Goal: Task Accomplishment & Management: Manage account settings

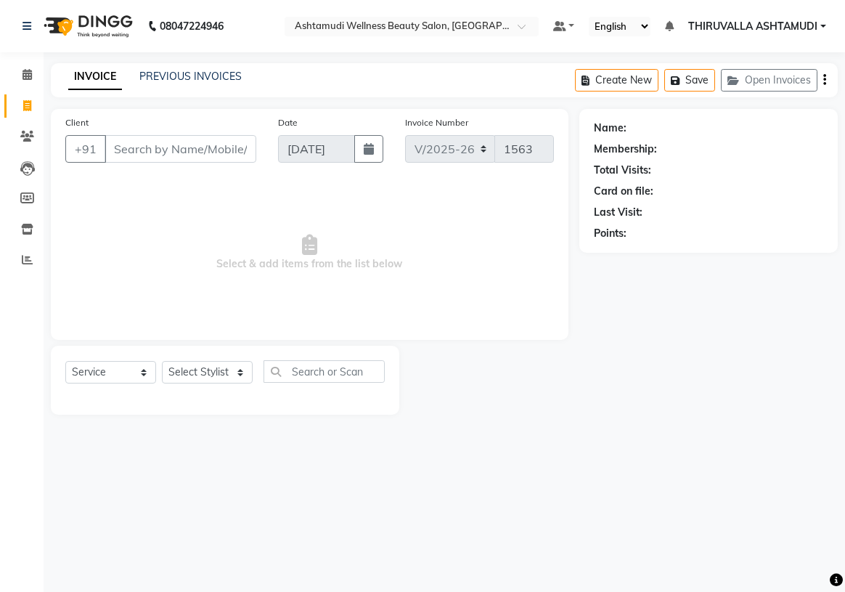
select select "4634"
select select "service"
click at [149, 147] on input "Client" at bounding box center [181, 149] width 152 height 28
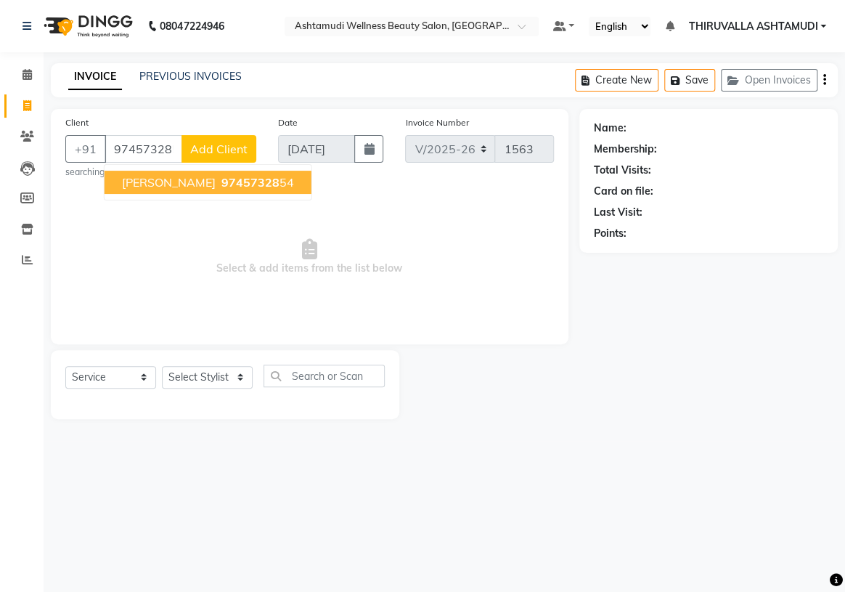
type input "9745732854"
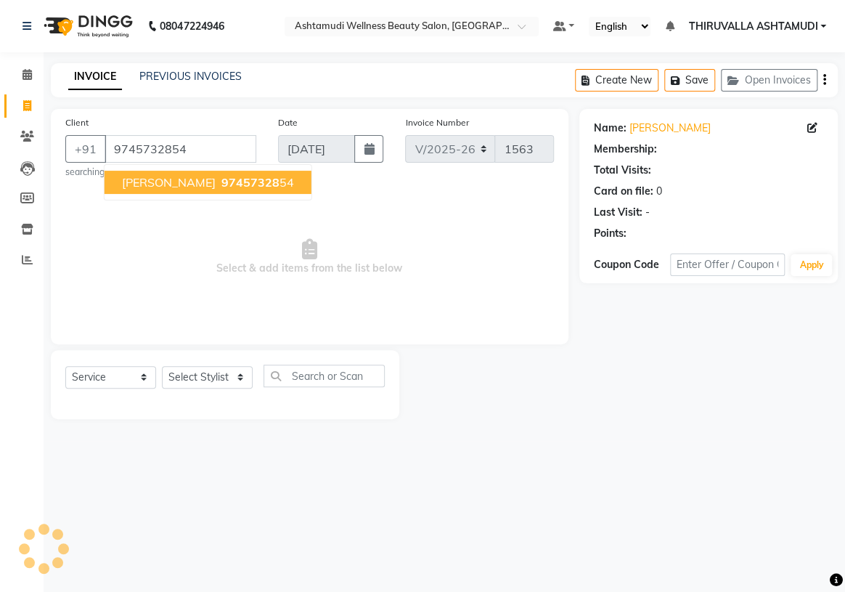
select select "1: Object"
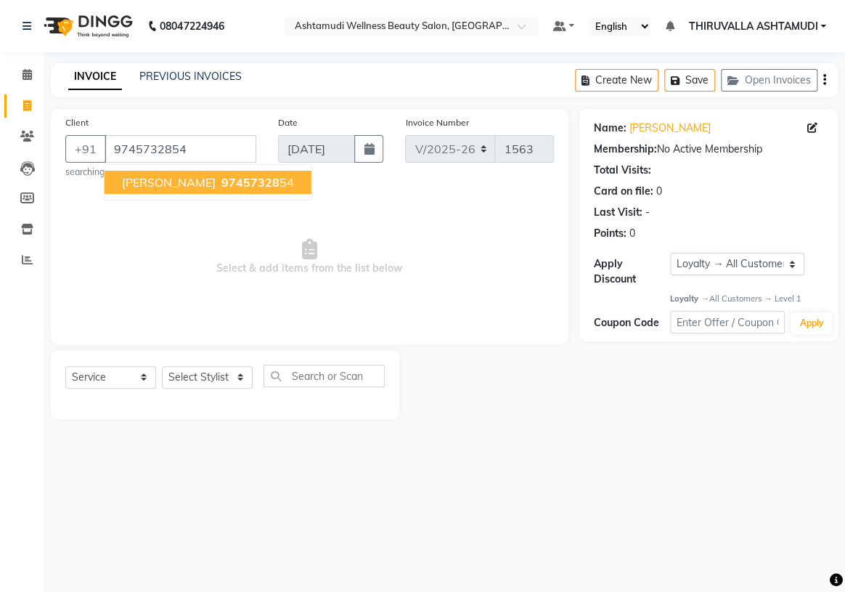
click at [161, 189] on span "[PERSON_NAME]" at bounding box center [169, 182] width 94 height 15
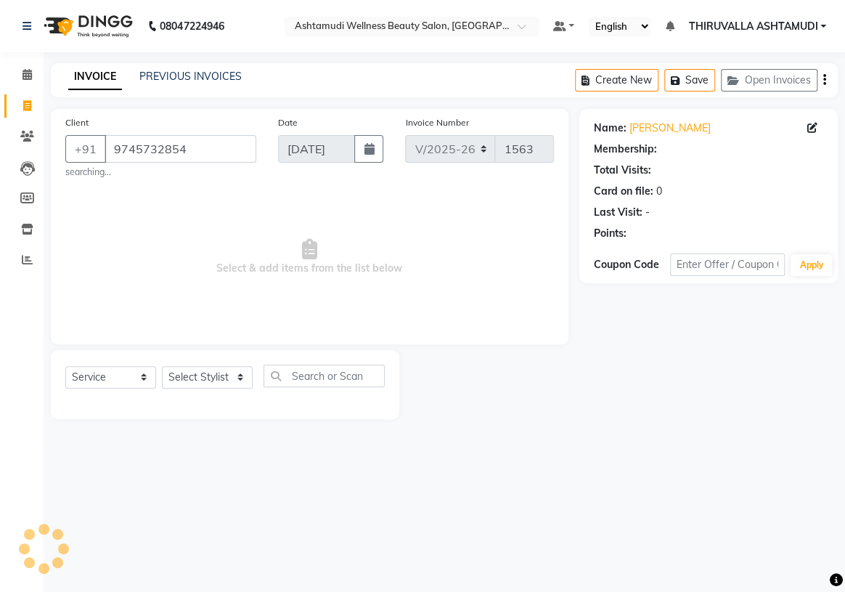
select select "1: Object"
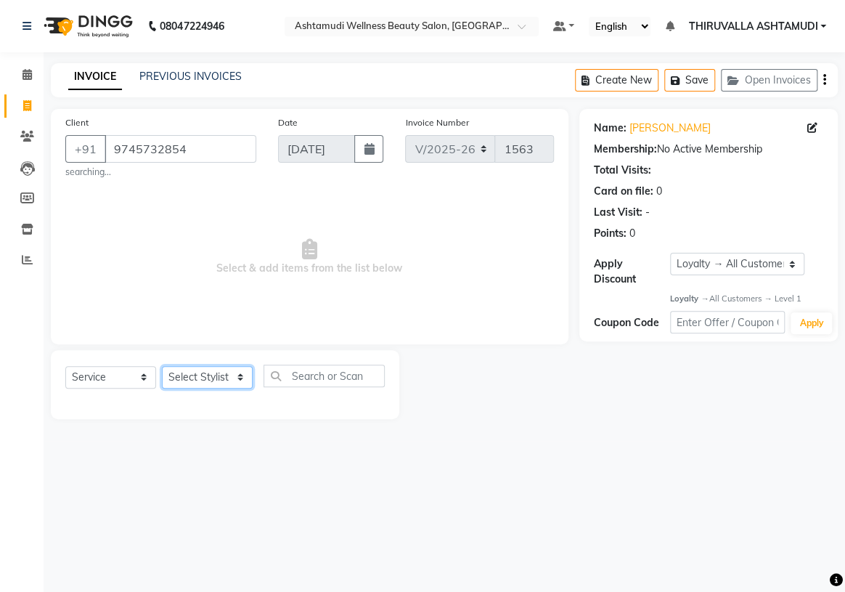
click at [218, 371] on select "Select Stylist ABHIRAMI [PERSON_NAME] [PERSON_NAME] [PERSON_NAME] [PERSON_NAME]…" at bounding box center [207, 377] width 91 height 22
select select "29016"
click at [162, 366] on select "Select Stylist ABHIRAMI [PERSON_NAME] [PERSON_NAME] [PERSON_NAME] [PERSON_NAME]…" at bounding box center [207, 377] width 91 height 22
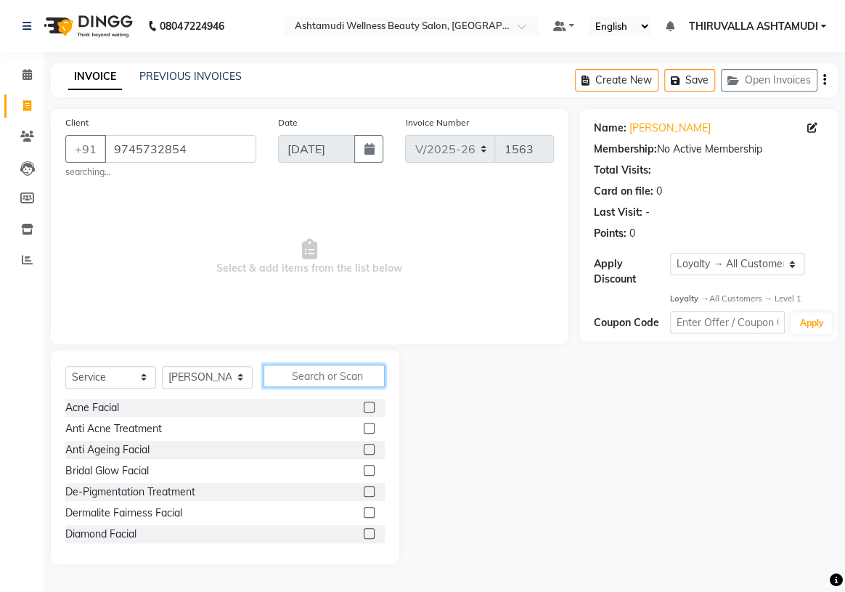
click at [307, 380] on input "text" at bounding box center [323, 375] width 121 height 22
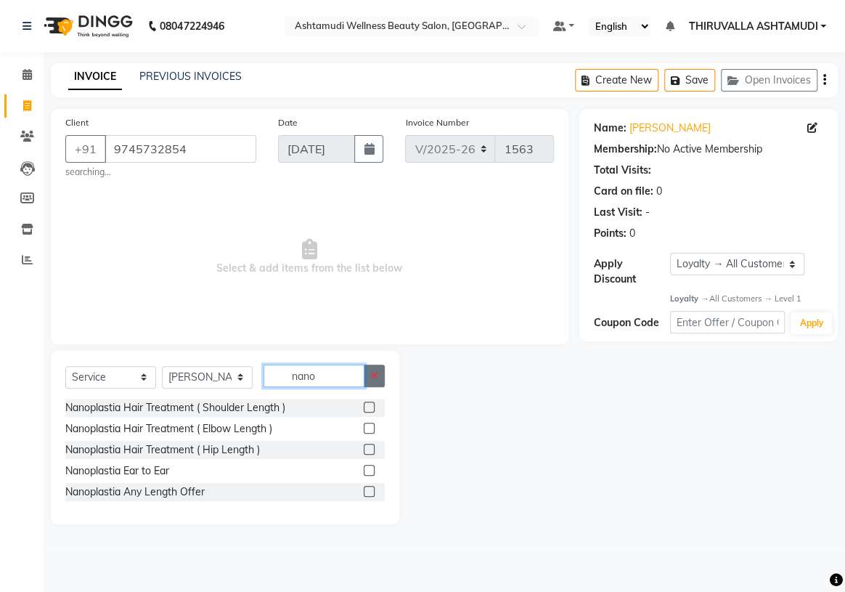
type input "nano"
click at [369, 375] on button "button" at bounding box center [374, 375] width 21 height 22
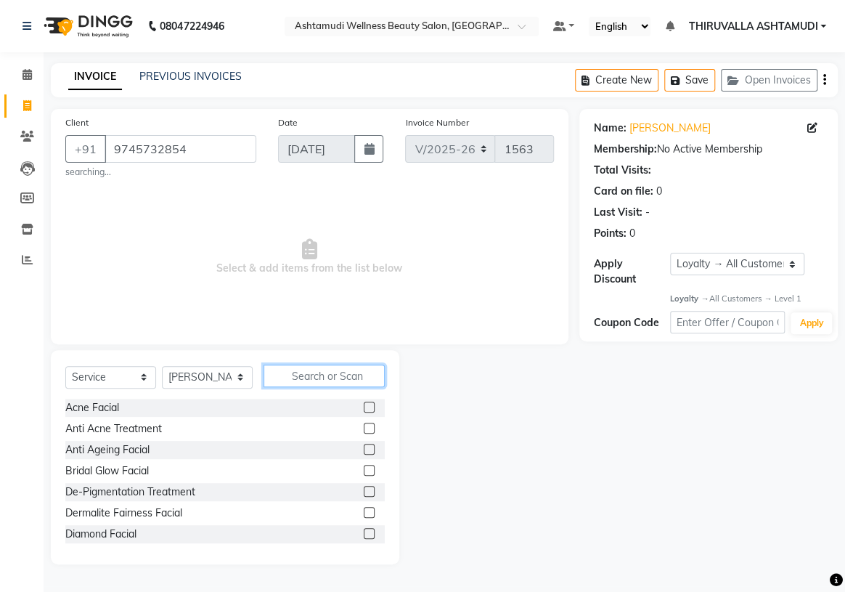
click at [313, 372] on input "text" at bounding box center [323, 375] width 121 height 22
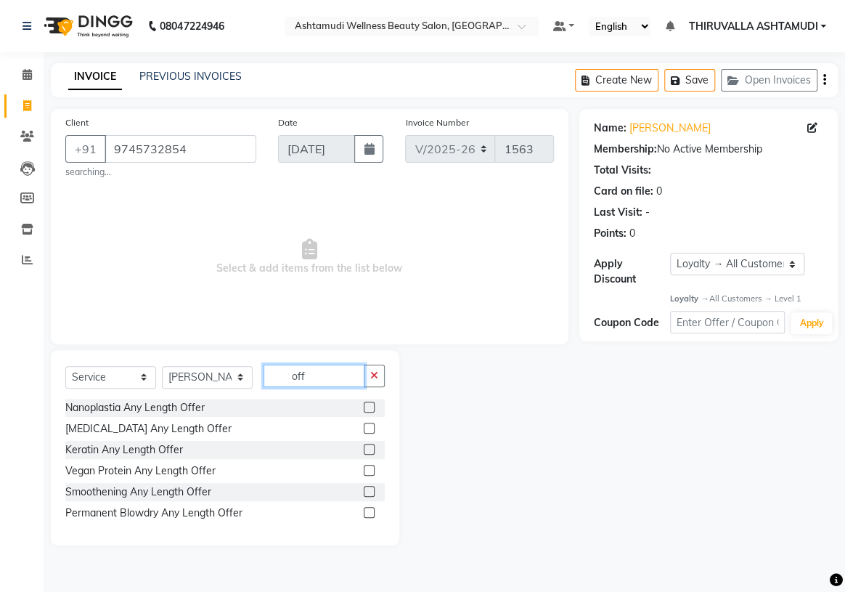
type input "off"
click at [365, 407] on label at bounding box center [369, 406] width 11 height 11
click at [365, 407] on input "checkbox" at bounding box center [368, 407] width 9 height 9
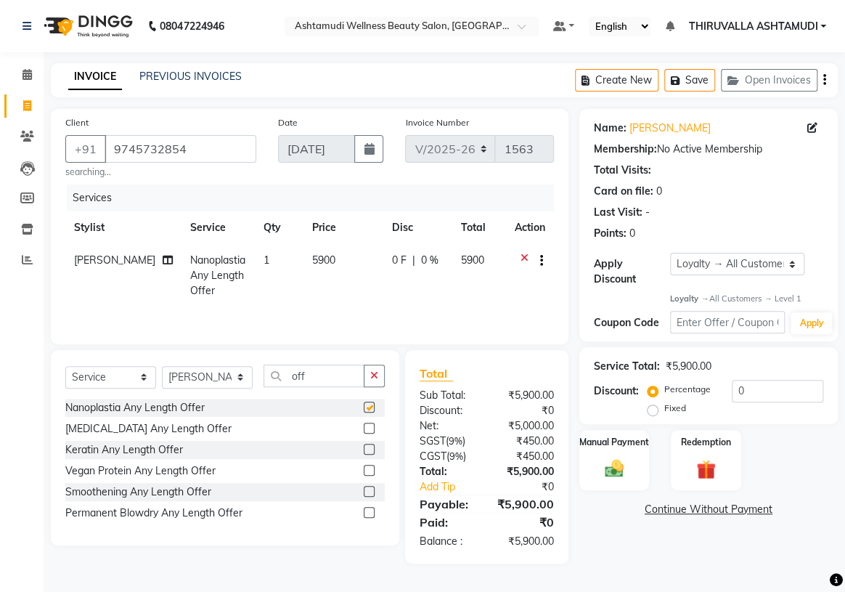
checkbox input "false"
click at [287, 376] on input "off" at bounding box center [313, 375] width 101 height 22
click at [325, 370] on input "off" at bounding box center [313, 375] width 101 height 22
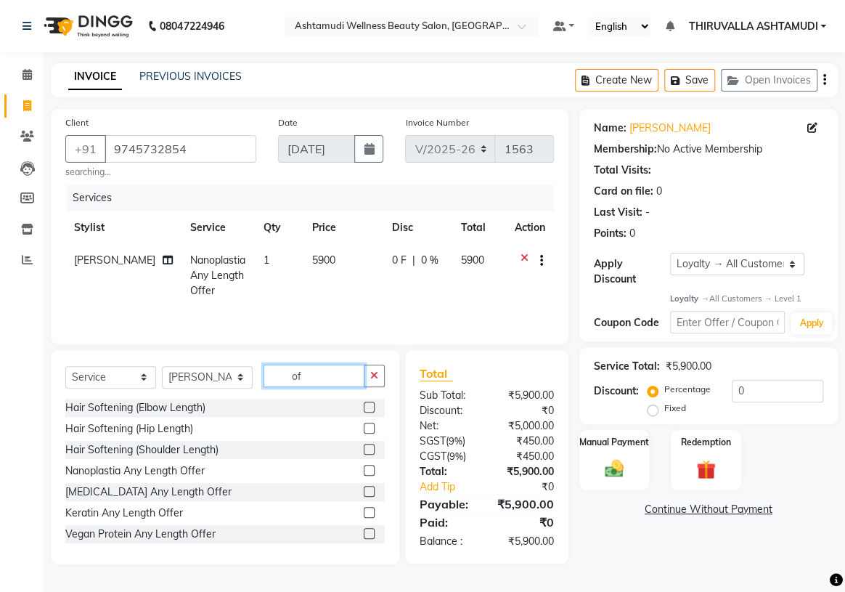
type input "o"
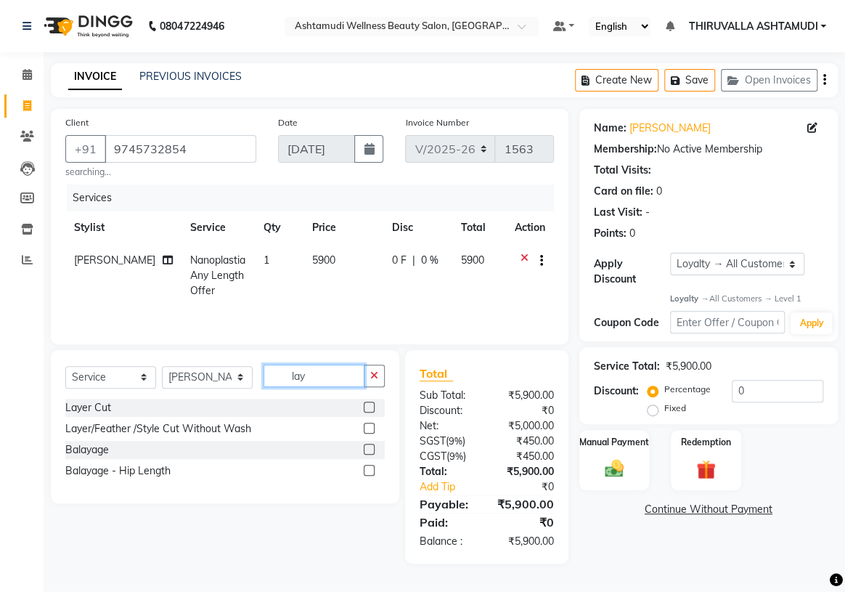
type input "lay"
click at [369, 427] on label at bounding box center [369, 427] width 11 height 11
click at [369, 427] on input "checkbox" at bounding box center [368, 428] width 9 height 9
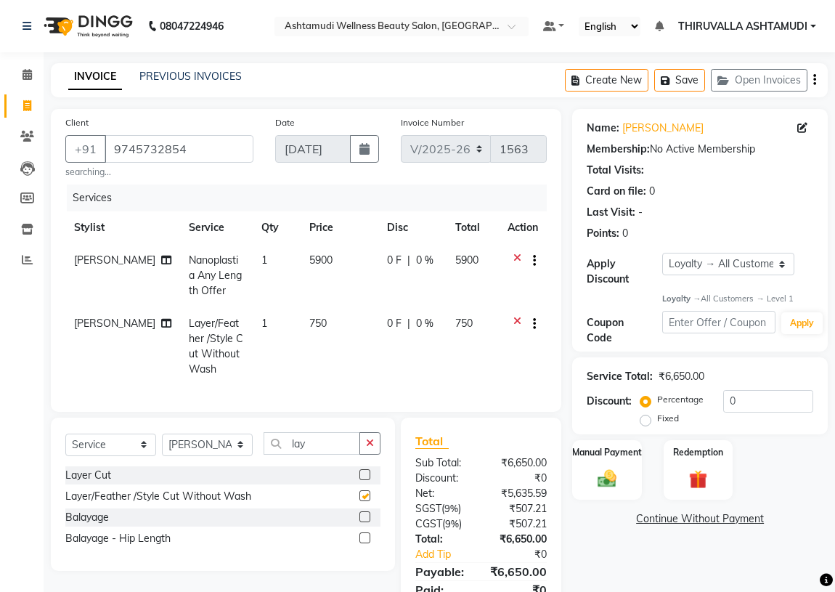
checkbox input "false"
click at [329, 454] on input "lay" at bounding box center [311, 443] width 97 height 22
type input "l"
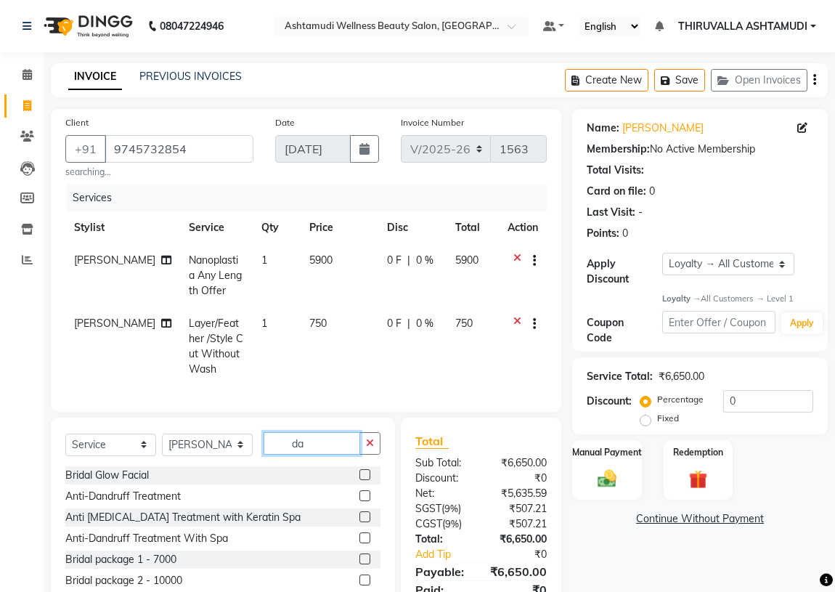
type input "d"
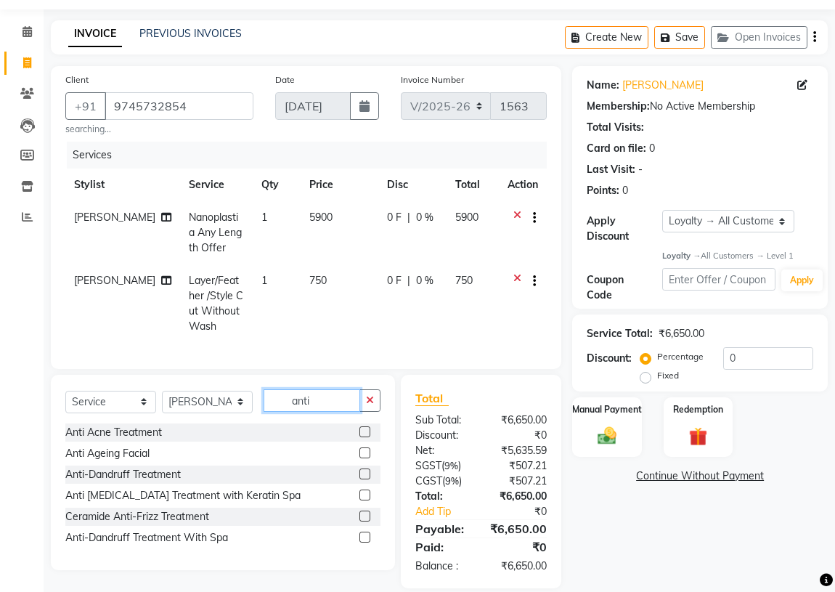
scroll to position [65, 0]
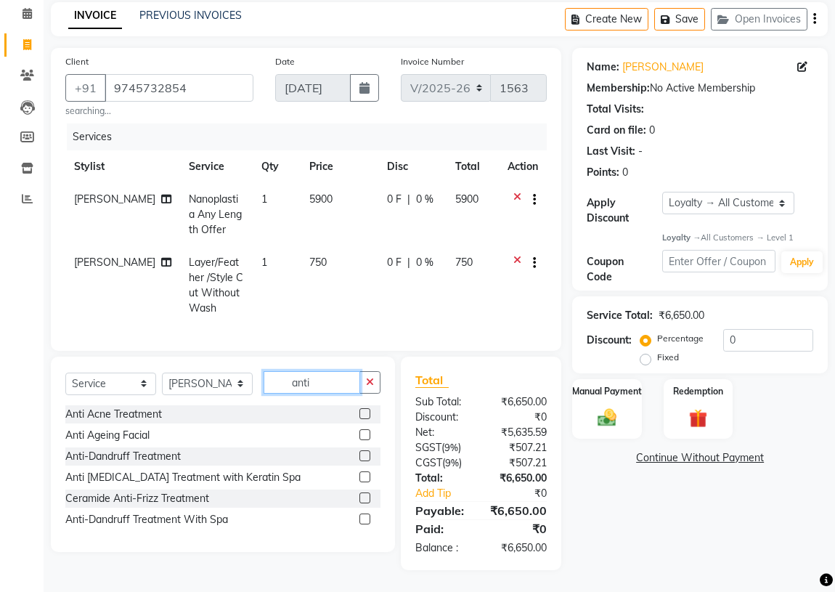
type input "anti"
click at [360, 459] on label at bounding box center [364, 455] width 11 height 11
click at [360, 459] on input "checkbox" at bounding box center [363, 455] width 9 height 9
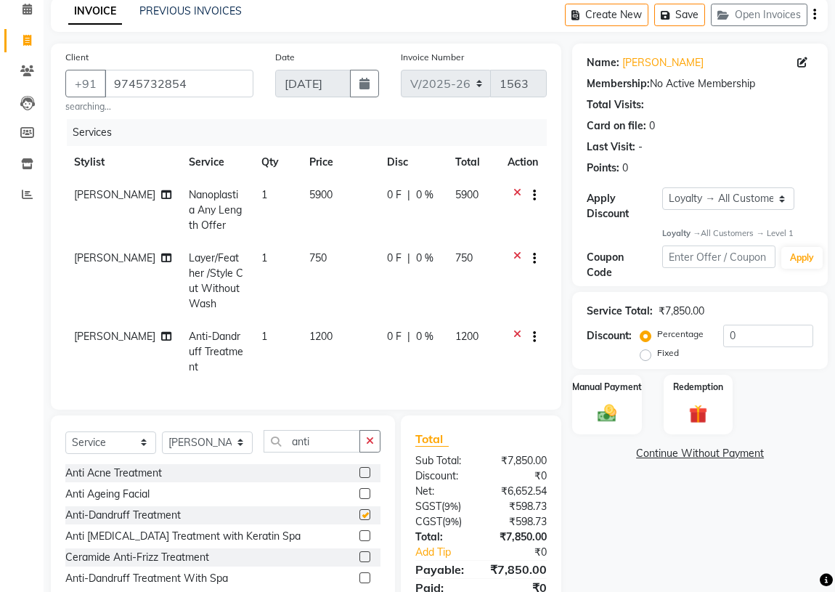
checkbox input "false"
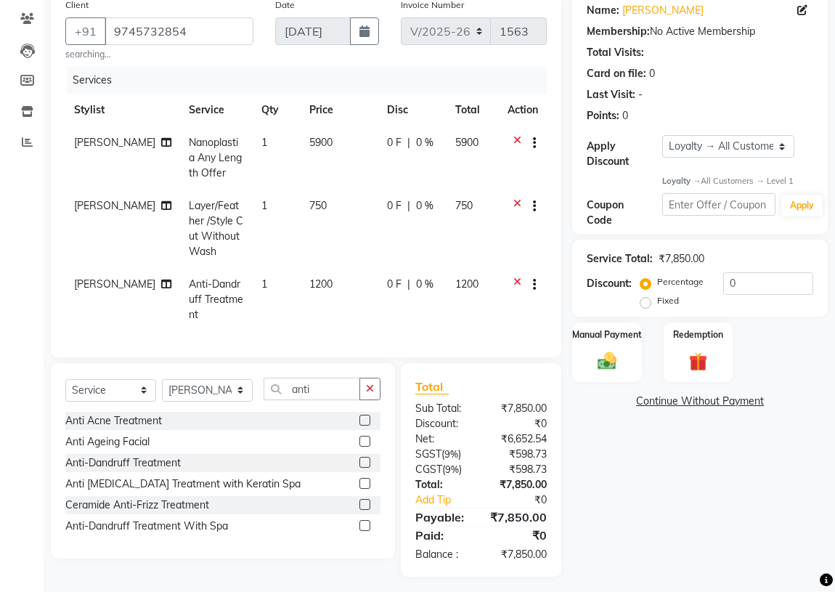
scroll to position [119, 0]
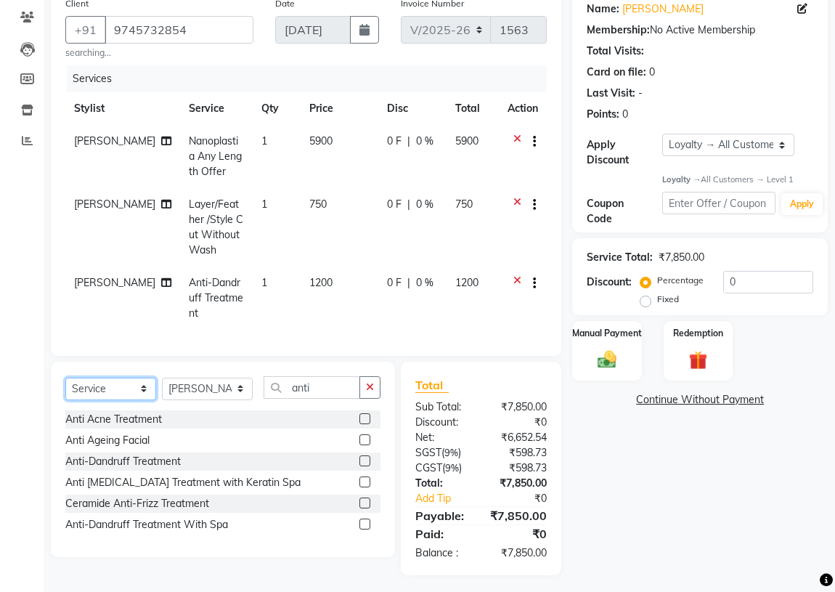
click at [97, 384] on select "Select Service Product Membership Package Voucher Prepaid Gift Card" at bounding box center [110, 388] width 91 height 22
select select "product"
click at [65, 377] on select "Select Service Product Membership Package Voucher Prepaid Gift Card" at bounding box center [110, 388] width 91 height 22
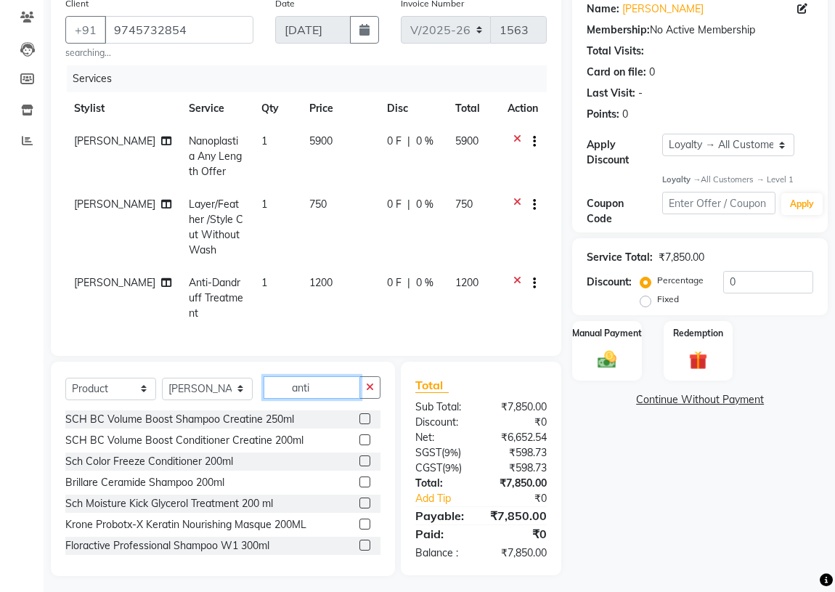
click at [326, 378] on input "anti" at bounding box center [311, 387] width 97 height 22
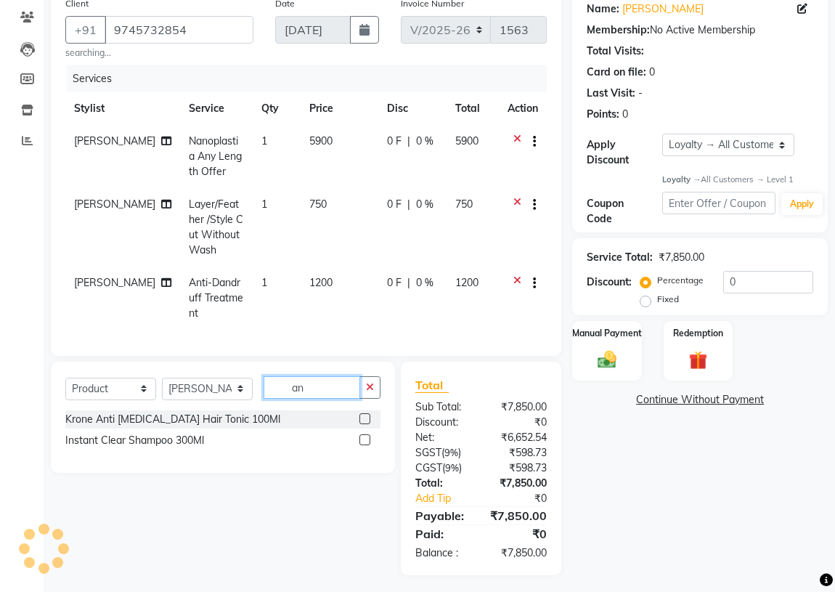
type input "a"
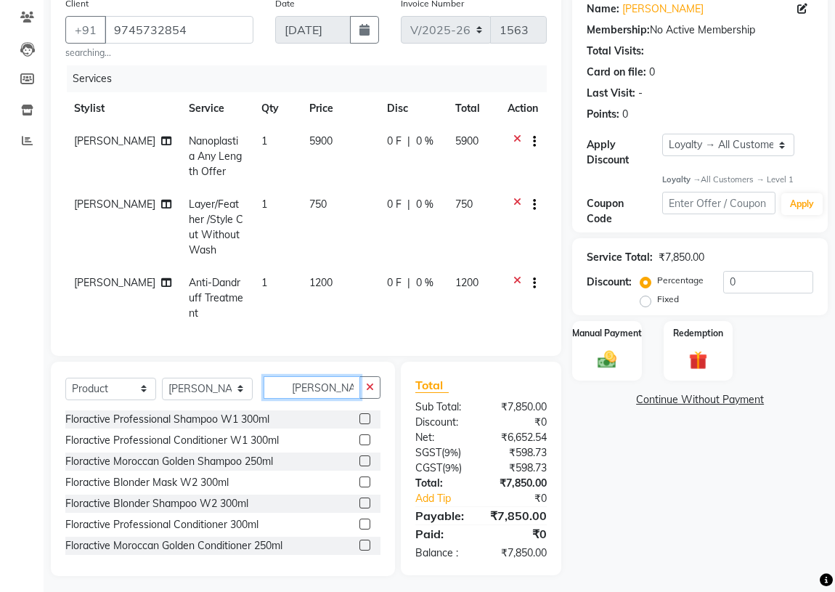
type input "flor"
click at [359, 414] on label at bounding box center [364, 418] width 11 height 11
click at [359, 414] on input "checkbox" at bounding box center [363, 418] width 9 height 9
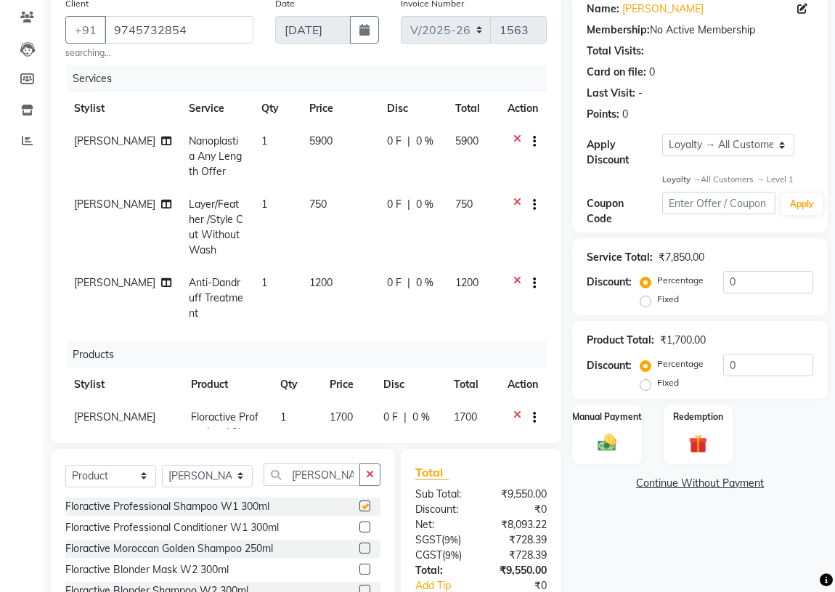
checkbox input "false"
click at [359, 524] on label at bounding box center [364, 526] width 11 height 11
click at [359, 524] on input "checkbox" at bounding box center [363, 527] width 9 height 9
checkbox input "false"
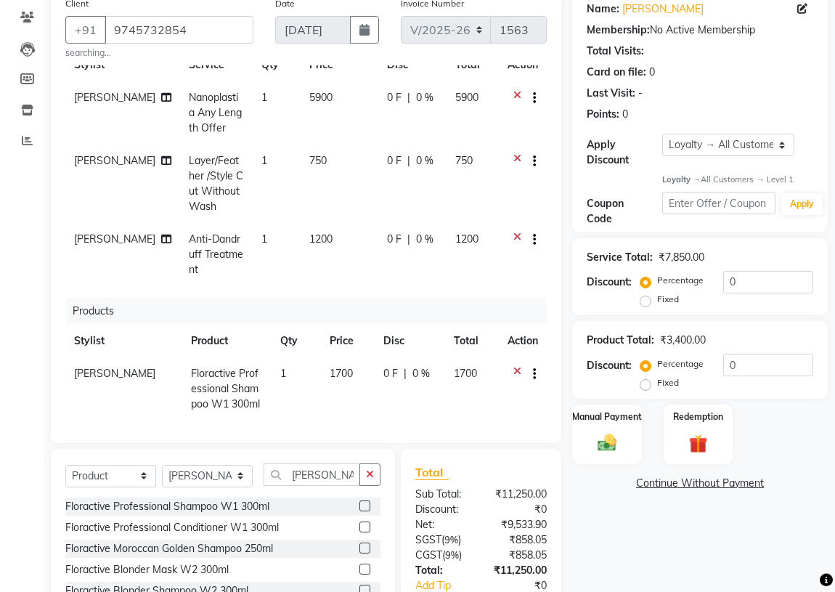
scroll to position [120, 0]
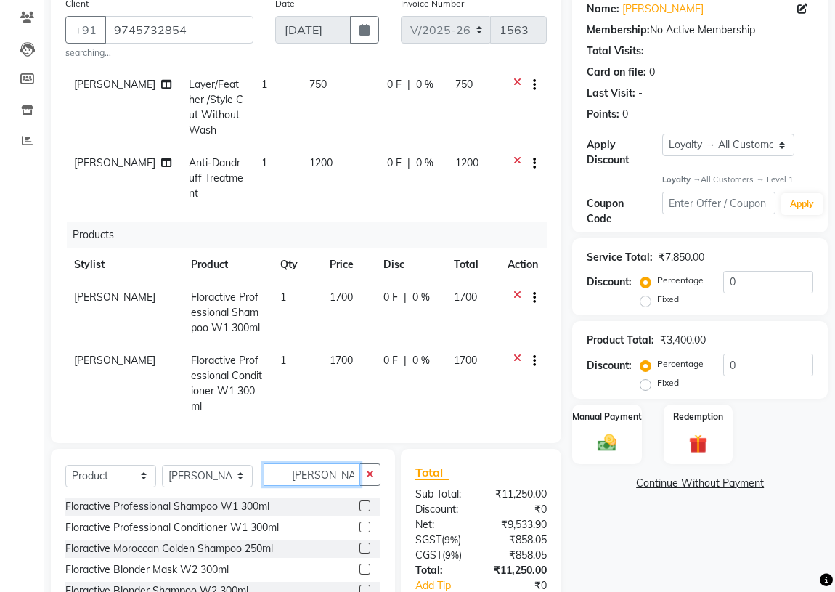
click at [318, 473] on input "flor" at bounding box center [311, 474] width 97 height 22
type input "f"
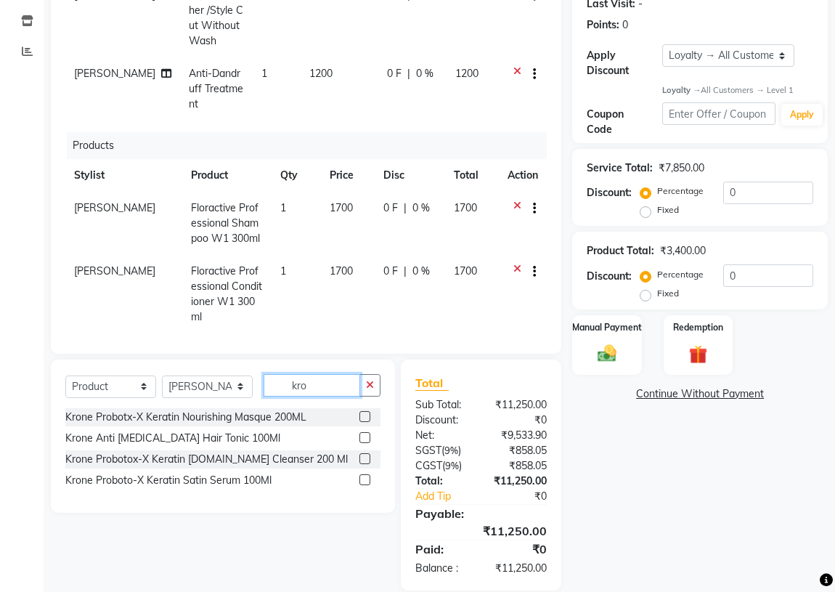
scroll to position [211, 0]
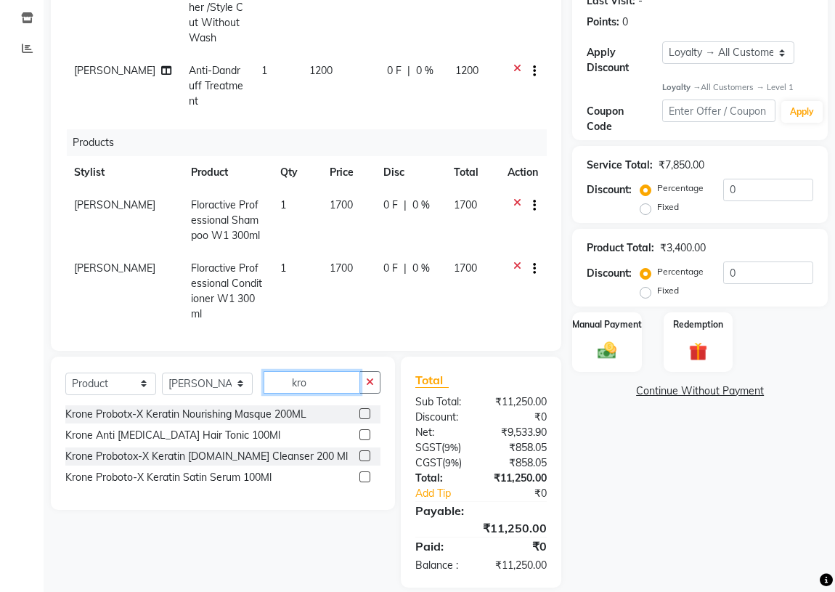
type input "kro"
click at [368, 476] on label at bounding box center [364, 476] width 11 height 11
click at [368, 476] on input "checkbox" at bounding box center [363, 476] width 9 height 9
checkbox input "false"
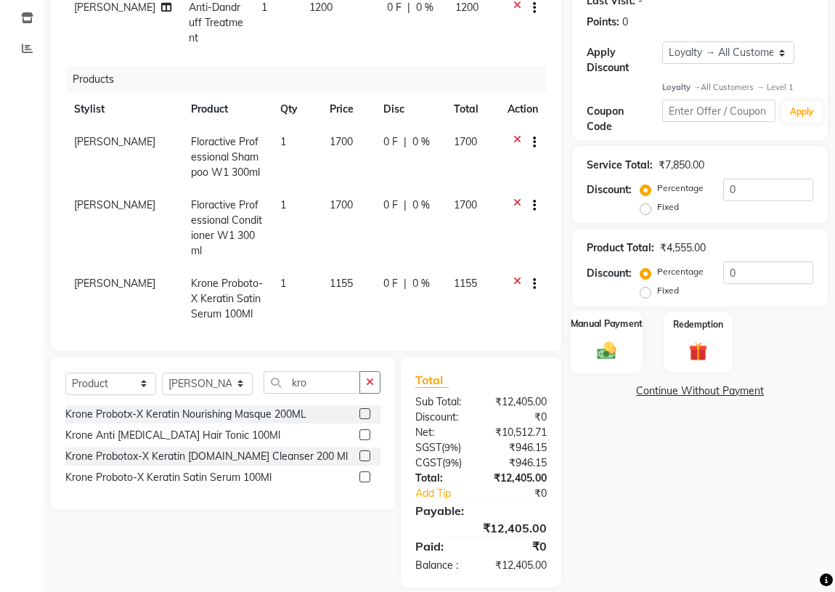
click at [609, 344] on img at bounding box center [606, 351] width 31 height 22
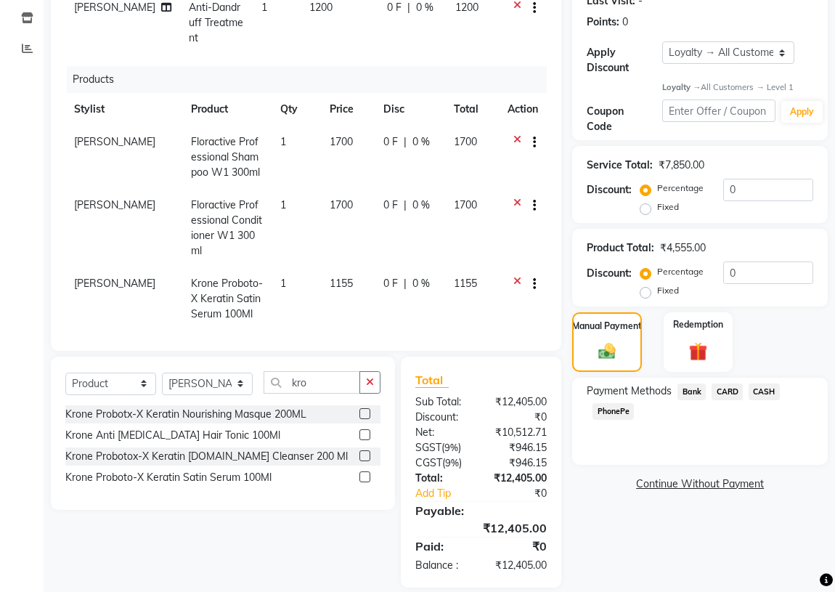
click at [611, 409] on span "PhonePe" at bounding box center [612, 411] width 41 height 17
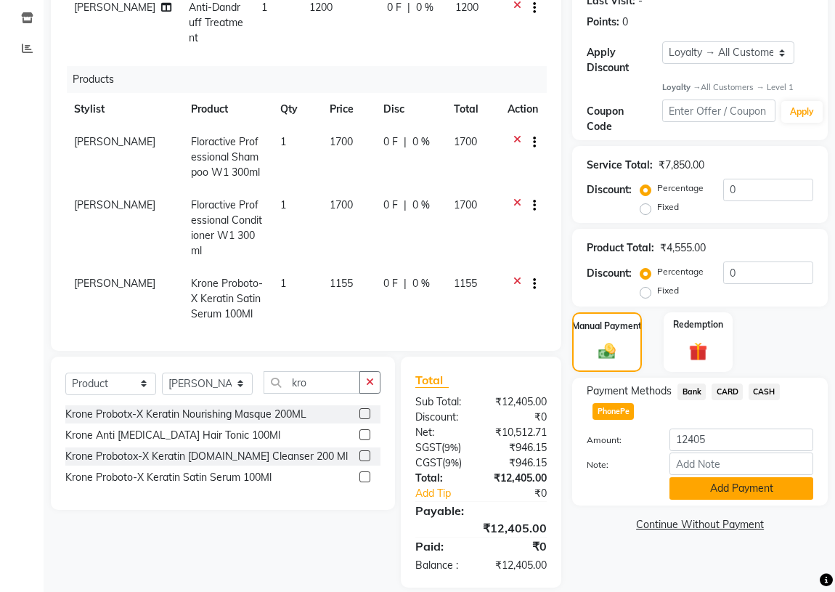
click at [727, 484] on button "Add Payment" at bounding box center [741, 488] width 144 height 22
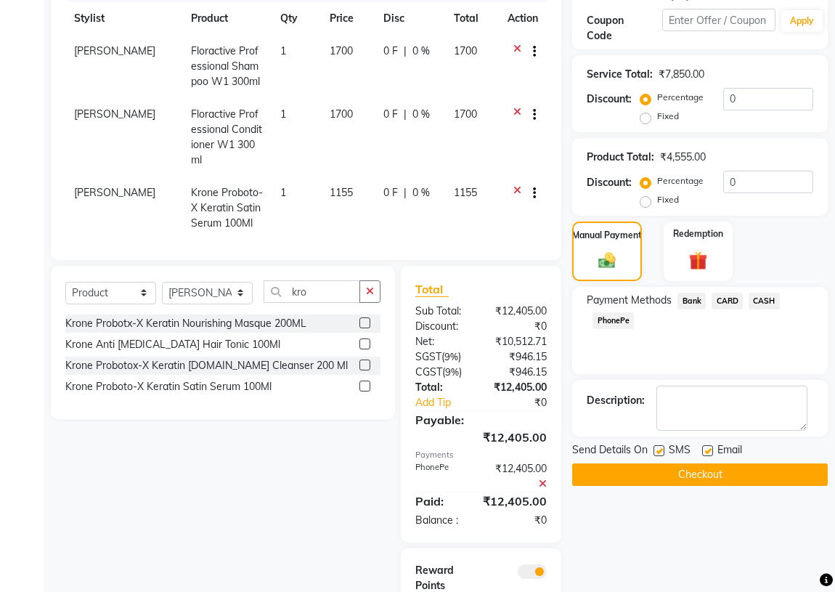
scroll to position [374, 0]
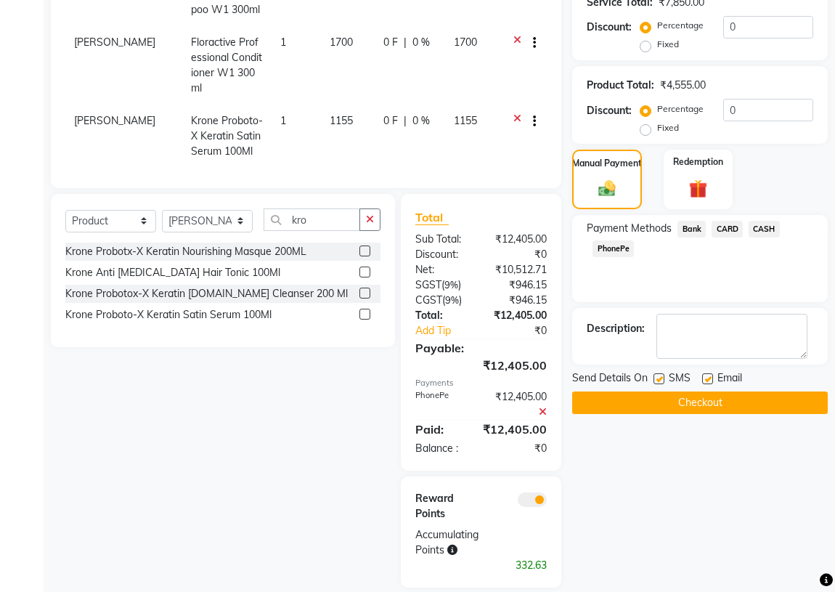
click at [683, 401] on button "Checkout" at bounding box center [699, 402] width 255 height 22
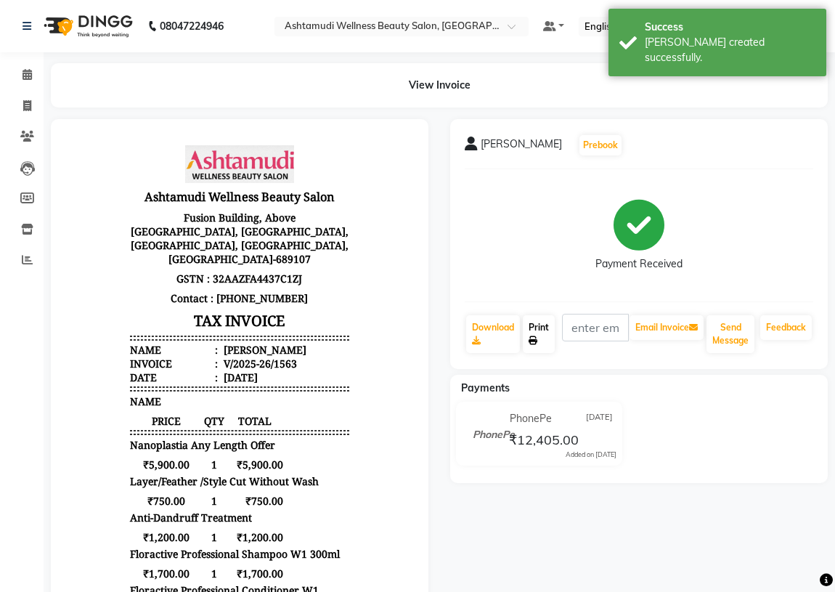
click at [541, 340] on link "Print" at bounding box center [539, 334] width 32 height 38
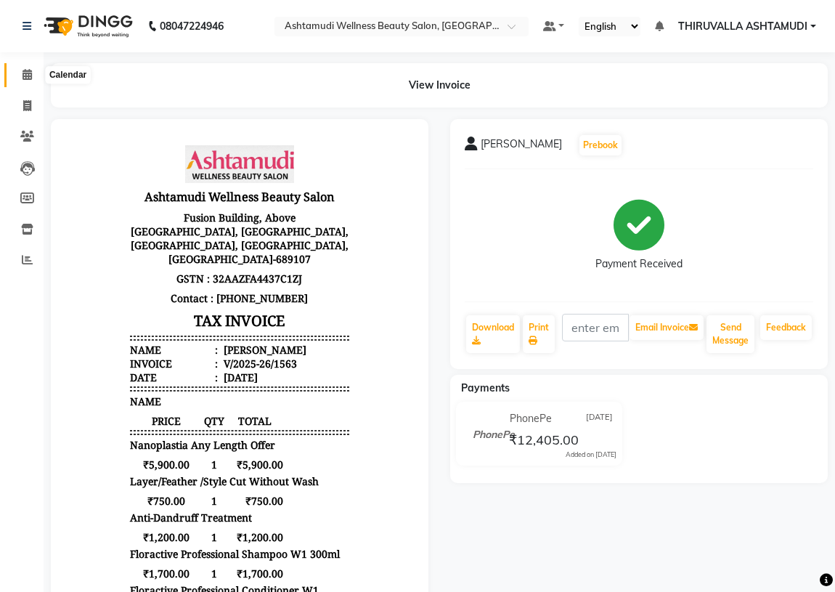
click at [25, 75] on icon at bounding box center [26, 74] width 9 height 11
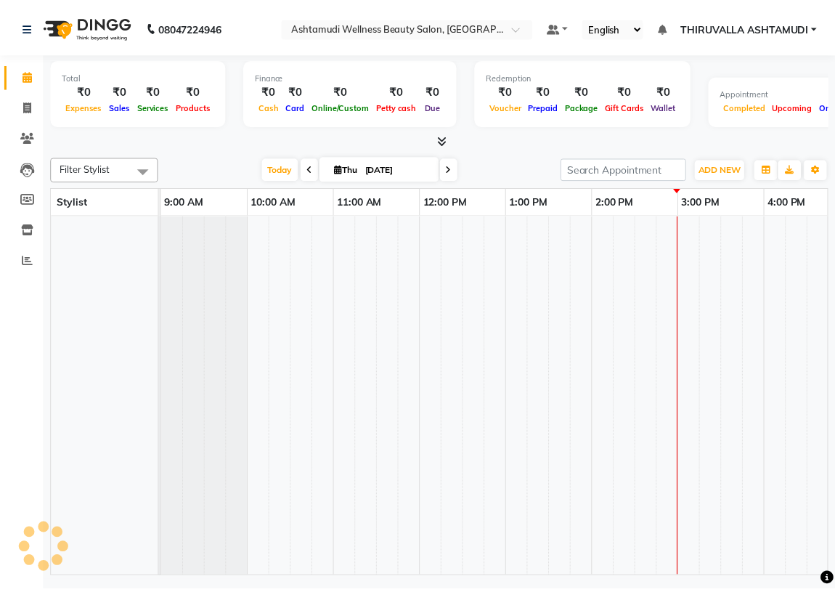
scroll to position [0, 523]
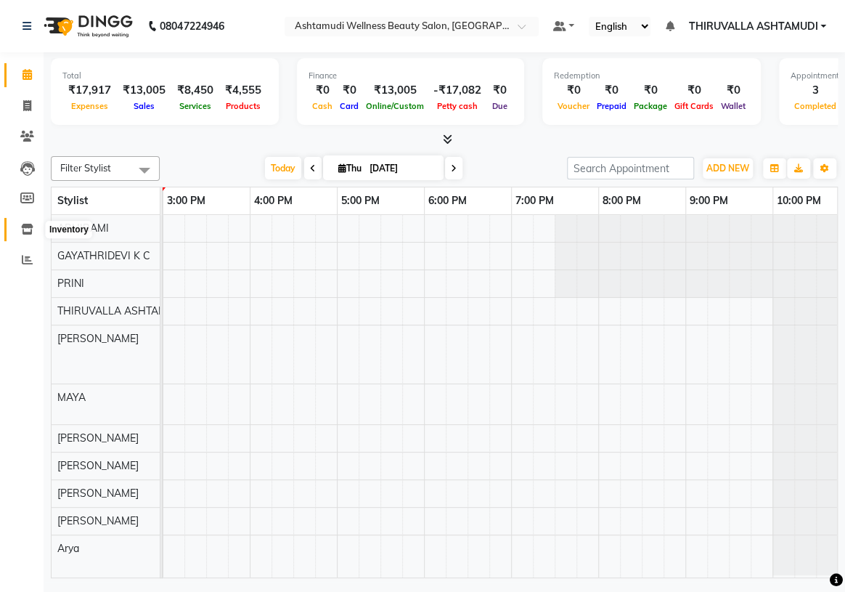
click at [22, 227] on icon at bounding box center [27, 229] width 12 height 11
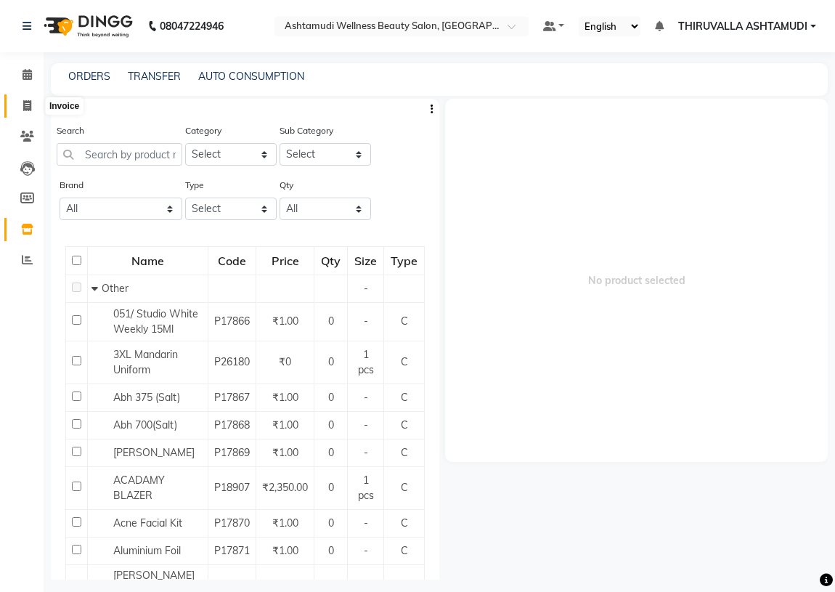
click at [29, 109] on icon at bounding box center [27, 105] width 8 height 11
select select "service"
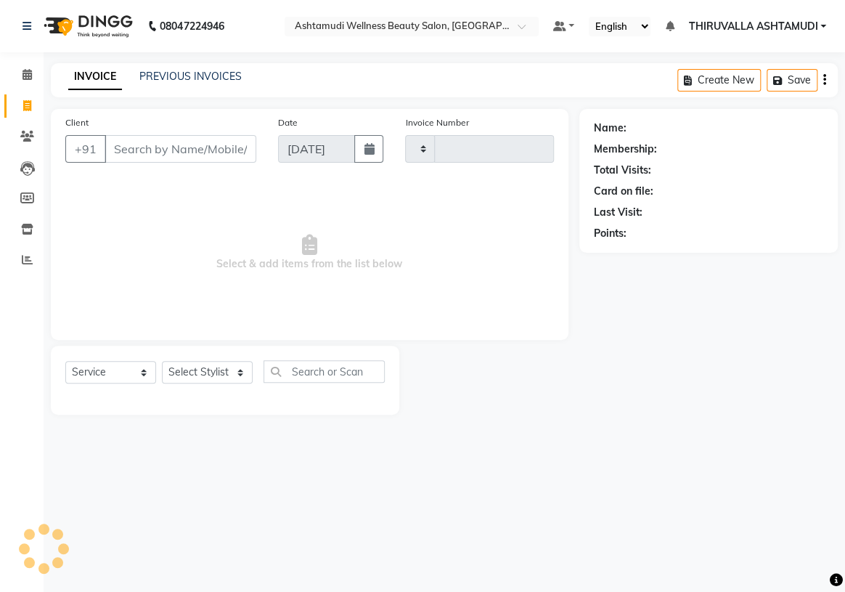
type input "1564"
select select "4634"
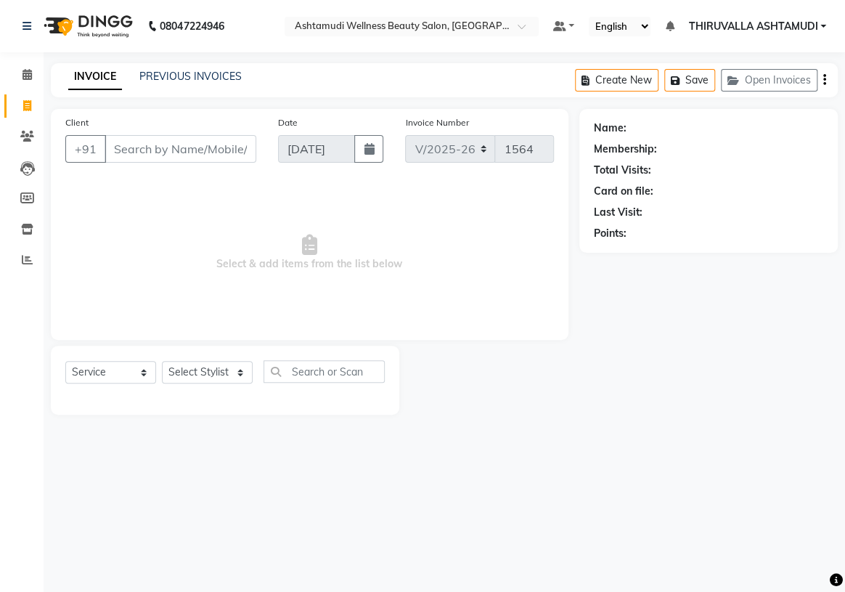
click at [230, 150] on input "Client" at bounding box center [181, 149] width 152 height 28
click at [201, 372] on select "Select Stylist ABHIRAMI [PERSON_NAME] [PERSON_NAME] [PERSON_NAME] [PERSON_NAME]…" at bounding box center [207, 372] width 91 height 22
select select "29018"
click at [162, 361] on select "Select Stylist ABHIRAMI [PERSON_NAME] [PERSON_NAME] [PERSON_NAME] [PERSON_NAME]…" at bounding box center [207, 372] width 91 height 22
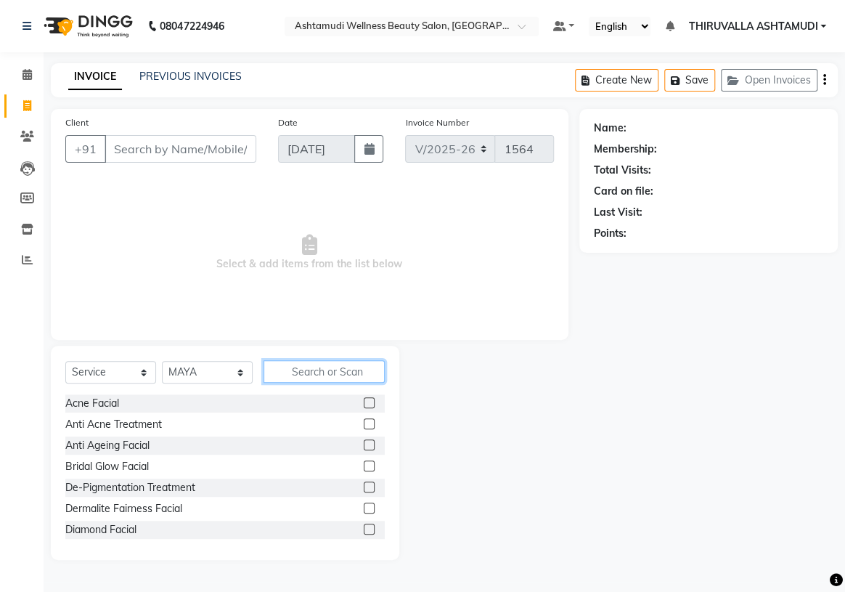
click at [309, 375] on input "text" at bounding box center [323, 371] width 121 height 22
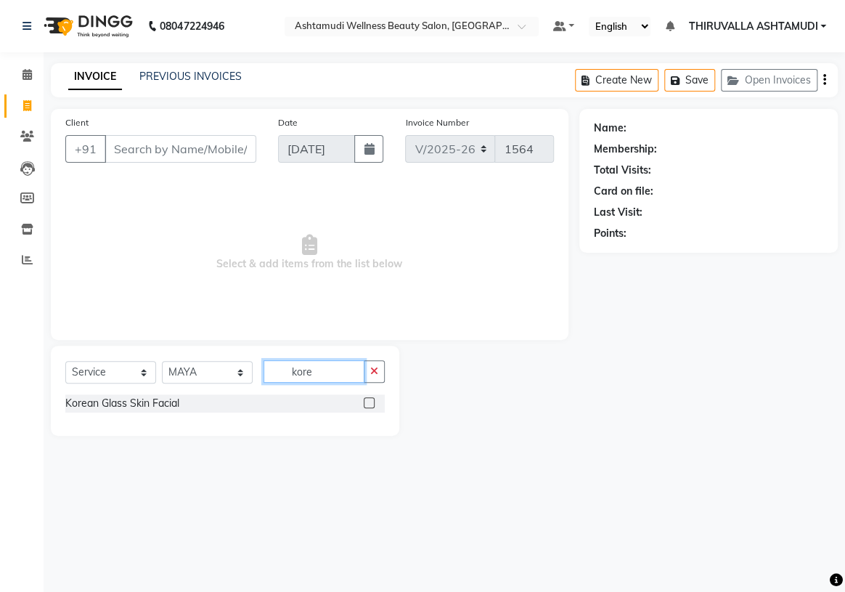
type input "kore"
click at [366, 399] on label at bounding box center [369, 402] width 11 height 11
click at [366, 399] on input "checkbox" at bounding box center [368, 402] width 9 height 9
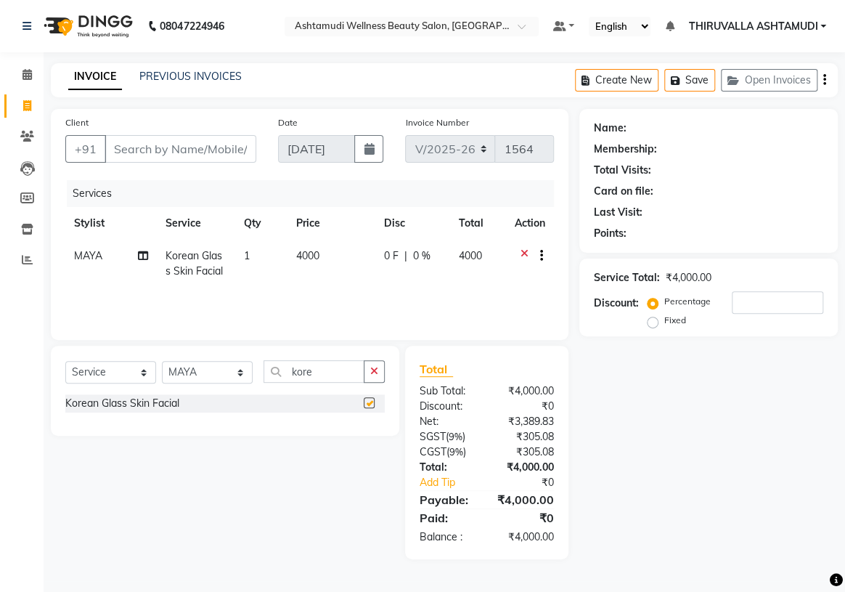
checkbox input "false"
click at [380, 372] on button "button" at bounding box center [374, 371] width 21 height 22
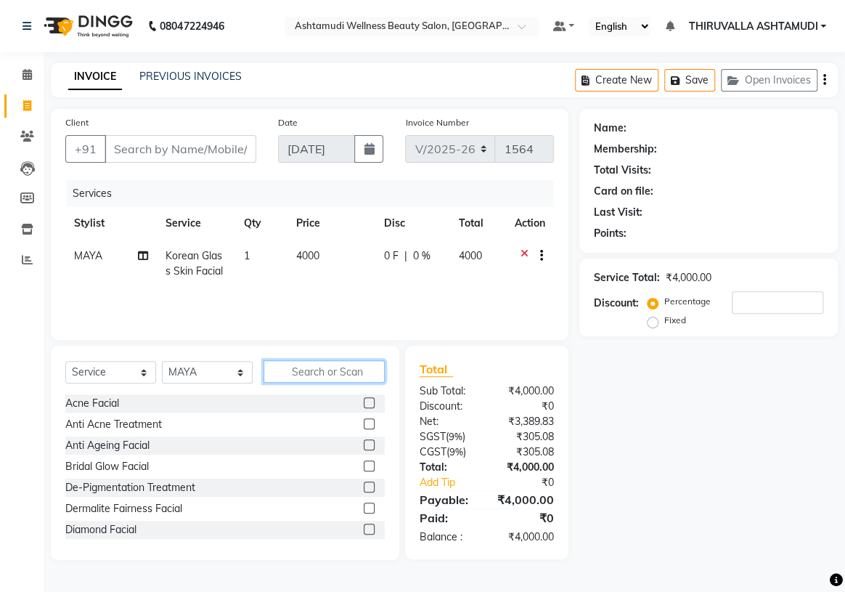
click at [350, 371] on input "text" at bounding box center [323, 371] width 121 height 22
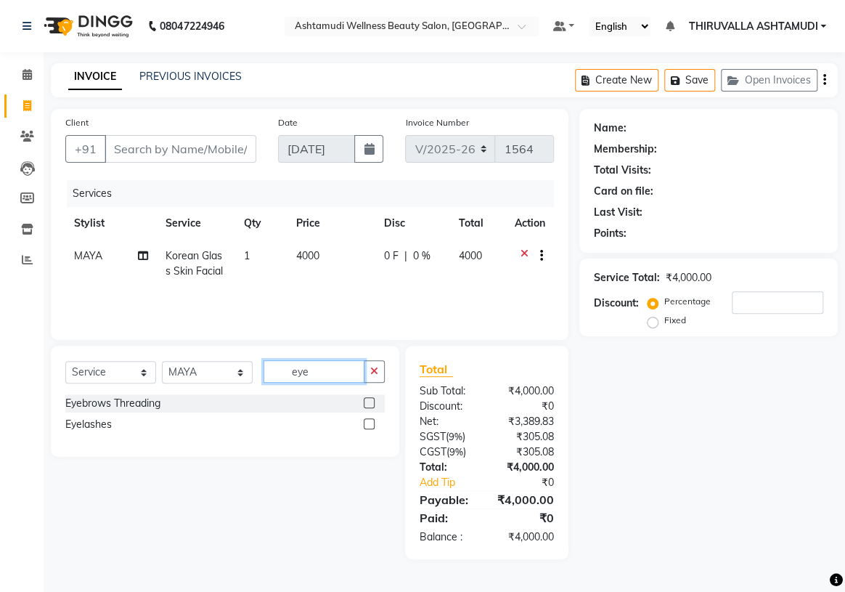
type input "eye"
click at [369, 404] on label at bounding box center [369, 402] width 11 height 11
click at [369, 404] on input "checkbox" at bounding box center [368, 402] width 9 height 9
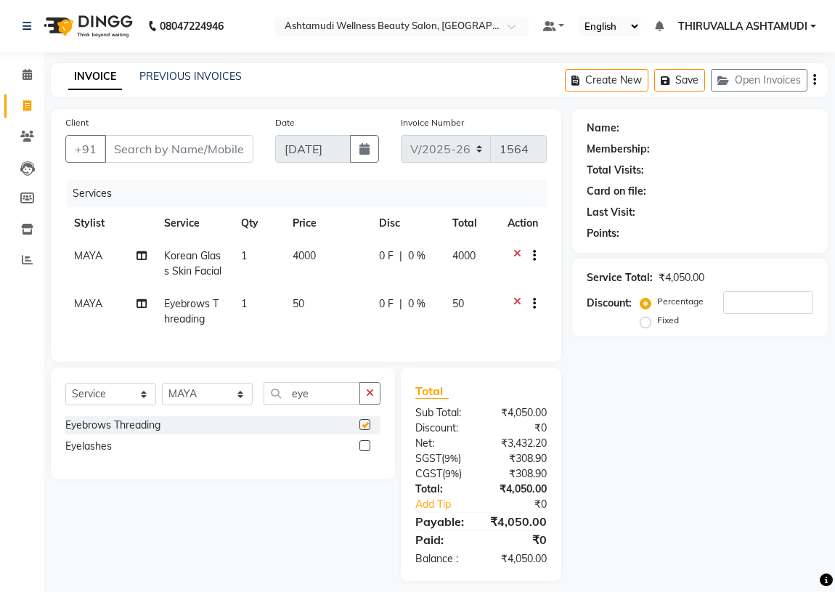
checkbox input "false"
click at [314, 404] on input "eye" at bounding box center [311, 393] width 97 height 22
type input "e"
type input "uppe"
click at [360, 451] on label at bounding box center [364, 445] width 11 height 11
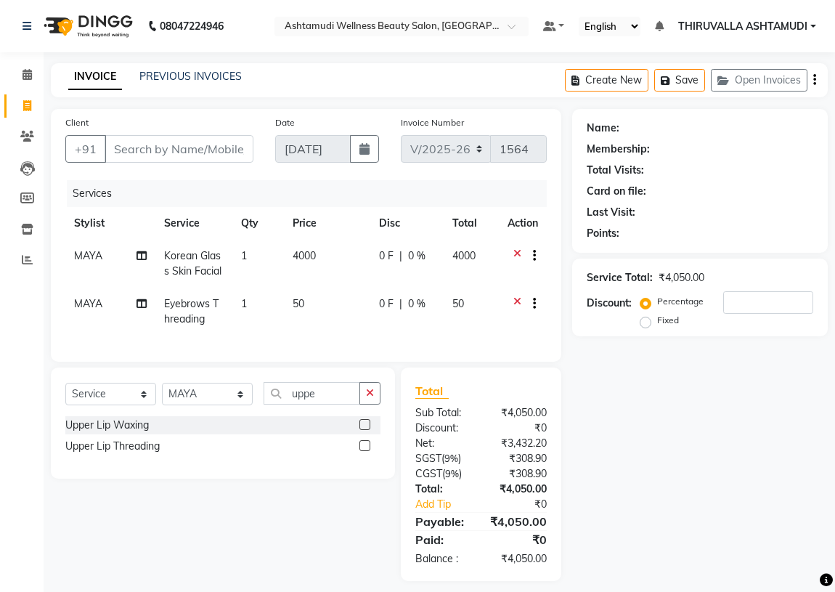
click at [360, 451] on input "checkbox" at bounding box center [363, 445] width 9 height 9
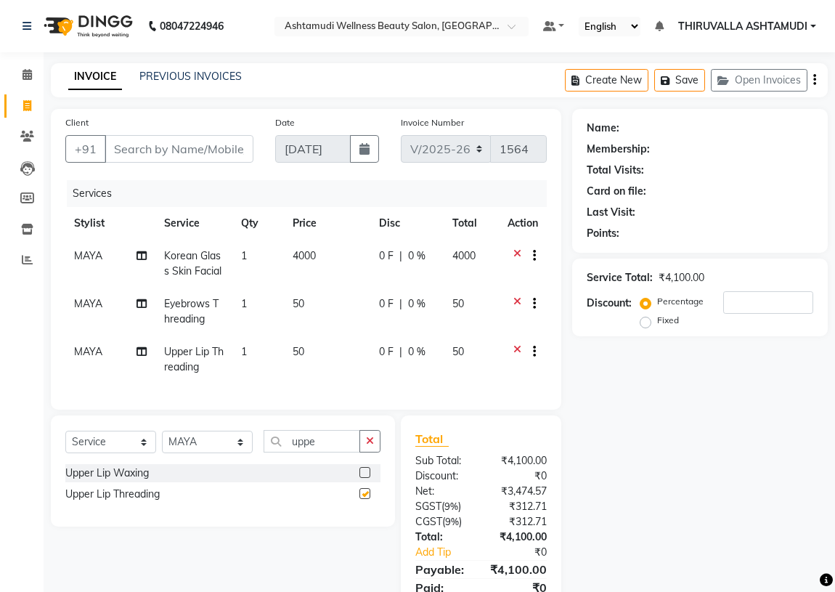
checkbox input "false"
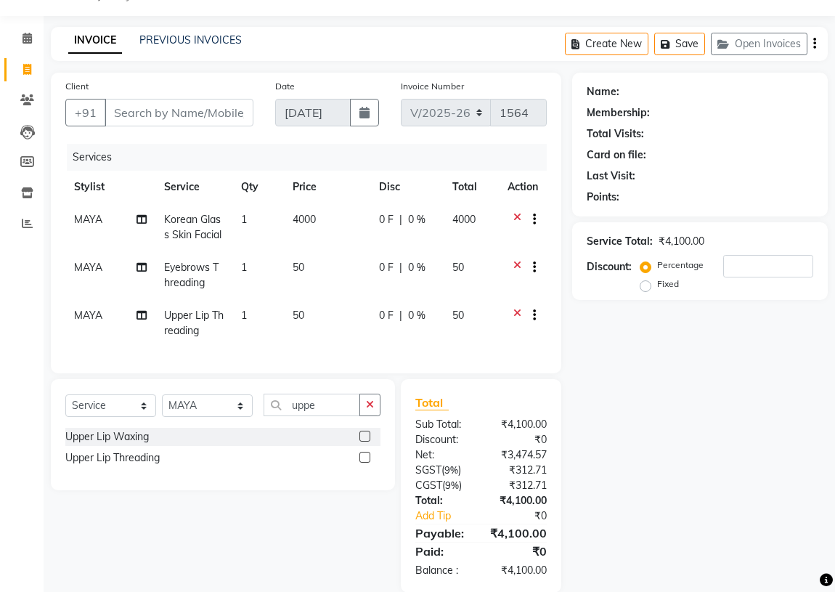
scroll to position [65, 0]
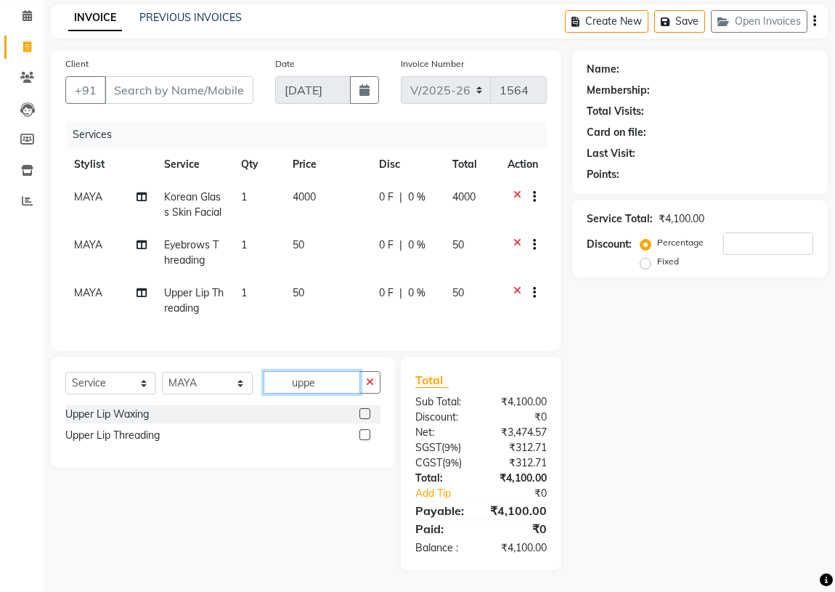
click at [318, 385] on input "uppe" at bounding box center [311, 382] width 97 height 22
type input "u"
type input "full ar"
click at [362, 415] on label at bounding box center [364, 413] width 11 height 11
click at [362, 415] on input "checkbox" at bounding box center [363, 413] width 9 height 9
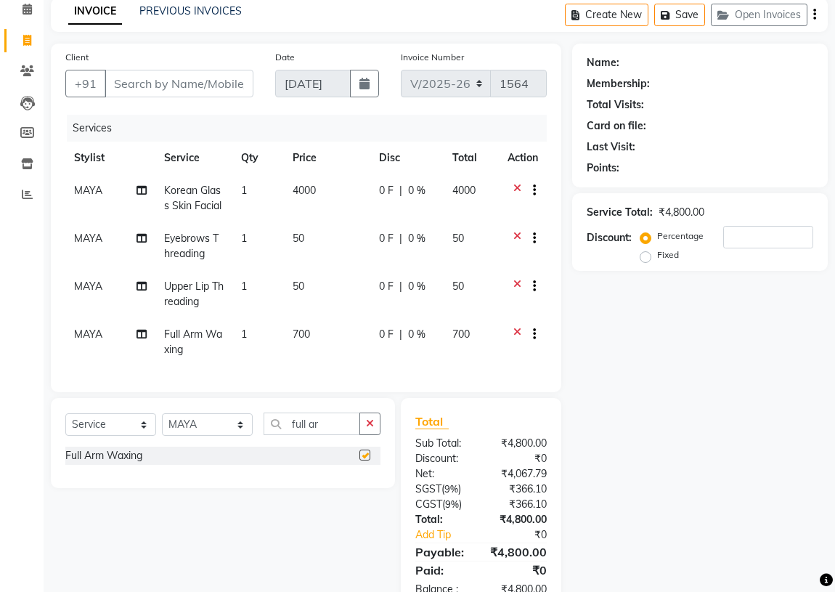
checkbox input "false"
click at [330, 429] on input "full ar" at bounding box center [311, 423] width 97 height 22
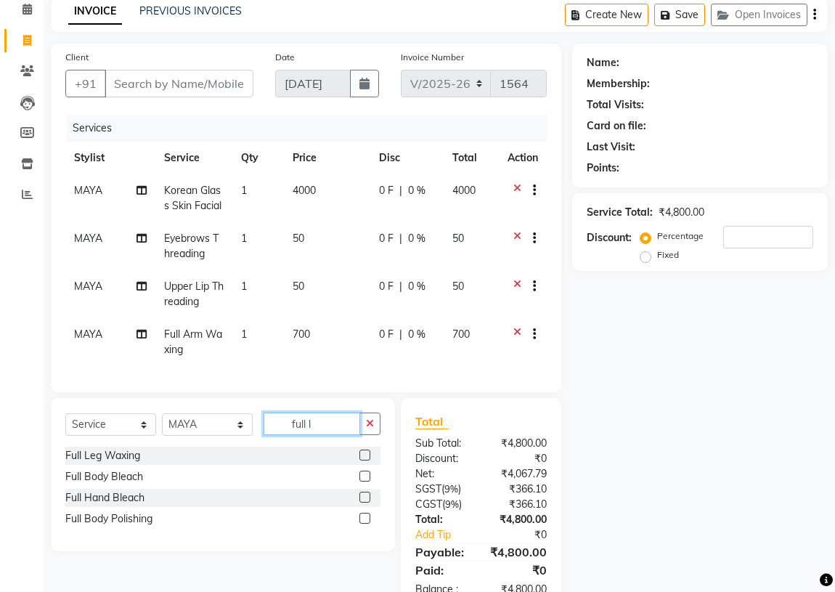
type input "full l"
click at [367, 460] on label at bounding box center [364, 454] width 11 height 11
click at [367, 460] on input "checkbox" at bounding box center [363, 455] width 9 height 9
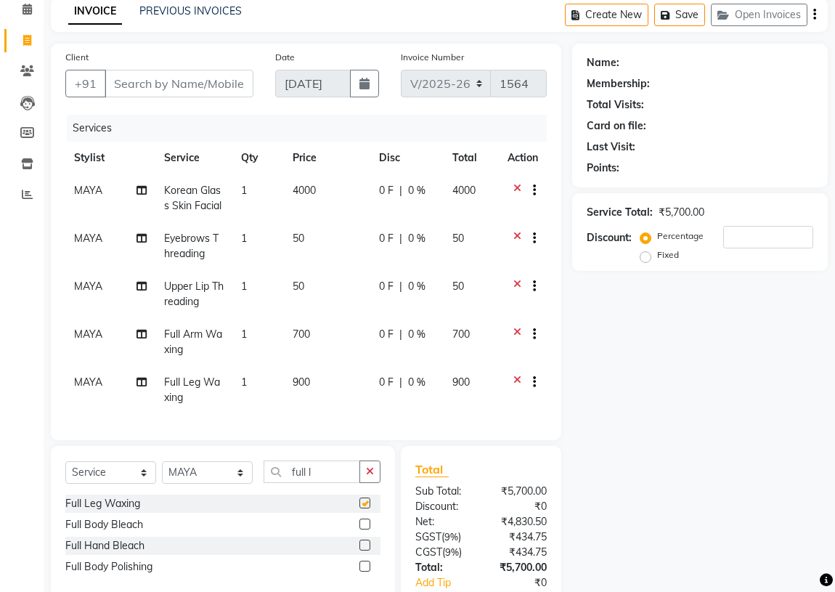
checkbox input "false"
click at [341, 483] on input "full l" at bounding box center [311, 471] width 97 height 22
type input "f"
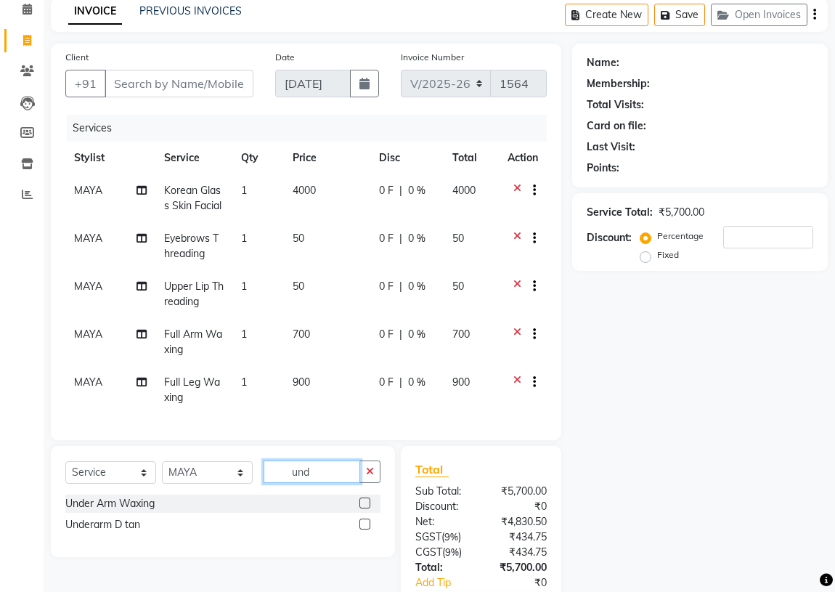
type input "und"
click at [366, 508] on label at bounding box center [364, 502] width 11 height 11
click at [366, 508] on input "checkbox" at bounding box center [363, 503] width 9 height 9
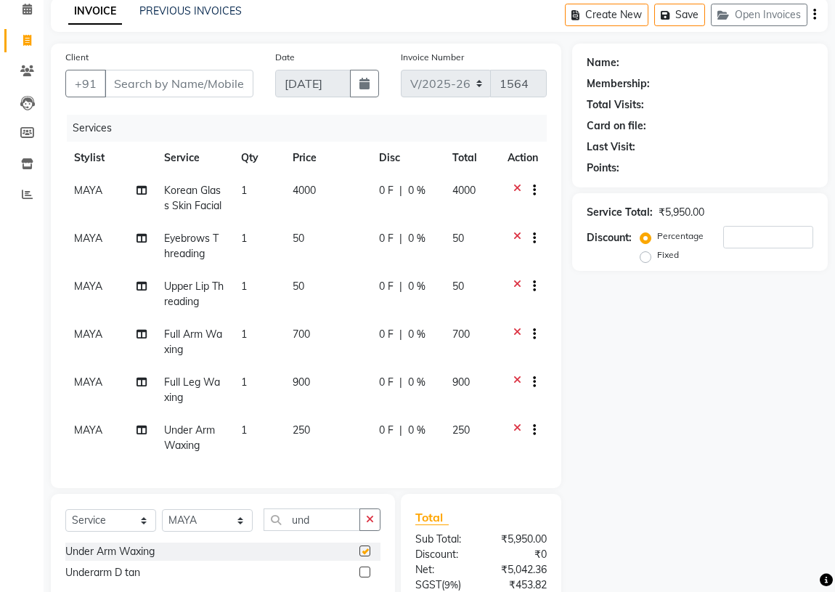
checkbox input "false"
click at [353, 518] on input "und" at bounding box center [311, 519] width 97 height 22
type input "u"
type input "spa ped"
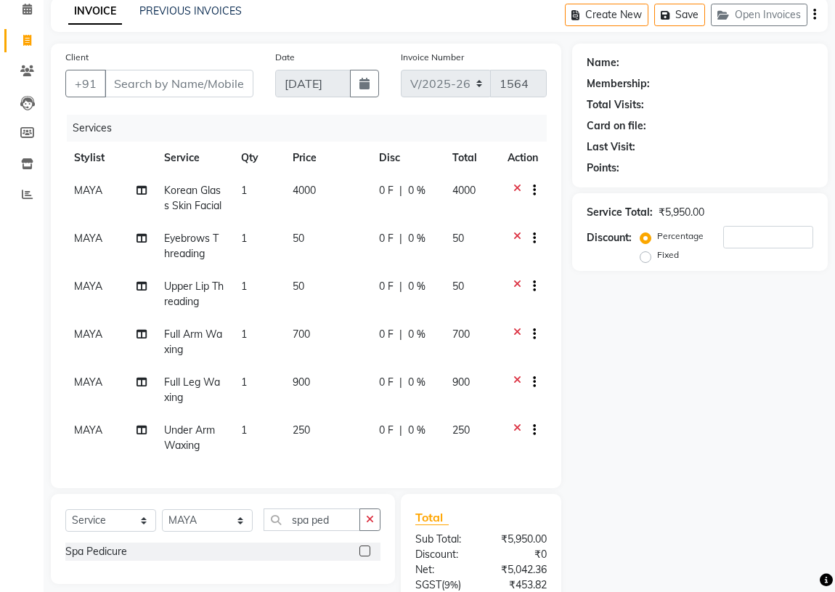
click at [365, 552] on label at bounding box center [364, 550] width 11 height 11
click at [365, 552] on input "checkbox" at bounding box center [363, 551] width 9 height 9
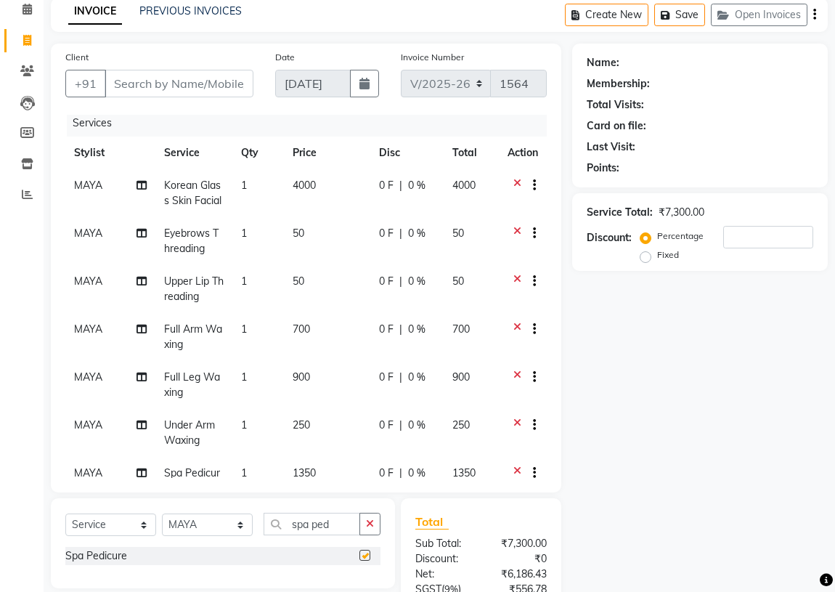
checkbox input "false"
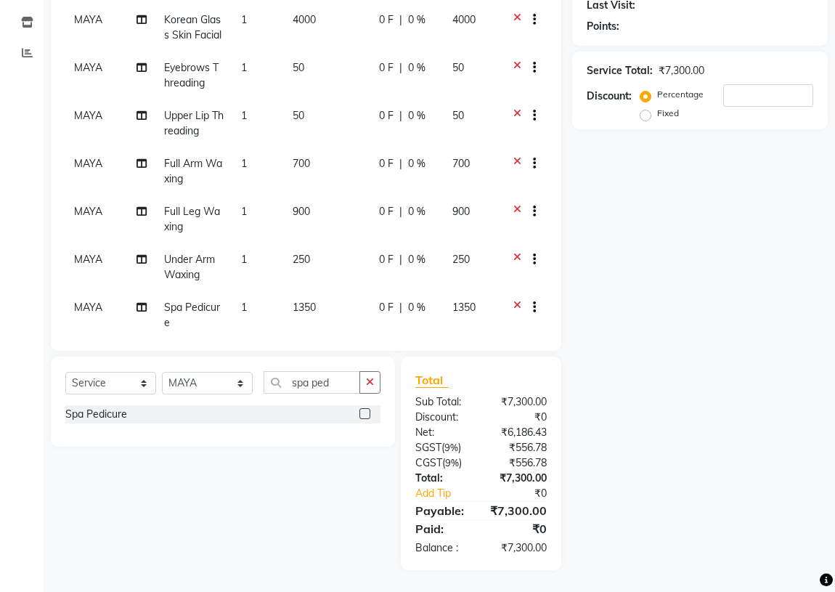
scroll to position [53, 0]
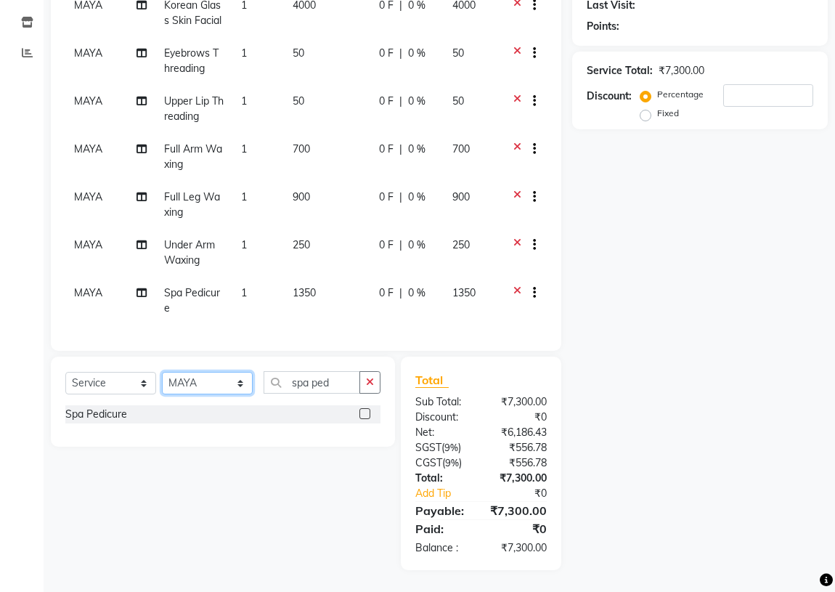
click at [218, 382] on select "Select Stylist ABHIRAMI [PERSON_NAME] [PERSON_NAME] [PERSON_NAME] [PERSON_NAME]…" at bounding box center [207, 383] width 91 height 22
select select "42901"
click at [162, 372] on select "Select Stylist ABHIRAMI [PERSON_NAME] [PERSON_NAME] [PERSON_NAME] [PERSON_NAME]…" at bounding box center [207, 383] width 91 height 22
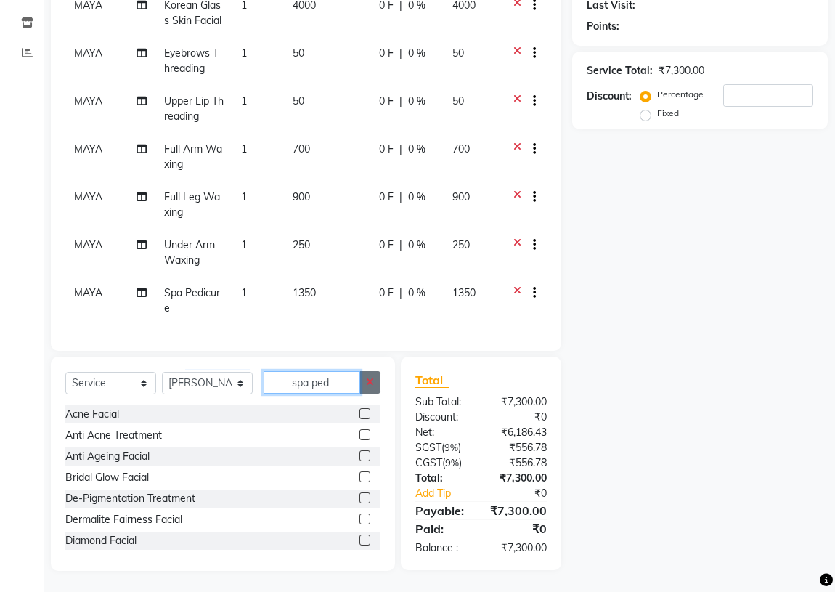
drag, startPoint x: 333, startPoint y: 387, endPoint x: 377, endPoint y: 387, distance: 44.3
click at [345, 390] on input "spa ped" at bounding box center [311, 382] width 97 height 22
drag, startPoint x: 331, startPoint y: 382, endPoint x: 267, endPoint y: 385, distance: 64.0
click at [267, 385] on input "spa ped" at bounding box center [311, 382] width 97 height 22
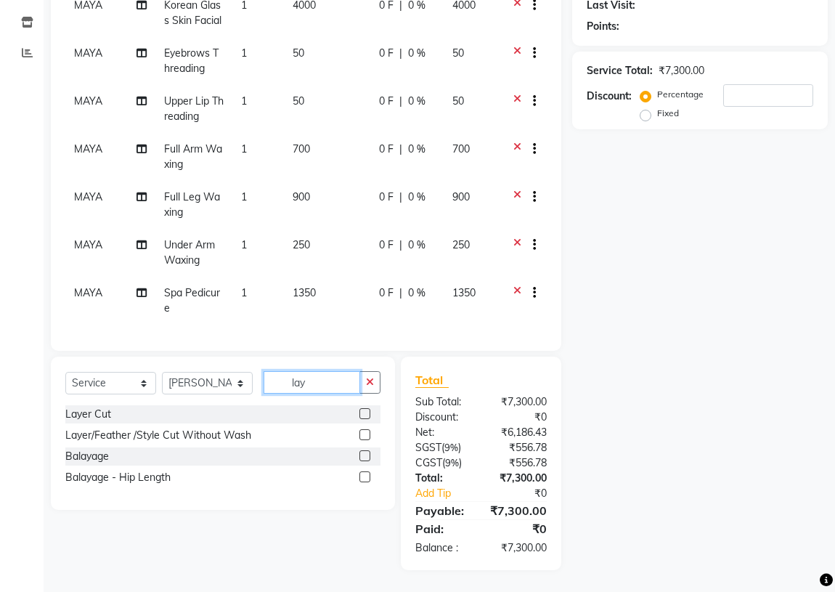
type input "lay"
click at [363, 414] on label at bounding box center [364, 413] width 11 height 11
click at [363, 414] on input "checkbox" at bounding box center [363, 413] width 9 height 9
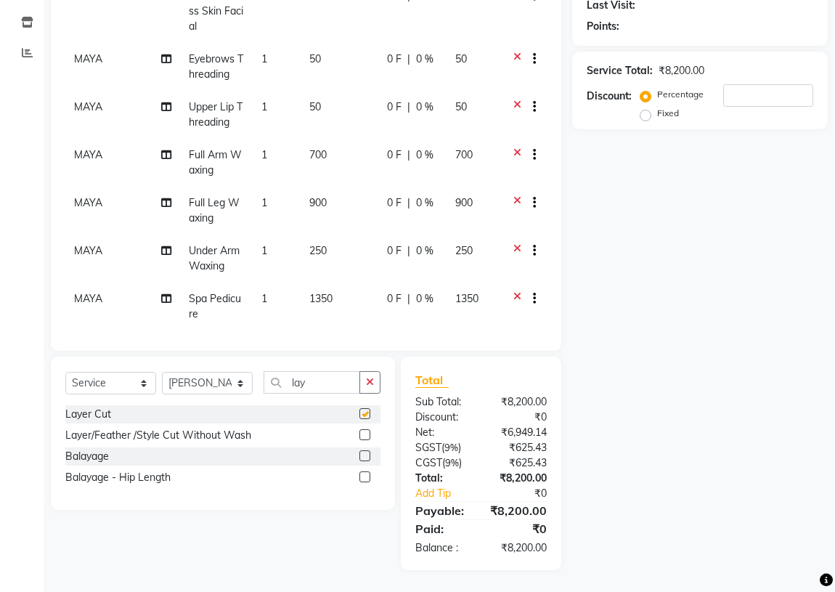
checkbox input "false"
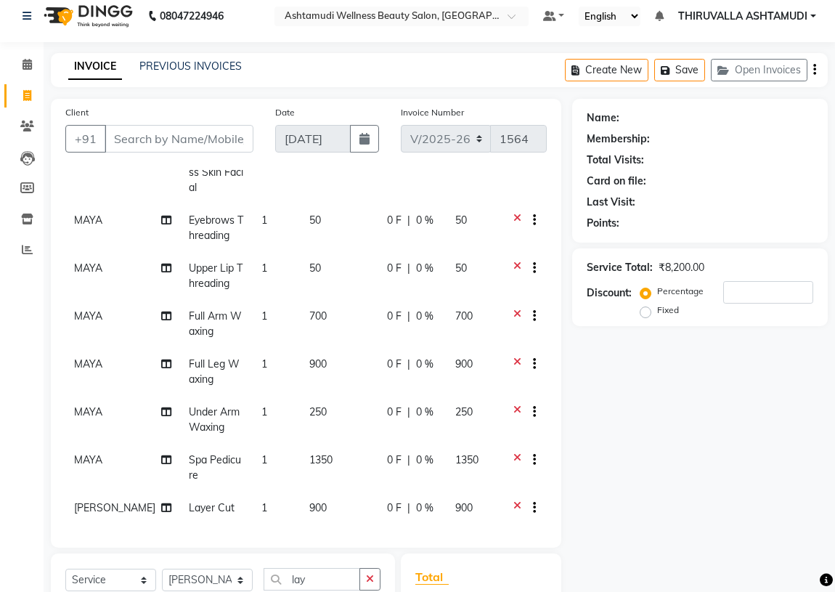
scroll to position [0, 0]
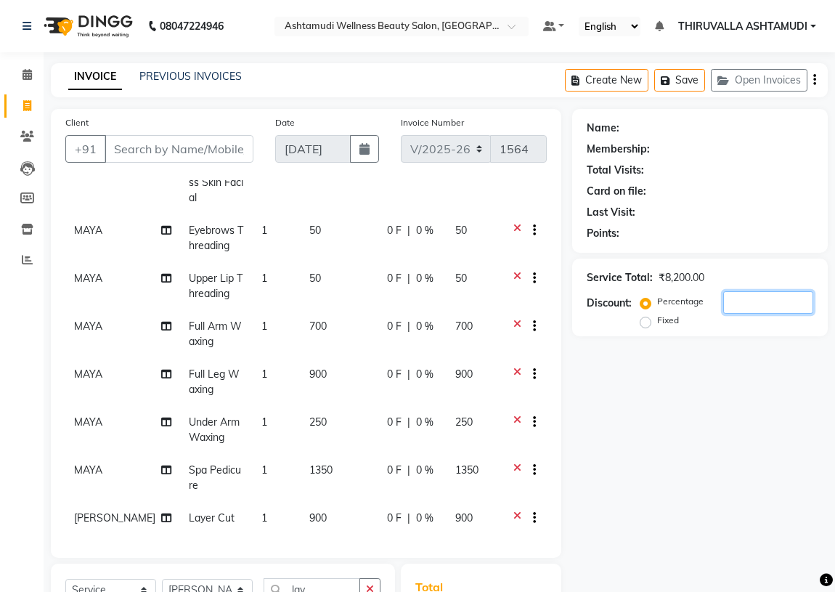
click at [759, 298] on input "number" at bounding box center [768, 302] width 90 height 22
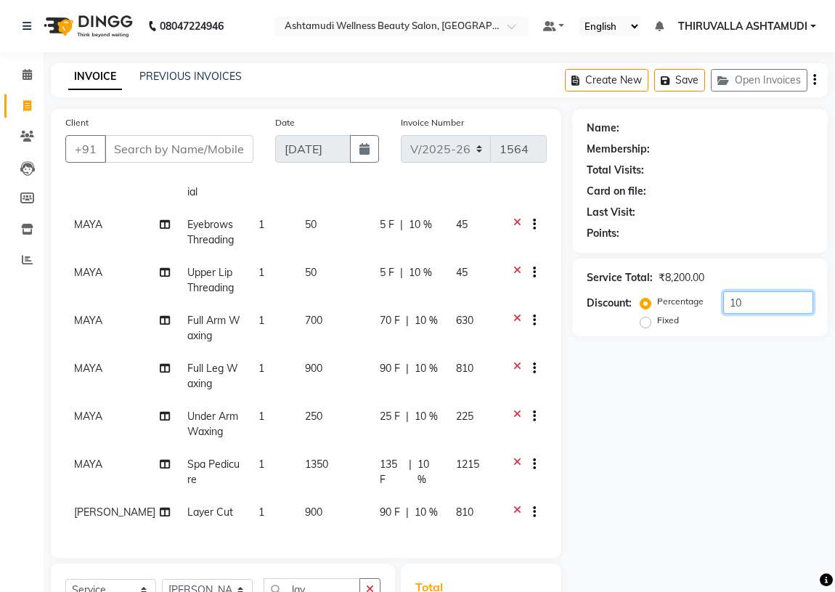
type input "10"
click at [145, 152] on input "Client" at bounding box center [179, 149] width 149 height 28
type input "8"
type input "0"
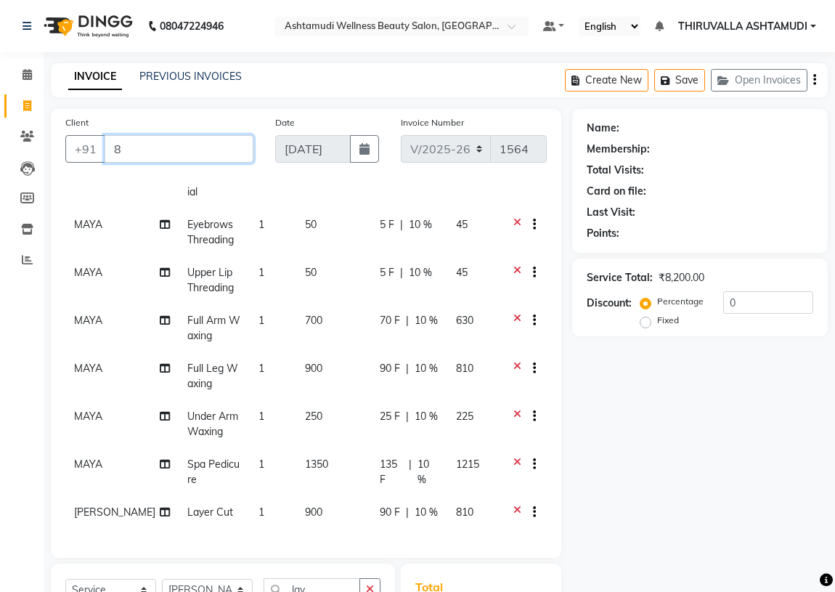
scroll to position [89, 0]
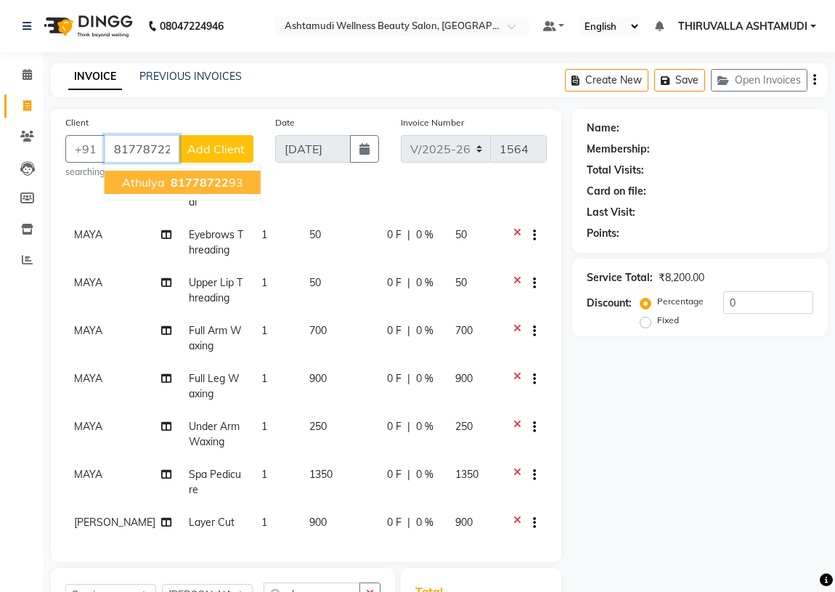
type input "8177872293"
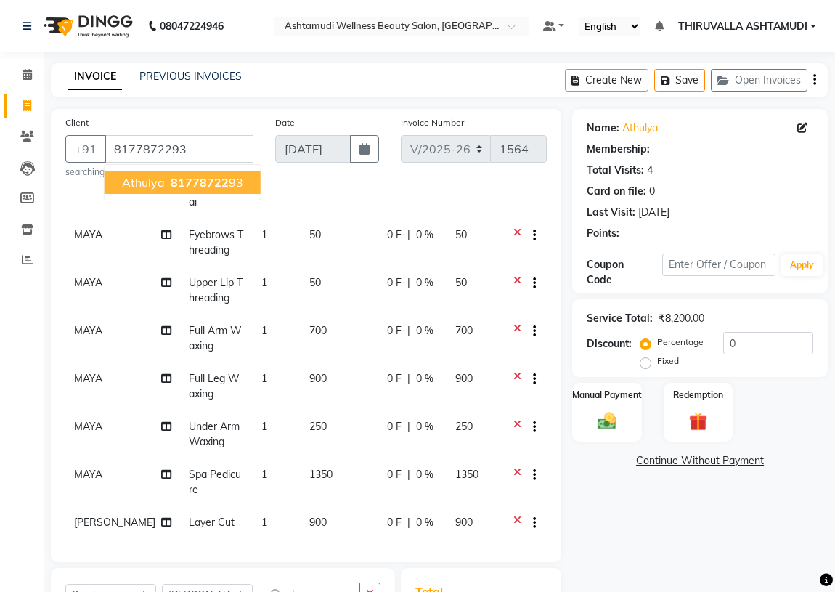
select select "1: Object"
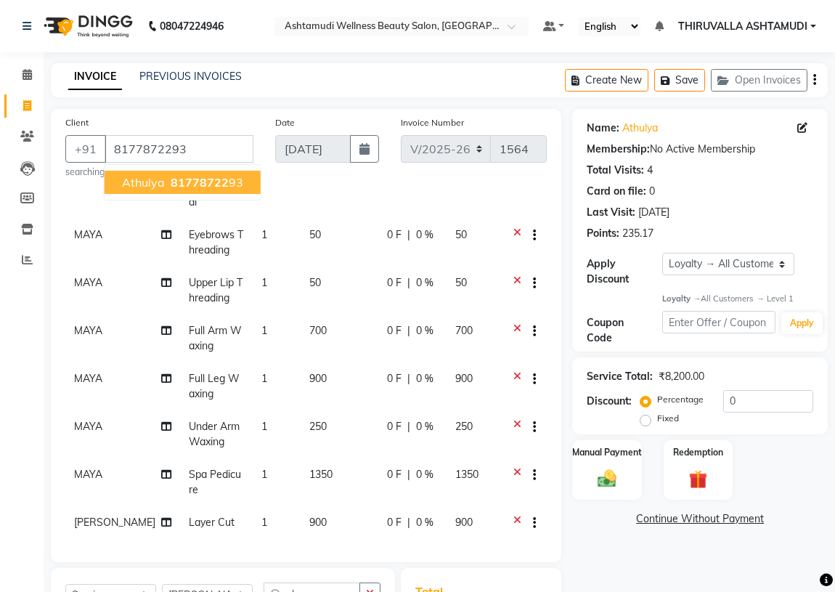
click at [212, 187] on span "81778722" at bounding box center [200, 182] width 58 height 15
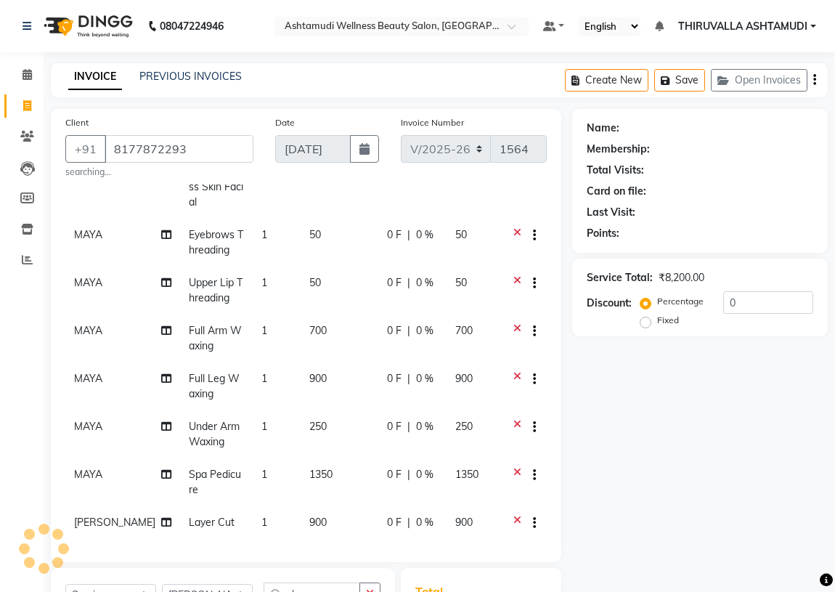
select select "1: Object"
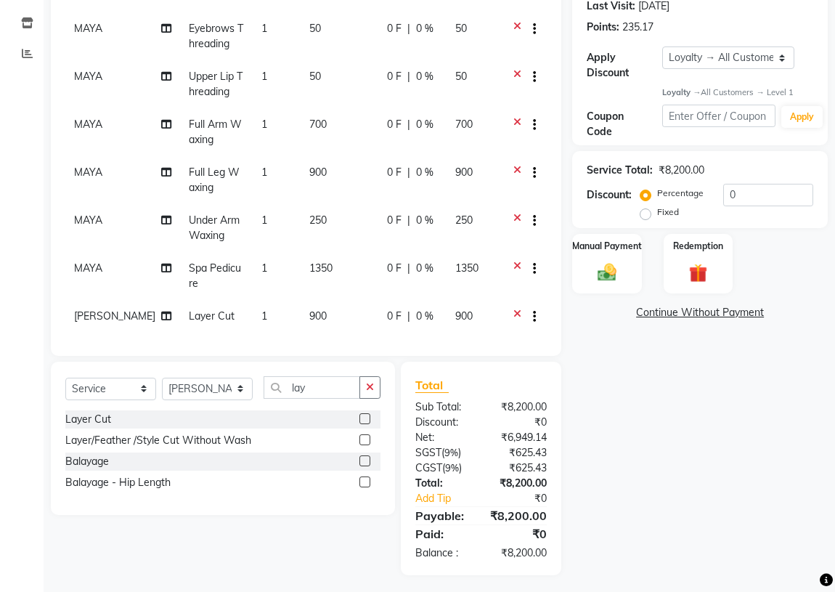
scroll to position [211, 0]
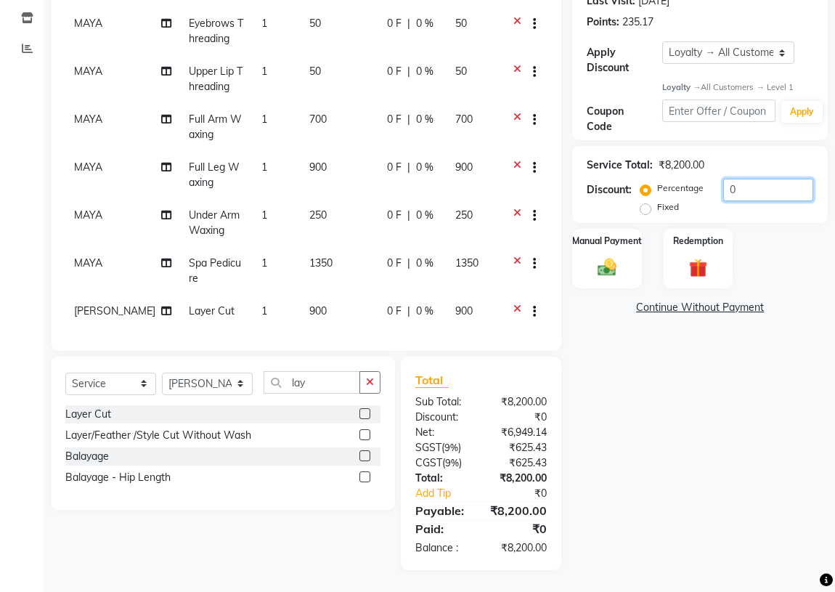
click at [763, 187] on input "0" at bounding box center [768, 190] width 90 height 22
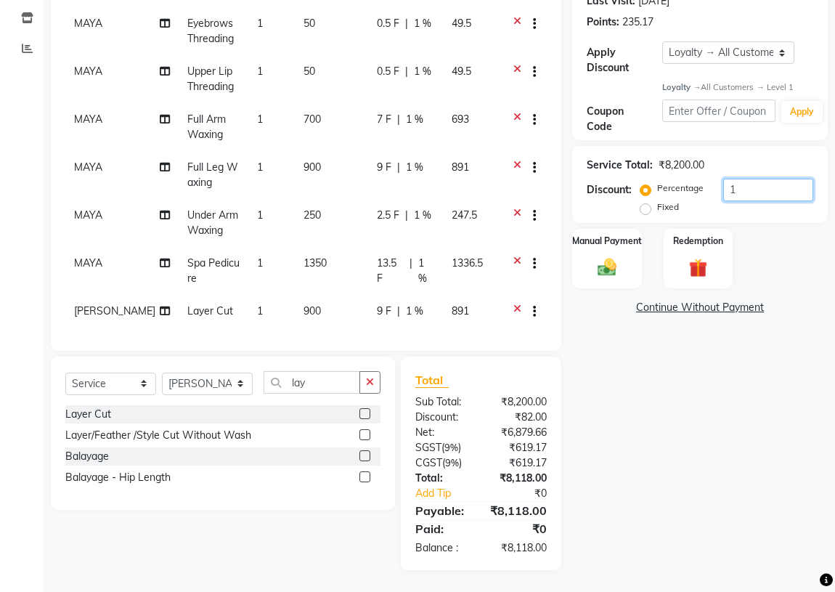
scroll to position [116, 0]
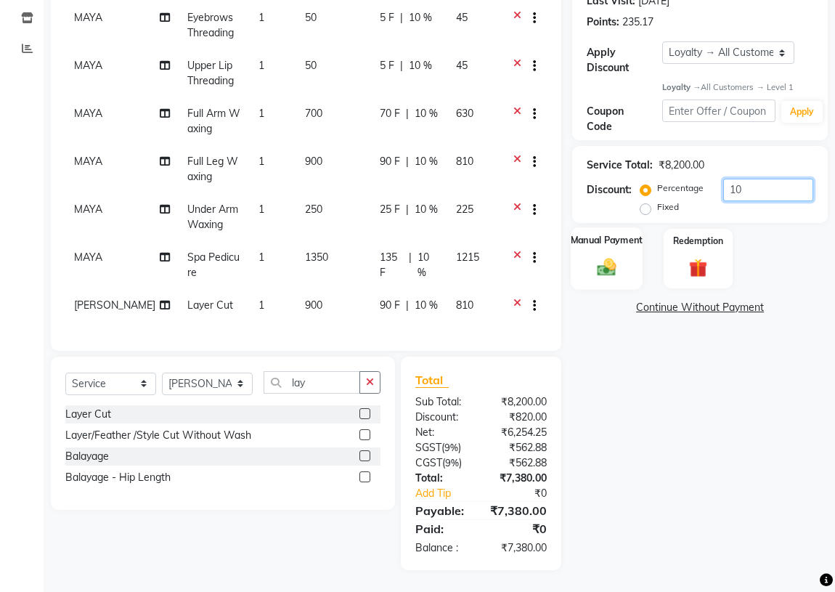
type input "10"
click at [602, 260] on img at bounding box center [606, 267] width 31 height 22
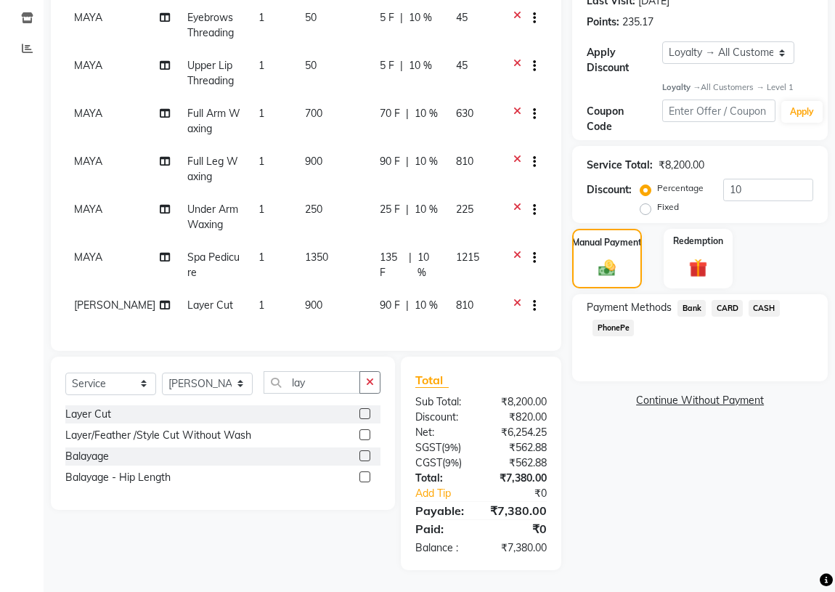
click at [610, 327] on span "PhonePe" at bounding box center [612, 327] width 41 height 17
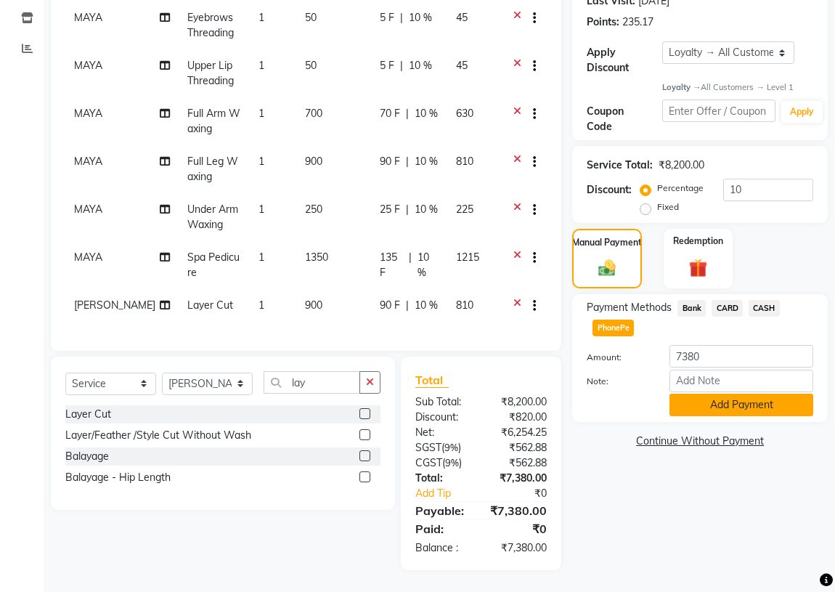
click at [752, 402] on button "Add Payment" at bounding box center [741, 404] width 144 height 22
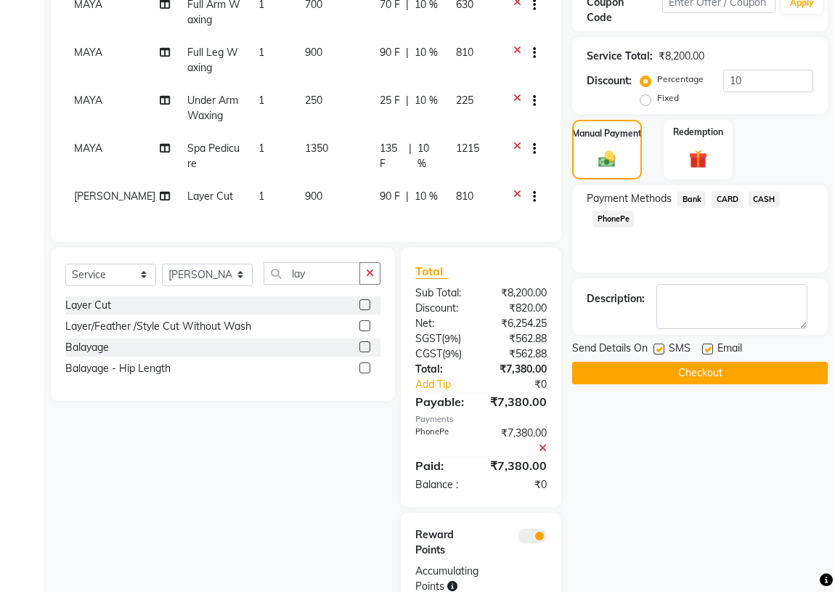
scroll to position [343, 0]
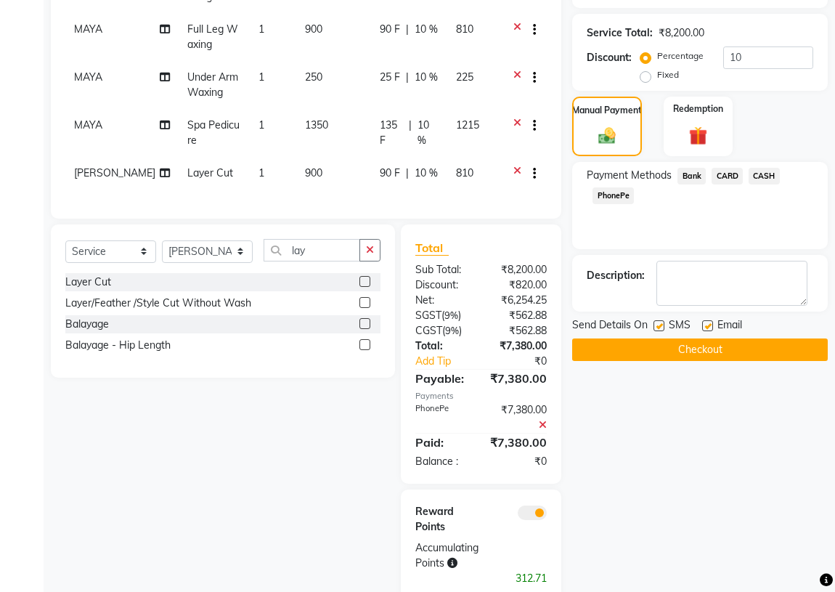
click at [697, 351] on button "Checkout" at bounding box center [699, 349] width 255 height 22
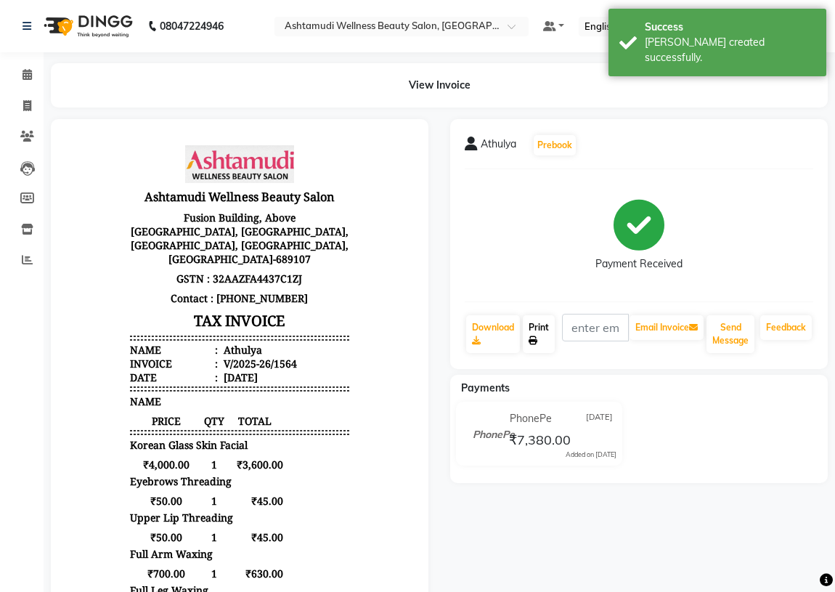
click at [541, 332] on link "Print" at bounding box center [539, 334] width 32 height 38
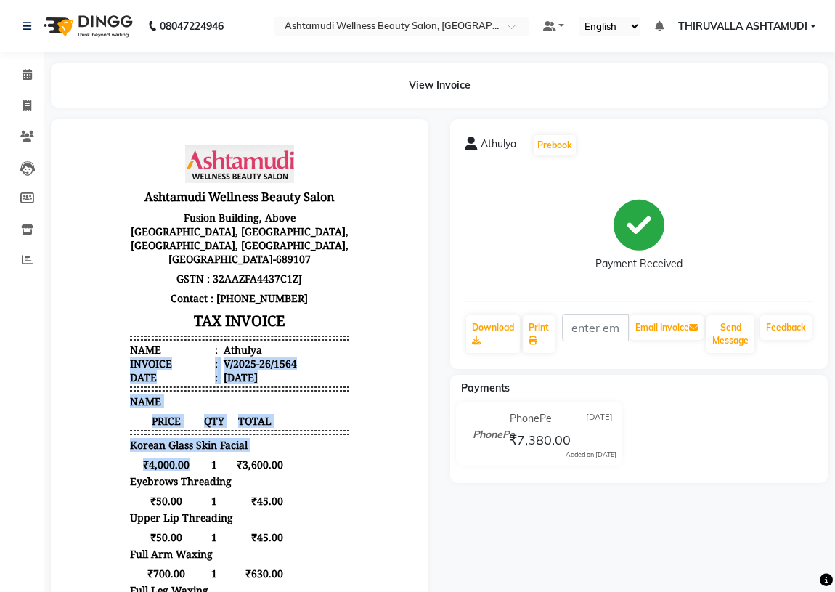
drag, startPoint x: 183, startPoint y: 457, endPoint x: 399, endPoint y: 300, distance: 267.1
click at [223, 421] on div "Ashtamudi Wellness Beauty Salon Fusion Building, Above Federal Bank, Near MAA H…" at bounding box center [239, 550] width 231 height 822
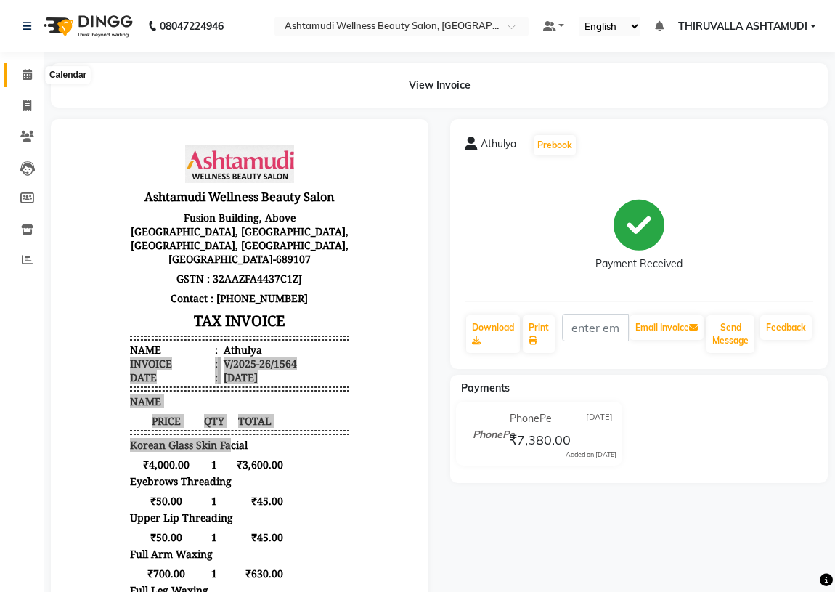
click at [20, 73] on span at bounding box center [27, 75] width 25 height 17
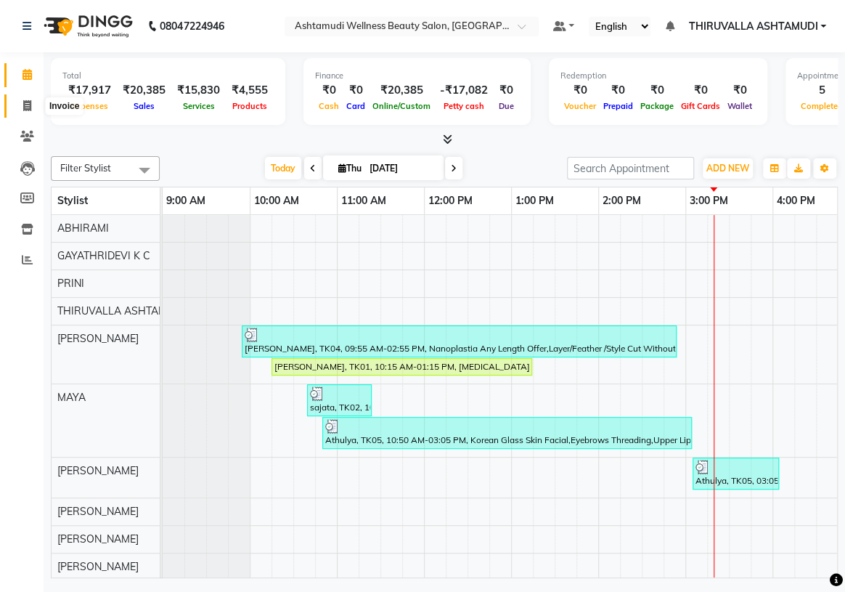
click at [30, 107] on icon at bounding box center [27, 105] width 8 height 11
select select "service"
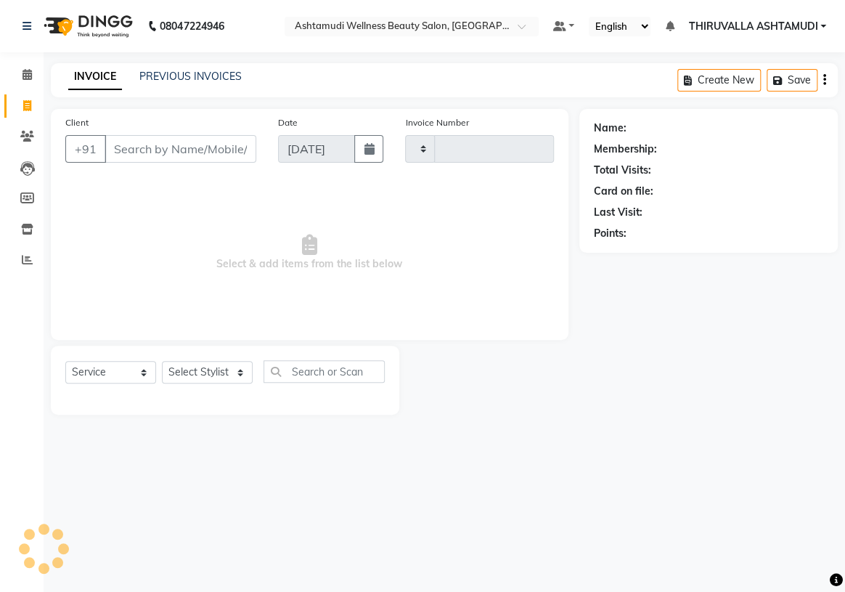
type input "1565"
select select "4634"
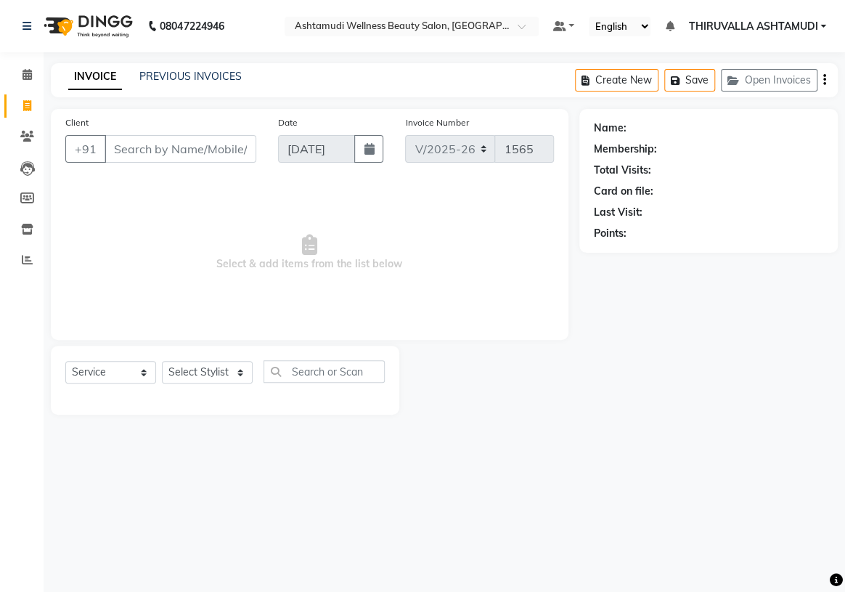
click at [125, 150] on input "Client" at bounding box center [181, 149] width 152 height 28
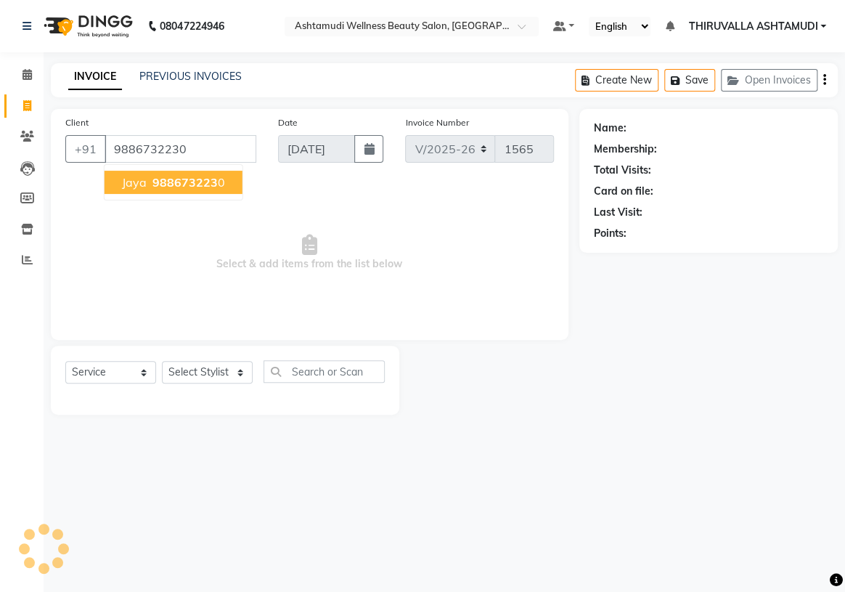
type input "9886732230"
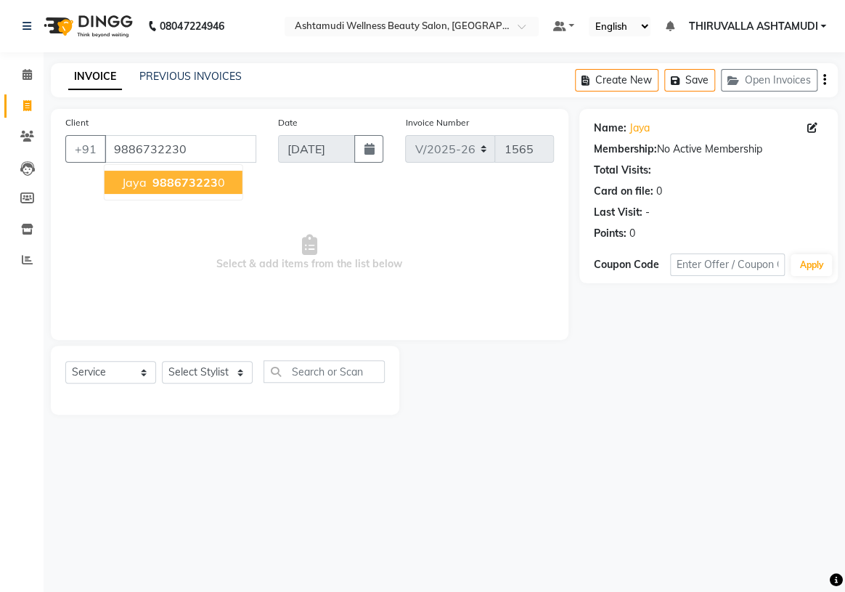
click at [142, 181] on span "Jaya" at bounding box center [134, 182] width 25 height 15
click at [239, 370] on select "Select Stylist ABHIRAMI [PERSON_NAME] [PERSON_NAME] [PERSON_NAME] [PERSON_NAME]…" at bounding box center [207, 372] width 91 height 22
select select "29016"
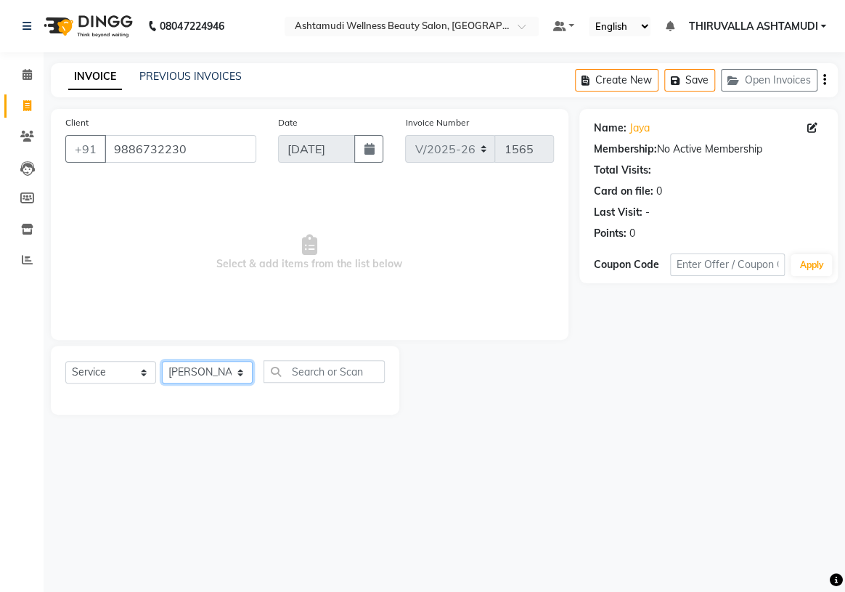
click at [162, 361] on select "Select Stylist ABHIRAMI [PERSON_NAME] [PERSON_NAME] [PERSON_NAME] [PERSON_NAME]…" at bounding box center [207, 372] width 91 height 22
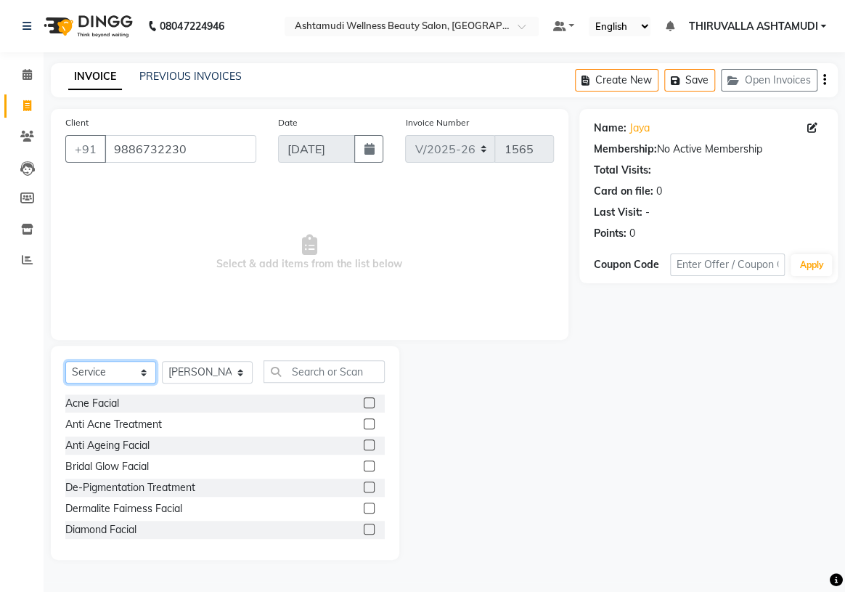
click at [142, 370] on select "Select Service Product Membership Package Voucher Prepaid Gift Card" at bounding box center [110, 372] width 91 height 22
click at [65, 361] on select "Select Service Product Membership Package Voucher Prepaid Gift Card" at bounding box center [110, 372] width 91 height 22
click at [276, 376] on input "text" at bounding box center [323, 371] width 121 height 22
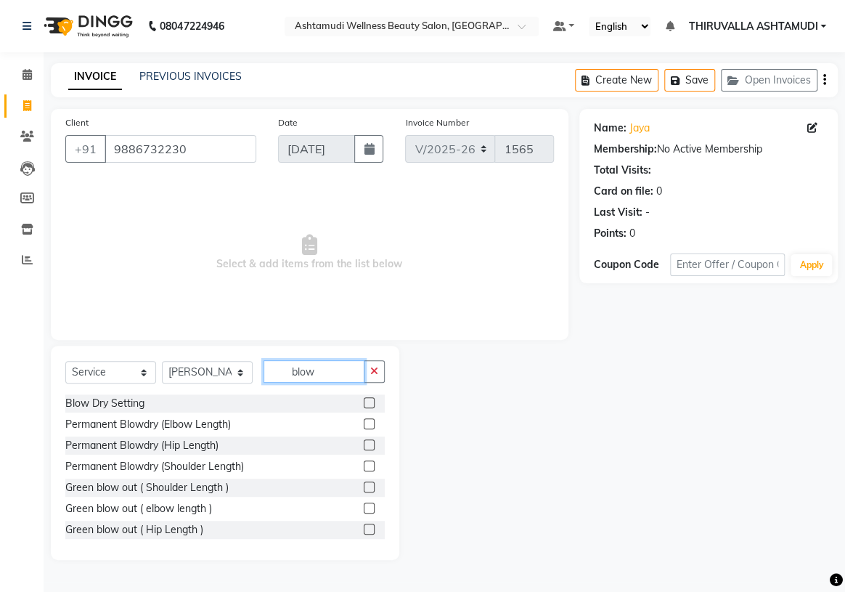
type input "blow"
click at [261, 399] on div "Blow Dry Setting" at bounding box center [224, 403] width 319 height 18
click at [364, 402] on label at bounding box center [369, 402] width 11 height 11
click at [364, 402] on input "checkbox" at bounding box center [368, 402] width 9 height 9
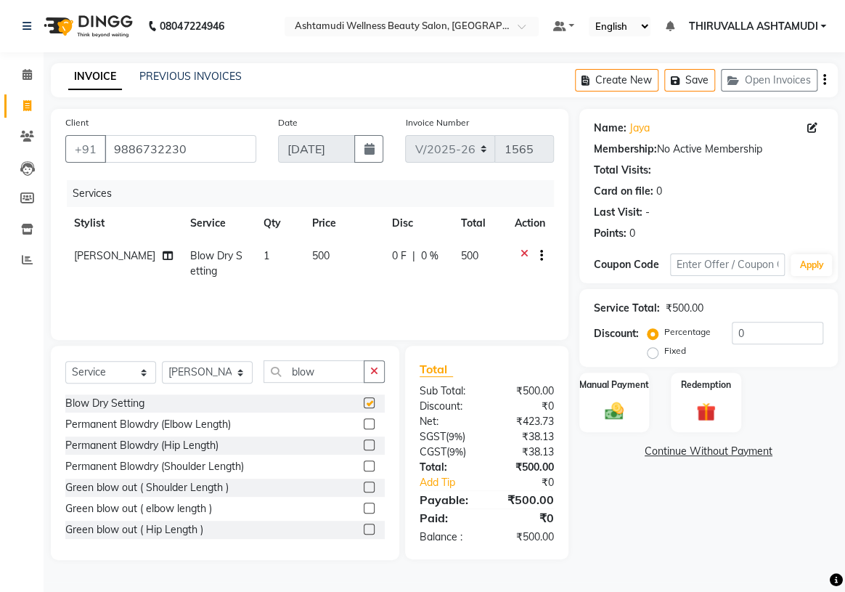
checkbox input "false"
click at [371, 373] on icon "button" at bounding box center [374, 371] width 8 height 10
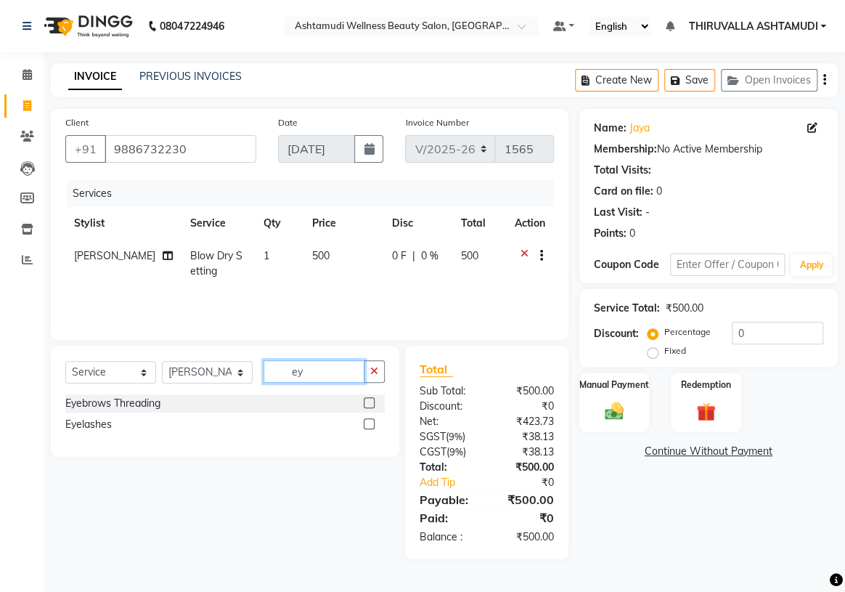
type input "e"
type input "chin"
click at [370, 399] on label at bounding box center [369, 402] width 11 height 11
click at [370, 399] on input "checkbox" at bounding box center [368, 402] width 9 height 9
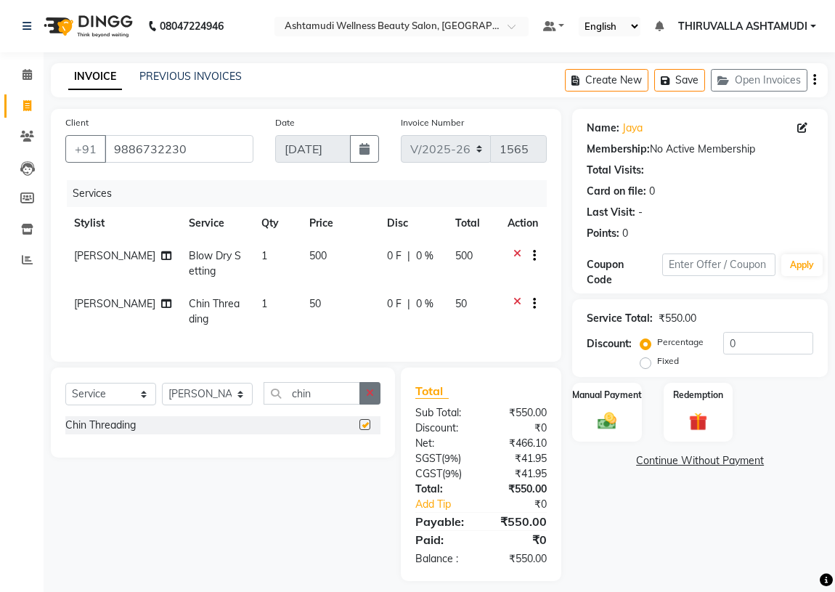
checkbox input "false"
click at [368, 398] on icon "button" at bounding box center [370, 393] width 8 height 10
type input "upp"
click at [364, 451] on label at bounding box center [364, 445] width 11 height 11
click at [364, 451] on input "checkbox" at bounding box center [363, 445] width 9 height 9
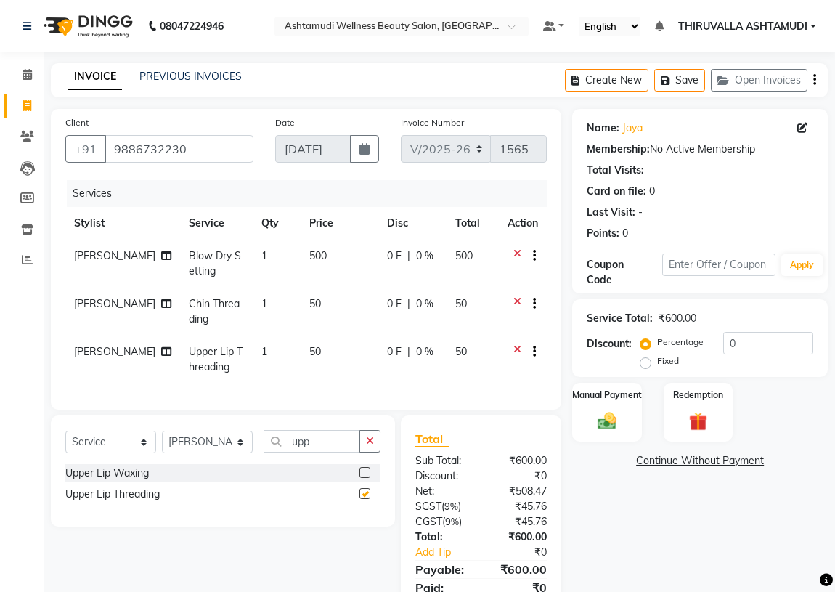
checkbox input "false"
click at [226, 446] on select "Select Stylist ABHIRAMI [PERSON_NAME] [PERSON_NAME] [PERSON_NAME] [PERSON_NAME]…" at bounding box center [207, 441] width 91 height 22
select select "42901"
click at [162, 441] on select "Select Stylist ABHIRAMI [PERSON_NAME] [PERSON_NAME] [PERSON_NAME] [PERSON_NAME]…" at bounding box center [207, 441] width 91 height 22
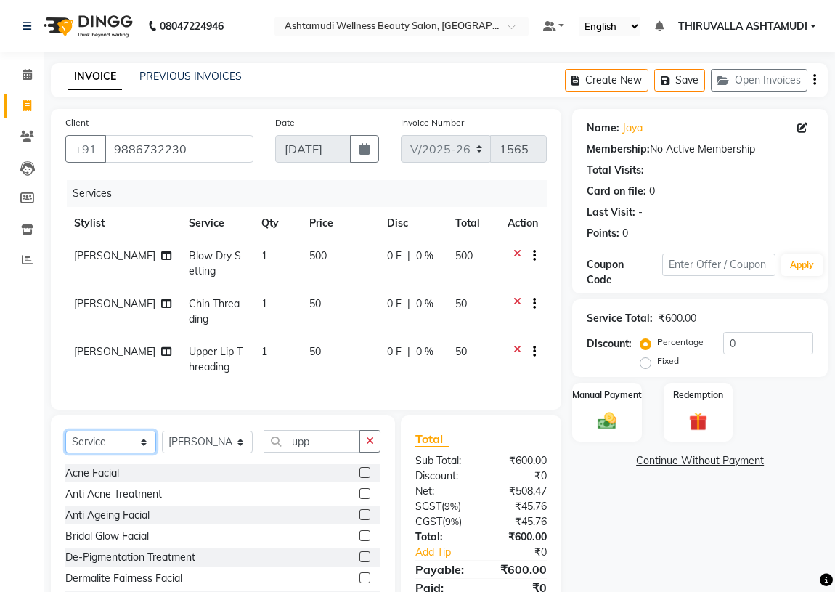
click at [142, 450] on select "Select Service Product Membership Package Voucher Prepaid Gift Card" at bounding box center [110, 441] width 91 height 22
click at [65, 441] on select "Select Service Product Membership Package Voucher Prepaid Gift Card" at bounding box center [110, 441] width 91 height 22
click at [368, 446] on icon "button" at bounding box center [370, 440] width 8 height 10
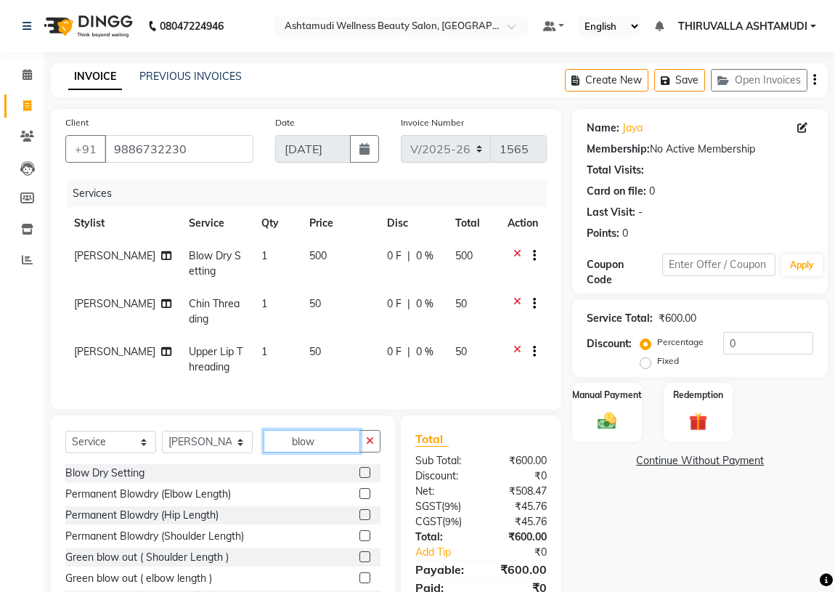
type input "blow"
click at [359, 478] on label at bounding box center [364, 472] width 11 height 11
click at [359, 478] on input "checkbox" at bounding box center [363, 472] width 9 height 9
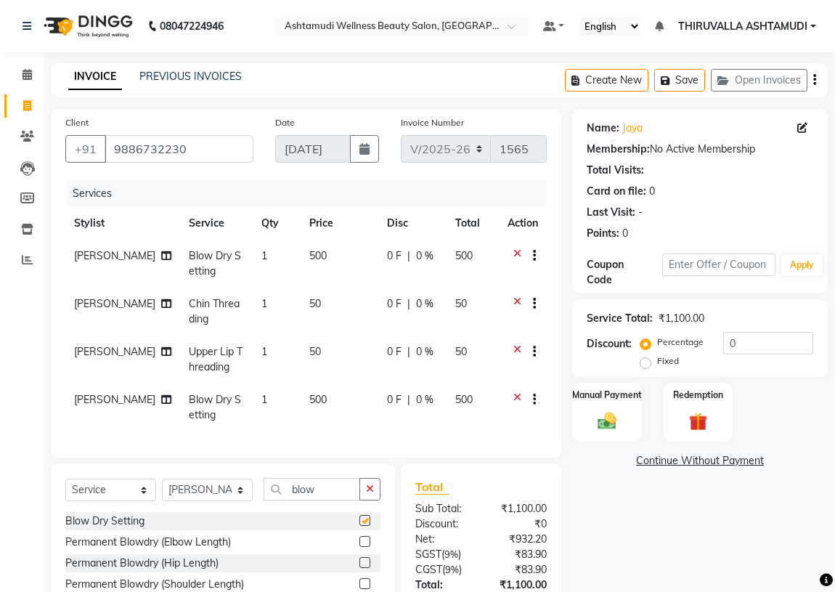
checkbox input "false"
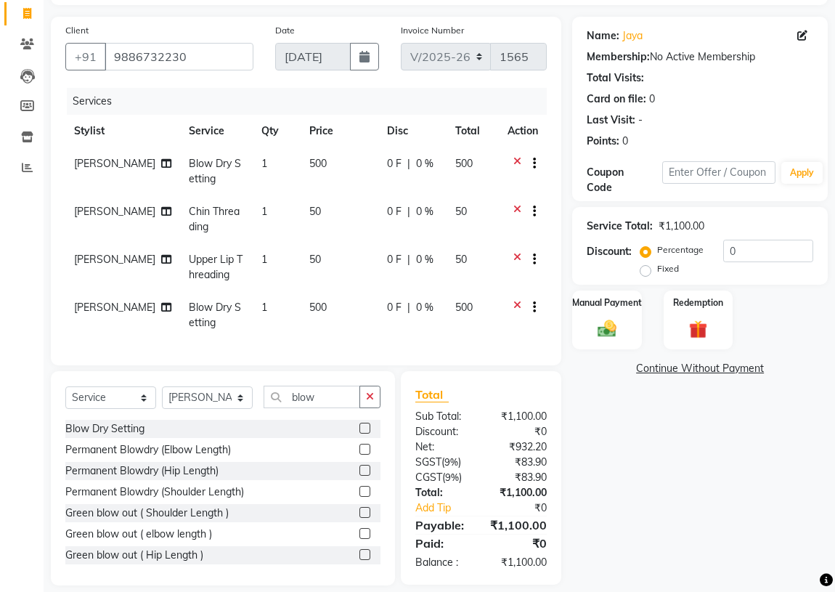
scroll to position [117, 0]
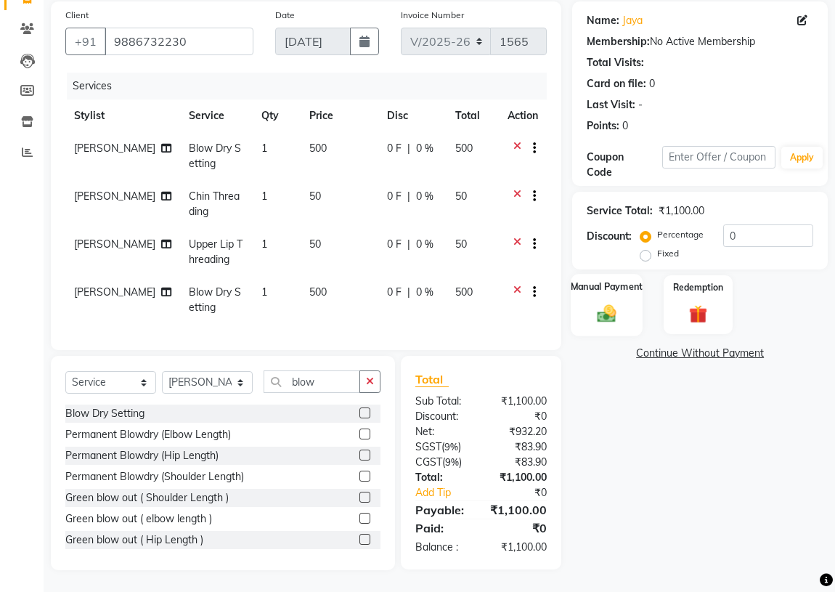
click at [595, 302] on img at bounding box center [606, 313] width 31 height 22
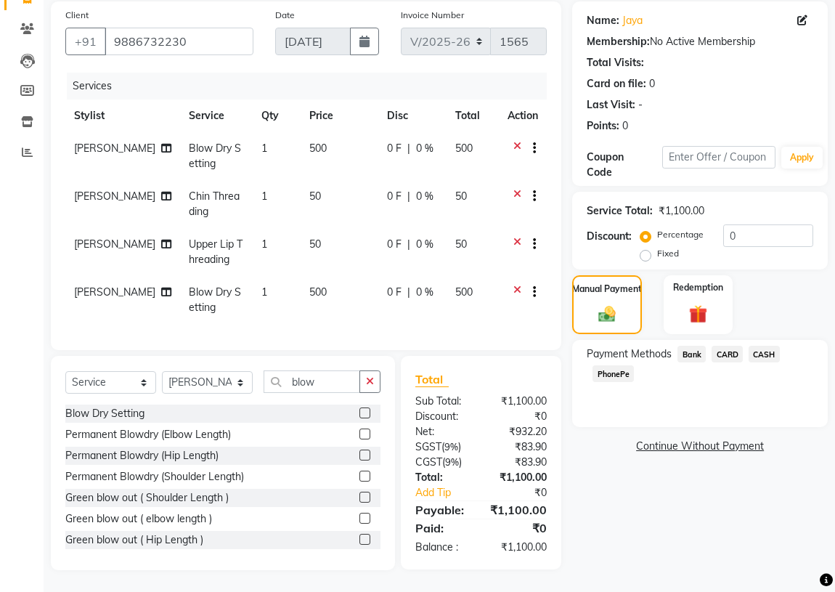
click at [621, 365] on span "PhonePe" at bounding box center [612, 373] width 41 height 17
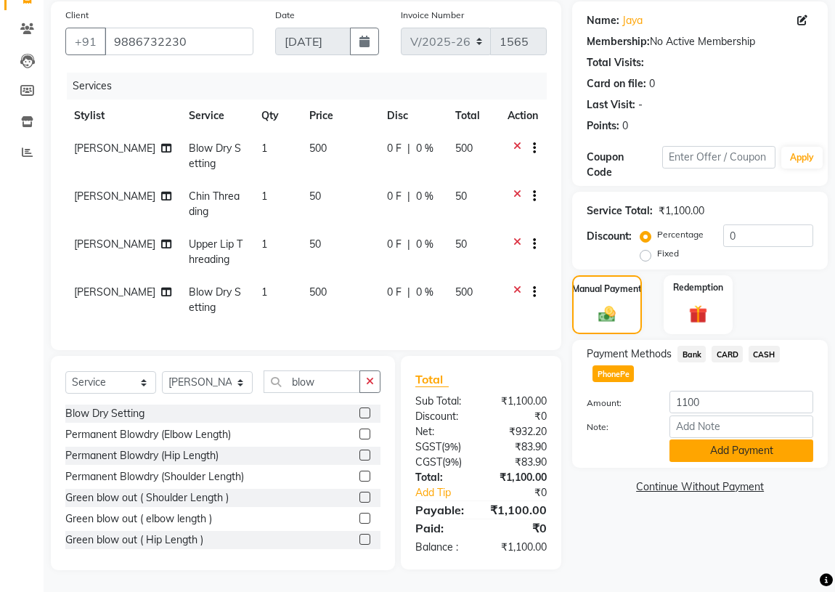
click at [680, 439] on button "Add Payment" at bounding box center [741, 450] width 144 height 22
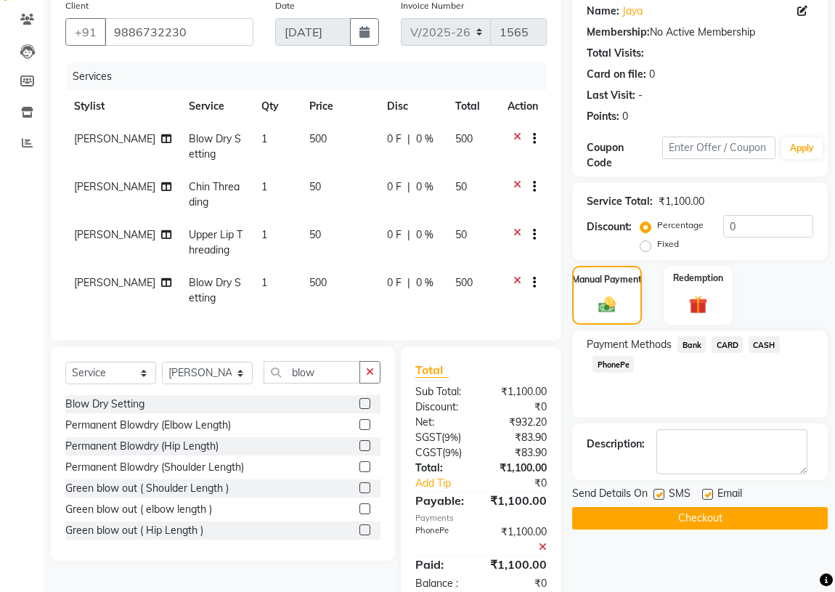
click at [626, 510] on button "Checkout" at bounding box center [699, 518] width 255 height 22
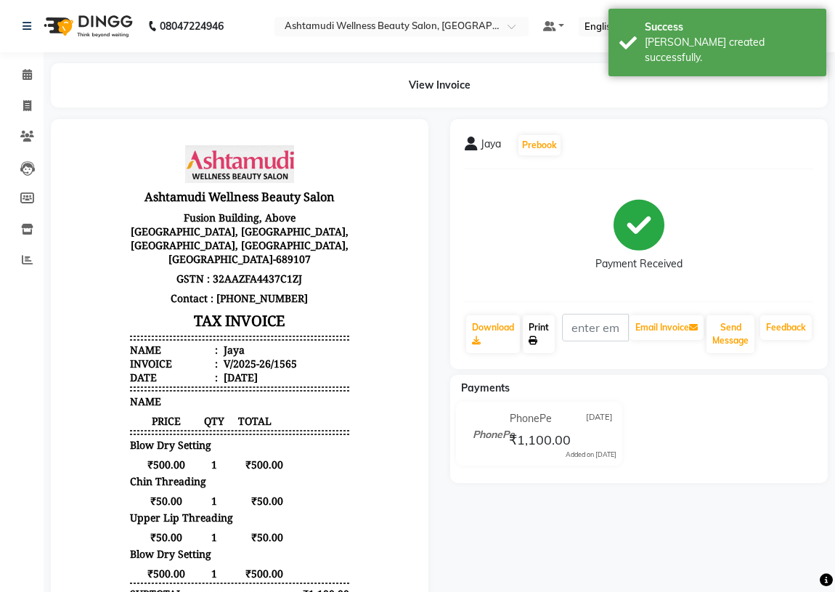
click at [525, 326] on link "Print" at bounding box center [539, 334] width 32 height 38
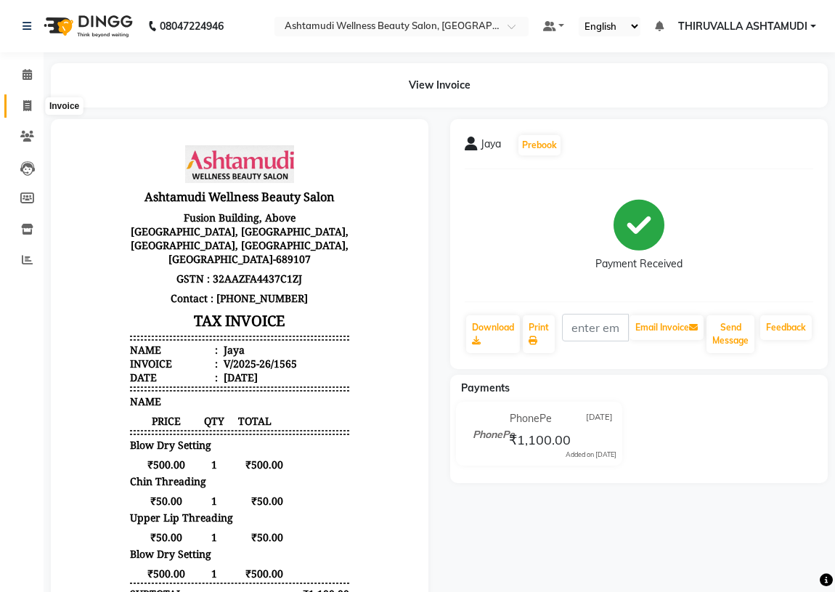
click at [23, 107] on icon at bounding box center [27, 105] width 8 height 11
select select "service"
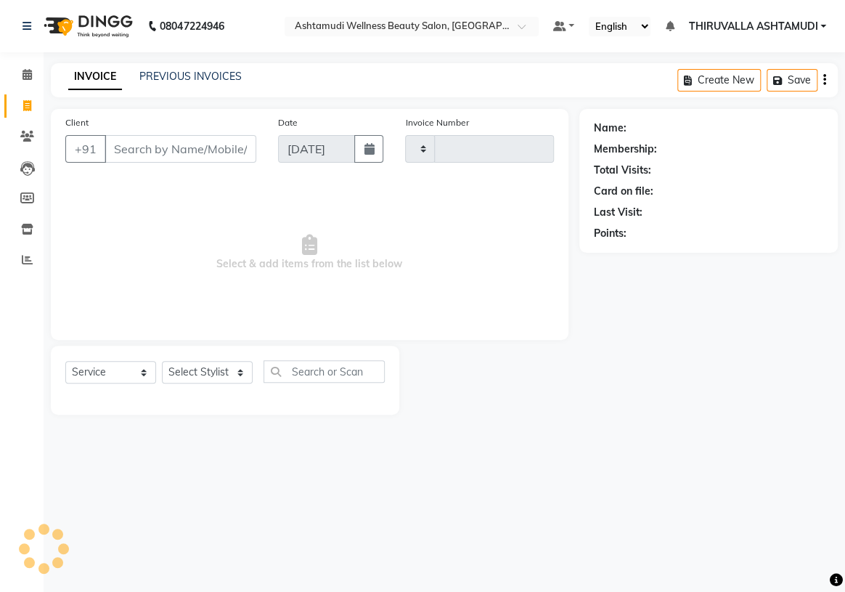
type input "1566"
select select "4634"
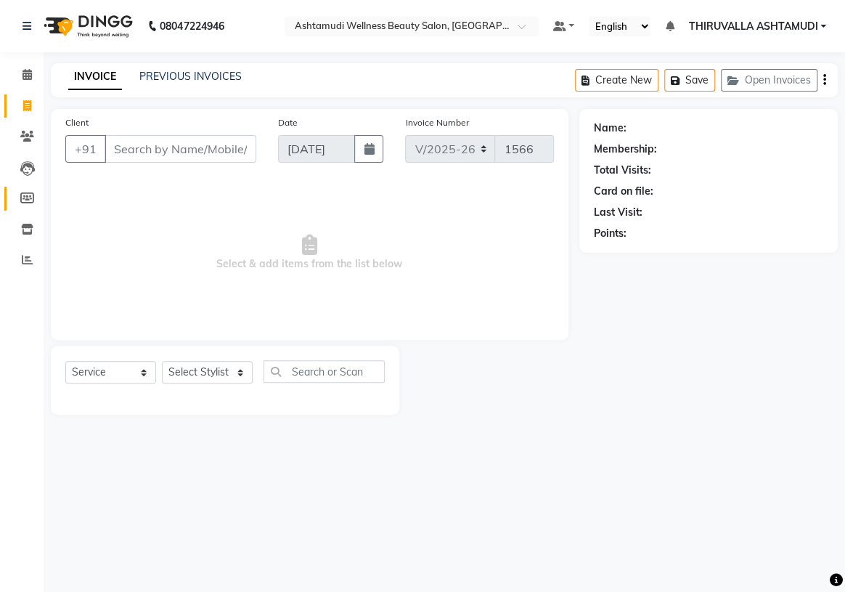
click at [28, 189] on link "Members" at bounding box center [21, 199] width 35 height 24
select select
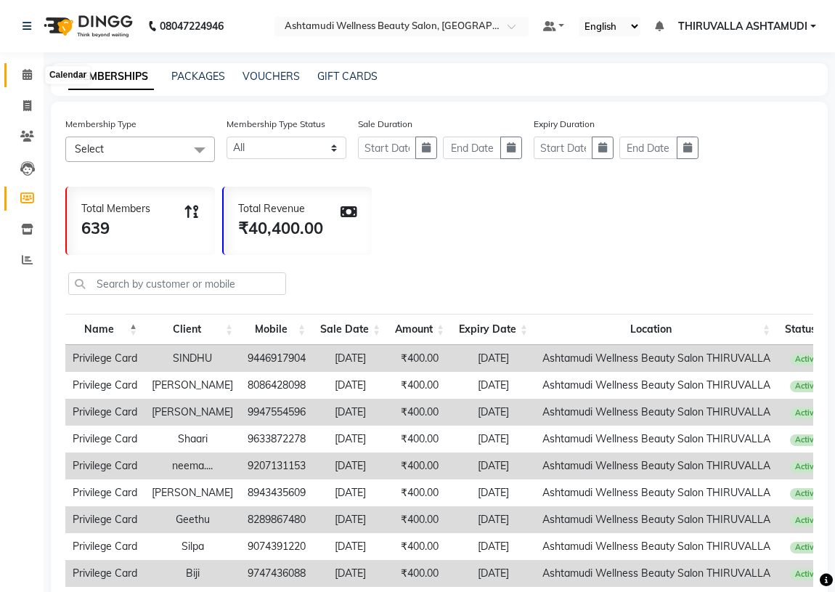
click at [22, 72] on icon at bounding box center [26, 74] width 9 height 11
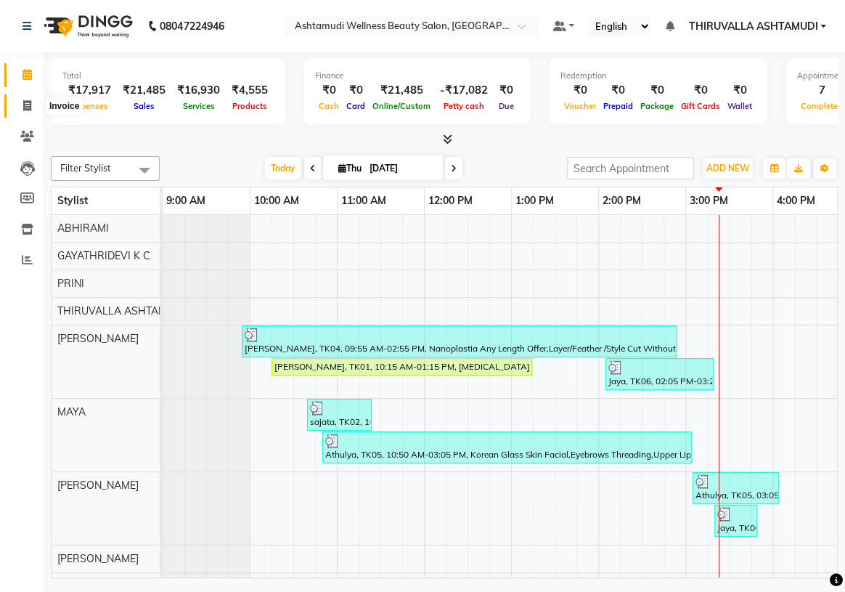
click at [21, 102] on span at bounding box center [27, 106] width 25 height 17
select select "4634"
select select "service"
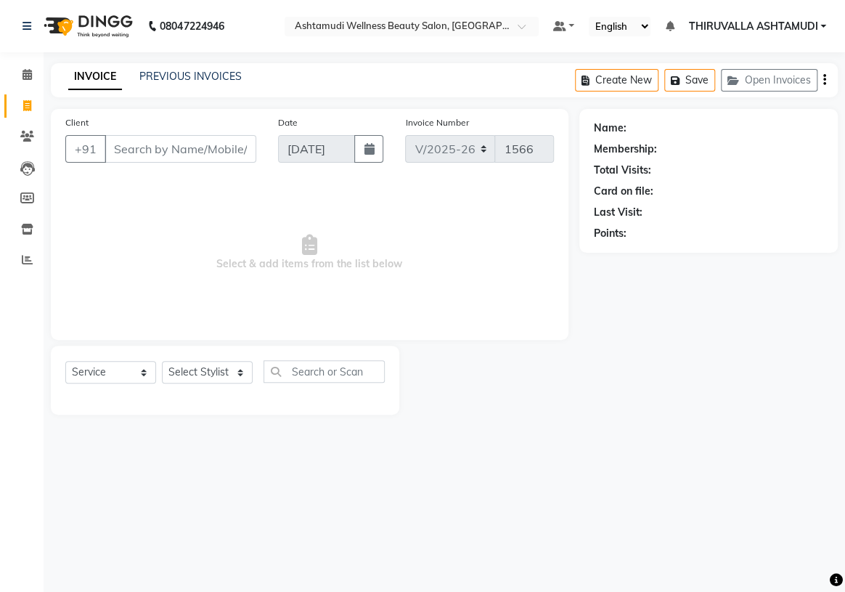
click at [602, 486] on div "08047224946 Select Location × Ashtamudi Wellness Beauty Salon, Thiruvalla Defau…" at bounding box center [422, 296] width 845 height 592
click at [30, 23] on icon at bounding box center [26, 26] width 9 height 10
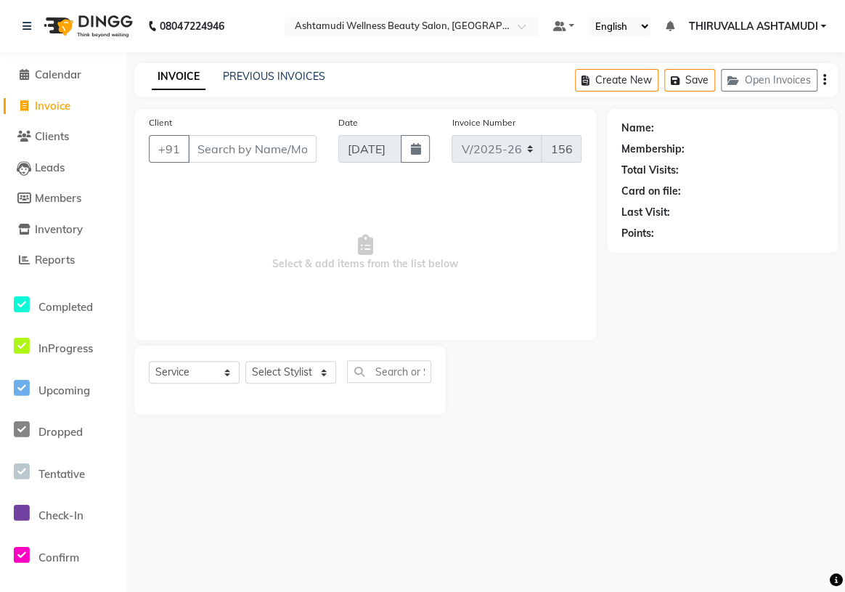
click at [212, 538] on div "08047224946 Select Location × Ashtamudi Wellness Beauty Salon, Thiruvalla Defau…" at bounding box center [422, 296] width 845 height 592
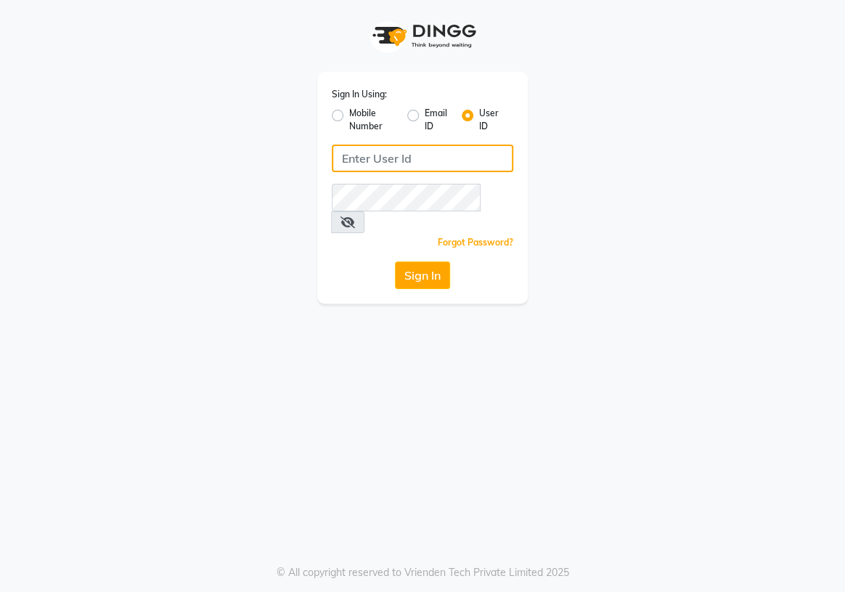
type input "e1934-25"
click at [412, 261] on button "Sign In" at bounding box center [422, 275] width 55 height 28
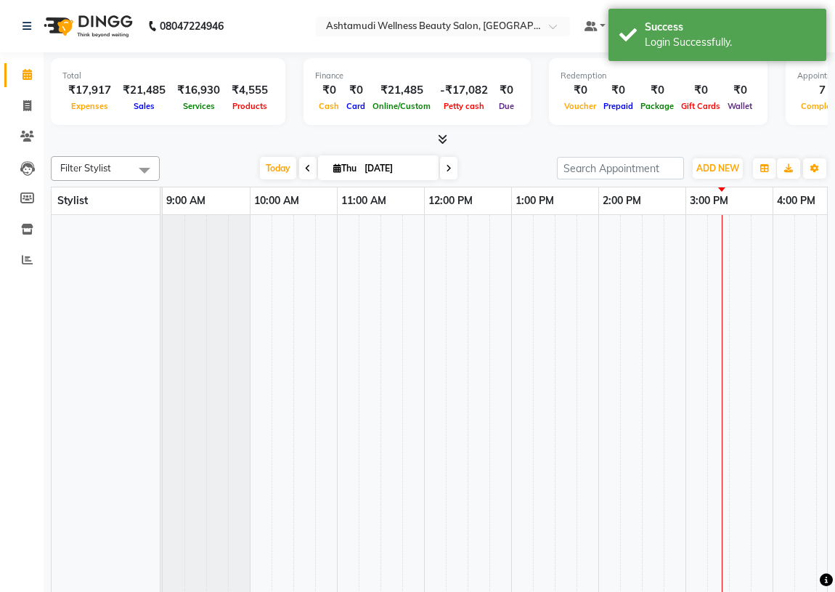
select select "en"
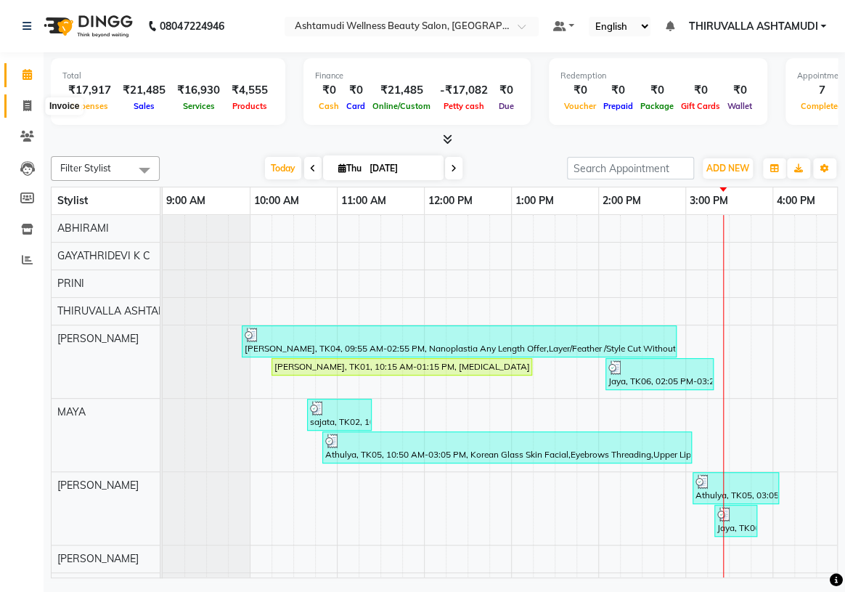
click at [21, 103] on span at bounding box center [27, 106] width 25 height 17
select select "service"
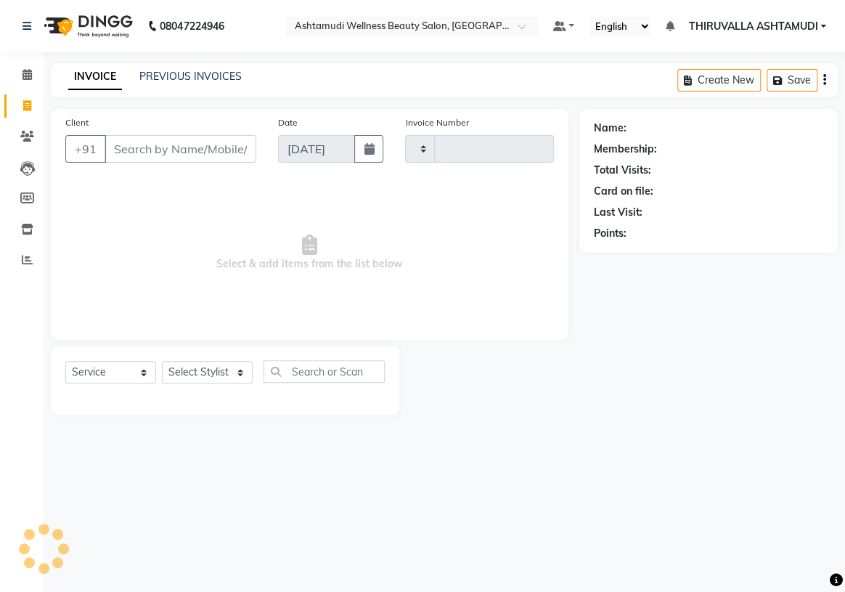
type input "1566"
select select "4634"
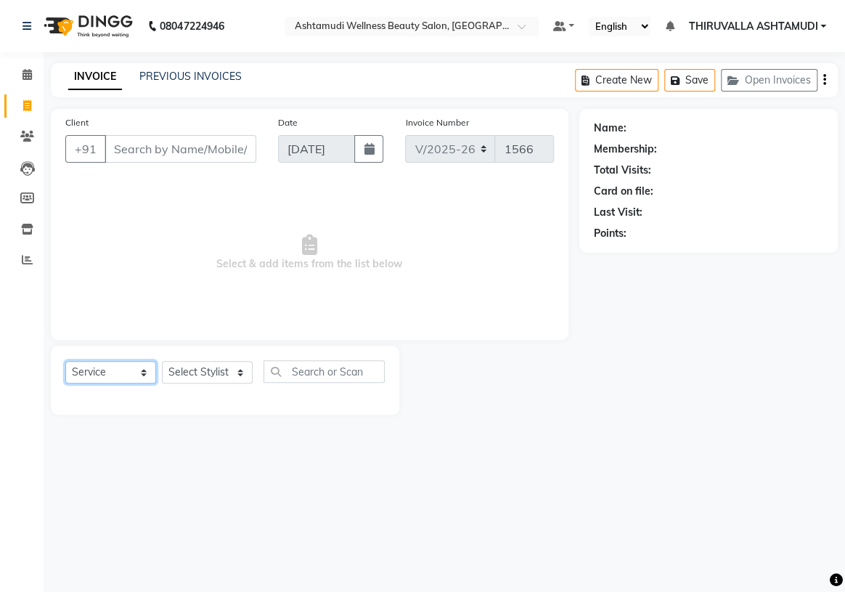
click at [108, 375] on select "Select Service Product Membership Package Voucher Prepaid Gift Card" at bounding box center [110, 372] width 91 height 22
click at [65, 361] on select "Select Service Product Membership Package Voucher Prepaid Gift Card" at bounding box center [110, 372] width 91 height 22
click at [212, 370] on select "Select Stylist ABHIRAMI [PERSON_NAME] [PERSON_NAME] [PERSON_NAME] [PERSON_NAME]…" at bounding box center [207, 372] width 91 height 22
select select "60487"
click at [162, 361] on select "Select Stylist ABHIRAMI [PERSON_NAME] [PERSON_NAME] [PERSON_NAME] [PERSON_NAME]…" at bounding box center [207, 372] width 91 height 22
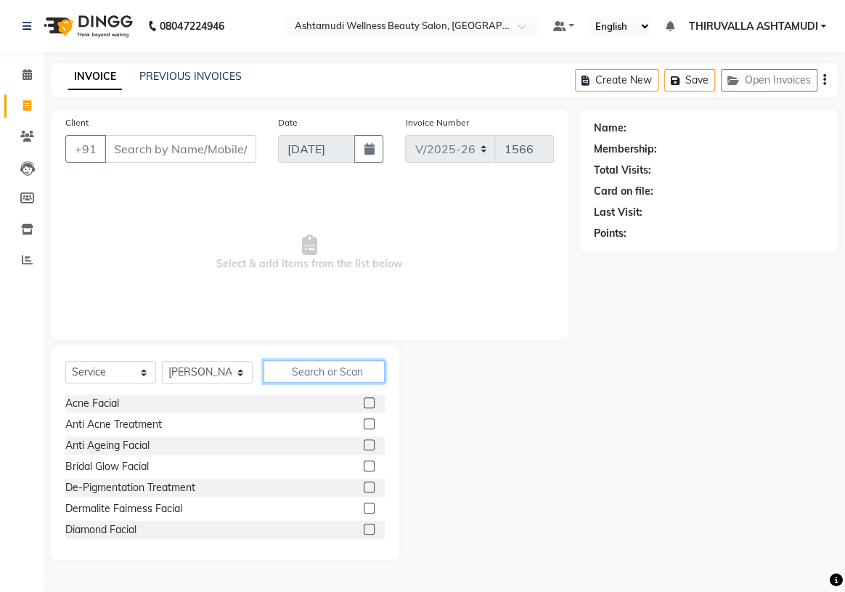
click at [273, 370] on input "text" at bounding box center [323, 371] width 121 height 22
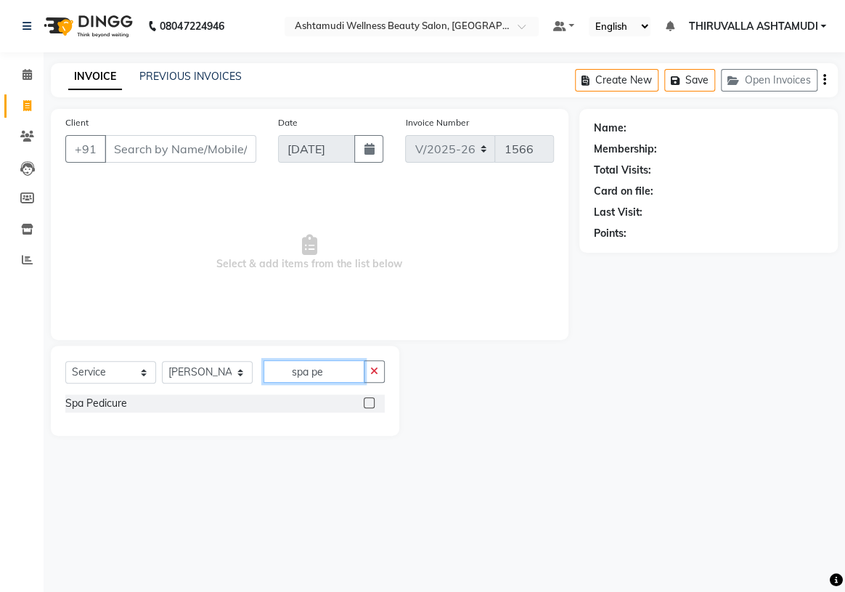
type input "spa pe"
click at [364, 399] on label at bounding box center [369, 402] width 11 height 11
click at [364, 399] on input "checkbox" at bounding box center [368, 402] width 9 height 9
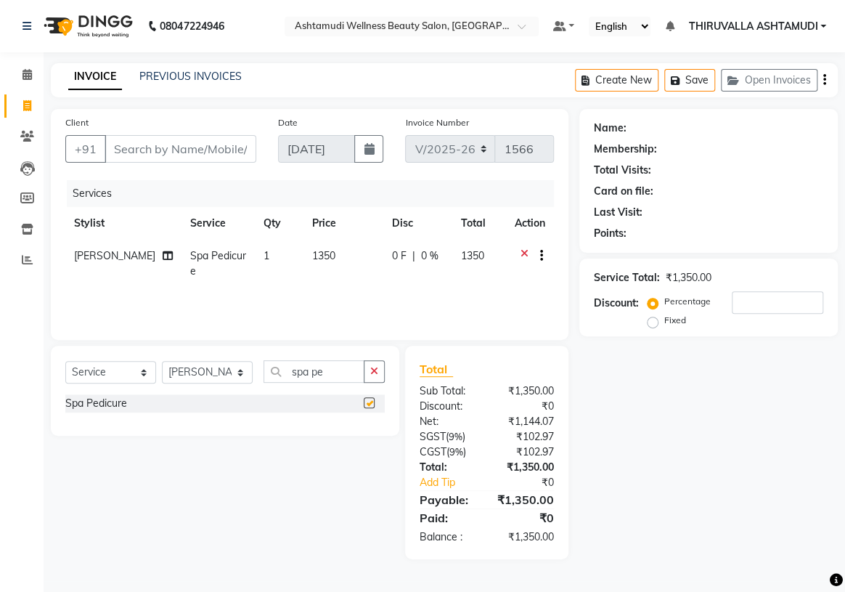
checkbox input "false"
click at [371, 375] on icon "button" at bounding box center [374, 371] width 8 height 10
type input "hydra"
click at [367, 423] on label at bounding box center [369, 423] width 11 height 11
click at [367, 423] on input "checkbox" at bounding box center [368, 424] width 9 height 9
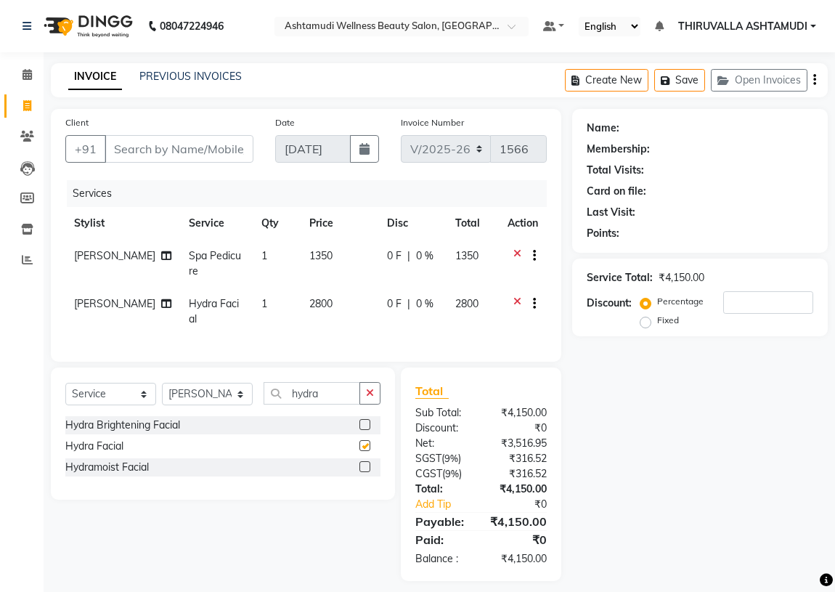
checkbox input "false"
click at [369, 391] on icon "button" at bounding box center [370, 393] width 8 height 10
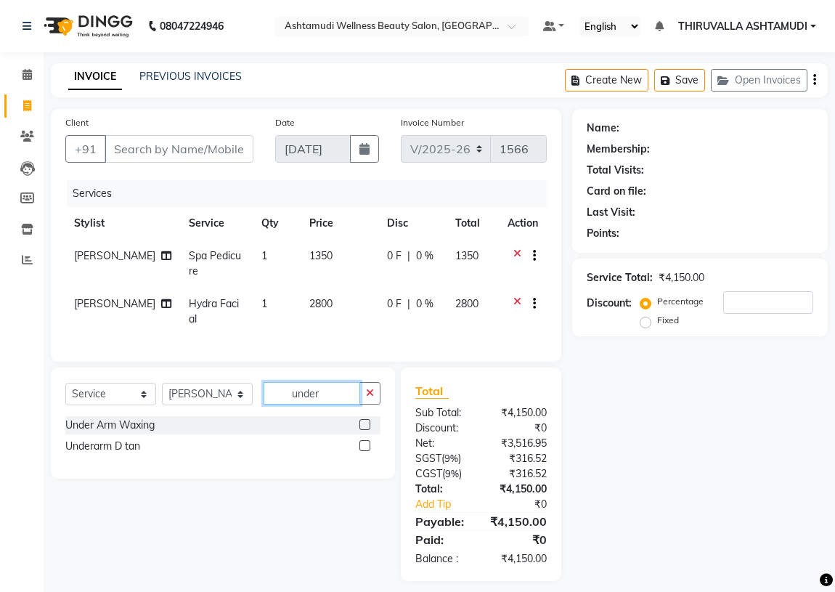
type input "under"
click at [369, 416] on div at bounding box center [369, 425] width 21 height 18
click at [364, 416] on div at bounding box center [369, 425] width 21 height 18
click at [365, 419] on label at bounding box center [364, 424] width 11 height 11
click at [365, 420] on input "checkbox" at bounding box center [363, 424] width 9 height 9
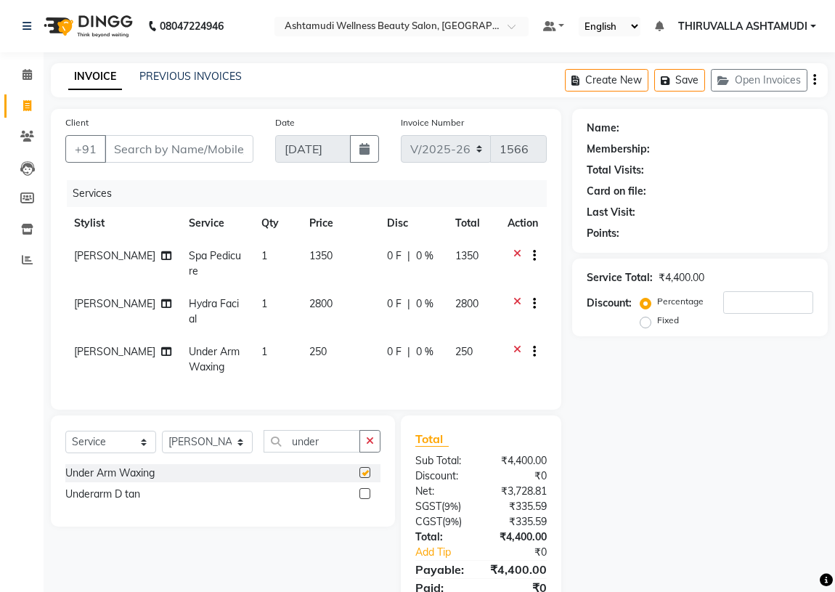
checkbox input "false"
click at [369, 440] on icon "button" at bounding box center [370, 440] width 8 height 10
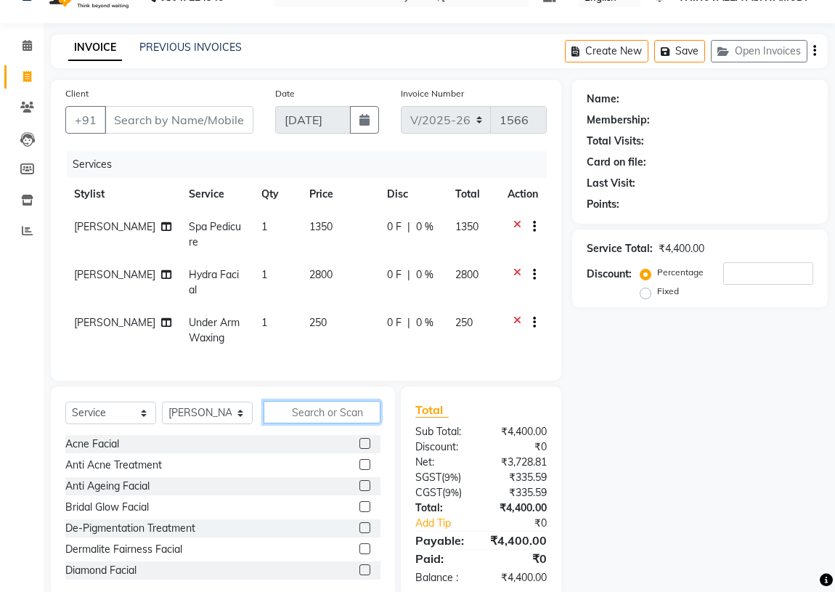
scroll to position [57, 0]
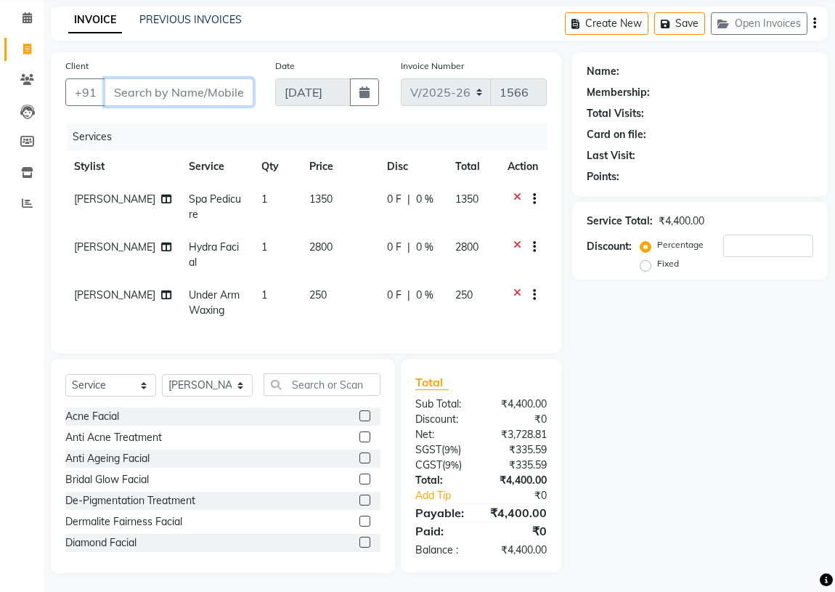
click at [218, 96] on input "Client" at bounding box center [179, 92] width 149 height 28
type input "7"
type input "0"
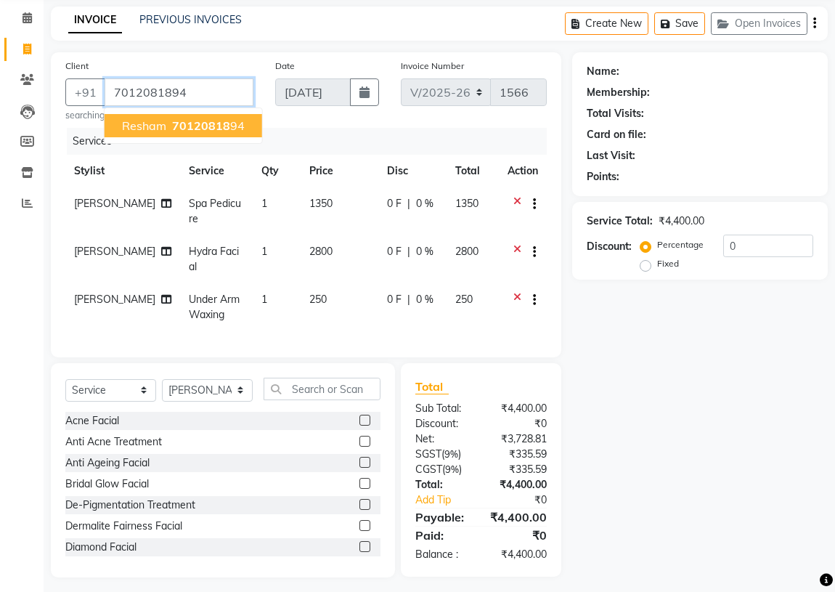
type input "7012081894"
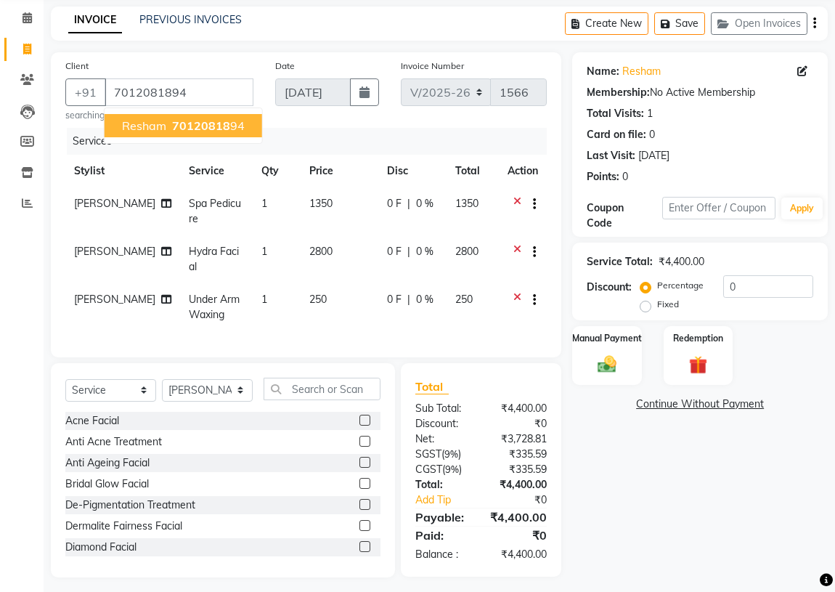
click at [173, 123] on span "70120818" at bounding box center [201, 125] width 58 height 15
click at [596, 363] on img at bounding box center [606, 364] width 31 height 22
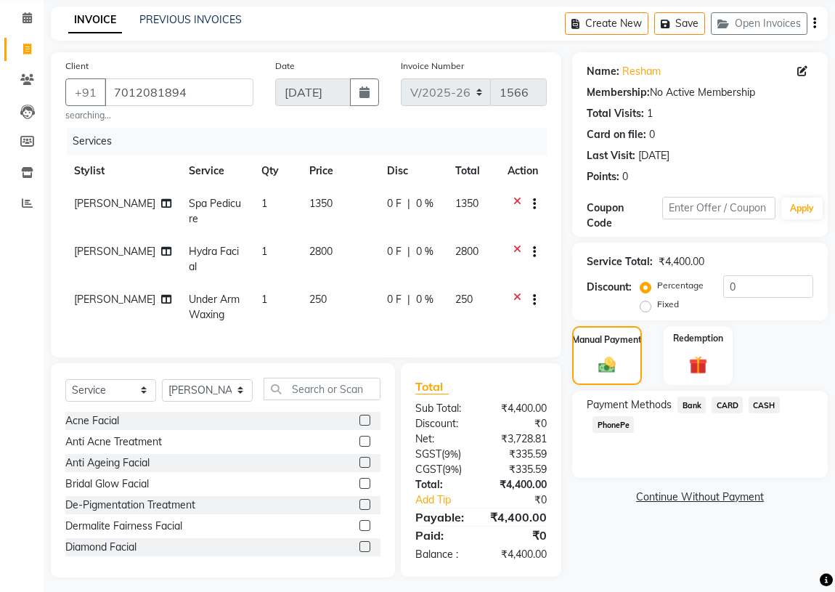
click at [597, 424] on span "PhonePe" at bounding box center [612, 424] width 41 height 17
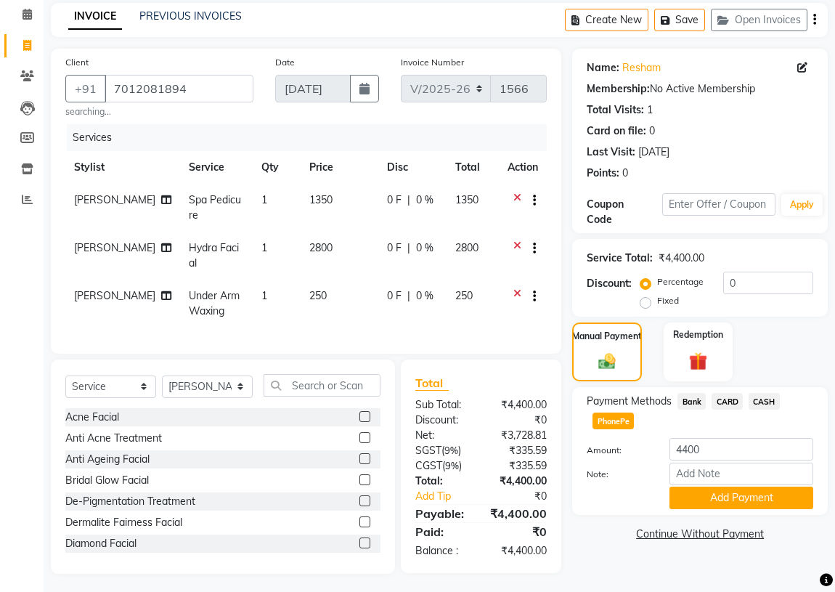
scroll to position [61, 0]
click at [711, 499] on button "Add Payment" at bounding box center [741, 497] width 144 height 22
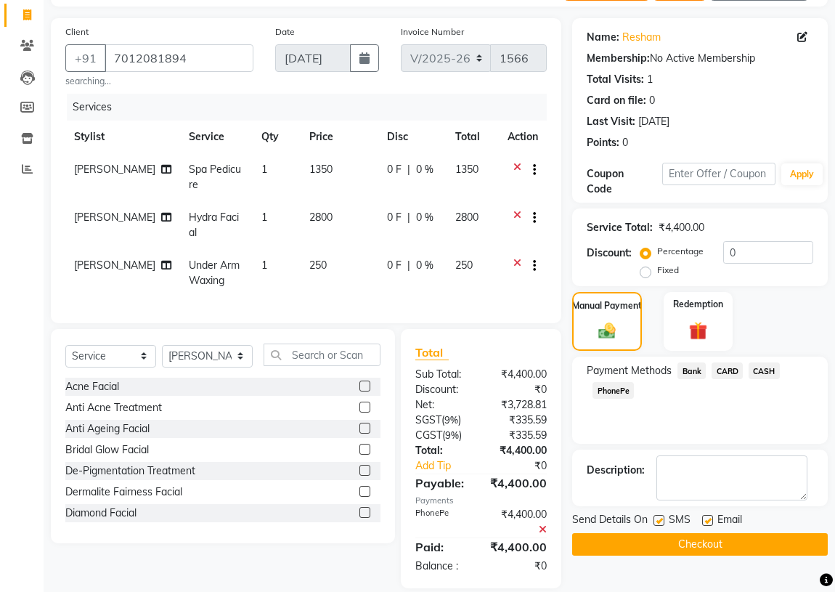
scroll to position [107, 0]
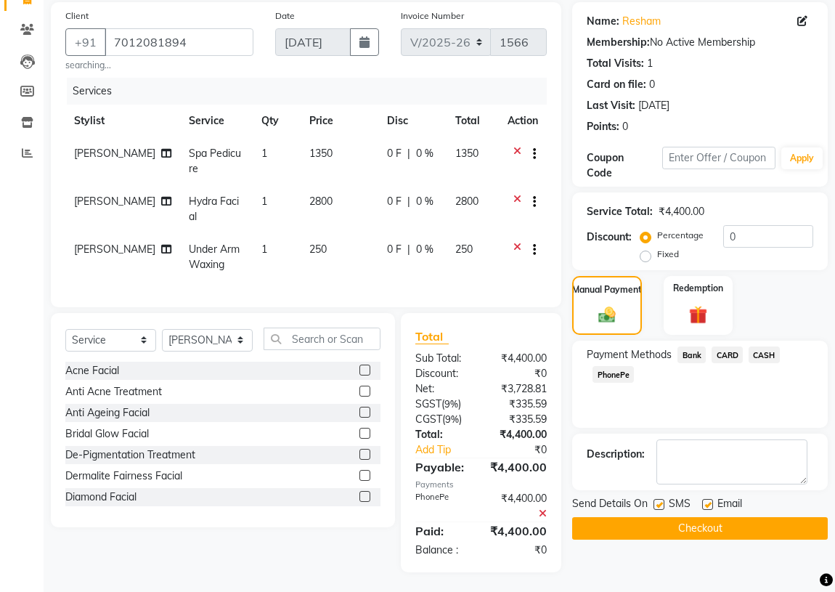
click at [678, 525] on button "Checkout" at bounding box center [699, 528] width 255 height 22
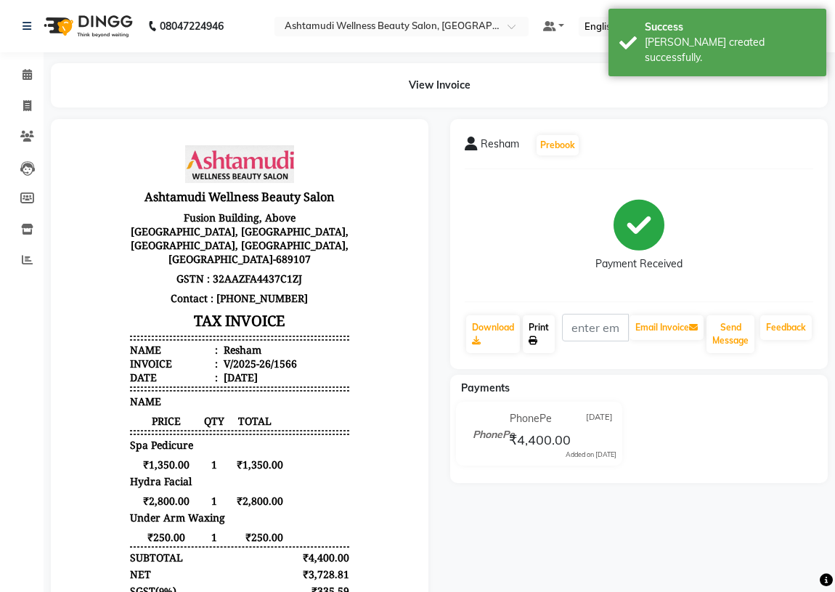
click at [537, 333] on link "Print" at bounding box center [539, 334] width 32 height 38
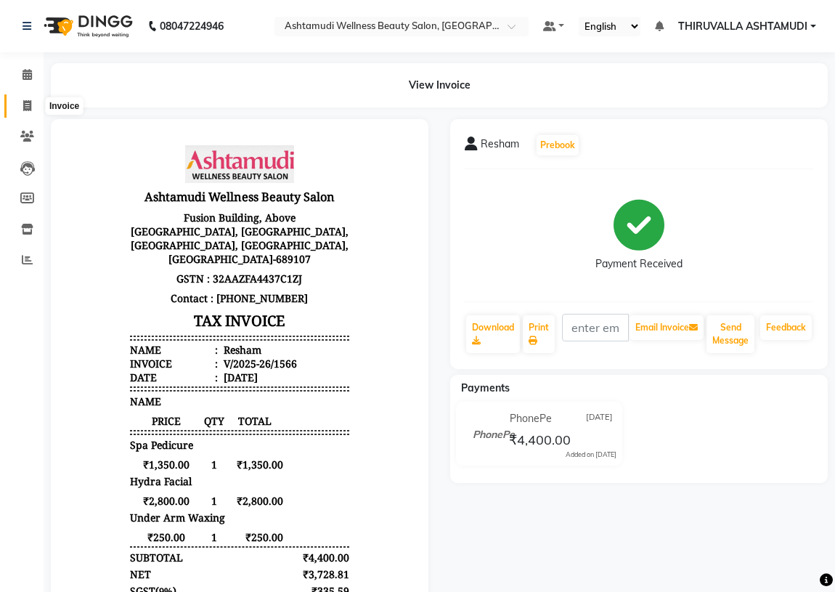
click at [28, 99] on span at bounding box center [27, 106] width 25 height 17
select select "service"
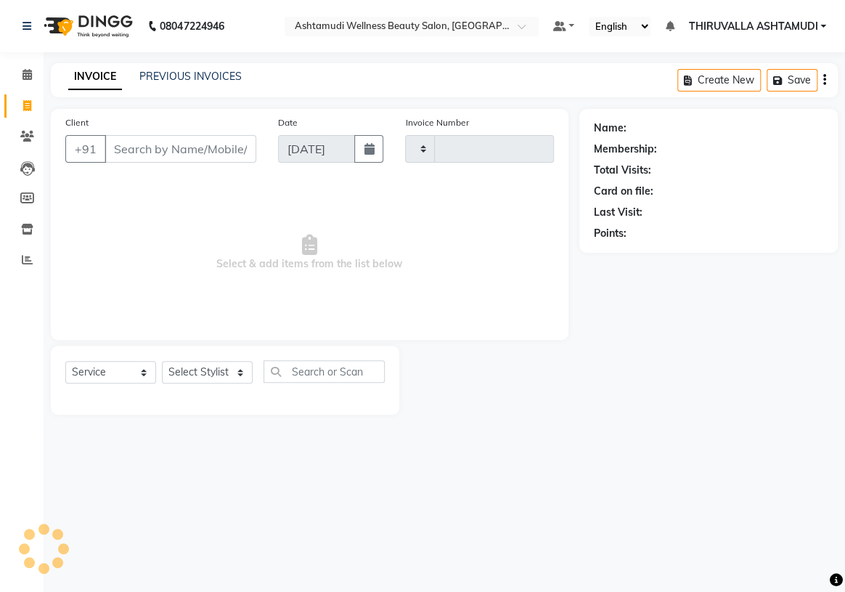
type input "1567"
select select "4634"
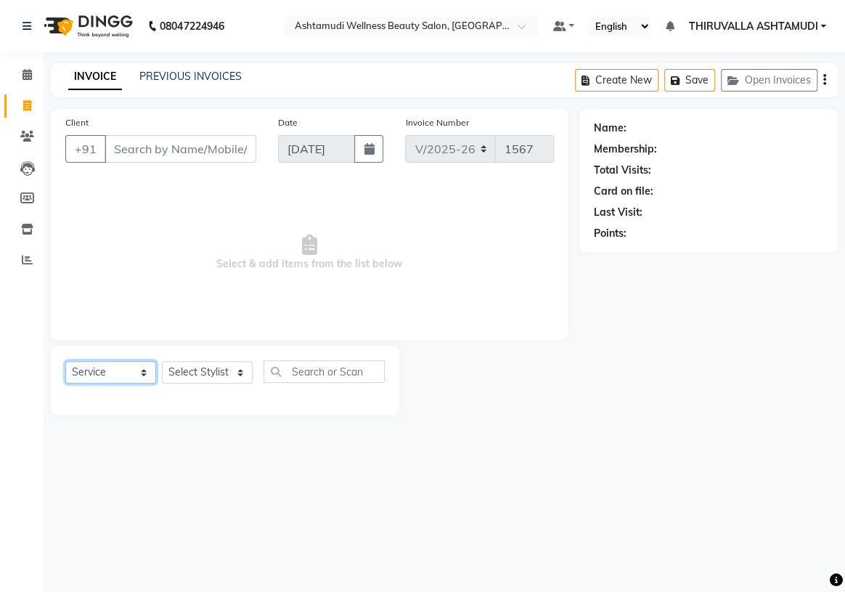
click at [139, 369] on select "Select Service Product Membership Package Voucher Prepaid Gift Card" at bounding box center [110, 372] width 91 height 22
click at [65, 361] on select "Select Service Product Membership Package Voucher Prepaid Gift Card" at bounding box center [110, 372] width 91 height 22
click at [202, 372] on select "Select Stylist ABHIRAMI [PERSON_NAME] [PERSON_NAME] [PERSON_NAME] [PERSON_NAME]…" at bounding box center [207, 372] width 91 height 22
select select "42901"
click at [162, 361] on select "Select Stylist ABHIRAMI [PERSON_NAME] [PERSON_NAME] [PERSON_NAME] [PERSON_NAME]…" at bounding box center [207, 372] width 91 height 22
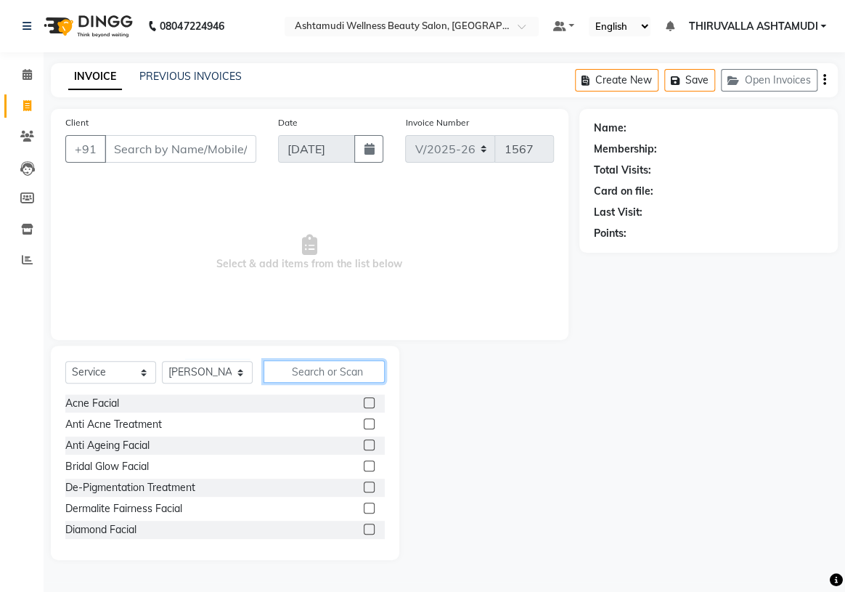
click at [298, 370] on input "text" at bounding box center [323, 371] width 121 height 22
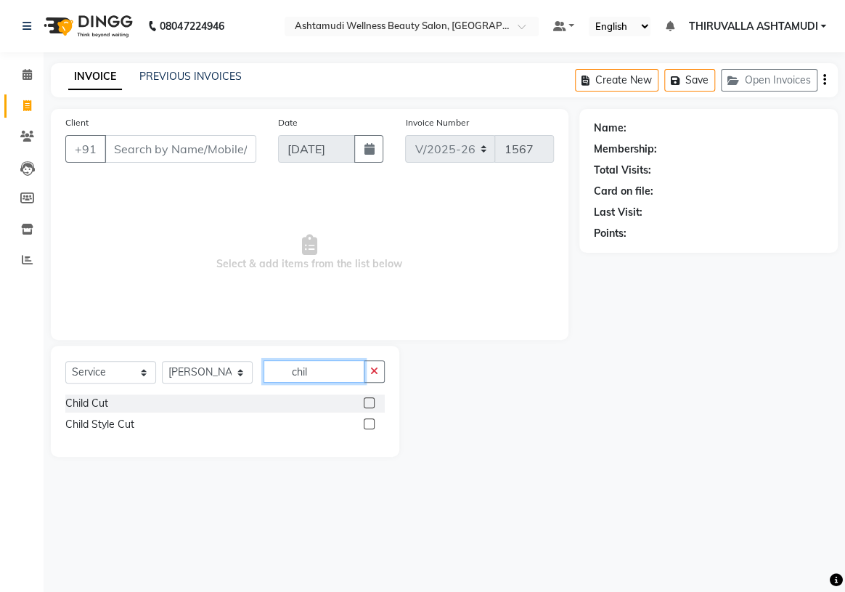
type input "chil"
click at [369, 404] on label at bounding box center [369, 402] width 11 height 11
click at [369, 404] on input "checkbox" at bounding box center [368, 402] width 9 height 9
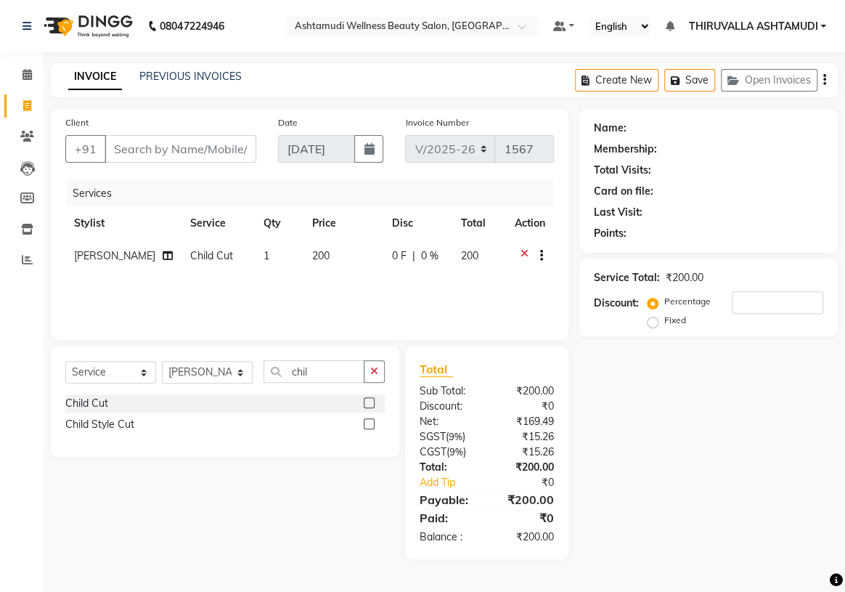
click at [367, 401] on label at bounding box center [369, 402] width 11 height 11
click at [367, 401] on input "checkbox" at bounding box center [368, 402] width 9 height 9
checkbox input "false"
click at [521, 290] on icon at bounding box center [524, 293] width 8 height 18
click at [375, 369] on icon "button" at bounding box center [374, 371] width 8 height 10
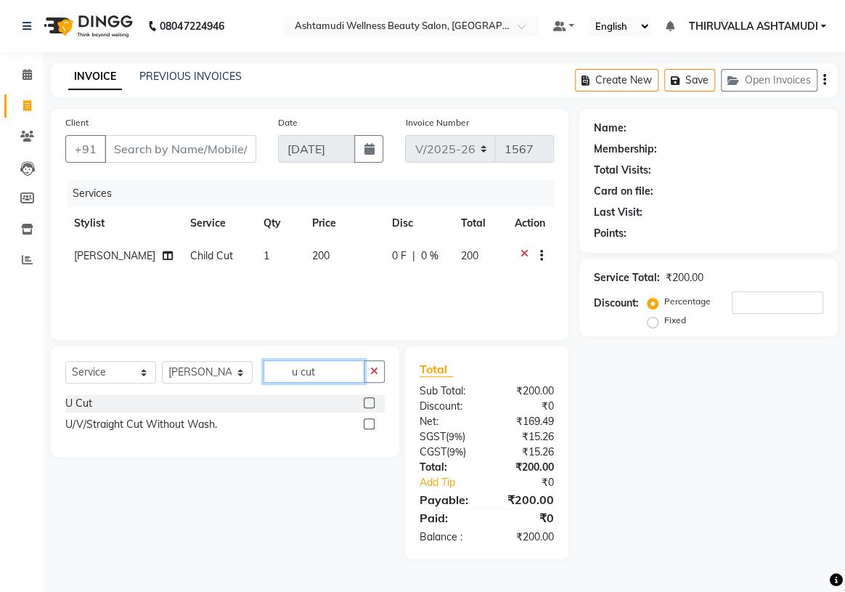
type input "u cut"
click at [369, 402] on label at bounding box center [369, 402] width 11 height 11
click at [369, 402] on input "checkbox" at bounding box center [368, 402] width 9 height 9
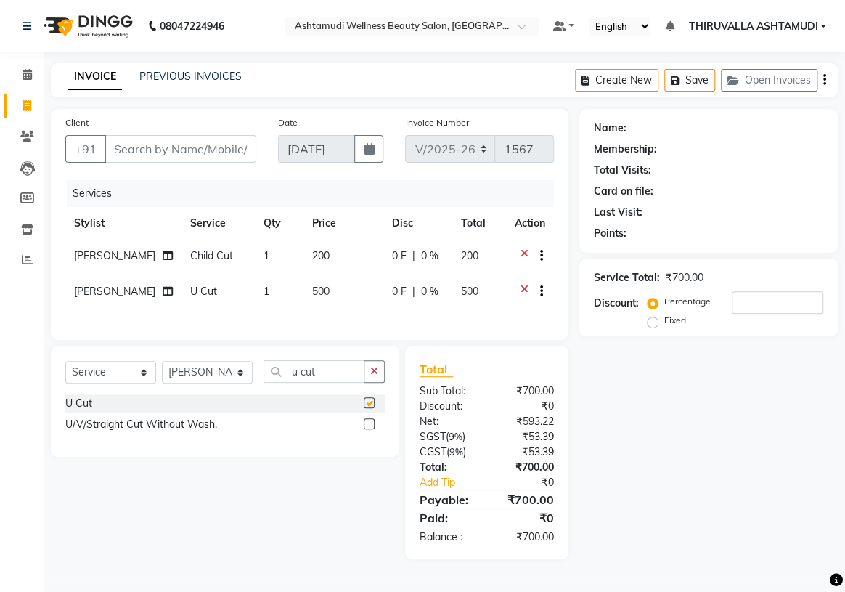
checkbox input "false"
click at [199, 150] on input "Client" at bounding box center [181, 149] width 152 height 28
type input "9"
type input "0"
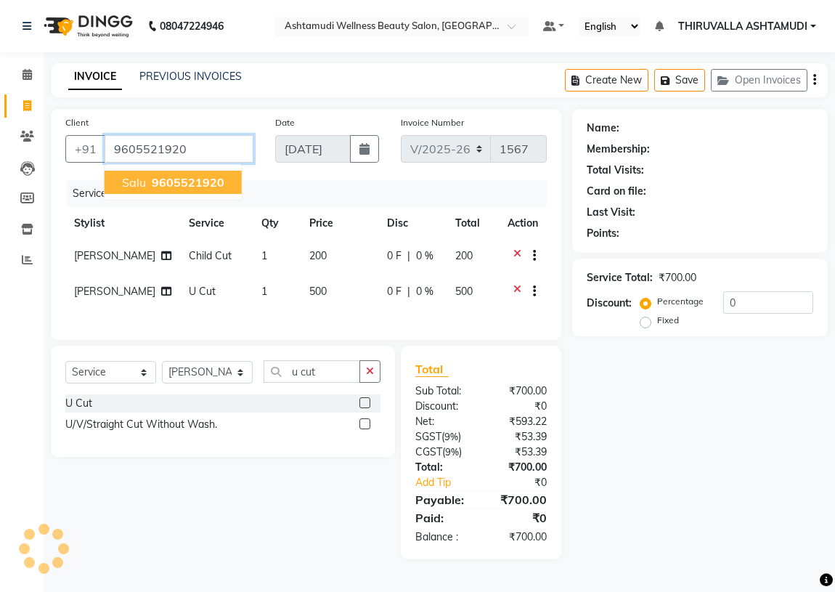
type input "9605521920"
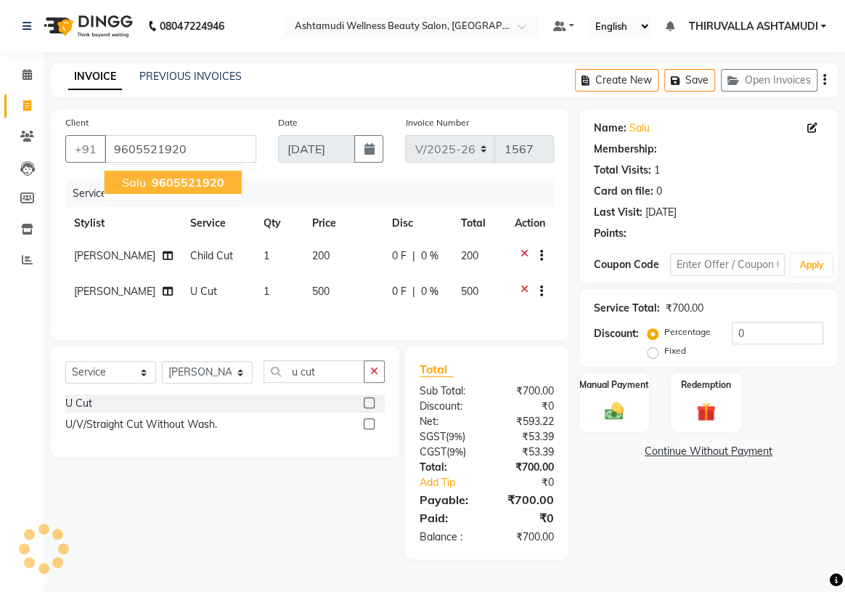
select select "1: Object"
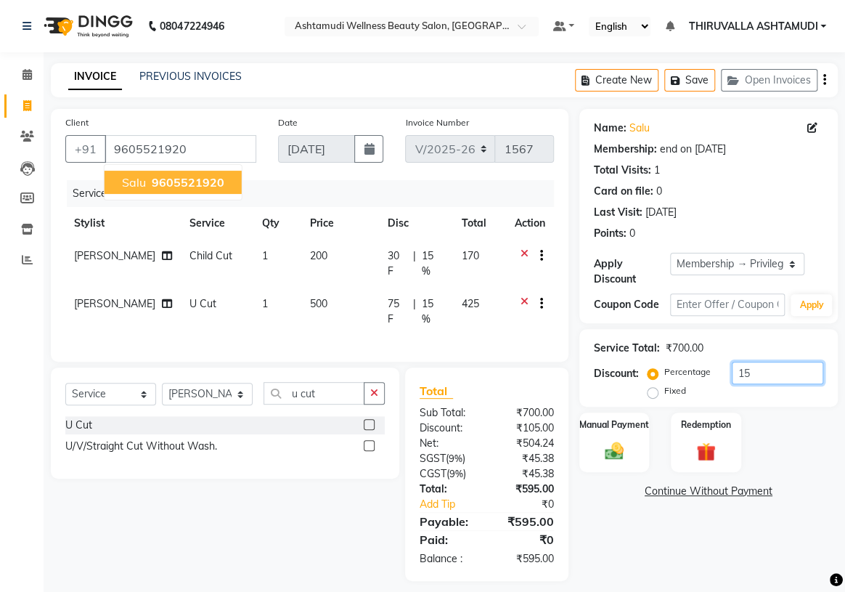
click at [759, 370] on input "15" at bounding box center [777, 372] width 91 height 22
type input "10"
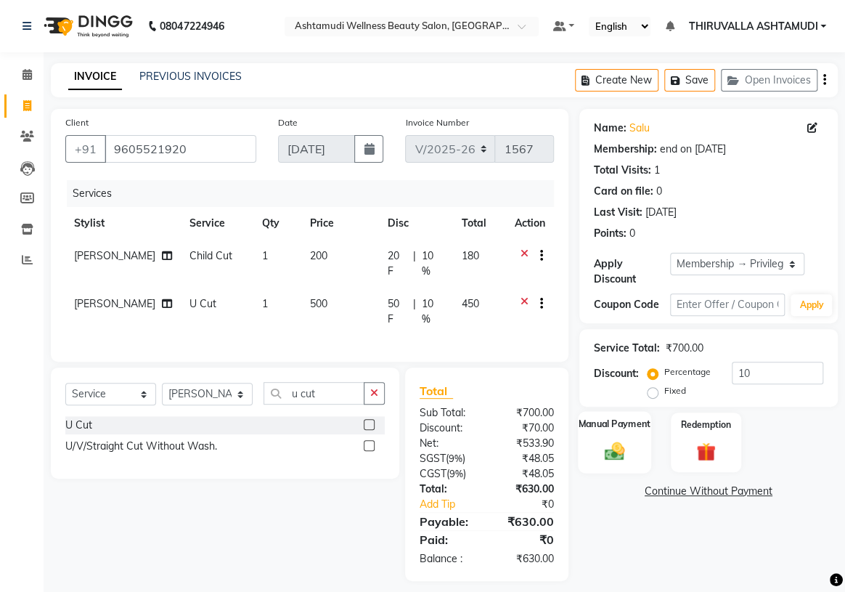
click at [618, 443] on img at bounding box center [614, 450] width 32 height 22
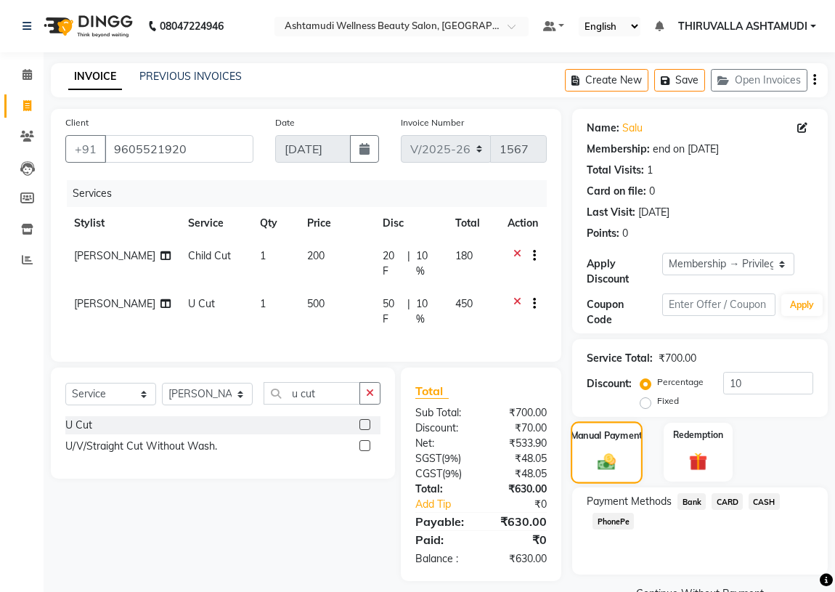
scroll to position [33, 0]
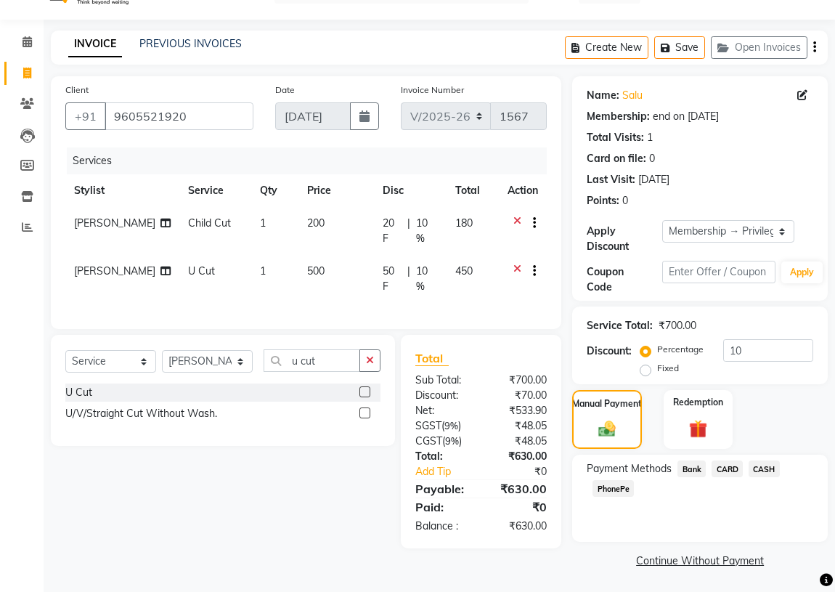
click at [765, 465] on span "CASH" at bounding box center [763, 468] width 31 height 17
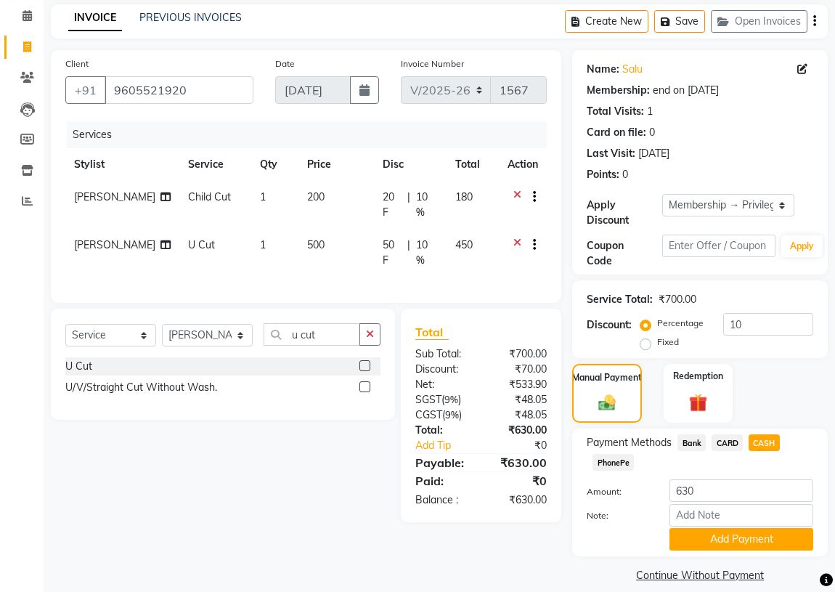
scroll to position [73, 0]
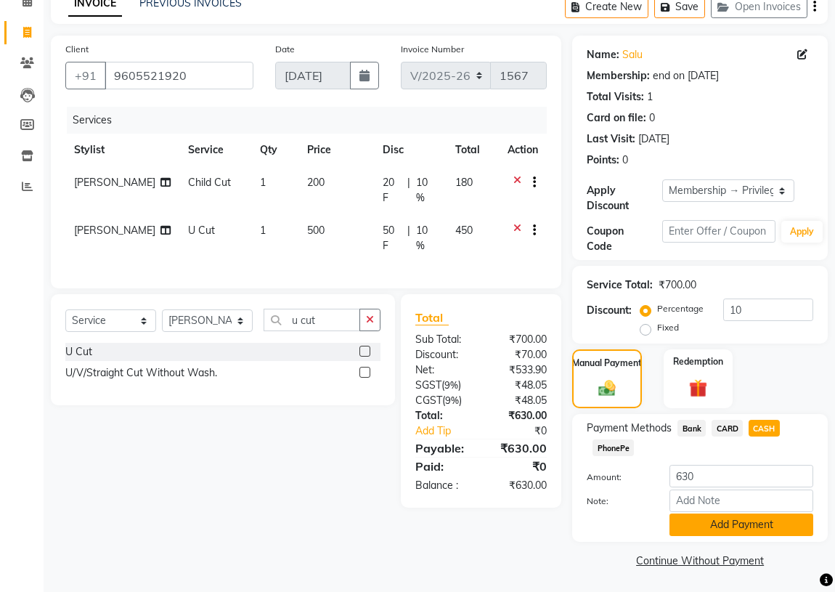
click at [715, 521] on button "Add Payment" at bounding box center [741, 524] width 144 height 22
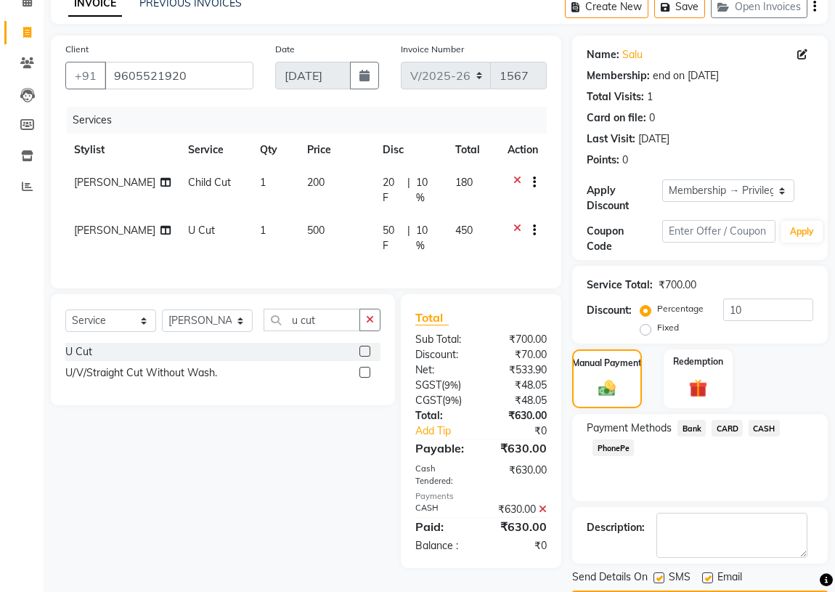
scroll to position [115, 0]
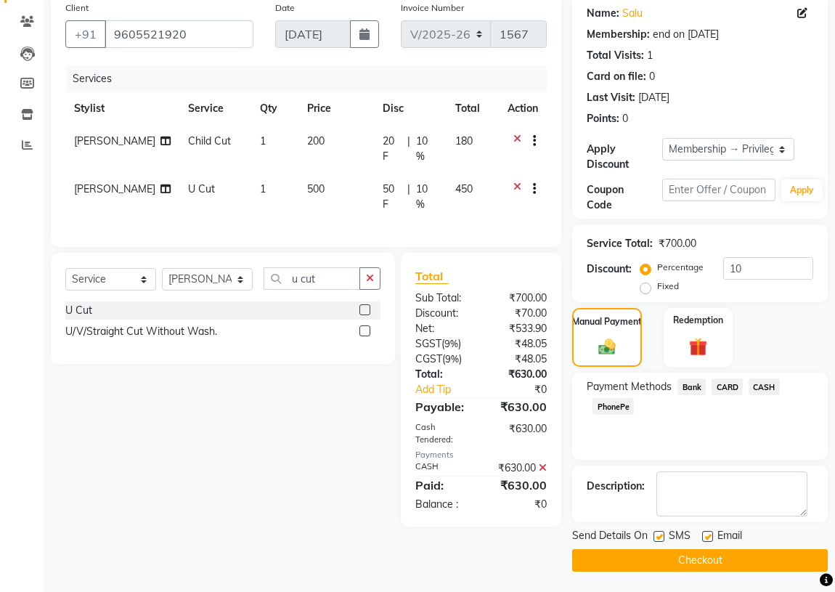
click at [758, 382] on span "CASH" at bounding box center [763, 386] width 31 height 17
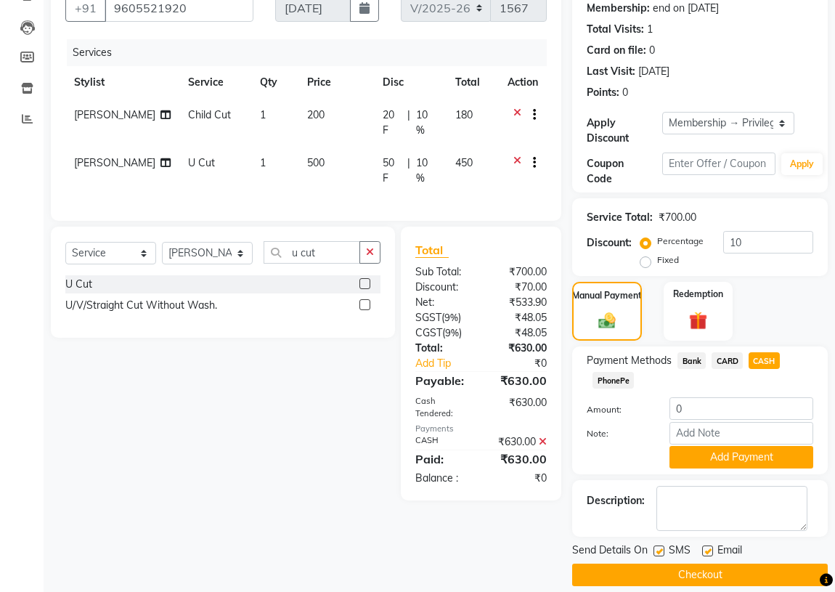
scroll to position [155, 0]
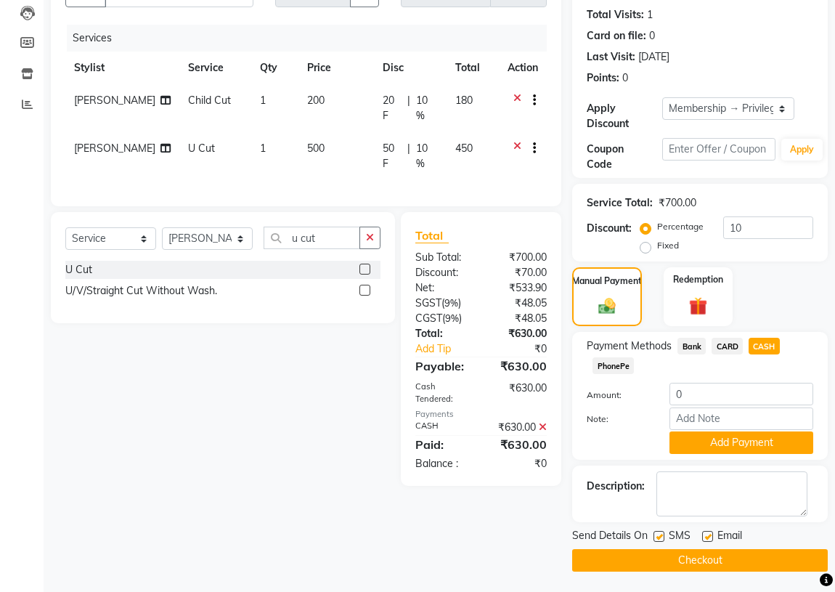
click at [647, 559] on button "Checkout" at bounding box center [699, 560] width 255 height 22
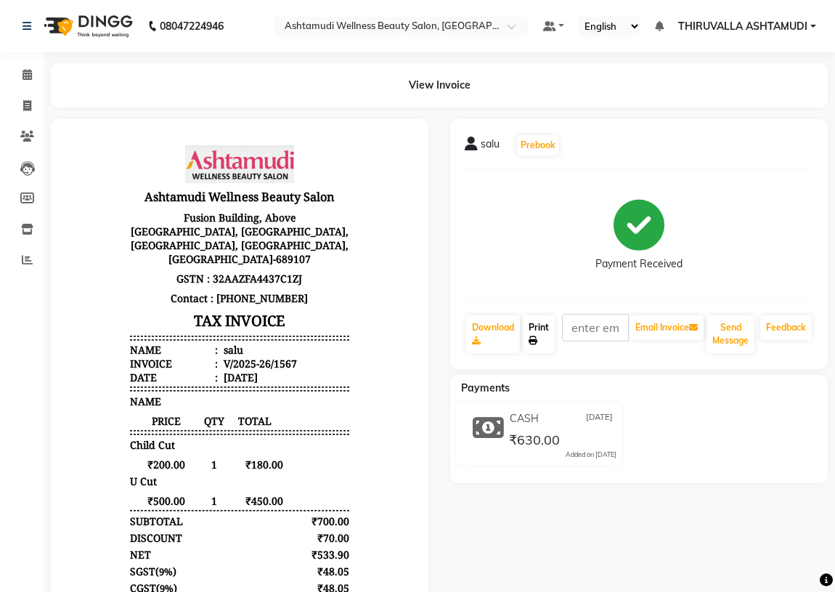
click at [536, 333] on link "Print" at bounding box center [539, 334] width 32 height 38
click at [35, 102] on span at bounding box center [27, 106] width 25 height 17
select select "service"
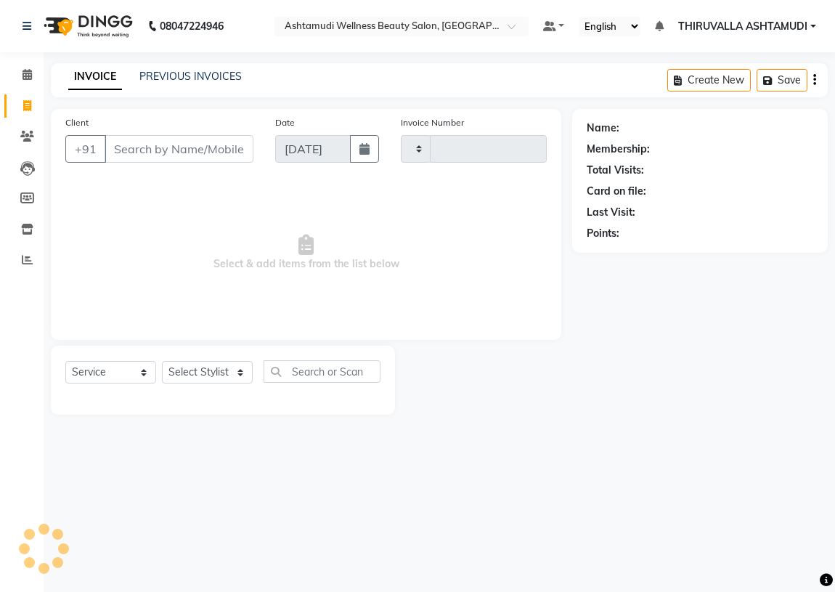
type input "1568"
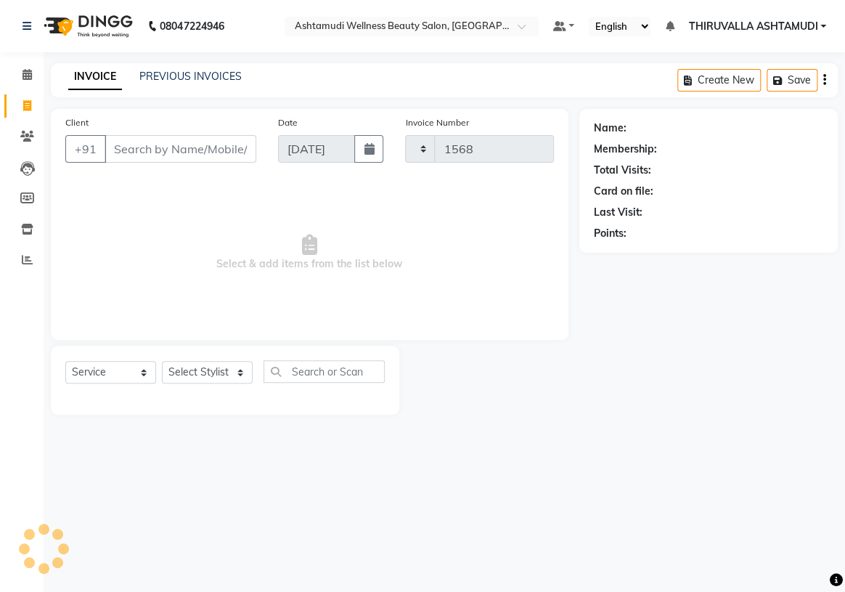
select select "4634"
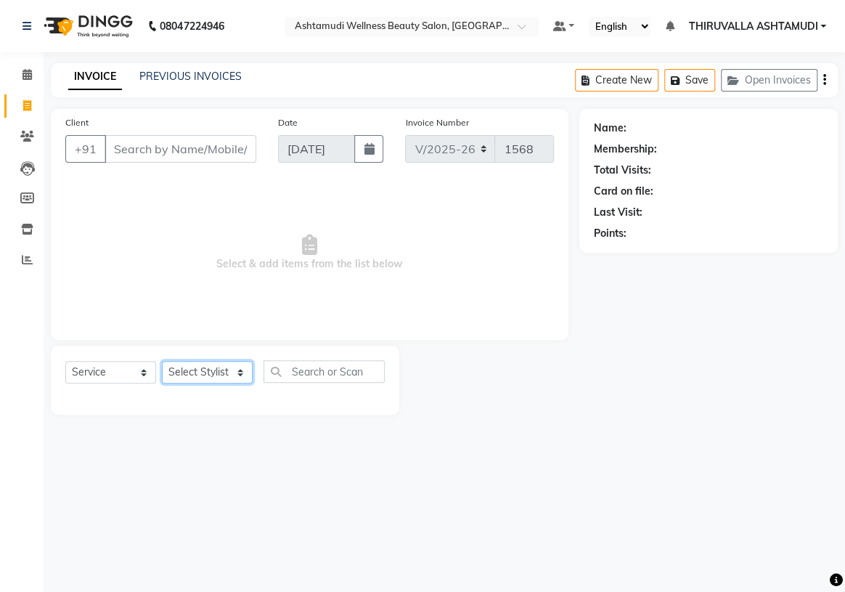
click at [243, 370] on select "Select Stylist ABHIRAMI [PERSON_NAME] [PERSON_NAME] [PERSON_NAME] [PERSON_NAME]…" at bounding box center [207, 372] width 91 height 22
select select "27311"
click at [162, 361] on select "Select Stylist ABHIRAMI [PERSON_NAME] [PERSON_NAME] [PERSON_NAME] [PERSON_NAME]…" at bounding box center [207, 372] width 91 height 22
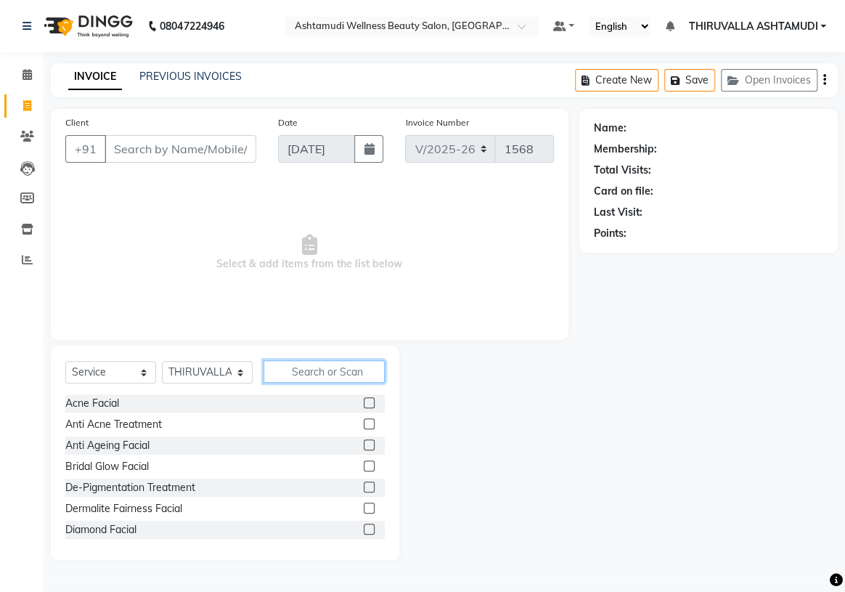
click at [298, 375] on input "text" at bounding box center [323, 371] width 121 height 22
click at [208, 153] on input "Client" at bounding box center [181, 149] width 152 height 28
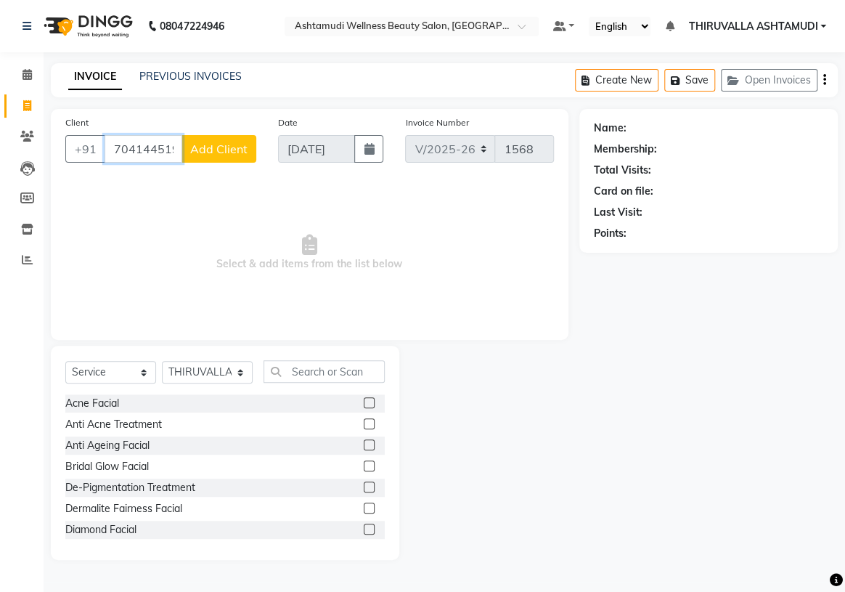
type input "7041445197"
click at [202, 150] on span "Add Client" at bounding box center [218, 149] width 57 height 15
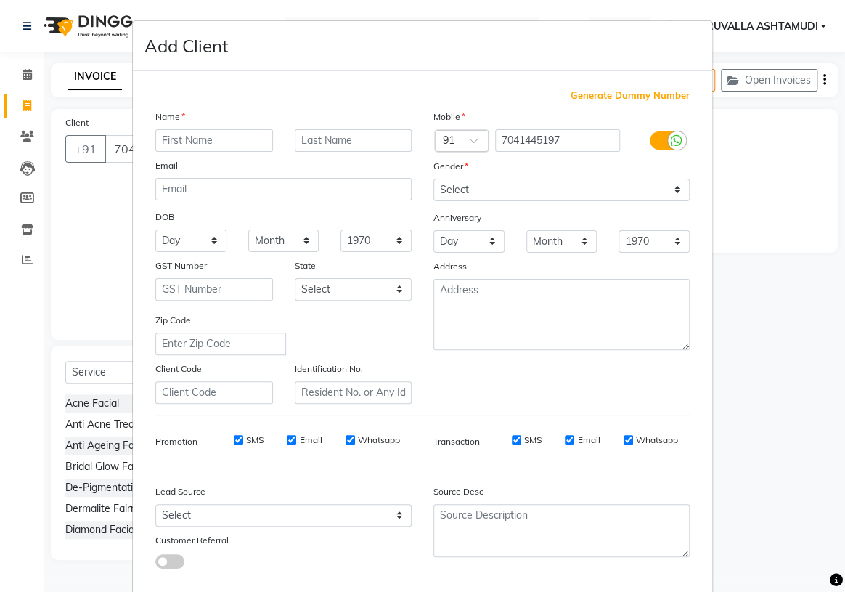
click at [242, 147] on input "text" at bounding box center [214, 140] width 118 height 22
type input "[PERSON_NAME]"
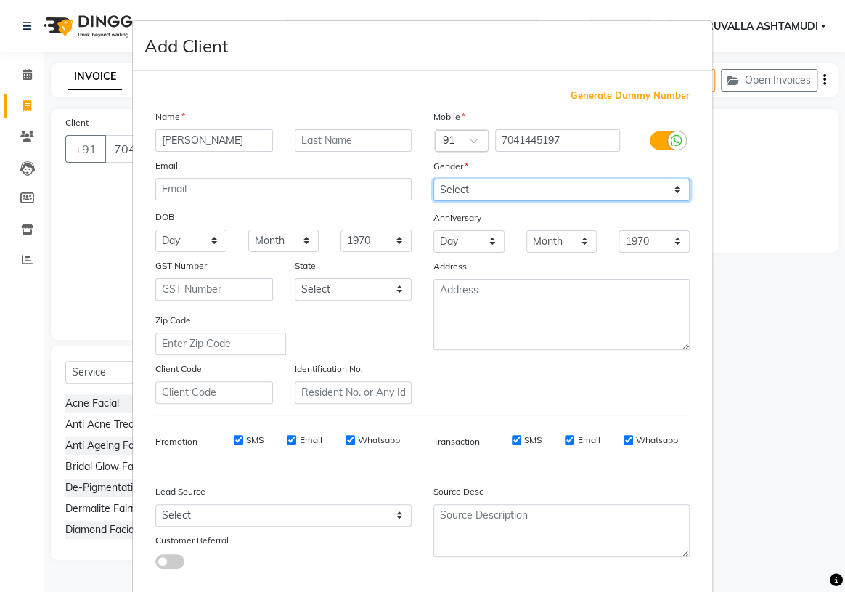
drag, startPoint x: 591, startPoint y: 194, endPoint x: 539, endPoint y: 25, distance: 177.0
click at [590, 193] on select "Select [DEMOGRAPHIC_DATA] [DEMOGRAPHIC_DATA] Other Prefer Not To Say" at bounding box center [561, 190] width 256 height 22
select select "[DEMOGRAPHIC_DATA]"
click at [433, 179] on select "Select [DEMOGRAPHIC_DATA] [DEMOGRAPHIC_DATA] Other Prefer Not To Say" at bounding box center [561, 190] width 256 height 22
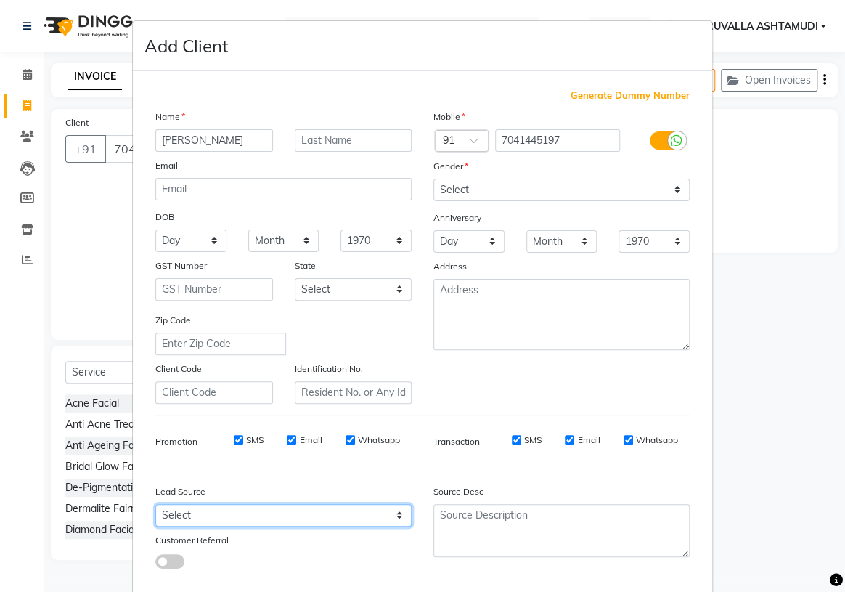
click at [393, 515] on select "Select Walk-in Referral Internet Friend Word of Mouth Advertisement Facebook Ju…" at bounding box center [283, 515] width 256 height 22
select select "31364"
click at [155, 507] on select "Select Walk-in Referral Internet Friend Word of Mouth Advertisement Facebook Ju…" at bounding box center [283, 515] width 256 height 22
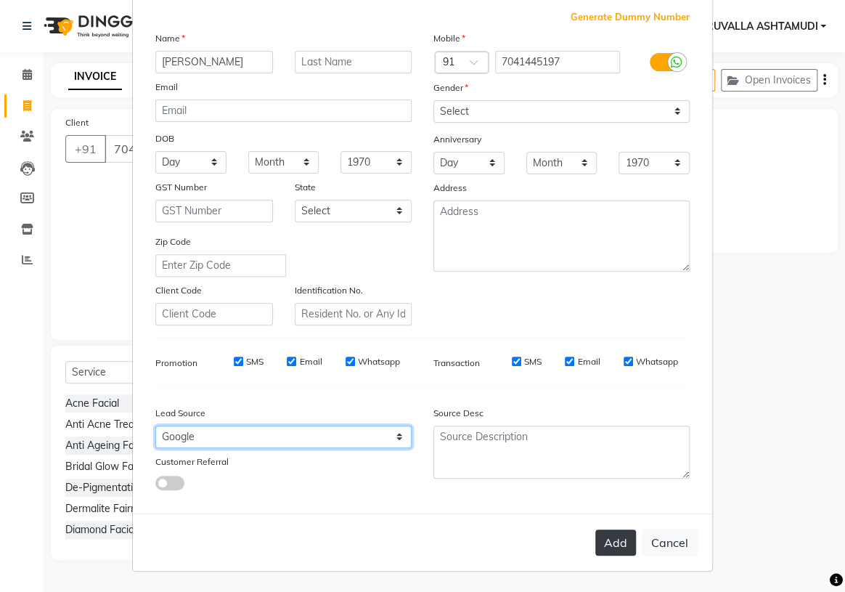
scroll to position [82, 0]
click at [622, 535] on button "Add" at bounding box center [615, 542] width 41 height 26
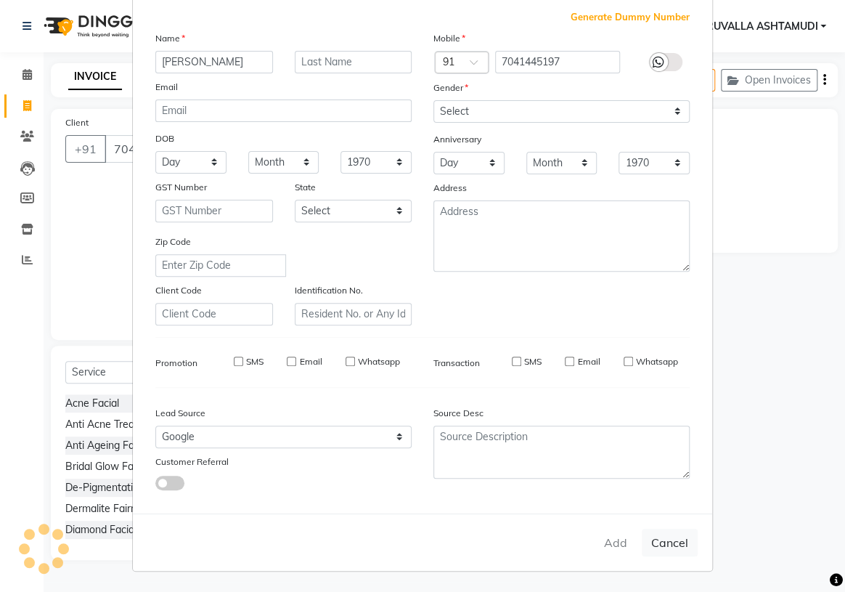
select select
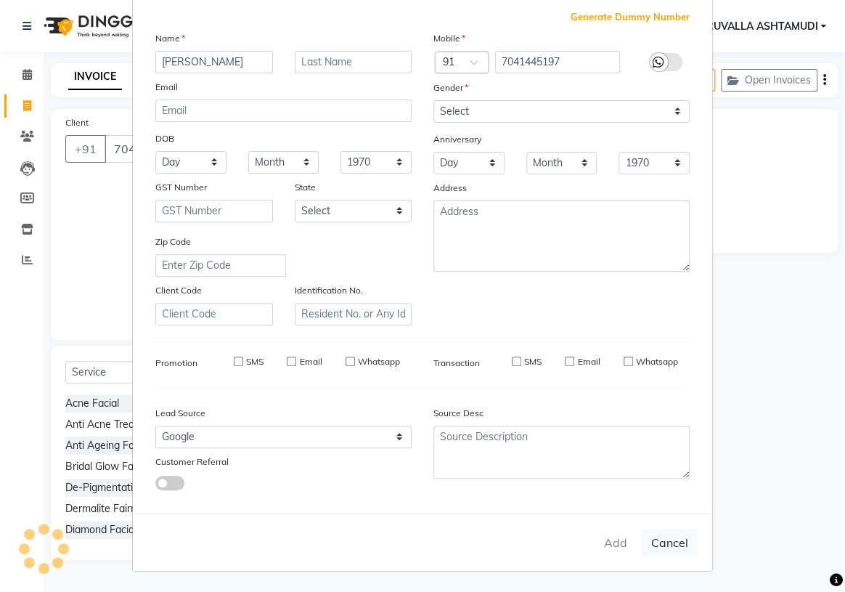
select select
checkbox input "false"
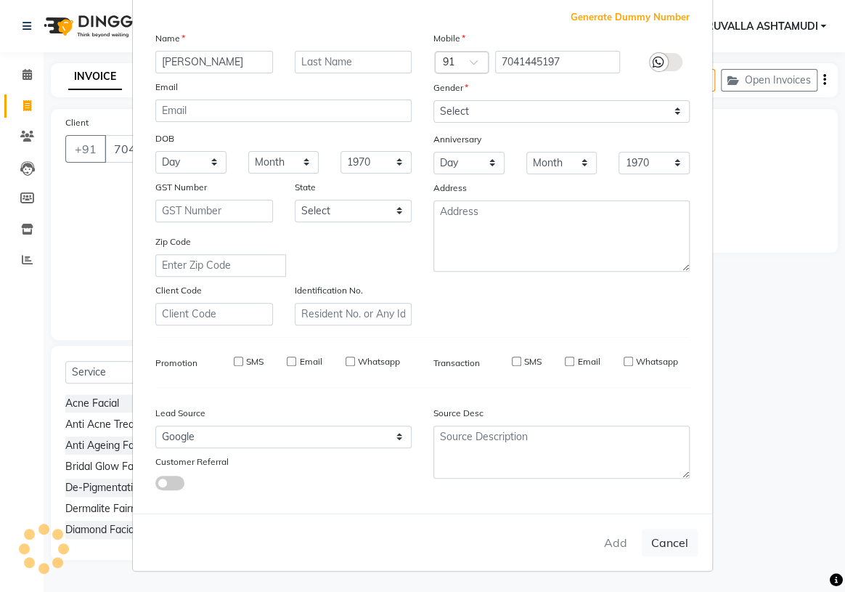
checkbox input "false"
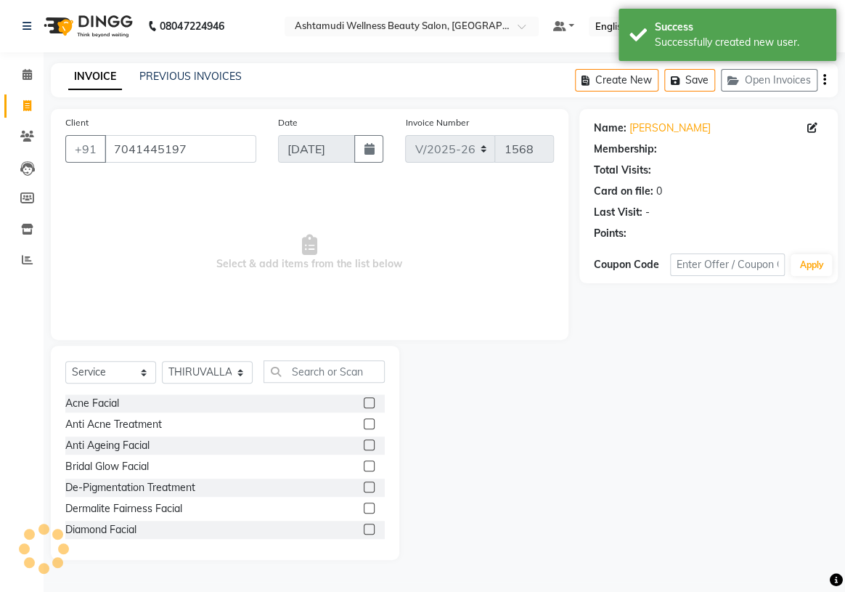
select select "1: Object"
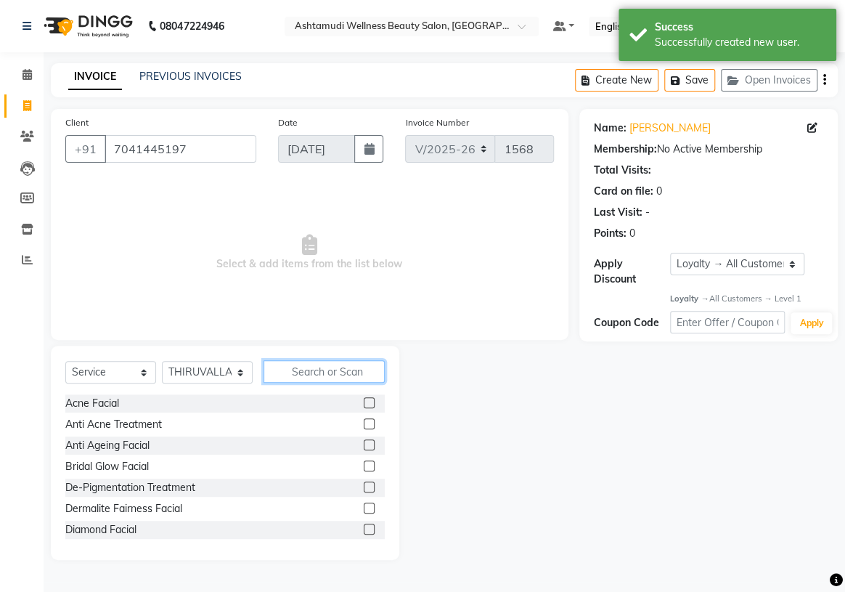
click at [293, 371] on input "text" at bounding box center [323, 371] width 121 height 22
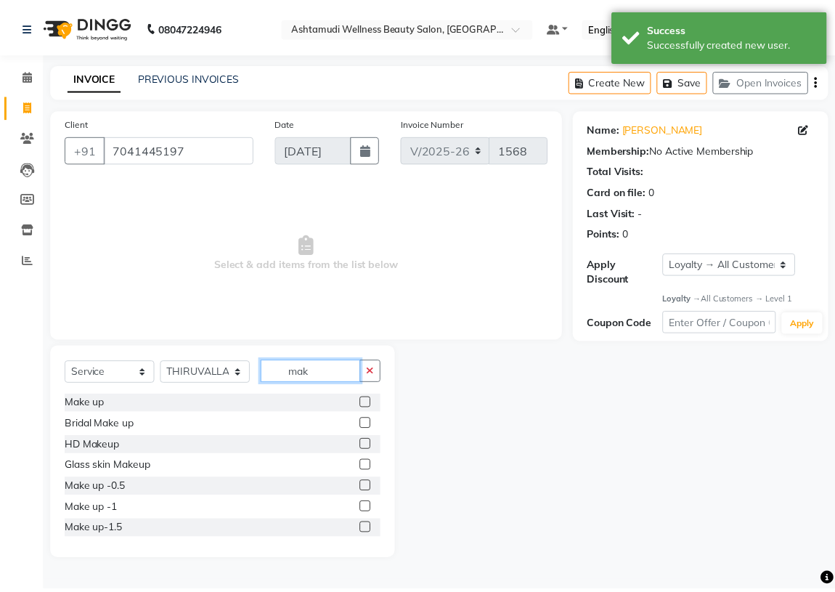
scroll to position [65, 0]
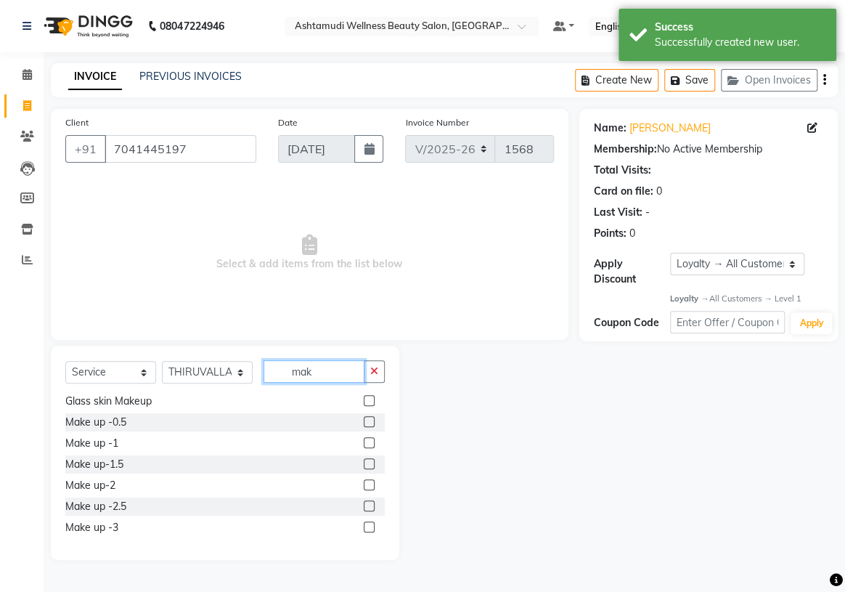
type input "mak"
click at [364, 527] on label at bounding box center [369, 526] width 11 height 11
click at [364, 527] on input "checkbox" at bounding box center [368, 527] width 9 height 9
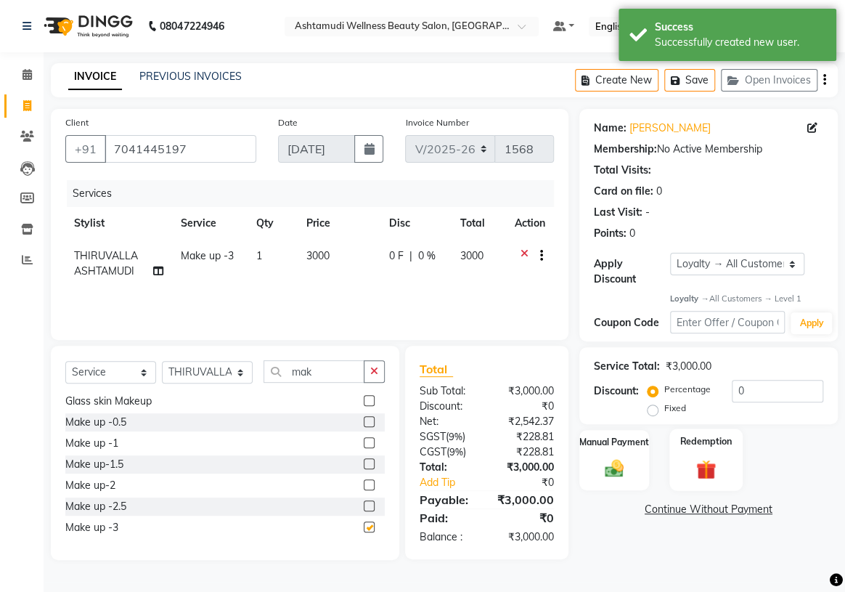
checkbox input "false"
click at [623, 472] on img at bounding box center [614, 468] width 32 height 22
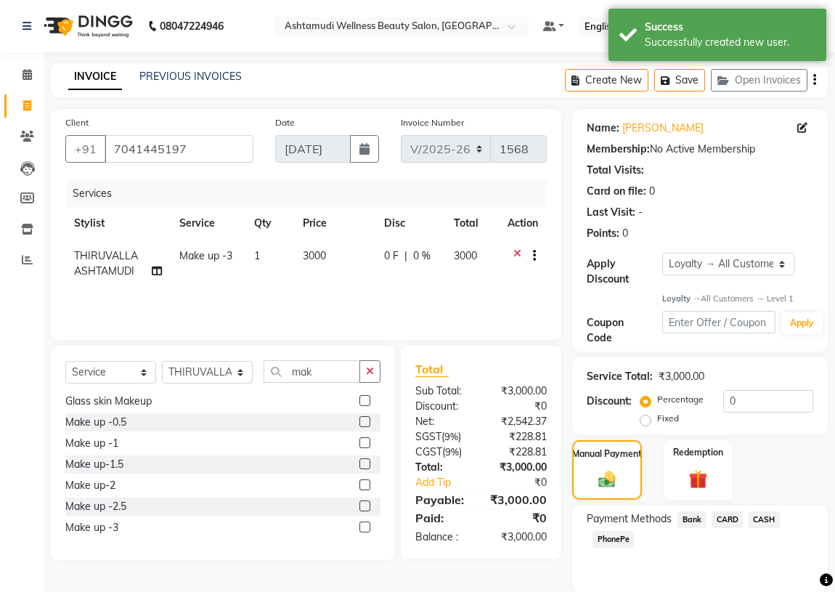
click at [625, 536] on span "PhonePe" at bounding box center [612, 539] width 41 height 17
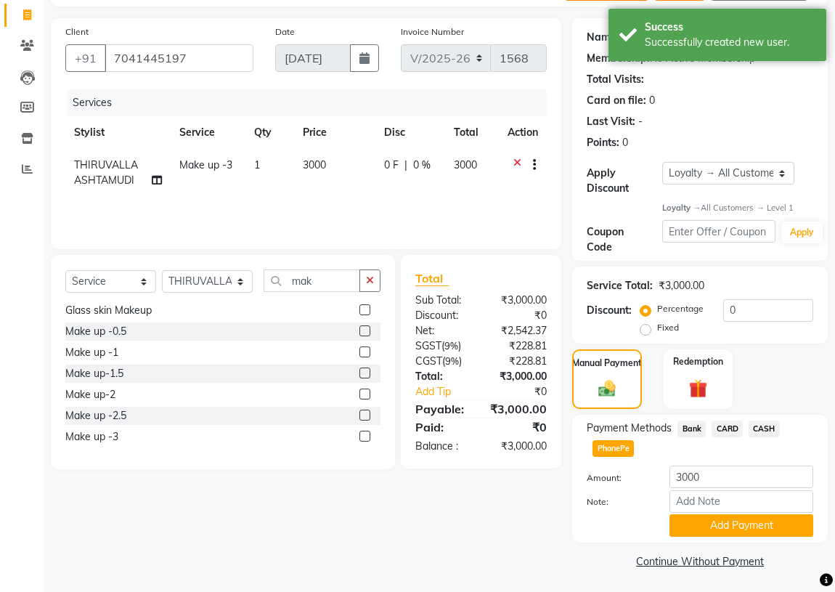
scroll to position [92, 0]
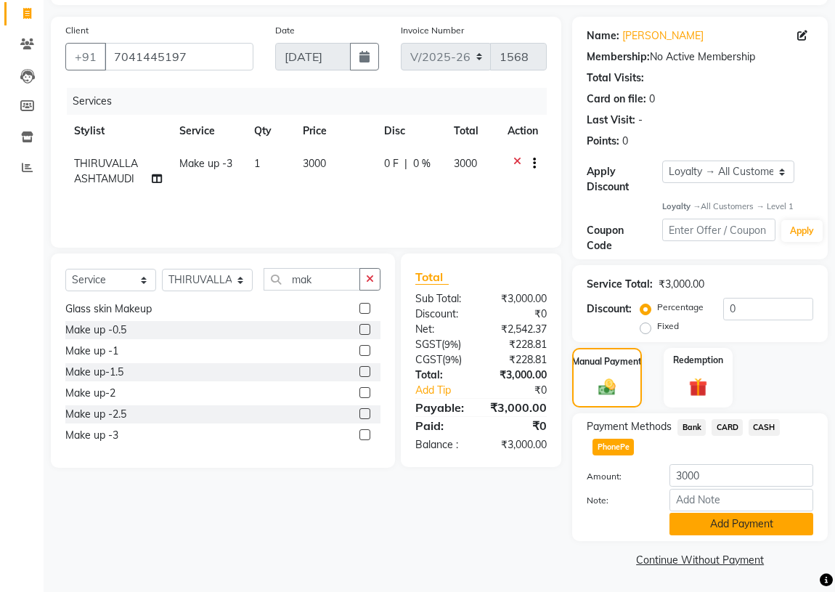
click at [697, 531] on button "Add Payment" at bounding box center [741, 523] width 144 height 22
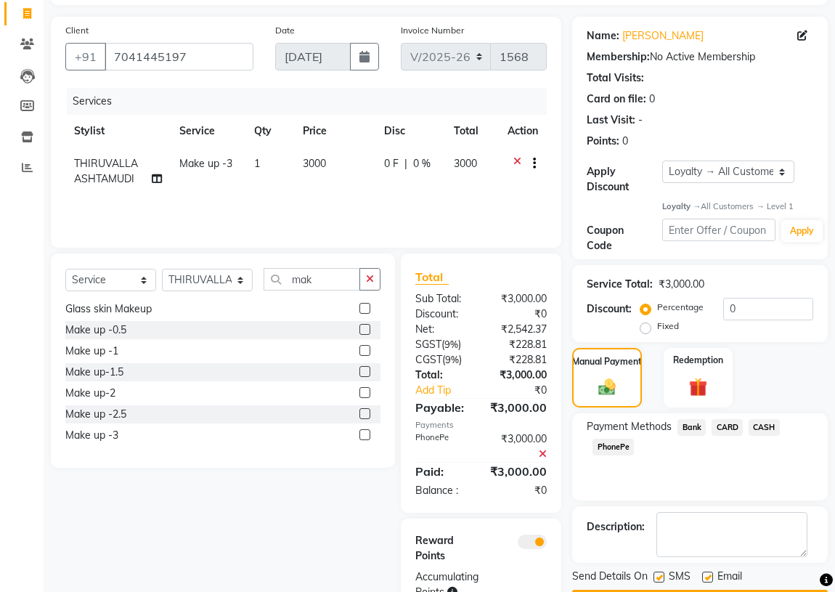
scroll to position [152, 0]
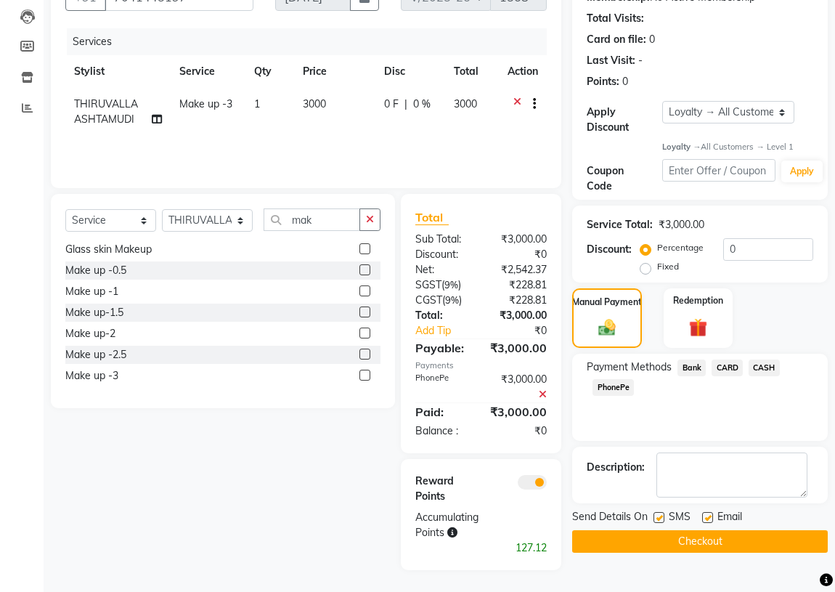
click at [692, 544] on button "Checkout" at bounding box center [699, 541] width 255 height 22
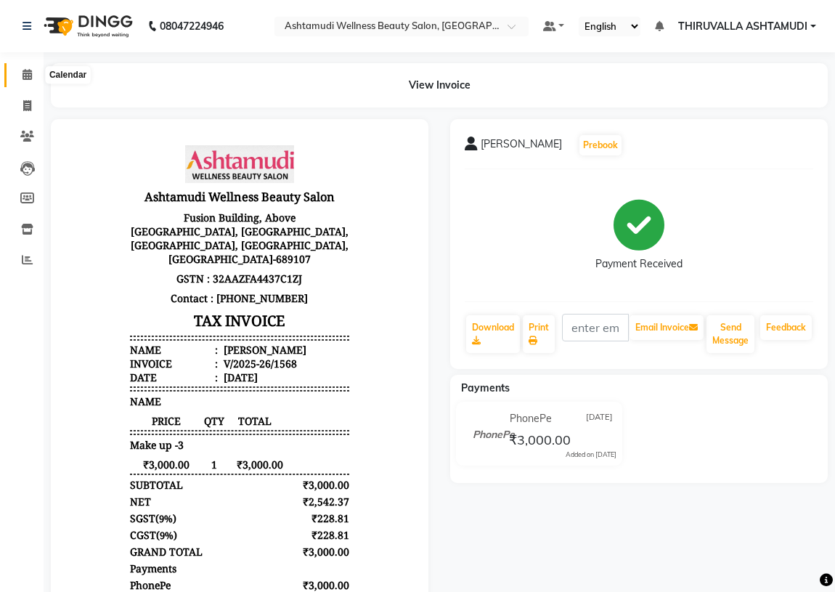
click at [32, 71] on span at bounding box center [27, 75] width 25 height 17
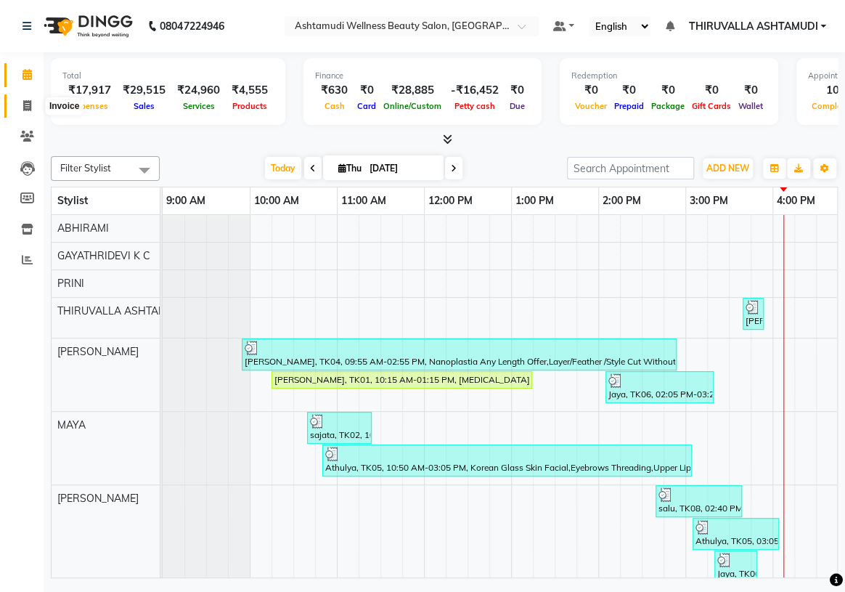
click at [29, 104] on icon at bounding box center [27, 105] width 8 height 11
select select "service"
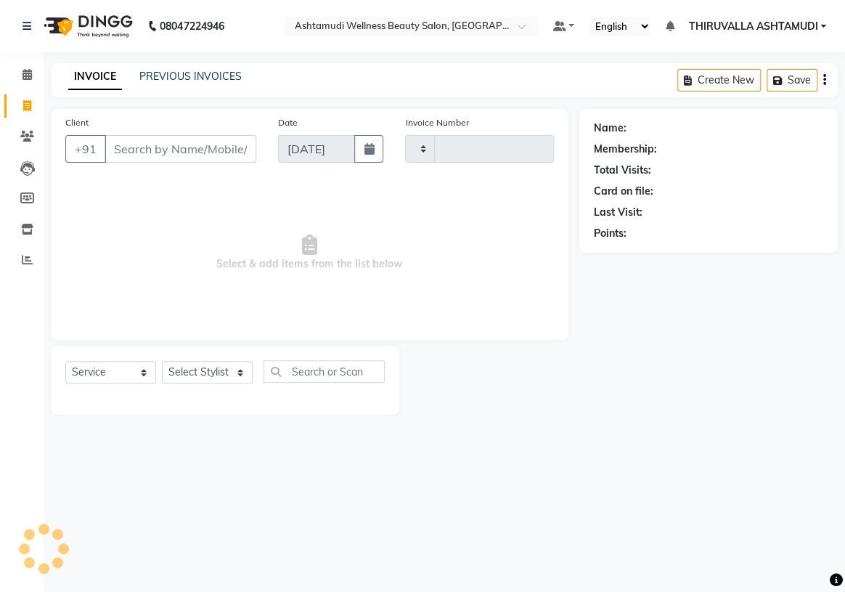
type input "1569"
select select "4634"
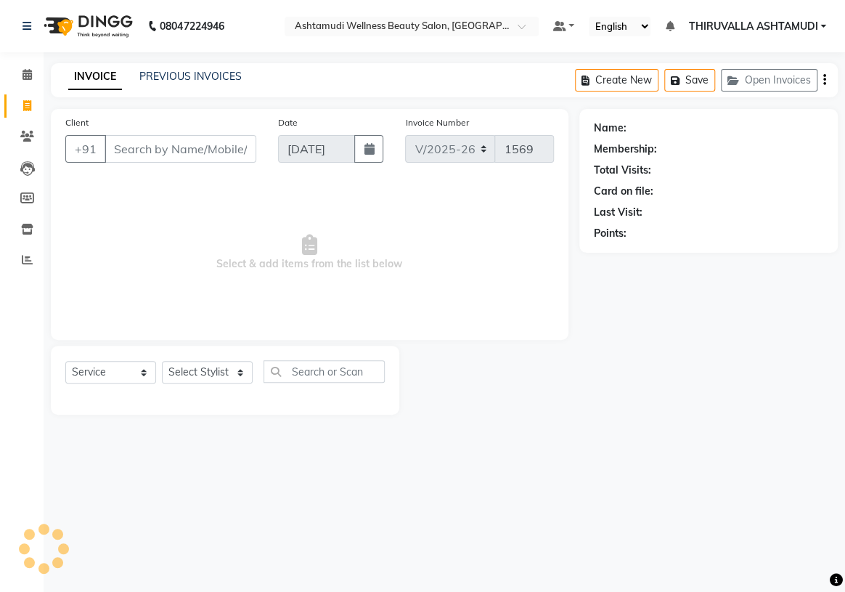
click at [202, 150] on input "Client" at bounding box center [181, 149] width 152 height 28
type input "9496241523"
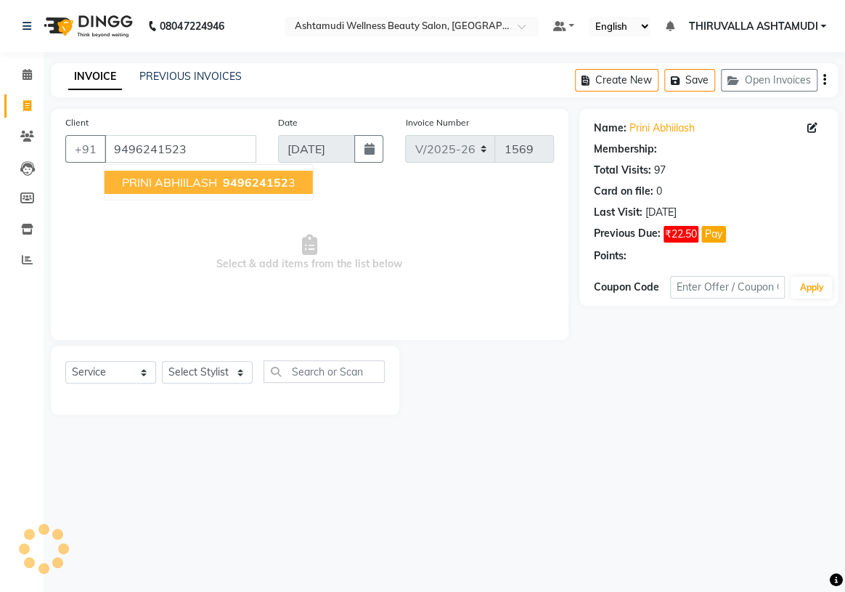
select select "2: Object"
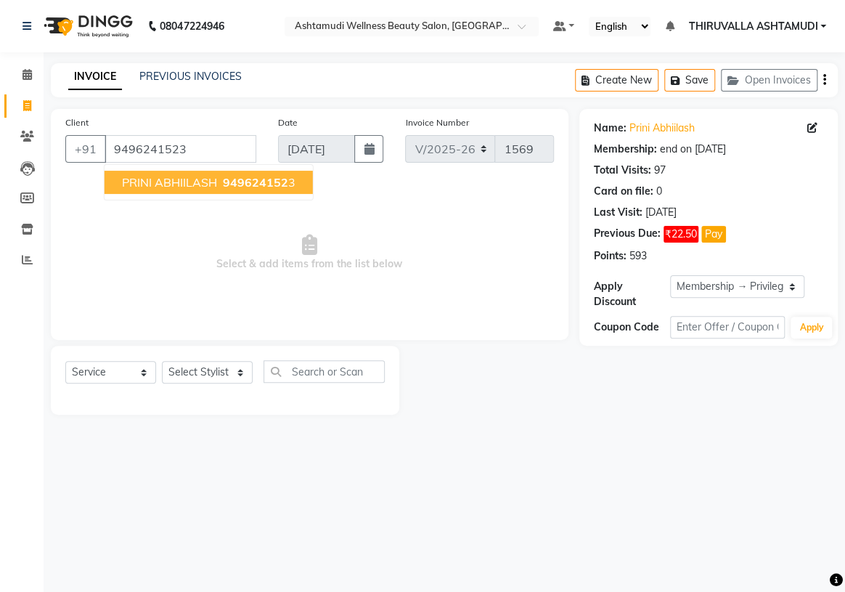
click at [202, 196] on ngb-typeahead-window "PRINI ABHIILASH 949624152 3" at bounding box center [209, 182] width 210 height 36
drag, startPoint x: 206, startPoint y: 189, endPoint x: 102, endPoint y: 210, distance: 106.8
click at [202, 193] on button "PRINI ABHIILASH 949624152 3" at bounding box center [209, 182] width 208 height 23
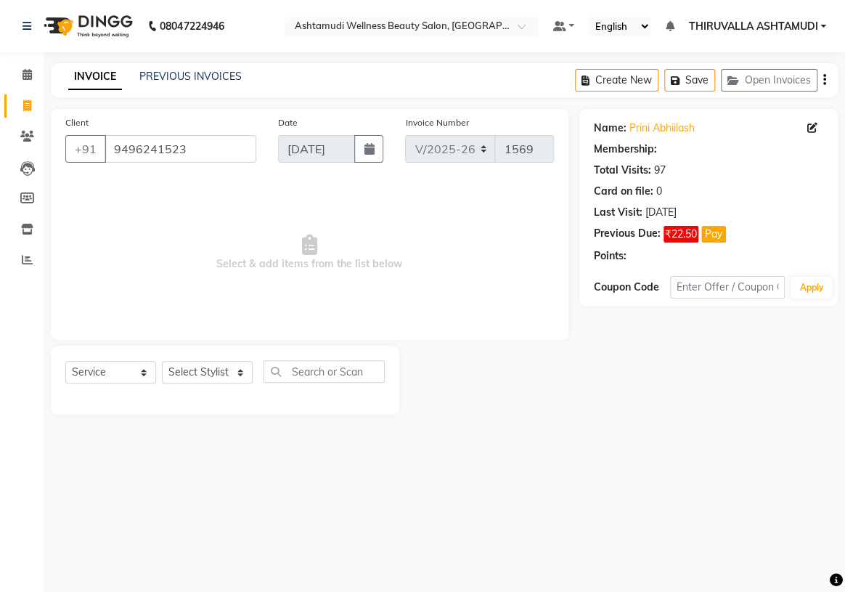
select select "2: Object"
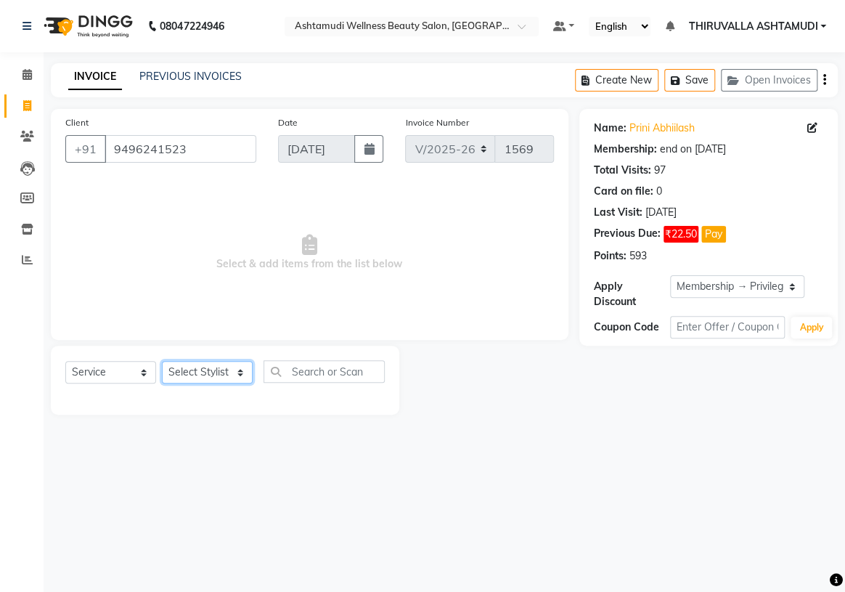
click at [232, 376] on select "Select Stylist ABHIRAMI [PERSON_NAME] [PERSON_NAME] [PERSON_NAME] [PERSON_NAME]…" at bounding box center [207, 372] width 91 height 22
select select "42901"
click at [162, 361] on select "Select Stylist ABHIRAMI [PERSON_NAME] [PERSON_NAME] [PERSON_NAME] [PERSON_NAME]…" at bounding box center [207, 372] width 91 height 22
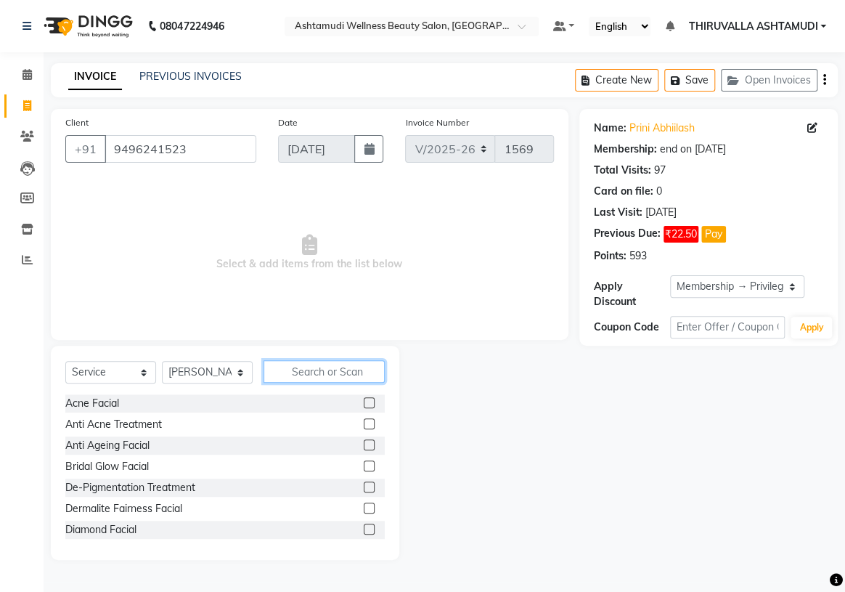
click at [313, 371] on input "text" at bounding box center [323, 371] width 121 height 22
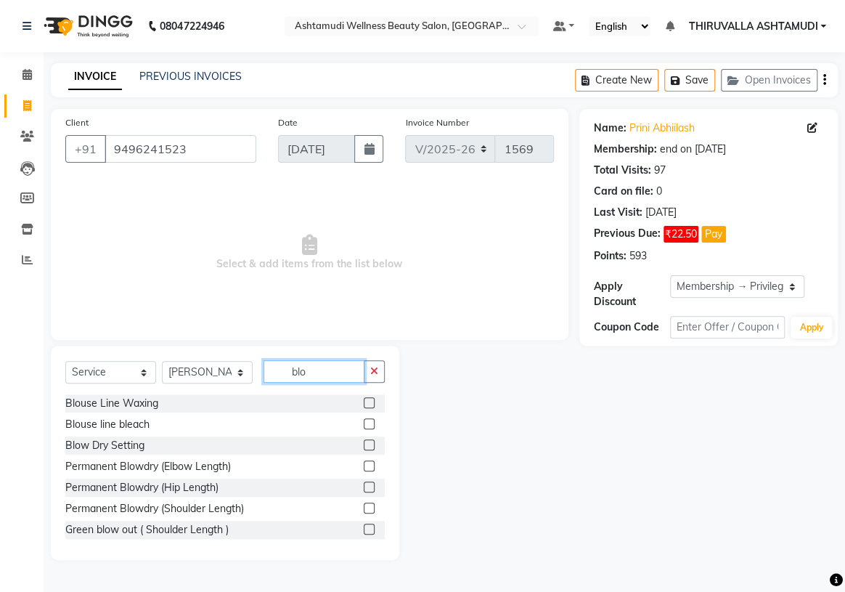
type input "blo"
drag, startPoint x: 360, startPoint y: 443, endPoint x: 351, endPoint y: 442, distance: 8.7
click at [364, 442] on label at bounding box center [369, 444] width 11 height 11
click at [364, 442] on input "checkbox" at bounding box center [368, 445] width 9 height 9
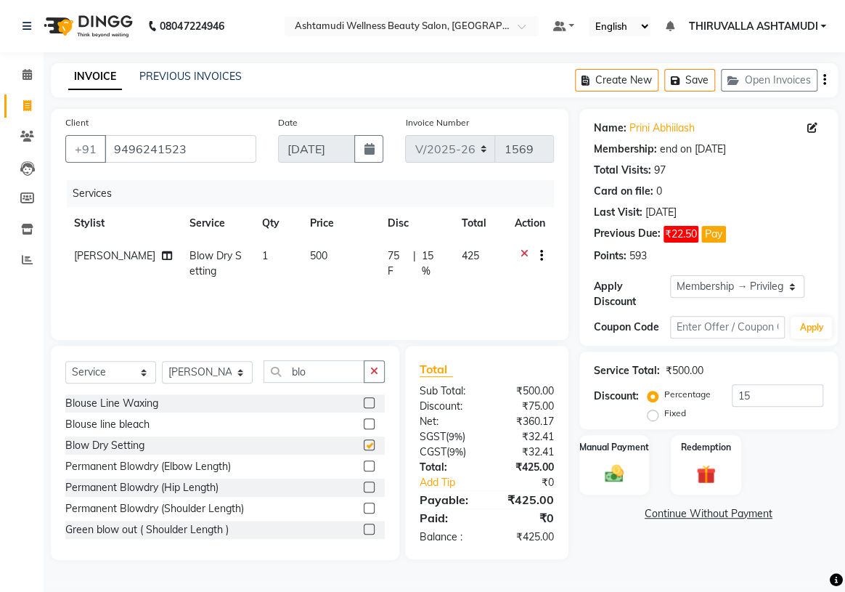
checkbox input "false"
drag, startPoint x: 772, startPoint y: 388, endPoint x: 721, endPoint y: 390, distance: 51.6
click at [721, 390] on div "Percentage Fixed 15" at bounding box center [736, 403] width 173 height 39
click at [635, 473] on div "Manual Payment" at bounding box center [614, 464] width 73 height 62
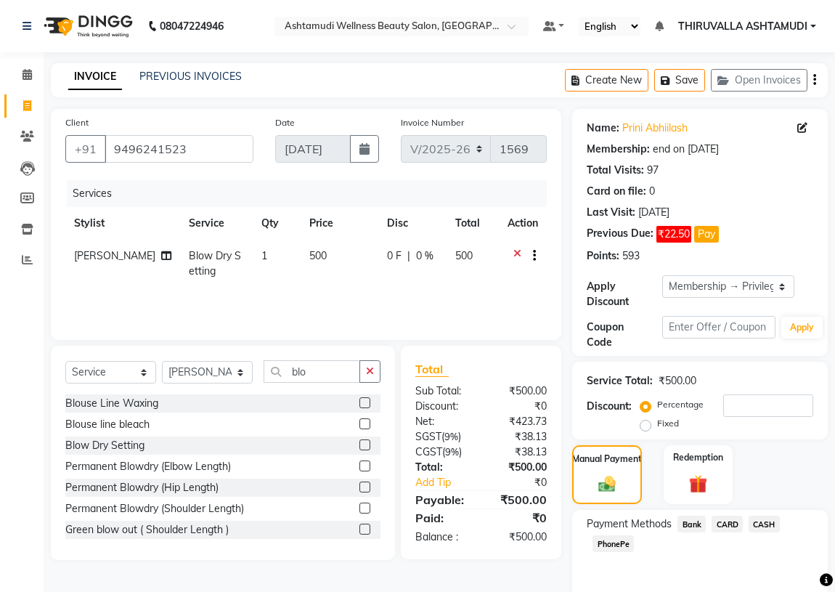
click at [561, 563] on div "Client [PHONE_NUMBER] Date [DATE] Invoice Number V/2025 V/[PHONE_NUMBER] Servic…" at bounding box center [306, 367] width 532 height 517
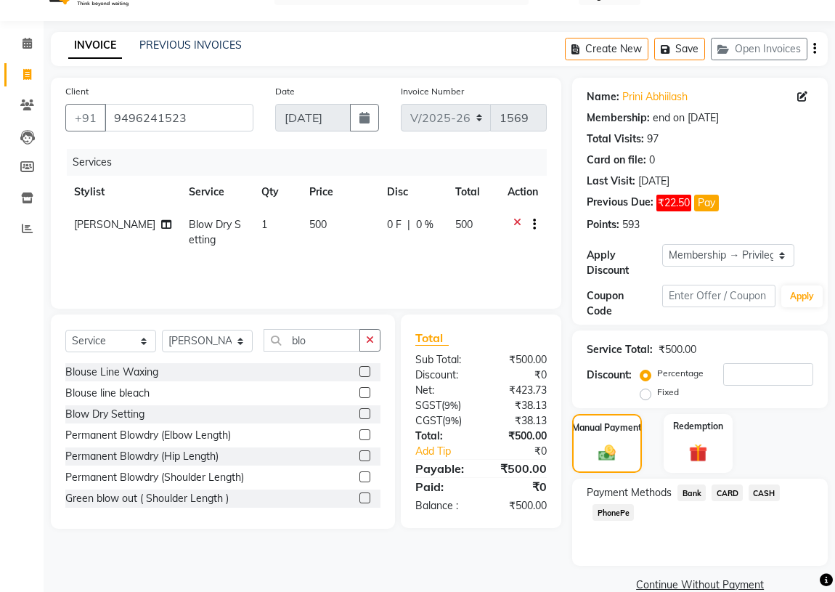
scroll to position [55, 0]
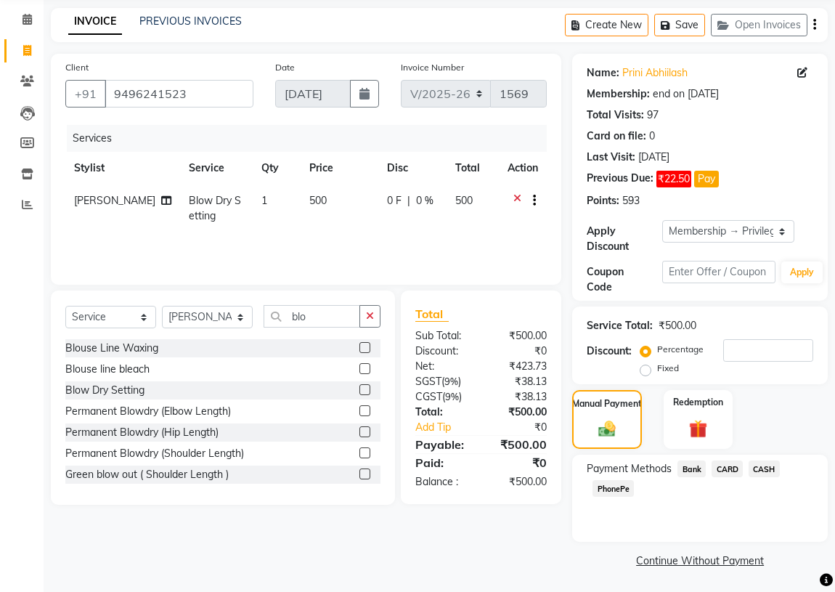
click at [611, 491] on span "PhonePe" at bounding box center [612, 488] width 41 height 17
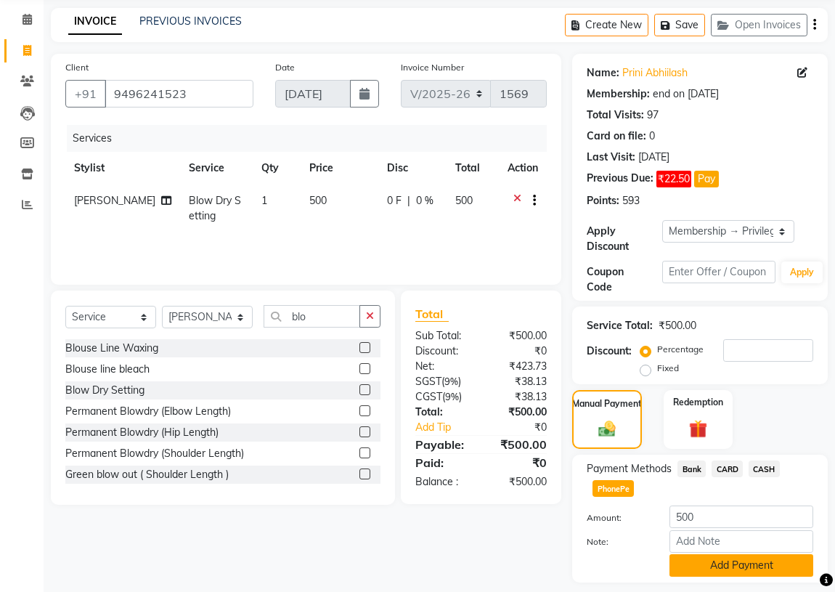
click at [744, 568] on button "Add Payment" at bounding box center [741, 565] width 144 height 22
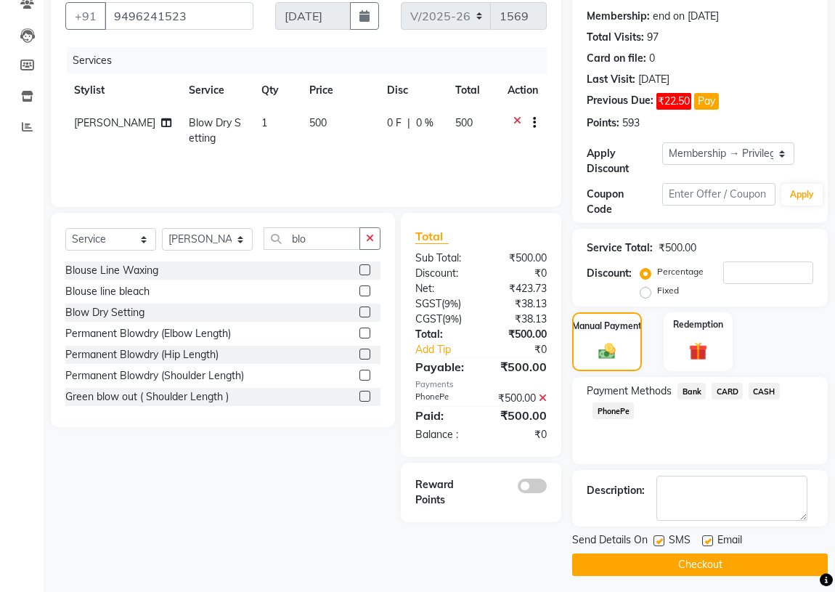
scroll to position [137, 0]
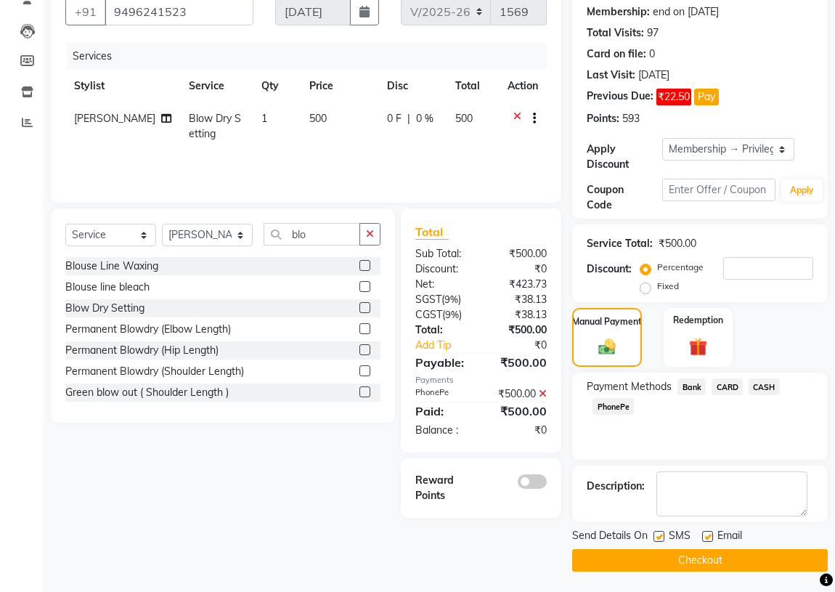
click at [731, 556] on button "Checkout" at bounding box center [699, 560] width 255 height 22
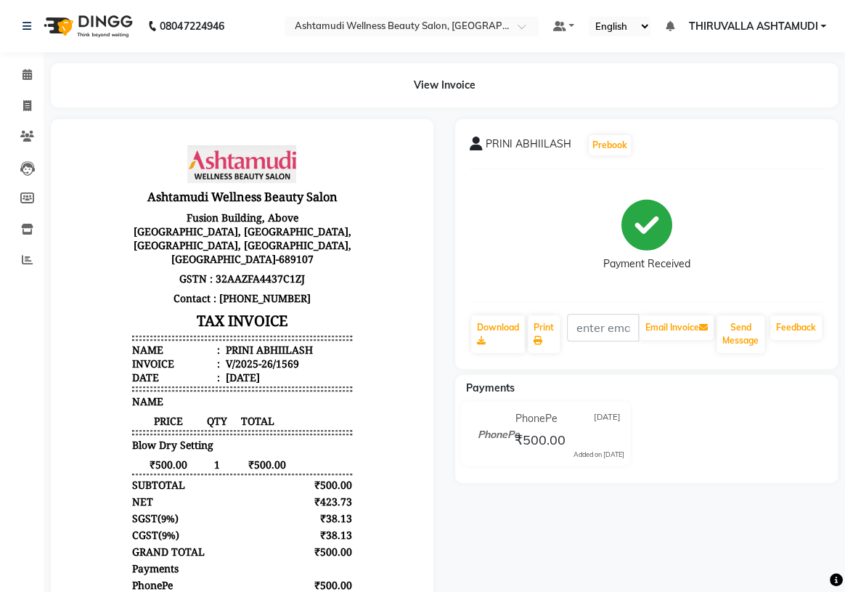
select select "4634"
select select "service"
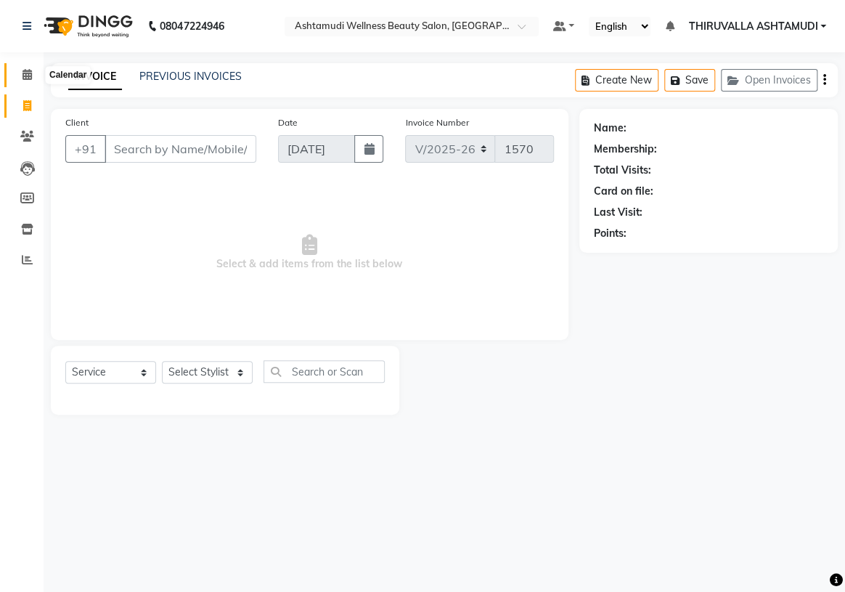
click at [30, 73] on icon at bounding box center [26, 74] width 9 height 11
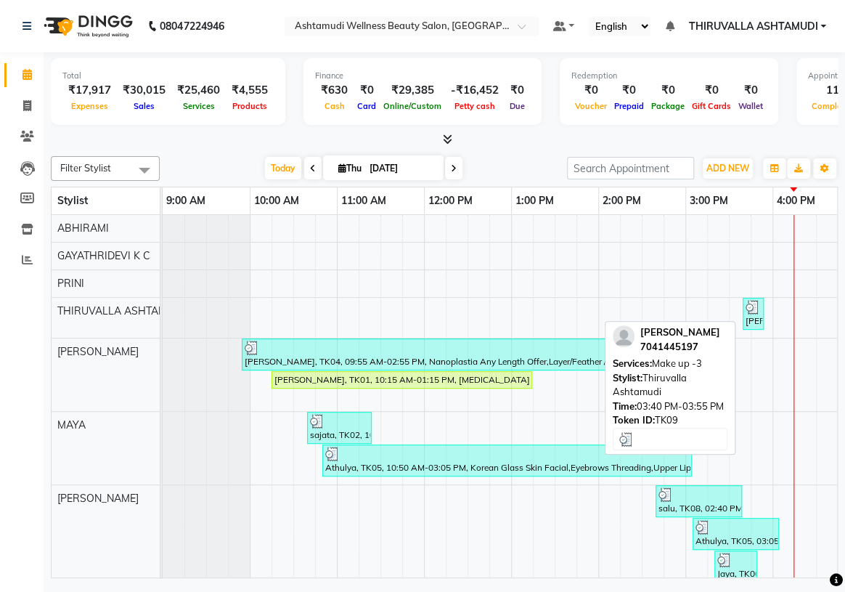
click at [755, 309] on img at bounding box center [752, 307] width 15 height 15
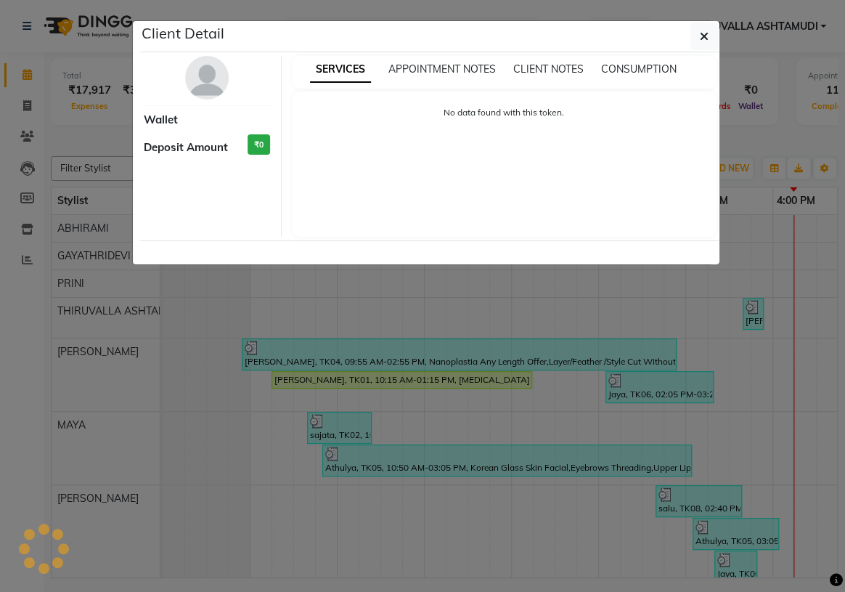
select select "3"
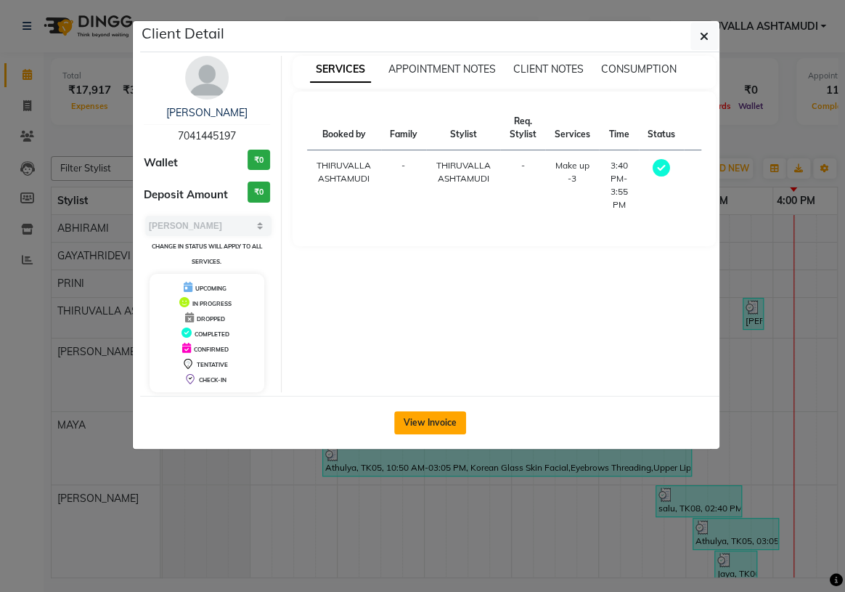
click at [442, 418] on button "View Invoice" at bounding box center [430, 422] width 72 height 23
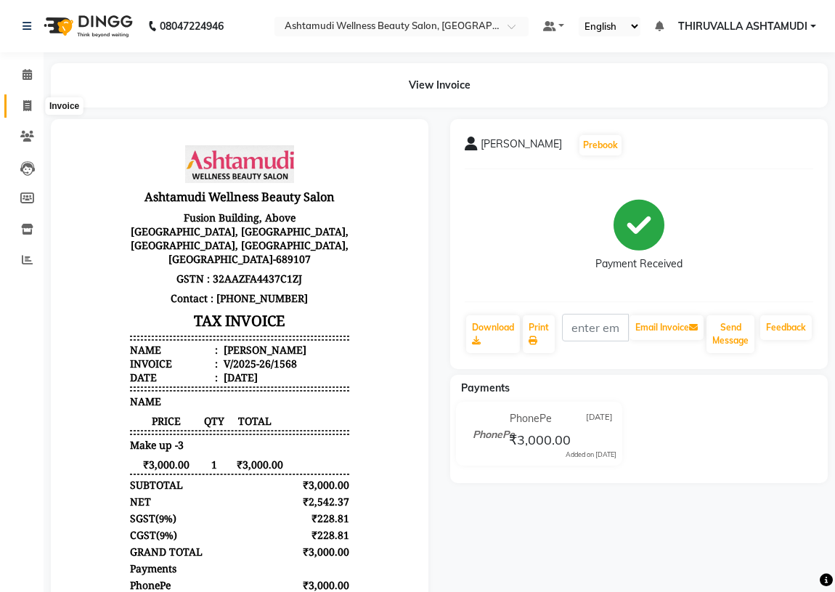
click at [29, 103] on icon at bounding box center [27, 105] width 8 height 11
select select "service"
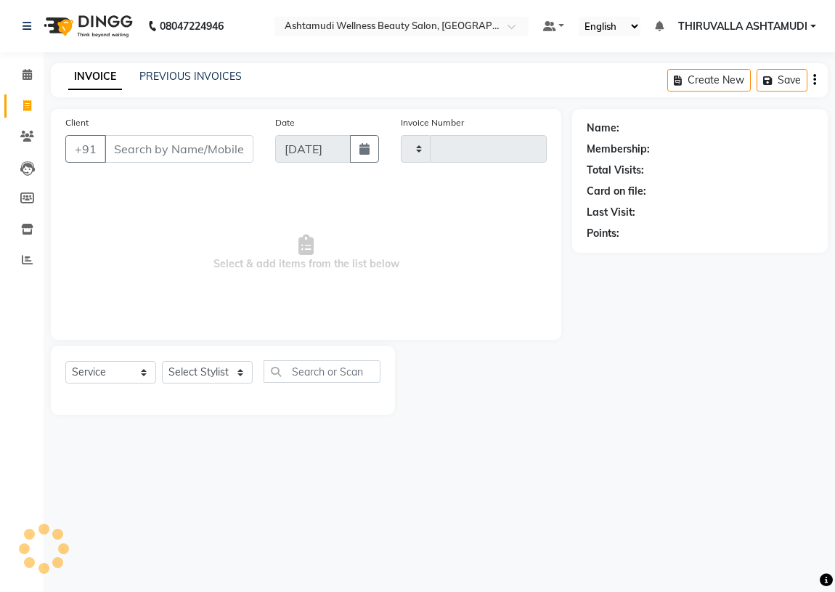
type input "1570"
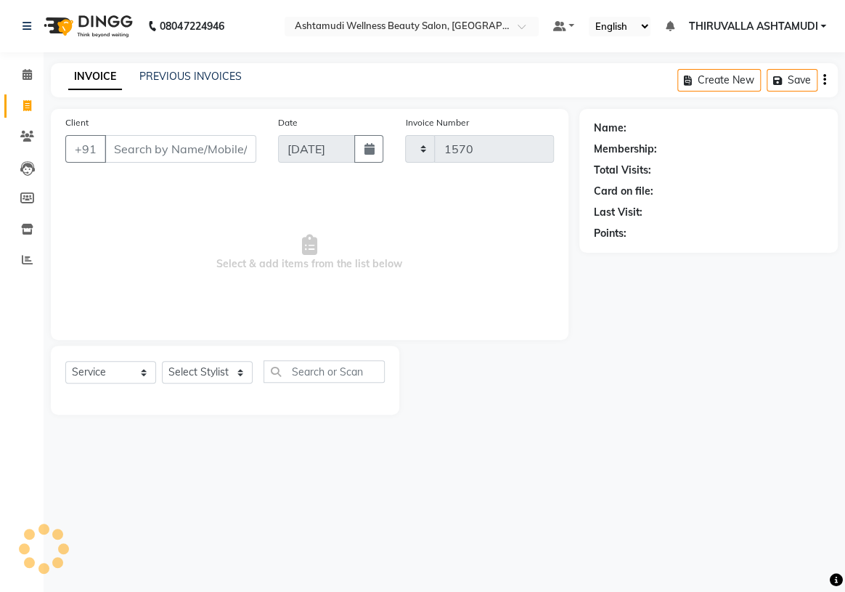
select select "4634"
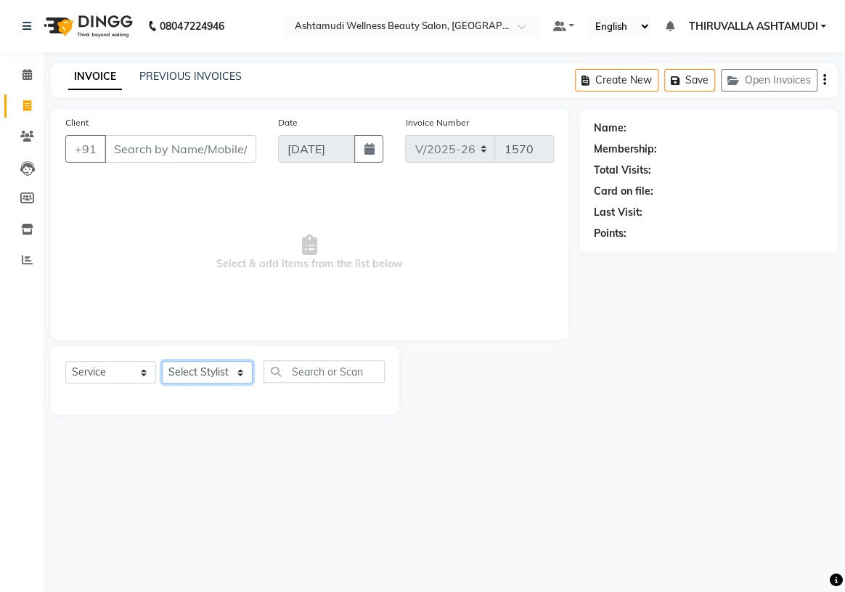
click at [239, 369] on select "Select Stylist ABHIRAMI [PERSON_NAME] [PERSON_NAME] [PERSON_NAME] [PERSON_NAME]…" at bounding box center [207, 372] width 91 height 22
select select "26987"
click at [162, 361] on select "Select Stylist ABHIRAMI [PERSON_NAME] [PERSON_NAME] [PERSON_NAME] [PERSON_NAME]…" at bounding box center [207, 372] width 91 height 22
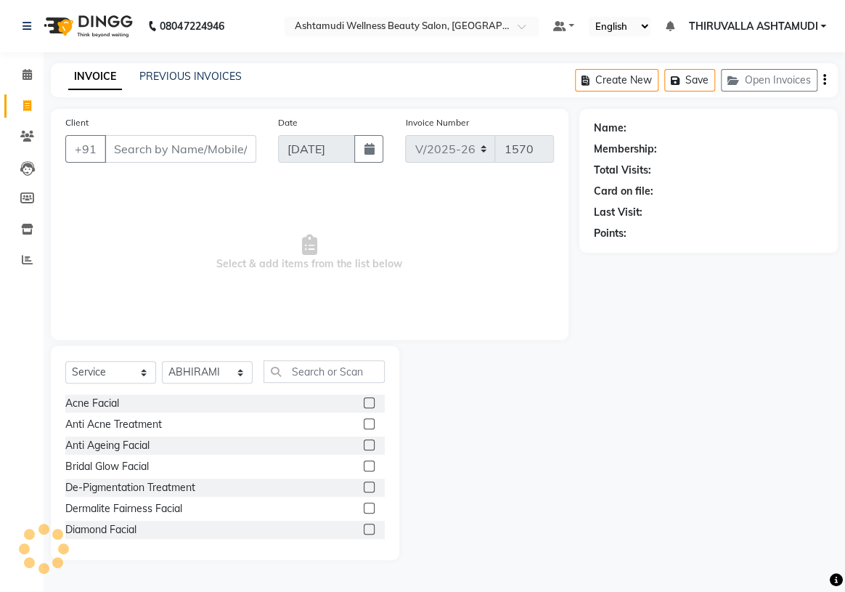
drag, startPoint x: 315, startPoint y: 357, endPoint x: 315, endPoint y: 366, distance: 8.7
click at [315, 361] on div "Select Service Product Membership Package Voucher Prepaid Gift Card Select Styl…" at bounding box center [225, 452] width 348 height 214
click at [314, 369] on input "text" at bounding box center [323, 371] width 121 height 22
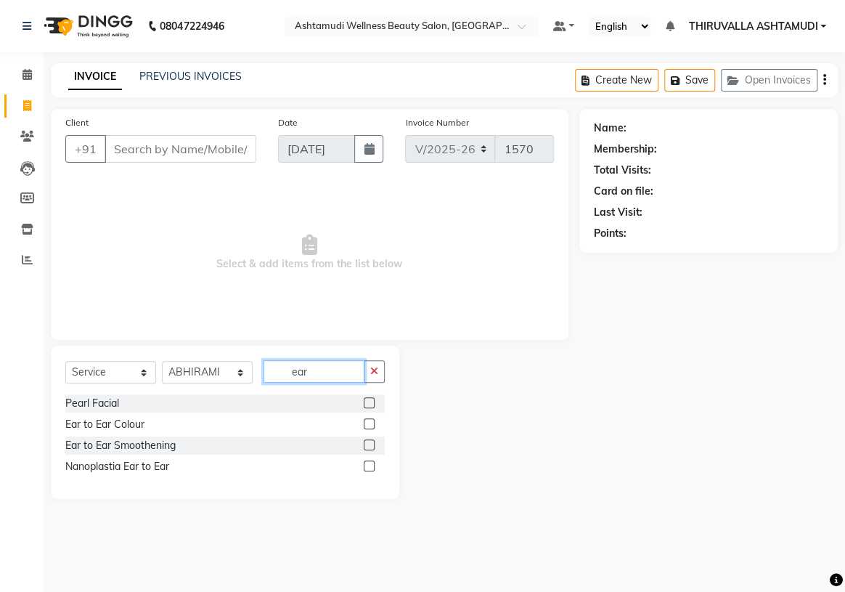
type input "ear"
click at [369, 425] on label at bounding box center [369, 423] width 11 height 11
click at [369, 425] on input "checkbox" at bounding box center [368, 424] width 9 height 9
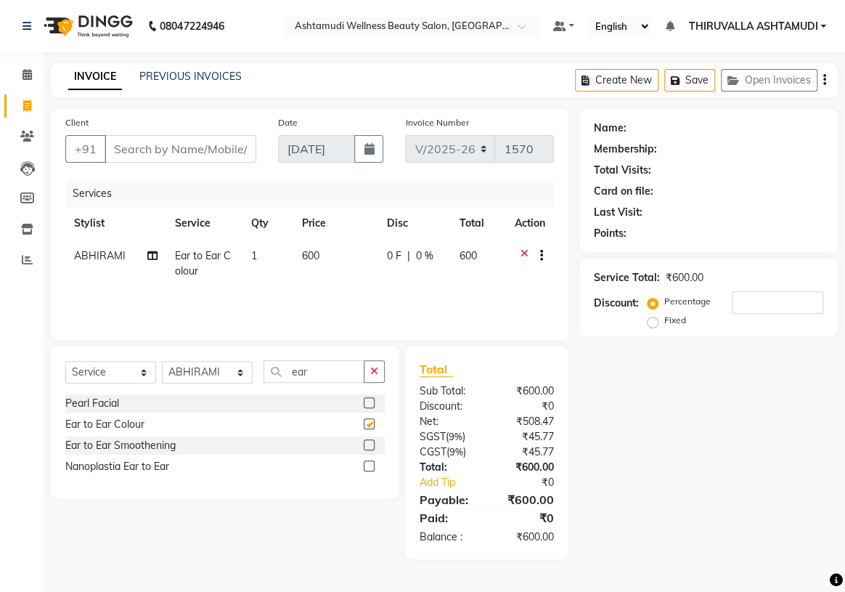
checkbox input "false"
drag, startPoint x: 322, startPoint y: 372, endPoint x: 269, endPoint y: 376, distance: 53.8
click at [269, 376] on input "ear" at bounding box center [313, 371] width 101 height 22
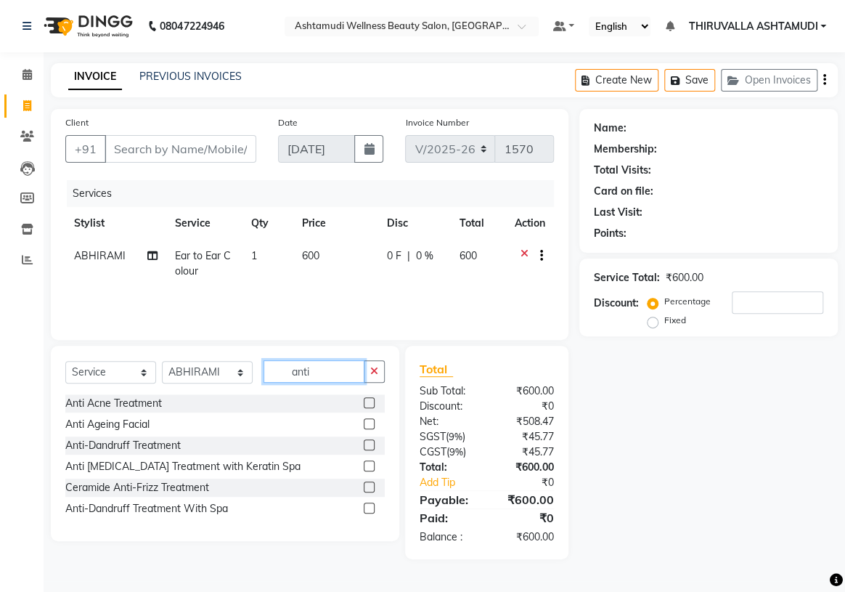
type input "anti"
click at [373, 508] on label at bounding box center [369, 507] width 11 height 11
click at [373, 508] on input "checkbox" at bounding box center [368, 508] width 9 height 9
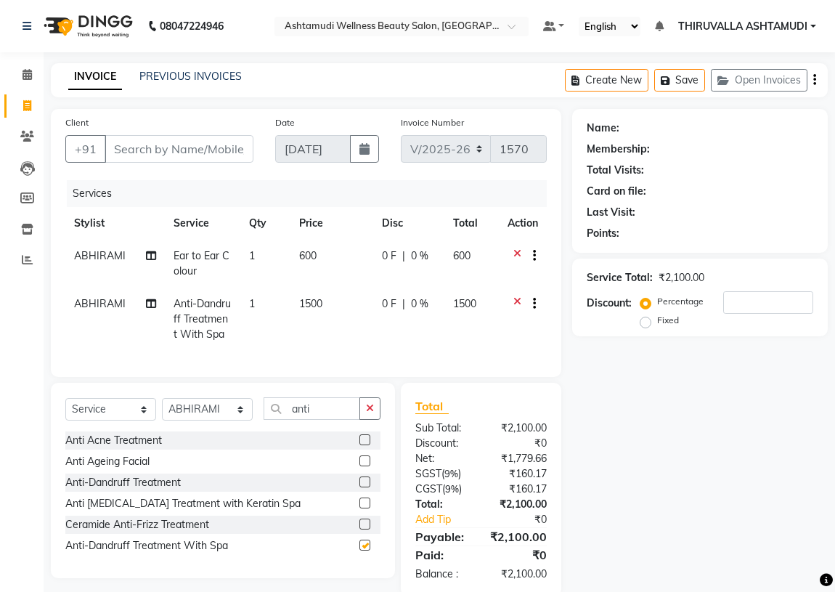
checkbox input "false"
drag, startPoint x: 325, startPoint y: 413, endPoint x: 278, endPoint y: 415, distance: 47.2
click at [278, 415] on input "anti" at bounding box center [311, 408] width 97 height 22
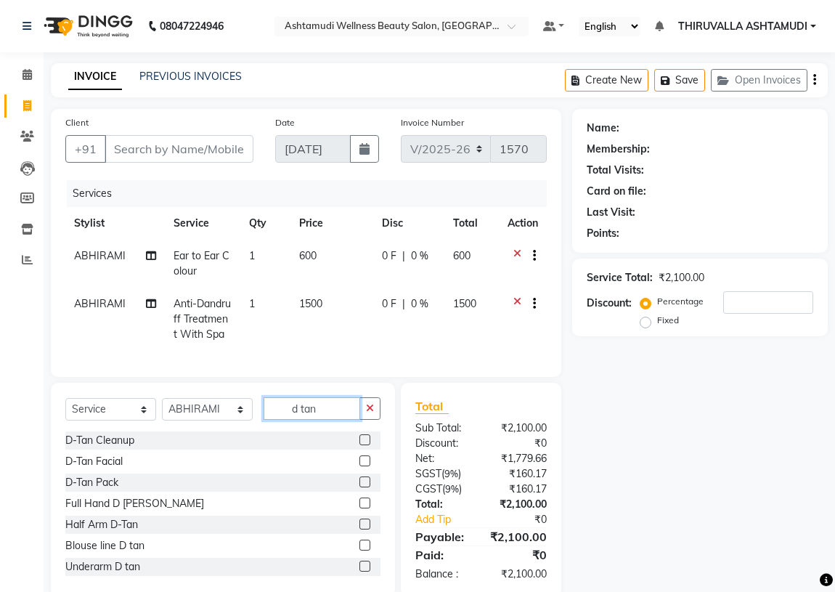
type input "d tan"
click at [359, 445] on label at bounding box center [364, 439] width 11 height 11
click at [359, 445] on input "checkbox" at bounding box center [363, 439] width 9 height 9
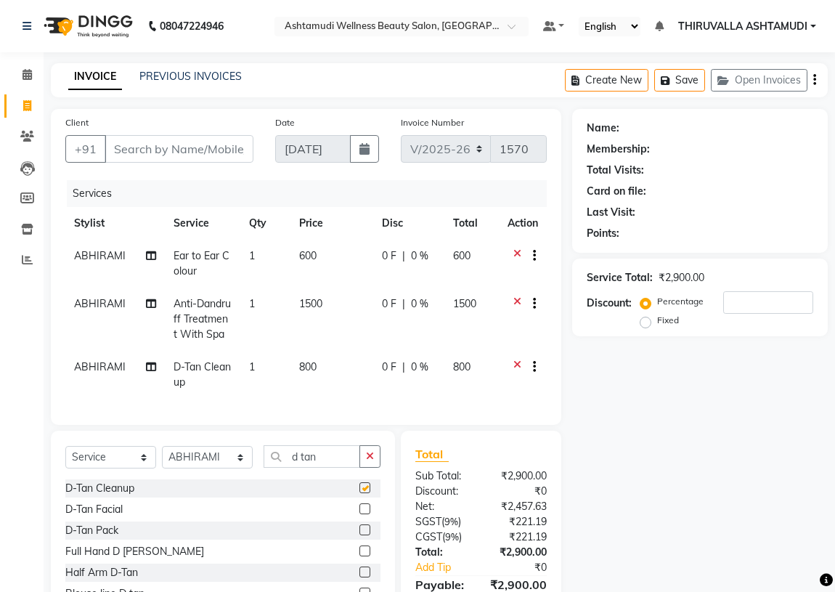
checkbox input "false"
click at [165, 149] on input "Client" at bounding box center [179, 149] width 149 height 28
type input "7"
type input "0"
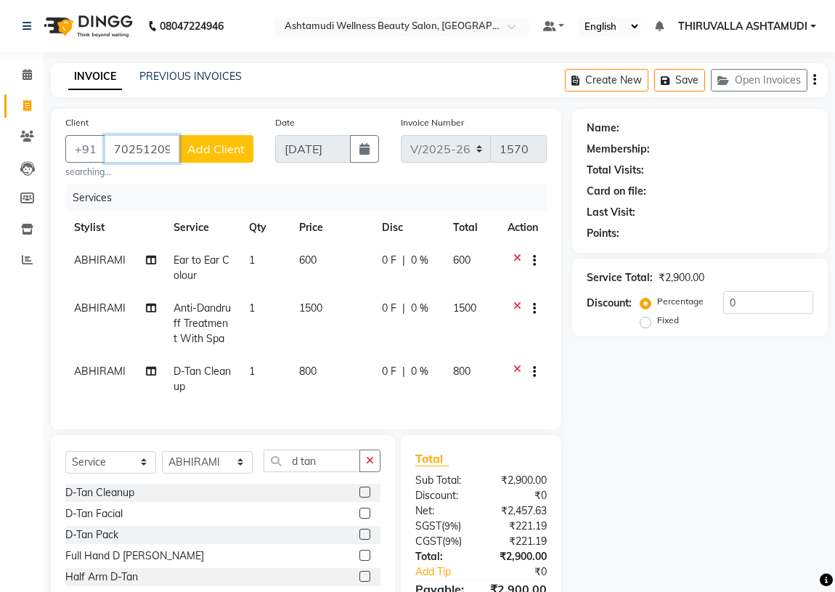
type input "7025120944"
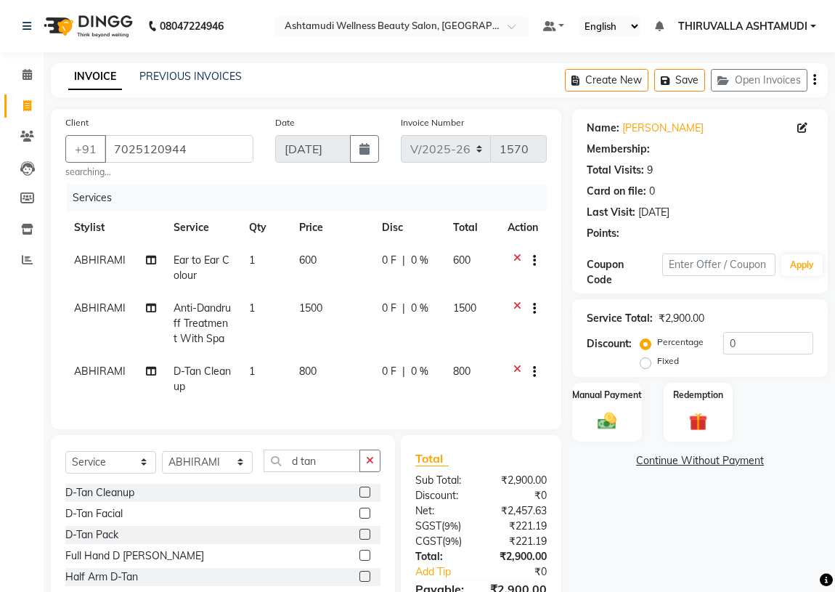
select select "1: Object"
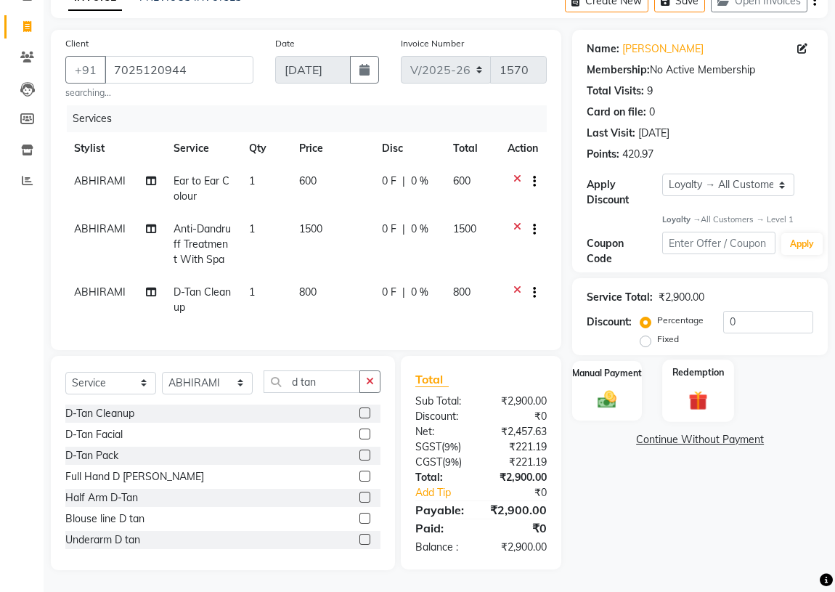
scroll to position [89, 0]
drag, startPoint x: 786, startPoint y: 312, endPoint x: 711, endPoint y: 312, distance: 75.5
click at [711, 312] on div "Percentage Fixed 0" at bounding box center [728, 330] width 170 height 39
type input "5"
click at [595, 377] on div "Manual Payment" at bounding box center [606, 391] width 72 height 62
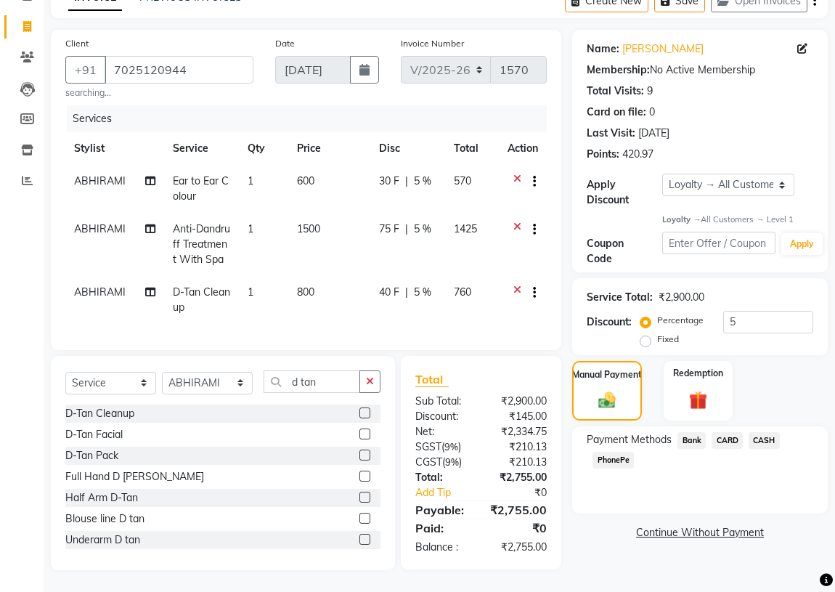
click at [613, 451] on span "PhonePe" at bounding box center [612, 459] width 41 height 17
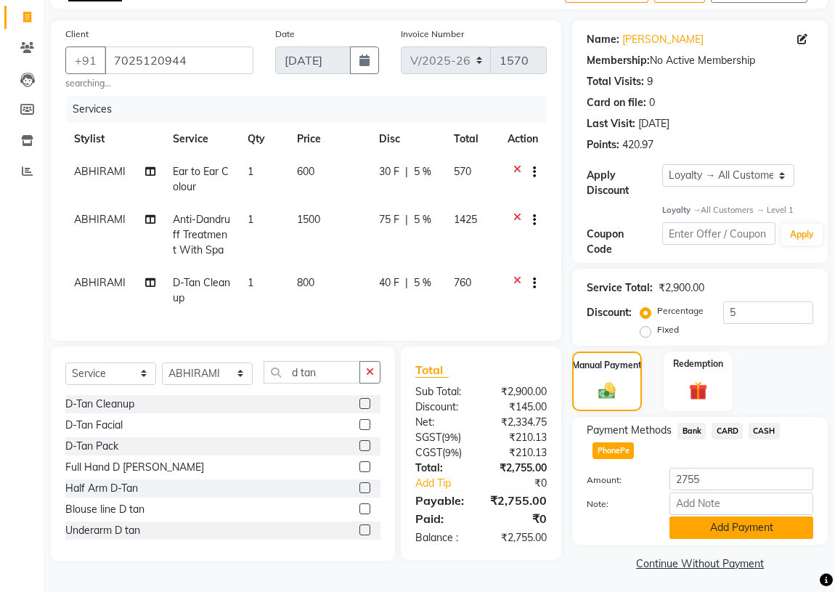
click at [712, 522] on button "Add Payment" at bounding box center [741, 527] width 144 height 22
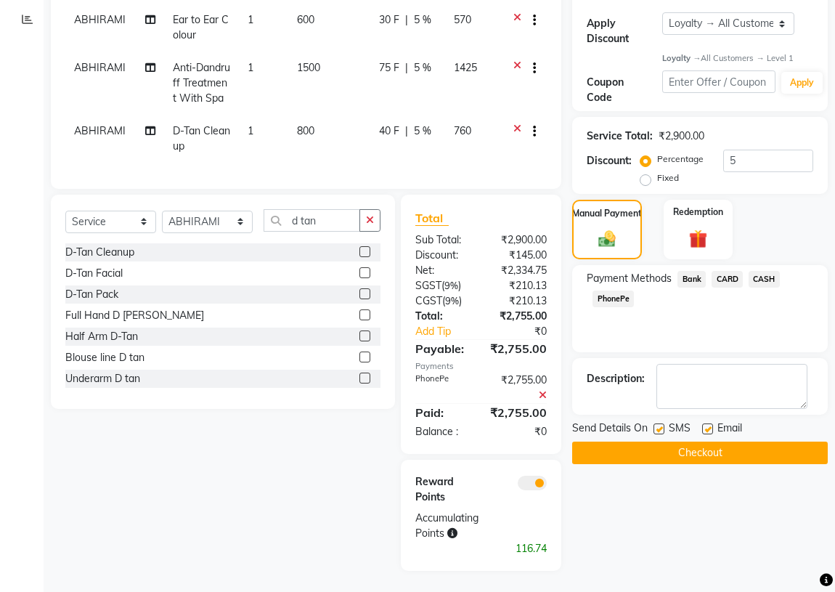
scroll to position [251, 0]
click at [728, 450] on button "Checkout" at bounding box center [699, 452] width 255 height 22
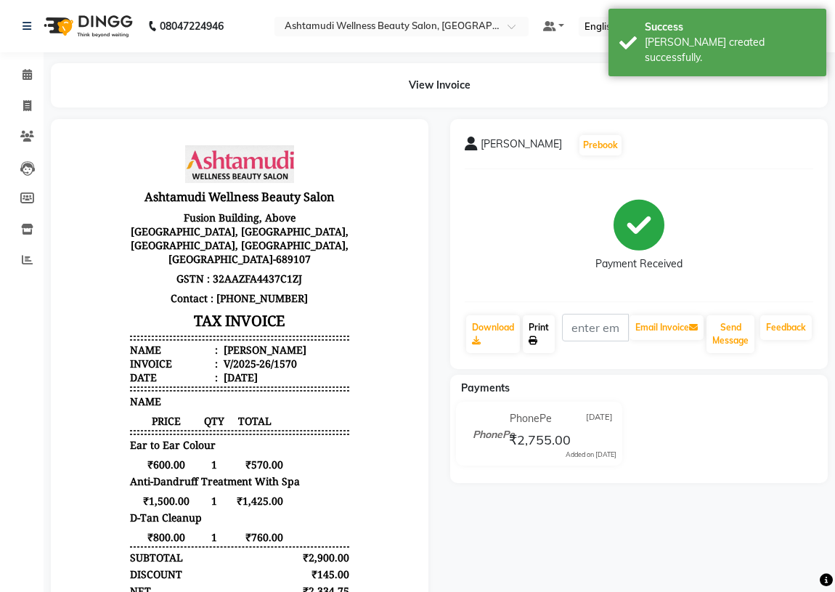
click at [535, 333] on link "Print" at bounding box center [539, 334] width 32 height 38
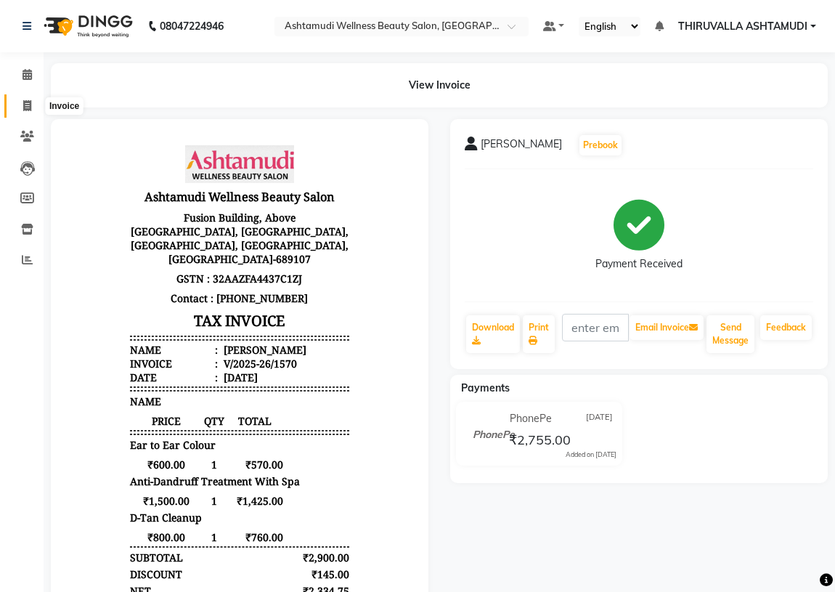
click at [26, 103] on icon at bounding box center [27, 105] width 8 height 11
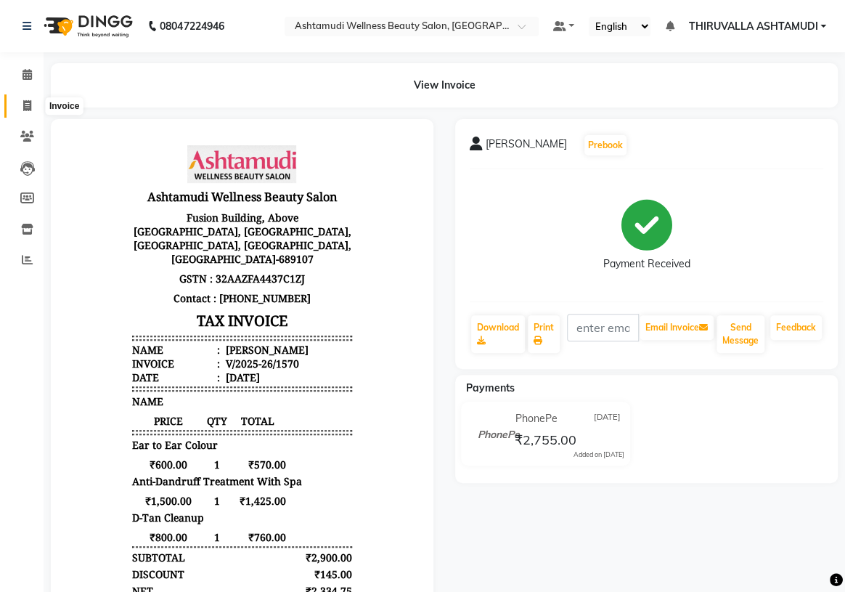
select select "4634"
select select "service"
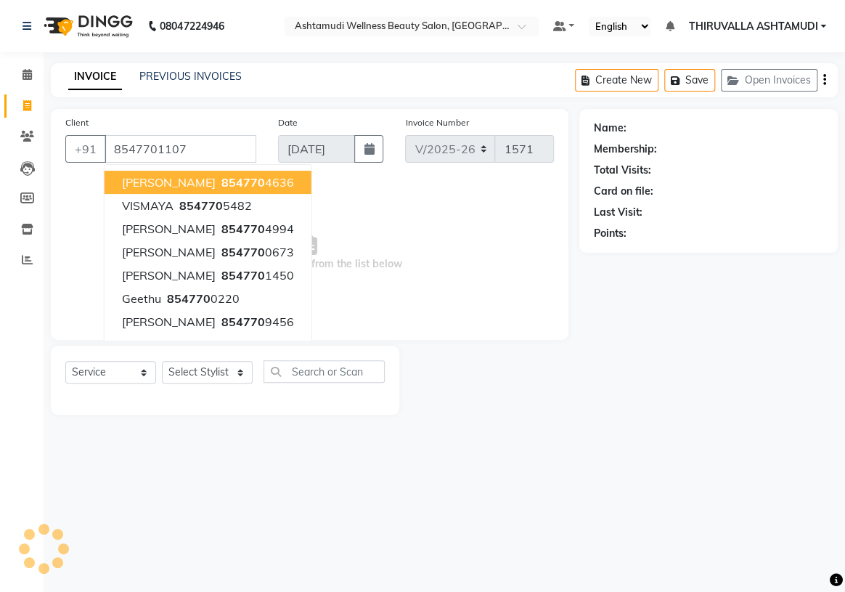
type input "8547701107"
select select "2: Object"
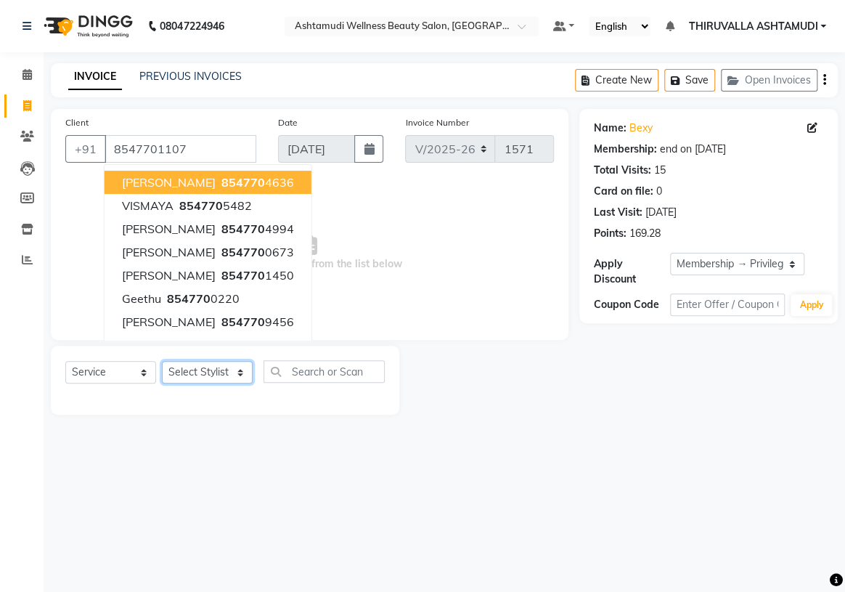
click at [232, 380] on select "Select Stylist ABHIRAMI [PERSON_NAME] [PERSON_NAME] [PERSON_NAME] [PERSON_NAME]…" at bounding box center [207, 372] width 91 height 22
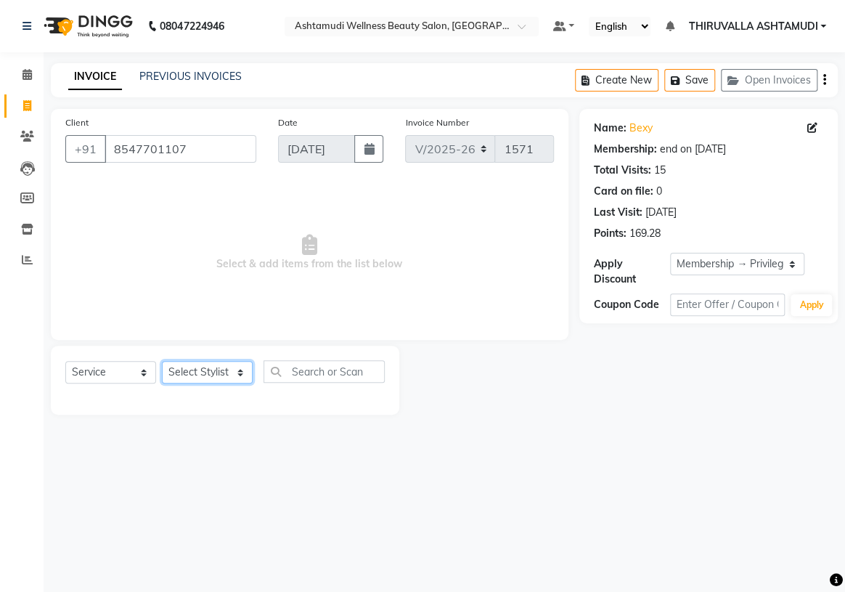
select select "29016"
click at [162, 361] on select "Select Stylist ABHIRAMI [PERSON_NAME] [PERSON_NAME] [PERSON_NAME] [PERSON_NAME]…" at bounding box center [207, 372] width 91 height 22
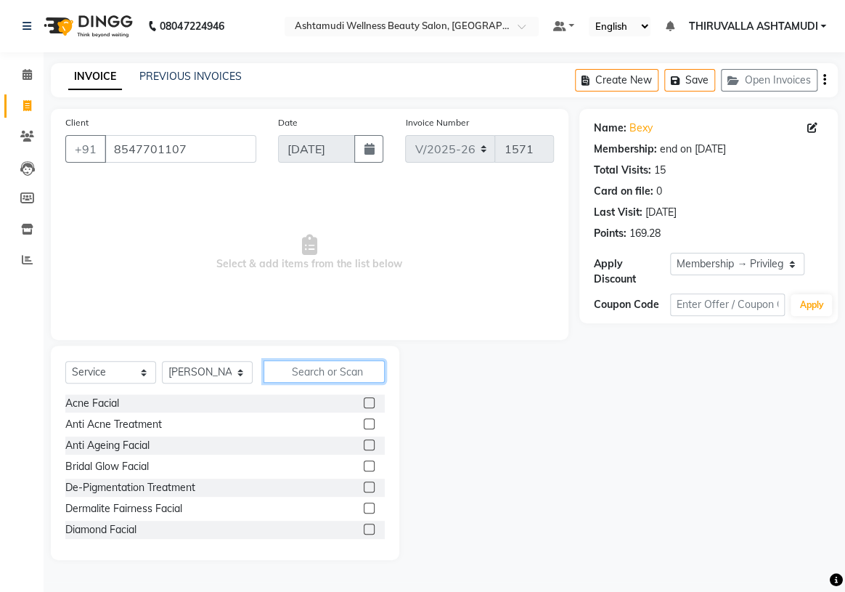
click at [298, 373] on input "text" at bounding box center [323, 371] width 121 height 22
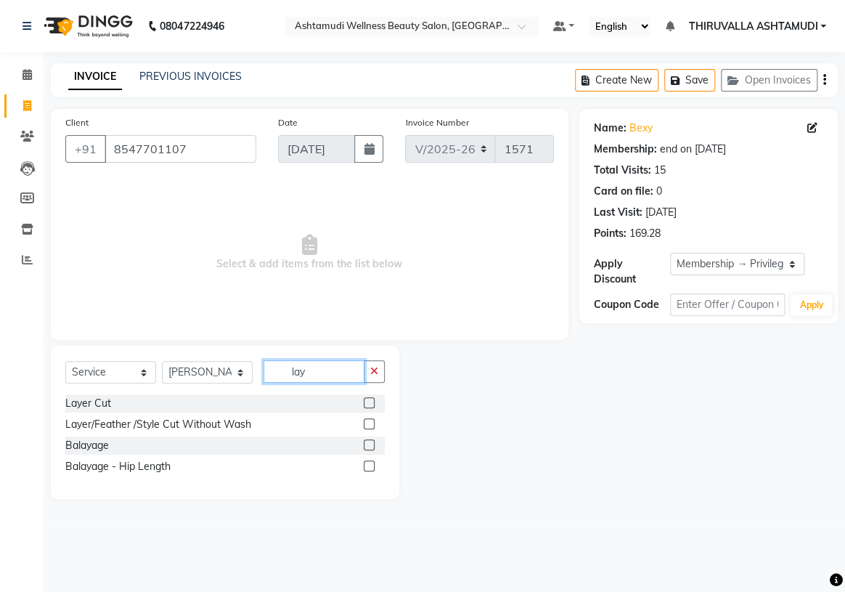
type input "lay"
click at [371, 402] on label at bounding box center [369, 402] width 11 height 11
click at [371, 402] on input "checkbox" at bounding box center [368, 402] width 9 height 9
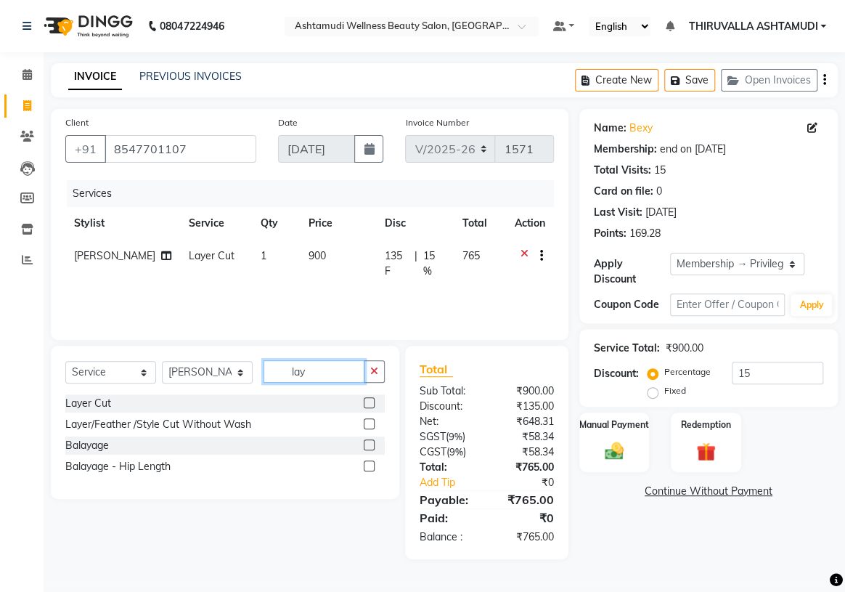
checkbox input "false"
drag, startPoint x: 319, startPoint y: 372, endPoint x: 256, endPoint y: 377, distance: 63.3
click at [256, 377] on div "Select Service Product Membership Package Voucher Prepaid Gift Card Select Styl…" at bounding box center [224, 377] width 319 height 34
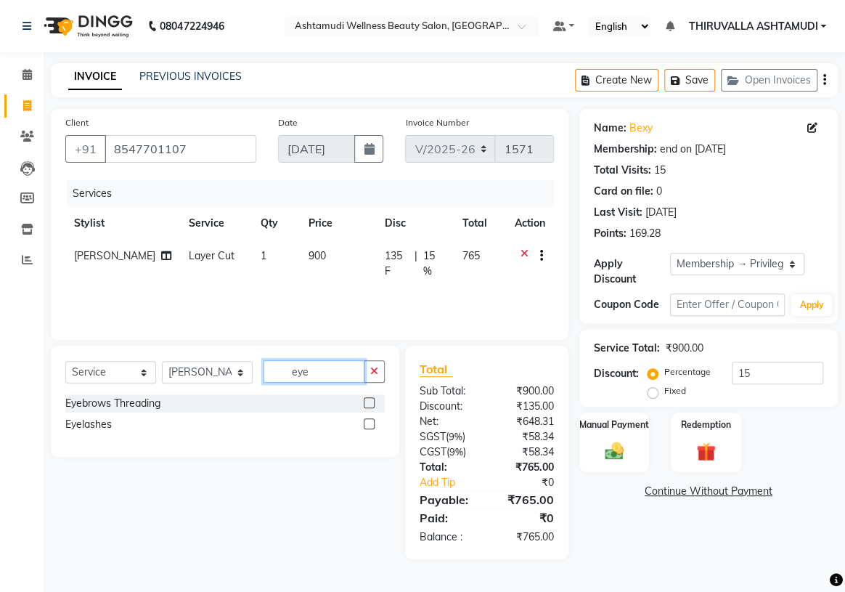
type input "eye"
click at [369, 401] on label at bounding box center [369, 402] width 11 height 11
click at [369, 401] on input "checkbox" at bounding box center [368, 402] width 9 height 9
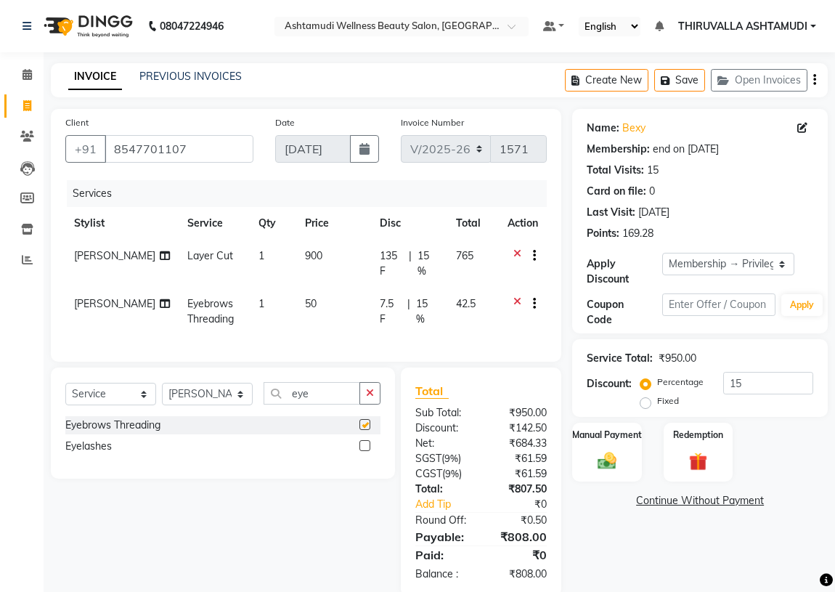
checkbox input "false"
click at [235, 405] on select "Select Stylist ABHIRAMI [PERSON_NAME] [PERSON_NAME] [PERSON_NAME] [PERSON_NAME]…" at bounding box center [207, 393] width 91 height 22
select select "87760"
click at [162, 393] on select "Select Stylist ABHIRAMI [PERSON_NAME] [PERSON_NAME] [PERSON_NAME] [PERSON_NAME]…" at bounding box center [207, 393] width 91 height 22
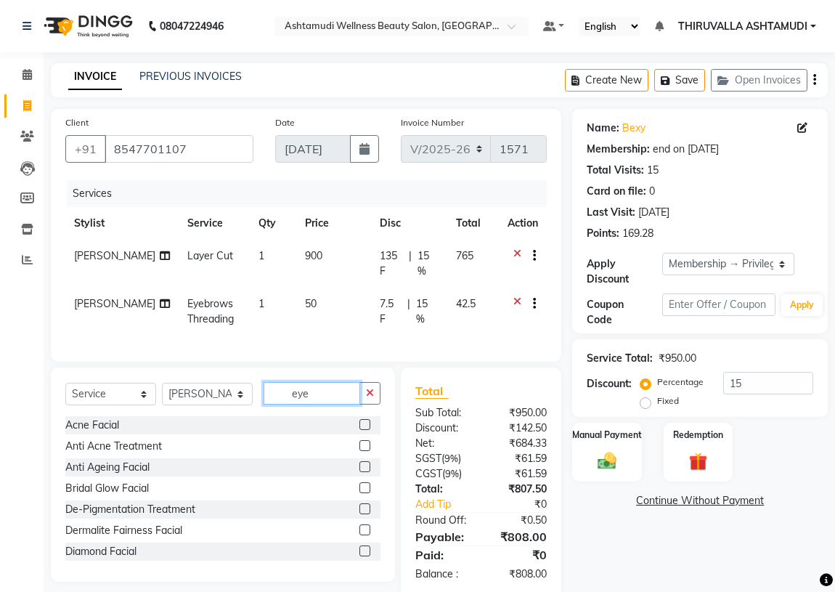
drag, startPoint x: 319, startPoint y: 408, endPoint x: 276, endPoint y: 413, distance: 43.1
click at [276, 404] on input "eye" at bounding box center [311, 393] width 97 height 22
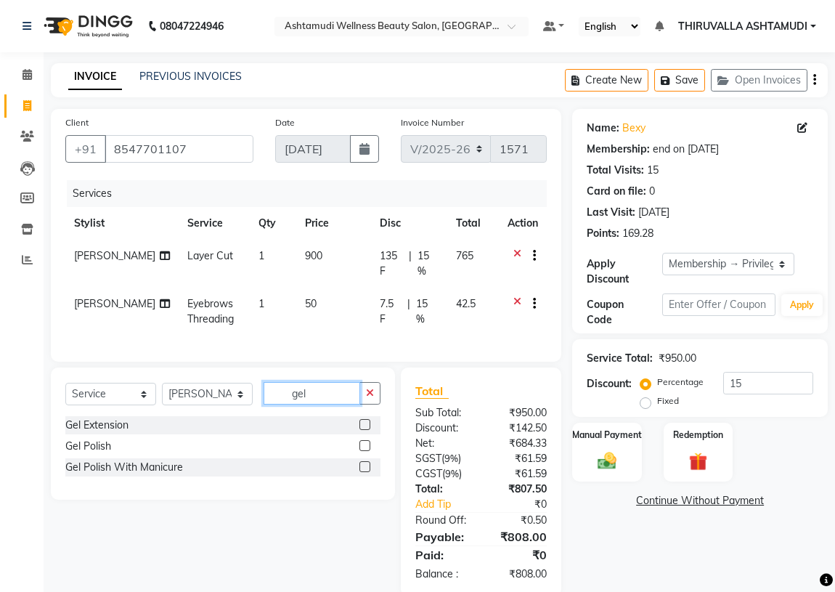
type input "gel"
click at [366, 451] on label at bounding box center [364, 445] width 11 height 11
click at [366, 451] on input "checkbox" at bounding box center [363, 445] width 9 height 9
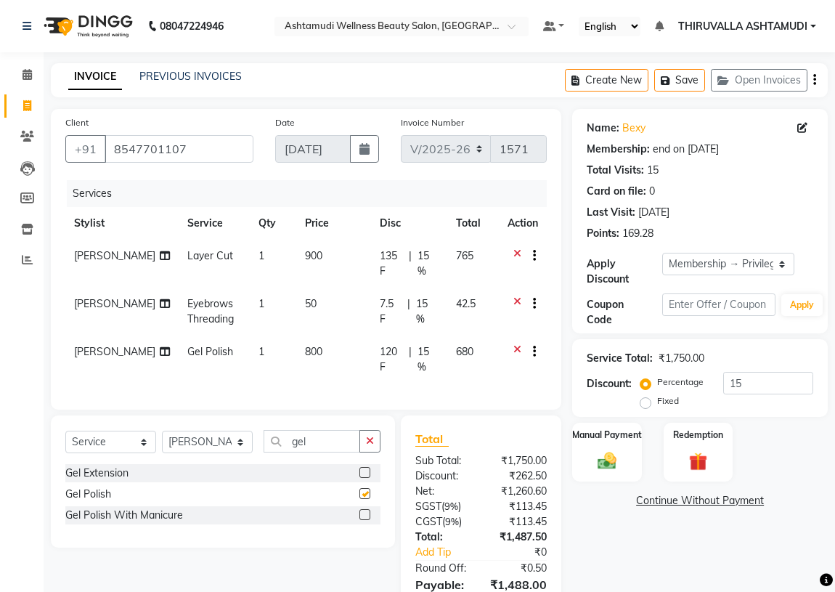
checkbox input "false"
click at [238, 453] on select "Select Stylist ABHIRAMI [PERSON_NAME] [PERSON_NAME] [PERSON_NAME] [PERSON_NAME]…" at bounding box center [207, 441] width 91 height 22
drag, startPoint x: 326, startPoint y: 456, endPoint x: 281, endPoint y: 455, distance: 45.0
click at [281, 452] on input "gel" at bounding box center [311, 441] width 97 height 22
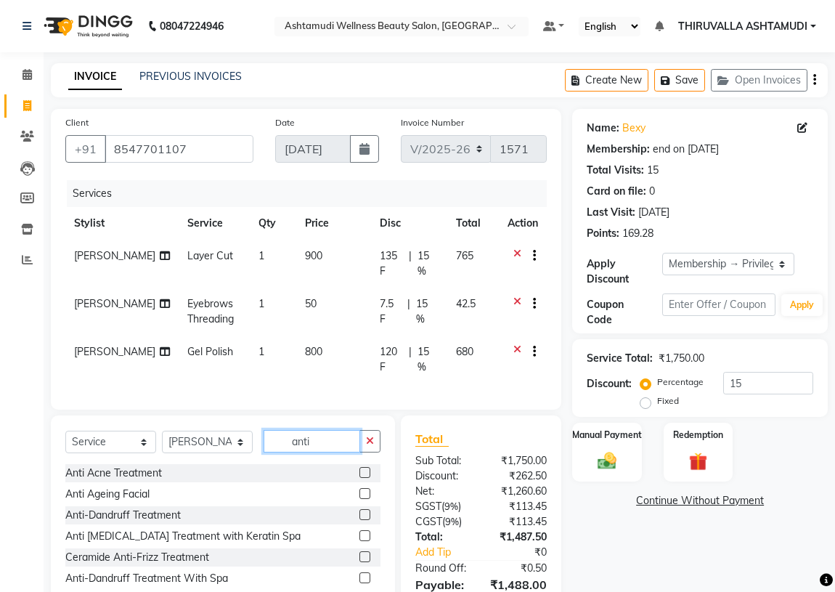
type input "anti"
click at [364, 541] on label at bounding box center [364, 535] width 11 height 11
click at [364, 541] on input "checkbox" at bounding box center [363, 535] width 9 height 9
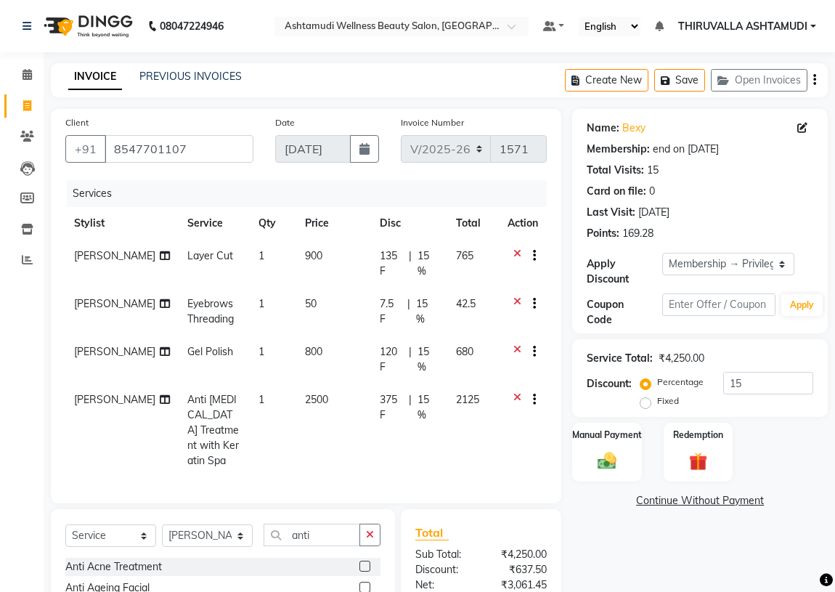
checkbox input "false"
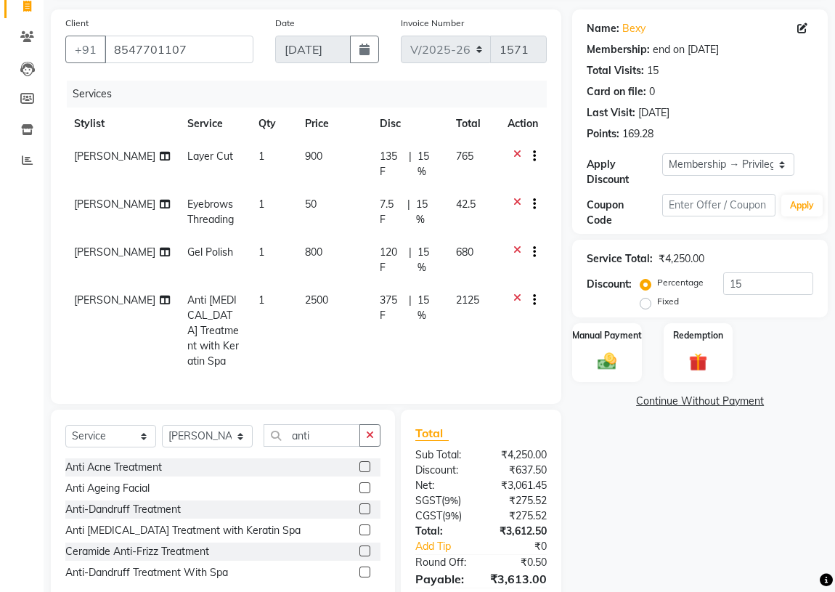
scroll to position [131, 0]
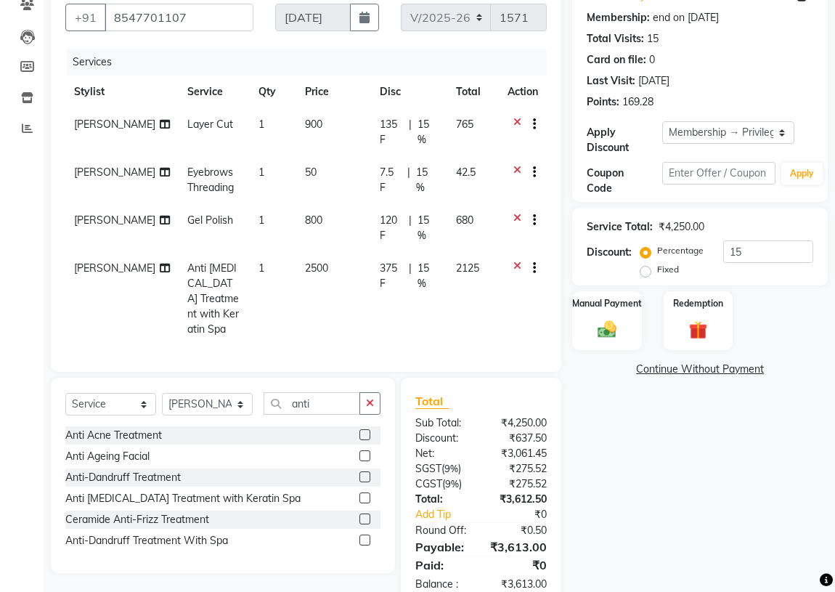
click at [422, 220] on span "15 %" at bounding box center [427, 228] width 21 height 30
select select "87760"
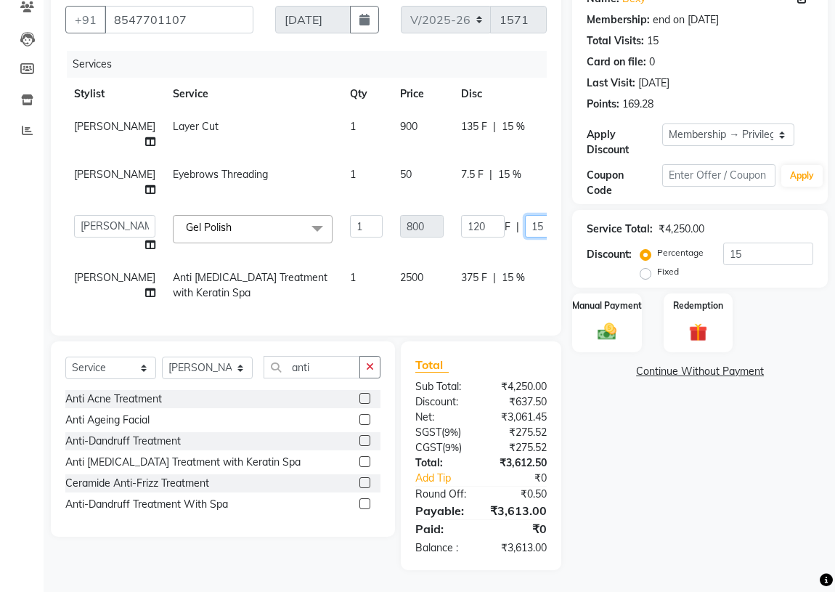
drag, startPoint x: 501, startPoint y: 226, endPoint x: 466, endPoint y: 232, distance: 35.3
click at [466, 232] on div "120 F | 15 %" at bounding box center [519, 226] width 116 height 22
click at [512, 293] on tr "[PERSON_NAME] Anti [MEDICAL_DATA] Treatment with Keratin Spa 1 2500 375 F | 15 …" at bounding box center [370, 285] width 610 height 48
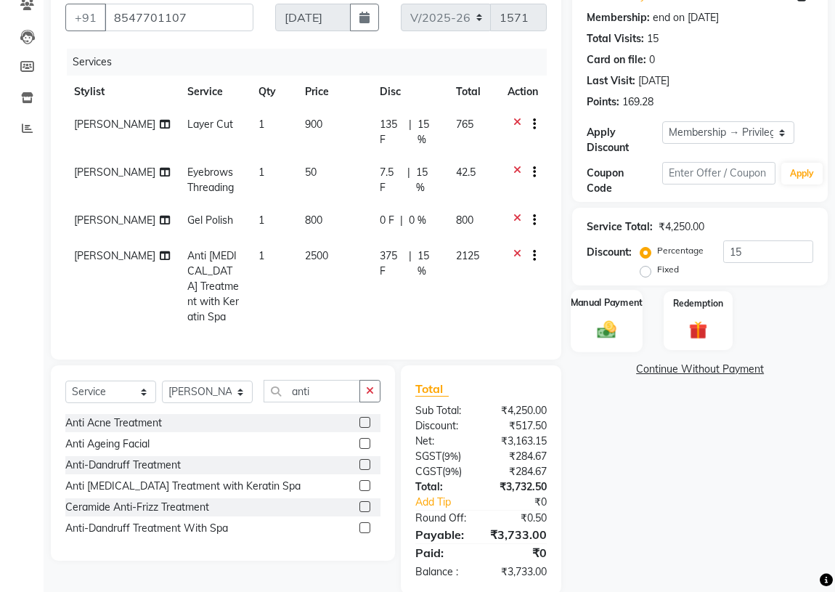
drag, startPoint x: 605, startPoint y: 327, endPoint x: 594, endPoint y: 331, distance: 10.8
click at [602, 327] on img at bounding box center [606, 329] width 31 height 22
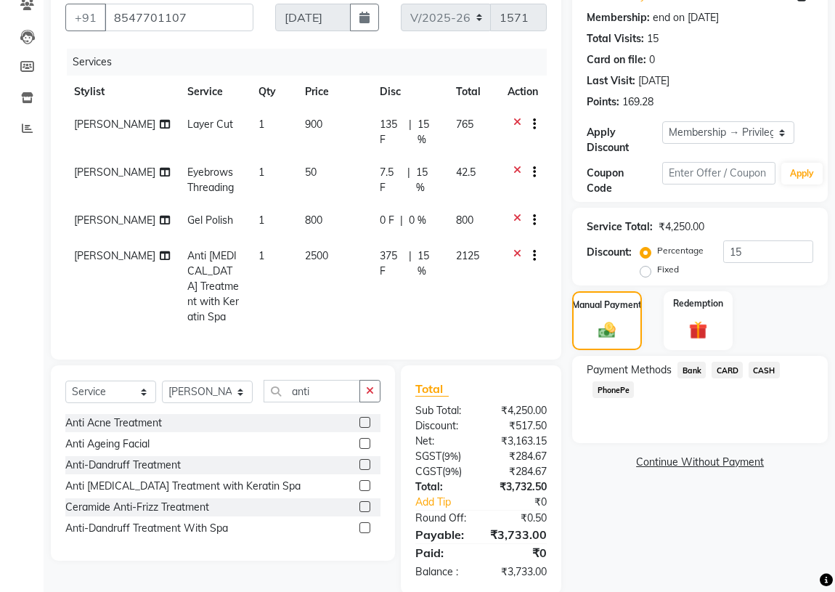
click at [735, 369] on span "CARD" at bounding box center [726, 369] width 31 height 17
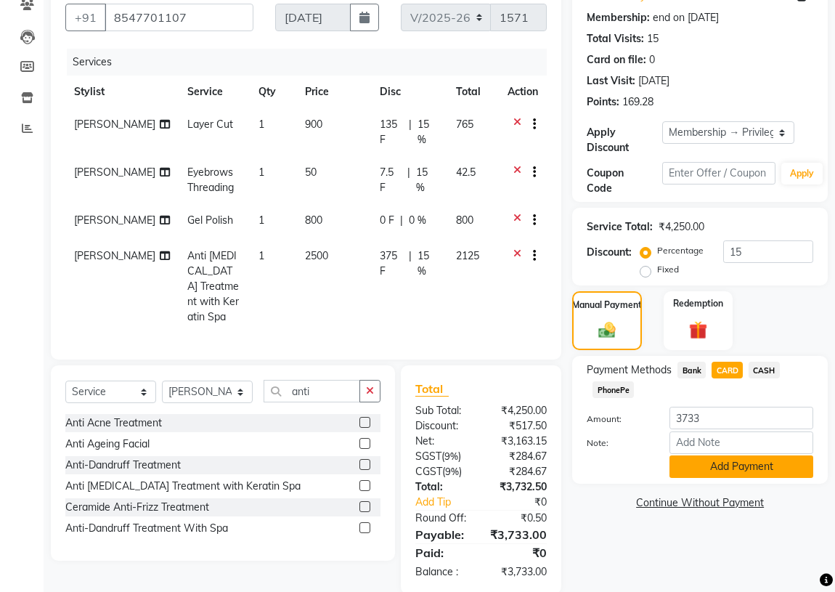
click at [771, 469] on button "Add Payment" at bounding box center [741, 466] width 144 height 22
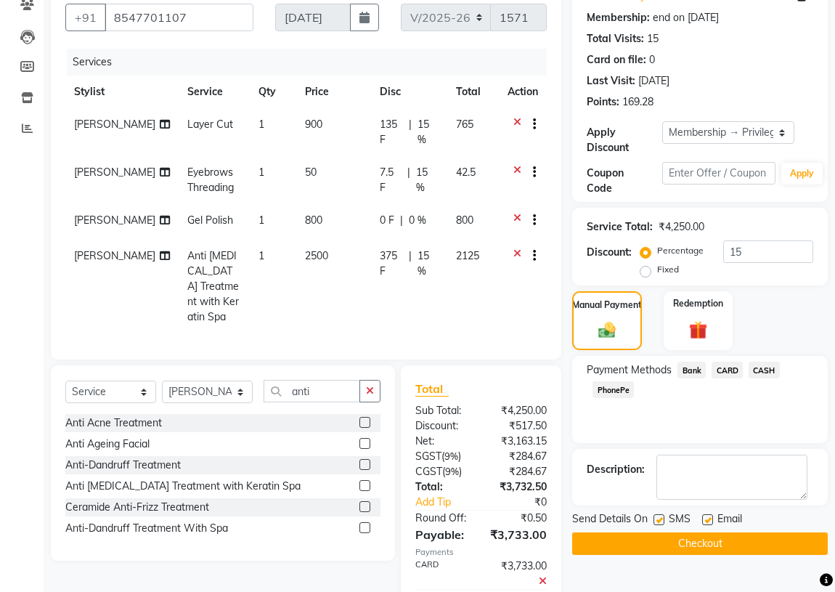
click at [747, 545] on button "Checkout" at bounding box center [699, 543] width 255 height 22
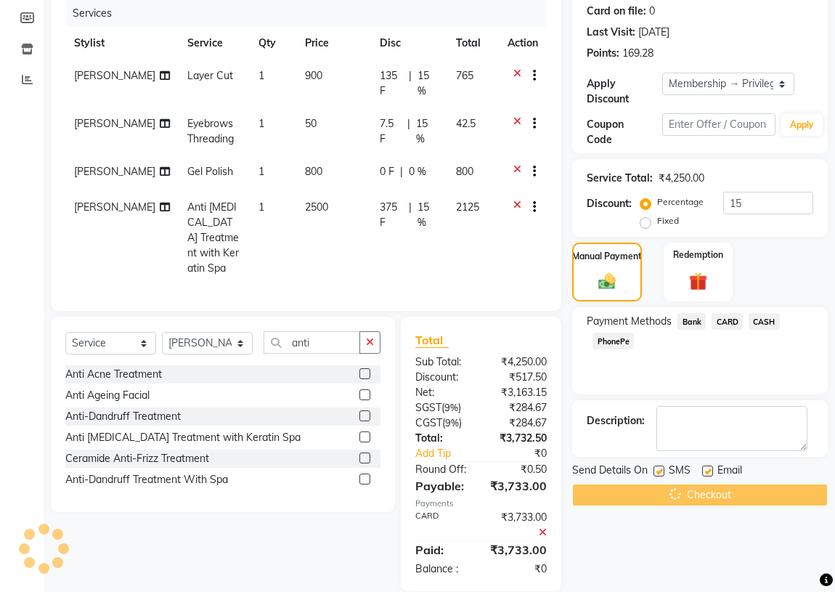
scroll to position [261, 0]
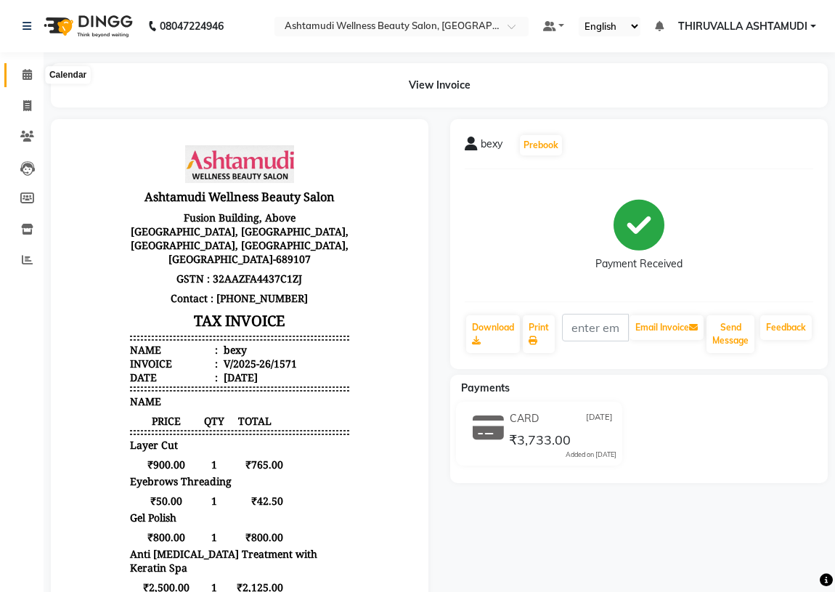
click at [30, 71] on icon at bounding box center [26, 74] width 9 height 11
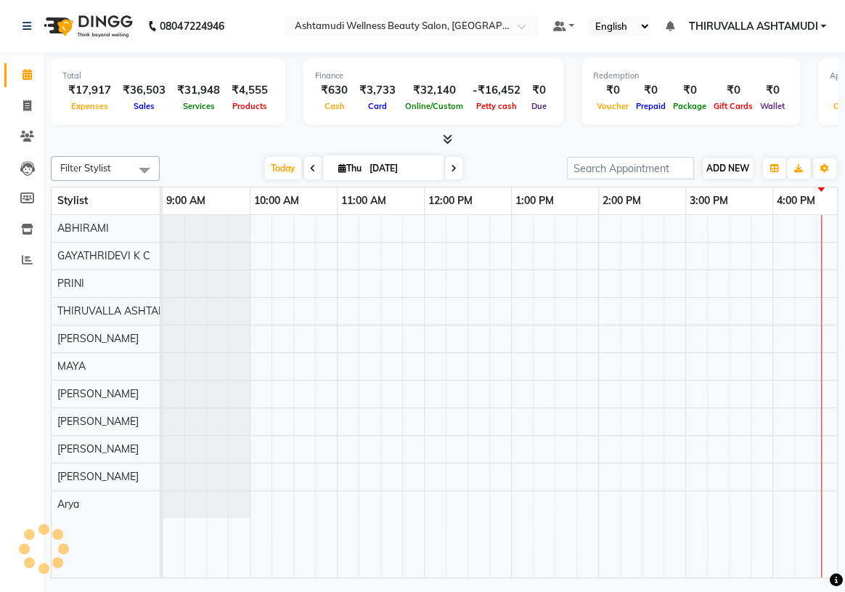
scroll to position [0, 544]
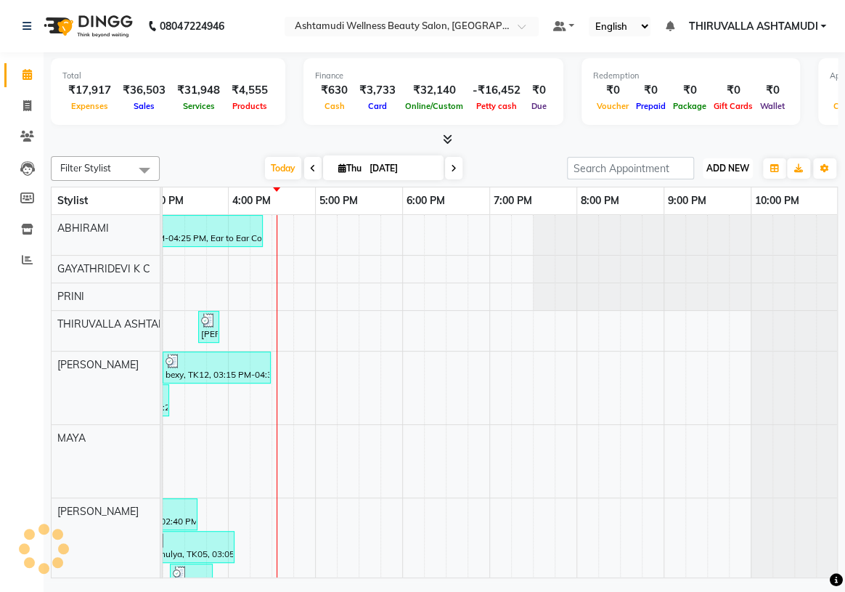
click at [723, 163] on span "ADD NEW" at bounding box center [727, 168] width 43 height 11
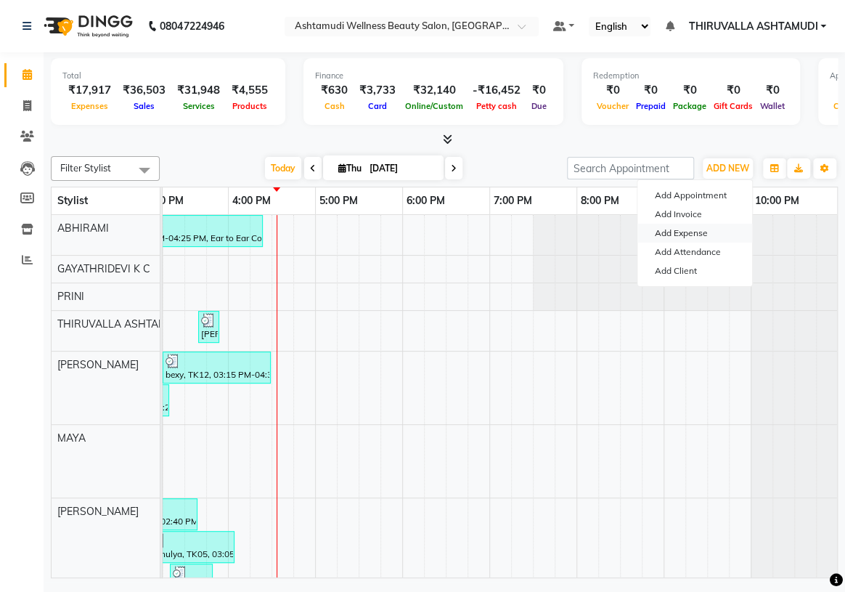
click at [698, 234] on link "Add Expense" at bounding box center [694, 233] width 115 height 19
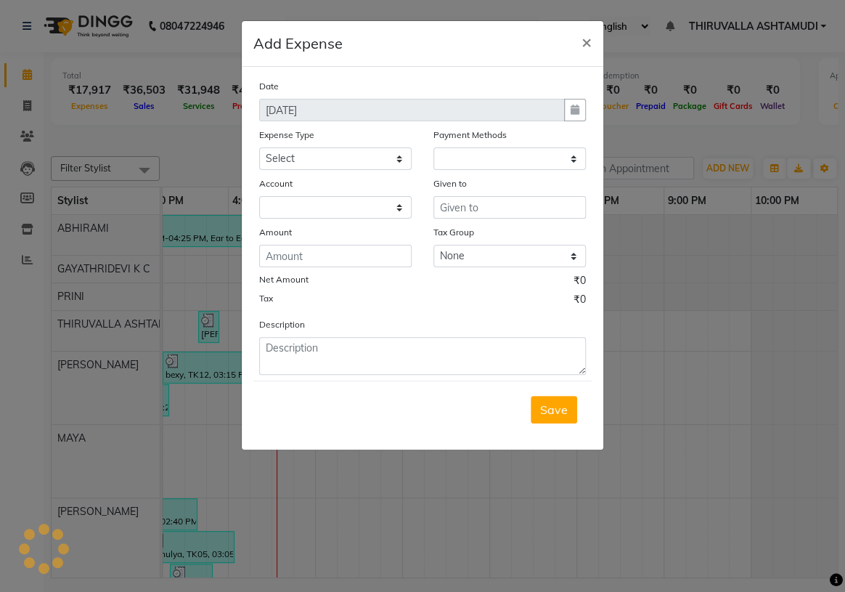
select select "1"
select select "3465"
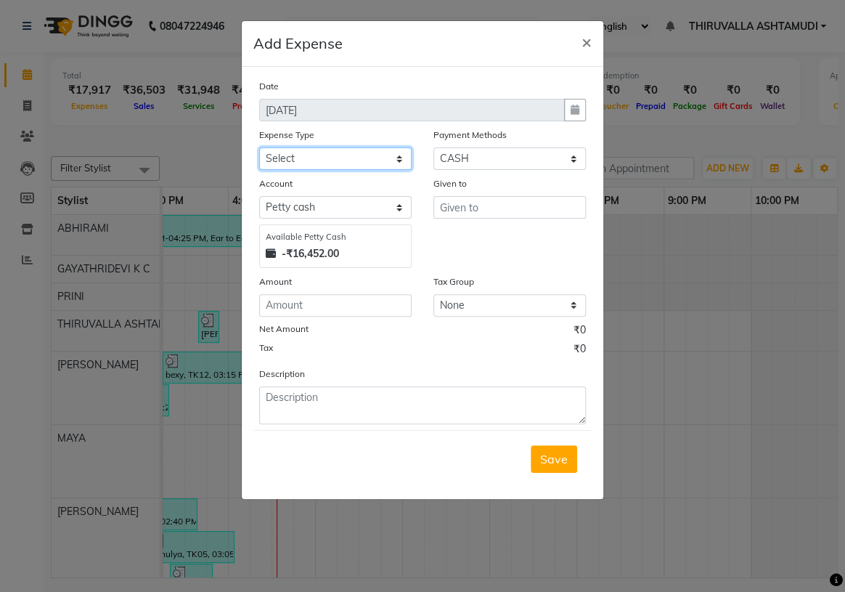
click at [405, 160] on select "Select ACCOMODATION EXPENSES ADVERTISEMENT SALES PROMOTIONAL EXPENSES Bonus BRI…" at bounding box center [335, 158] width 152 height 22
select select "6187"
click at [259, 148] on select "Select ACCOMODATION EXPENSES ADVERTISEMENT SALES PROMOTIONAL EXPENSES Bonus BRI…" at bounding box center [335, 158] width 152 height 22
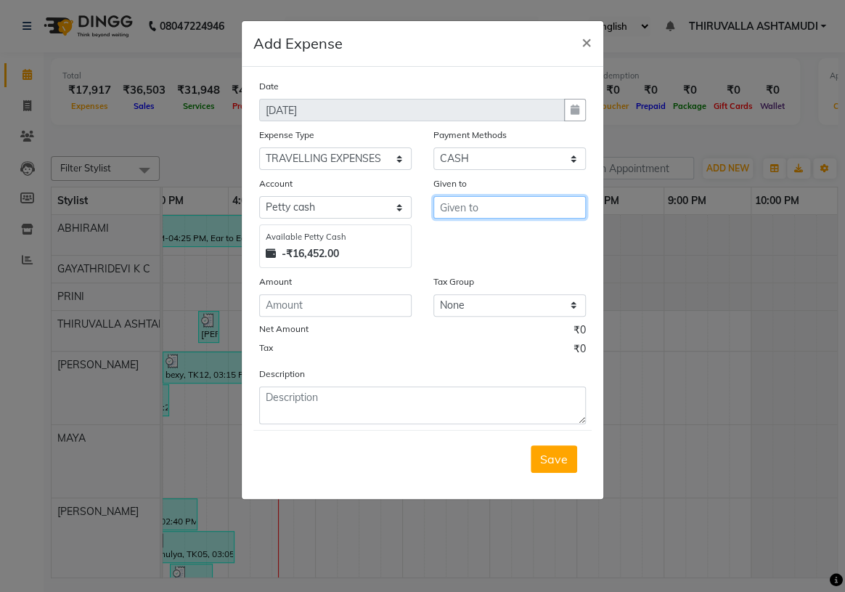
click at [497, 215] on input "text" at bounding box center [509, 207] width 152 height 22
drag, startPoint x: 501, startPoint y: 232, endPoint x: 406, endPoint y: 258, distance: 97.9
click at [499, 233] on ngb-highlight "[PERSON_NAME]" at bounding box center [475, 239] width 49 height 15
type input "[PERSON_NAME]"
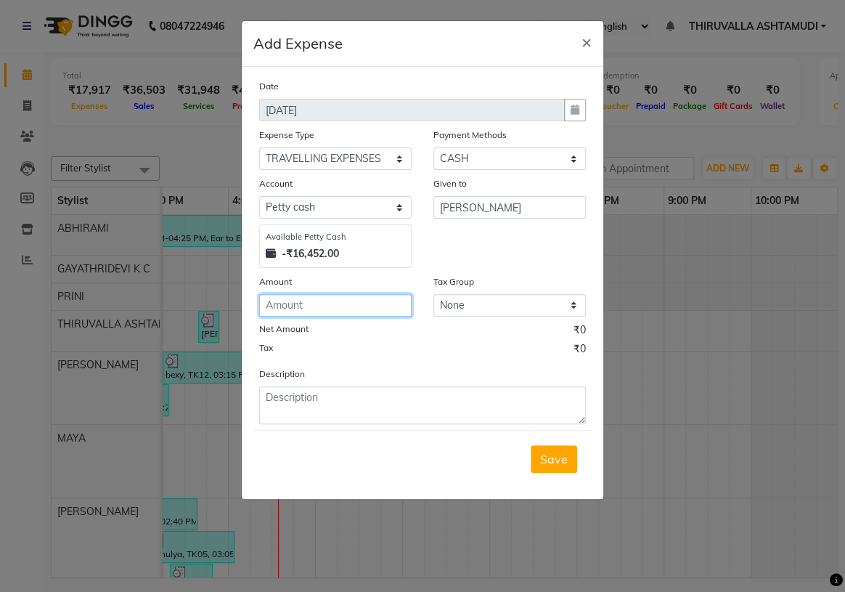
click at [364, 300] on input "number" at bounding box center [335, 305] width 152 height 22
type input "4"
type input "50"
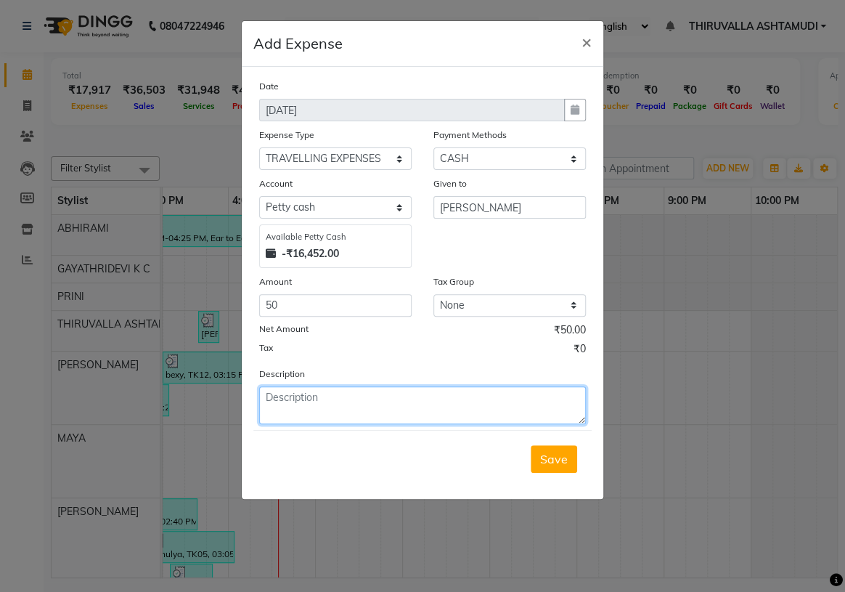
click at [340, 406] on textarea at bounding box center [422, 405] width 327 height 38
type textarea "auto"
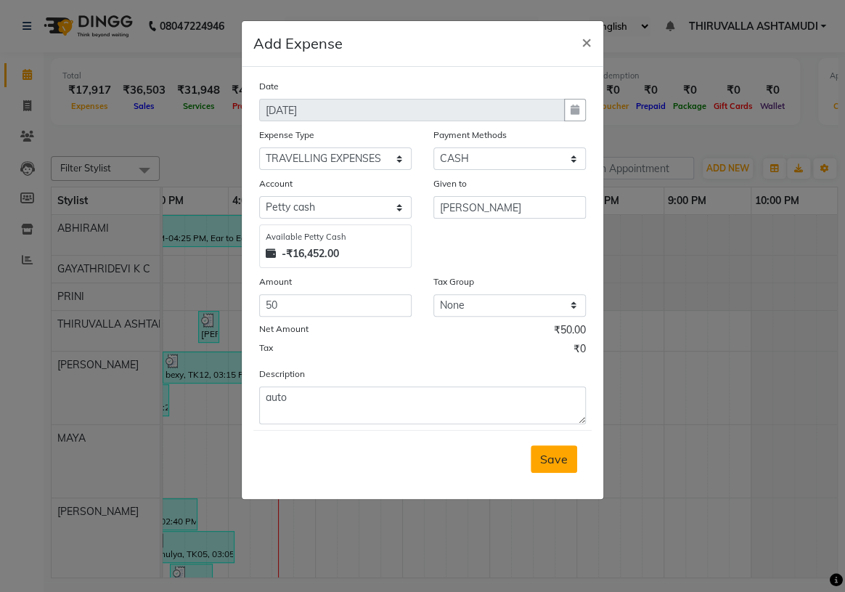
click at [566, 463] on span "Save" at bounding box center [554, 458] width 28 height 15
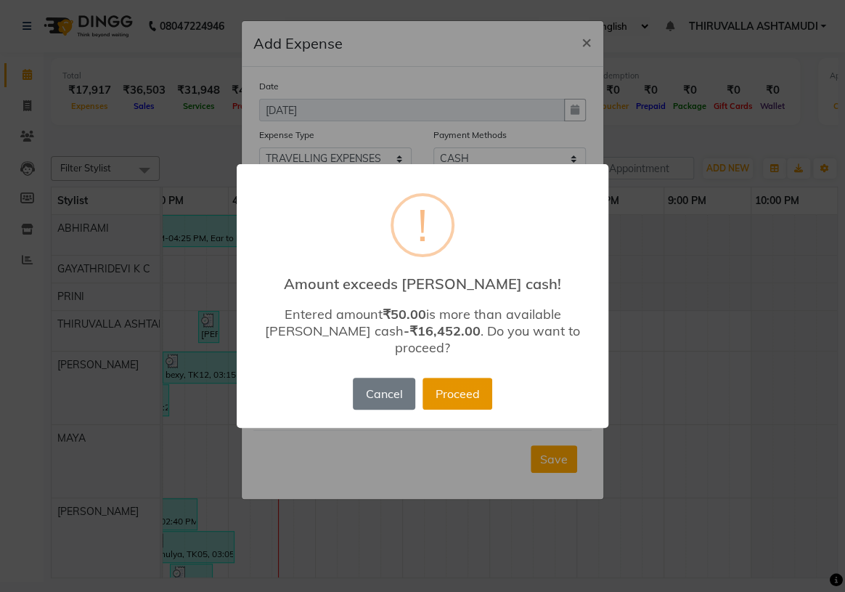
click at [467, 384] on button "Proceed" at bounding box center [457, 393] width 70 height 32
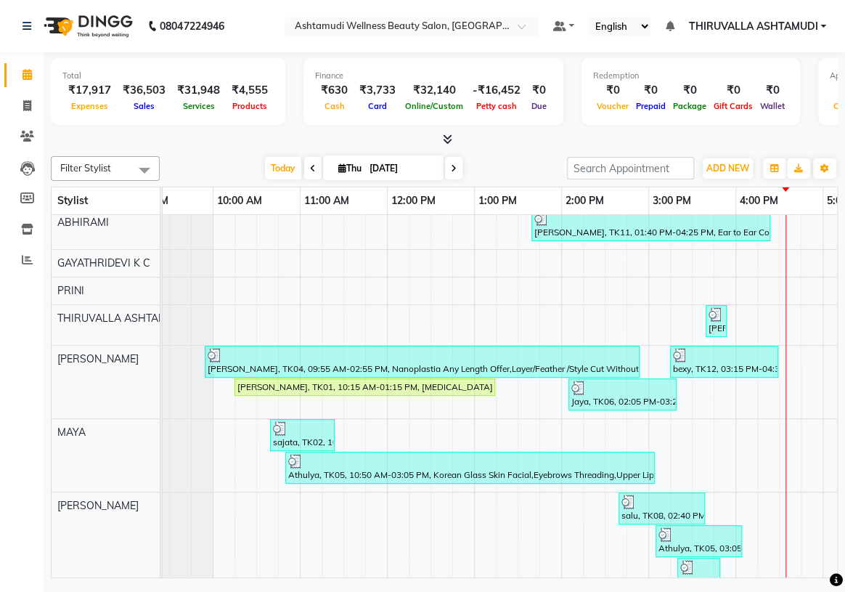
scroll to position [0, 0]
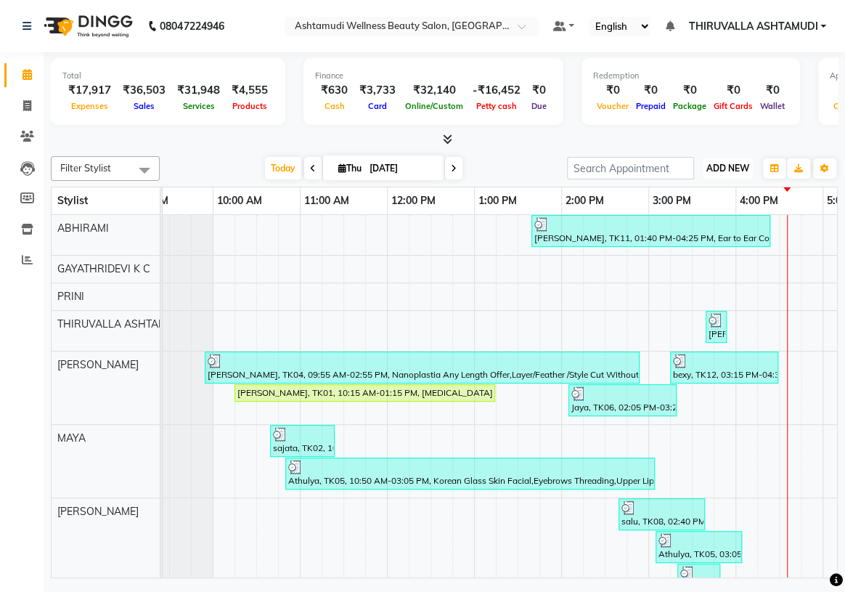
click at [732, 159] on button "ADD NEW Toggle Dropdown" at bounding box center [728, 168] width 50 height 20
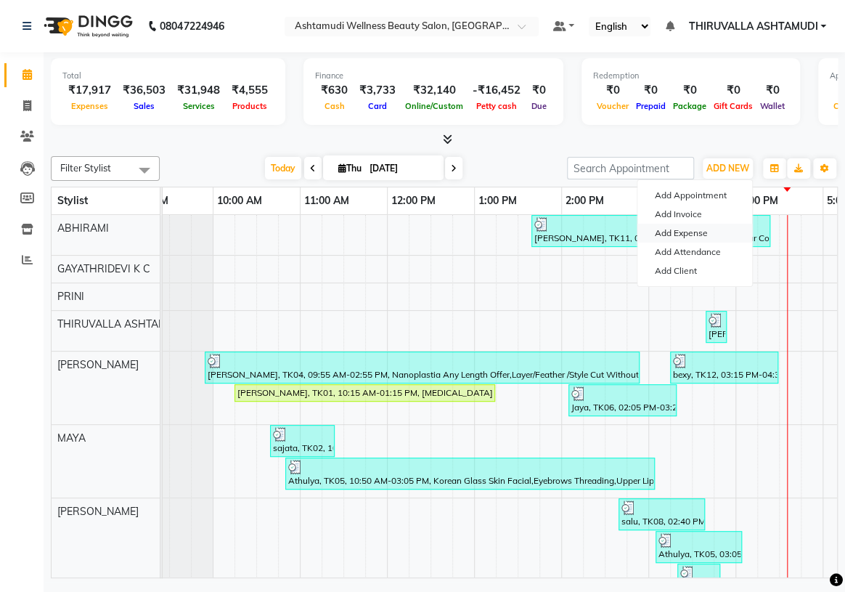
click at [705, 229] on link "Add Expense" at bounding box center [694, 233] width 115 height 19
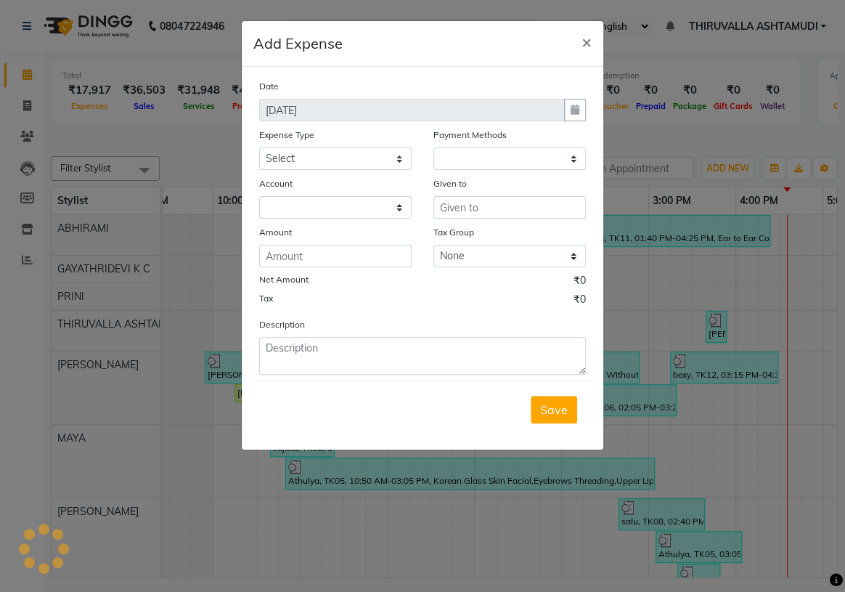
select select "1"
select select "3465"
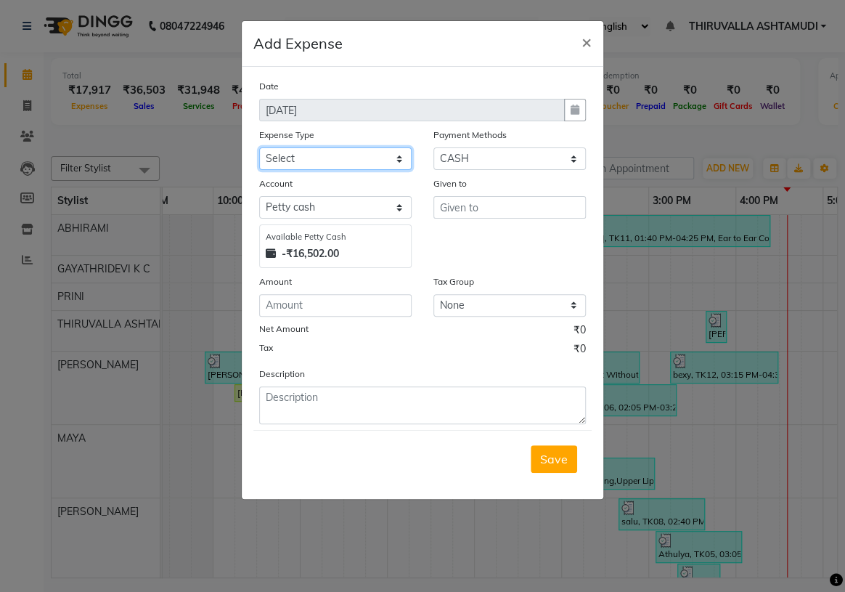
click at [397, 157] on select "Select ACCOMODATION EXPENSES ADVERTISEMENT SALES PROMOTIONAL EXPENSES Bonus BRI…" at bounding box center [335, 158] width 152 height 22
select select "6166"
click at [259, 148] on select "Select ACCOMODATION EXPENSES ADVERTISEMENT SALES PROMOTIONAL EXPENSES Bonus BRI…" at bounding box center [335, 158] width 152 height 22
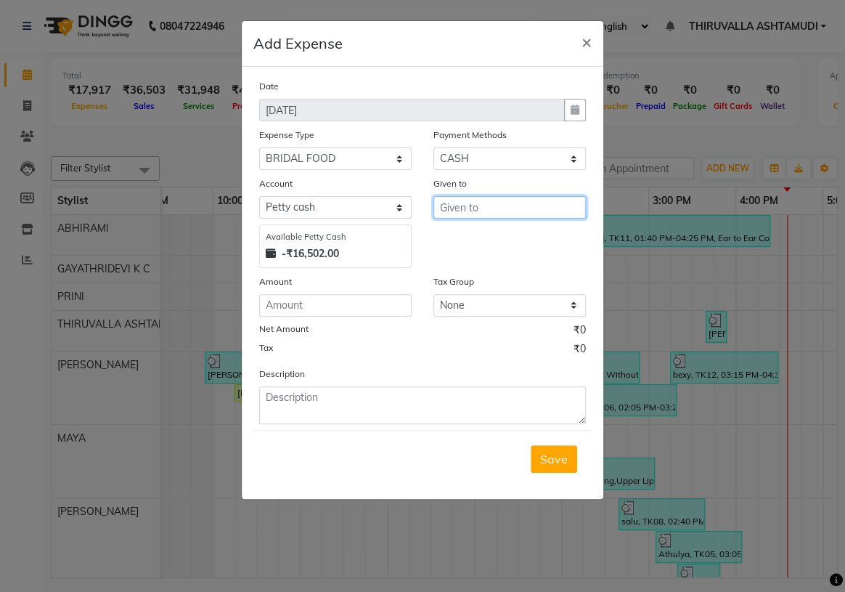
click at [491, 210] on input "text" at bounding box center [509, 207] width 152 height 22
click at [491, 213] on input "text" at bounding box center [509, 207] width 152 height 22
click at [469, 239] on span "PRINI" at bounding box center [467, 239] width 32 height 15
type input "PRINI"
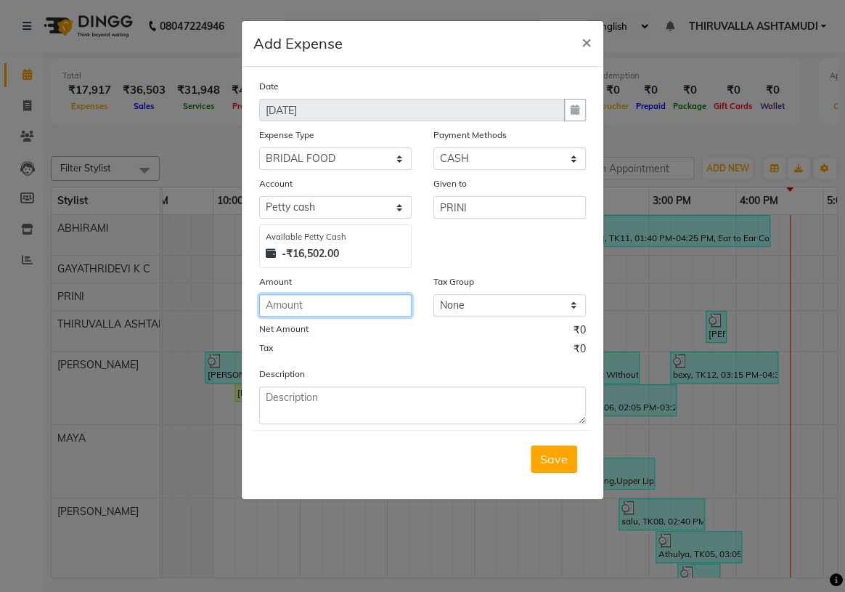
click at [343, 308] on input "number" at bounding box center [335, 305] width 152 height 22
type input "450"
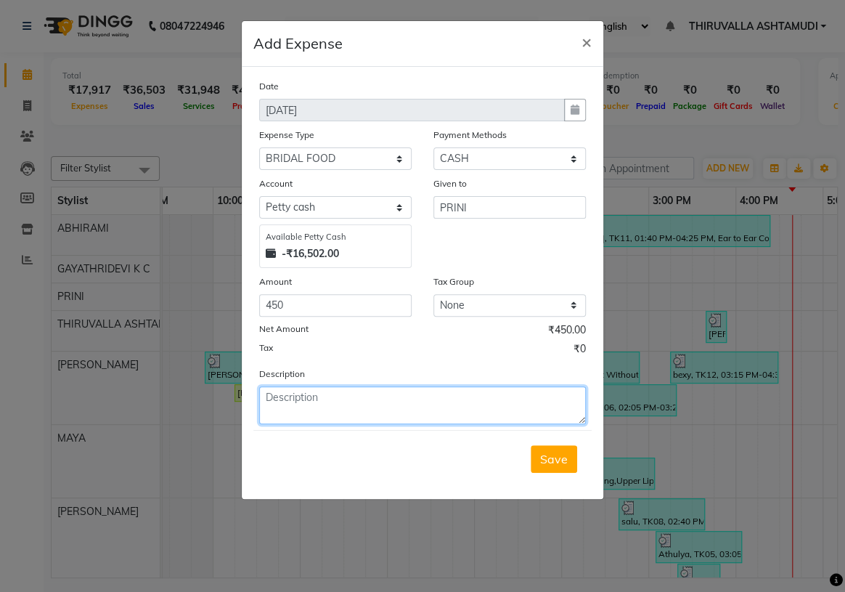
click at [362, 409] on textarea at bounding box center [422, 405] width 327 height 38
type textarea "b"
type textarea "f"
type textarea "morning bridal food"
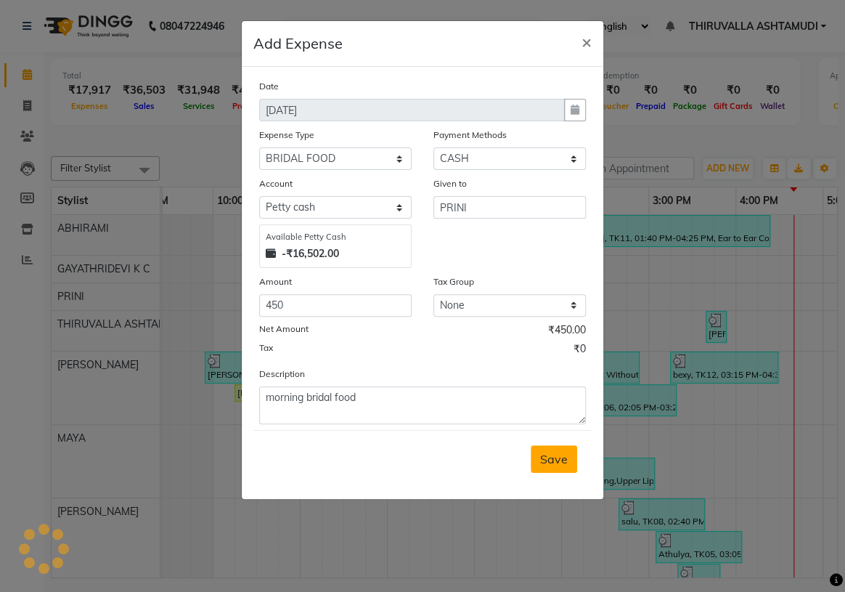
click at [557, 457] on span "Save" at bounding box center [554, 458] width 28 height 15
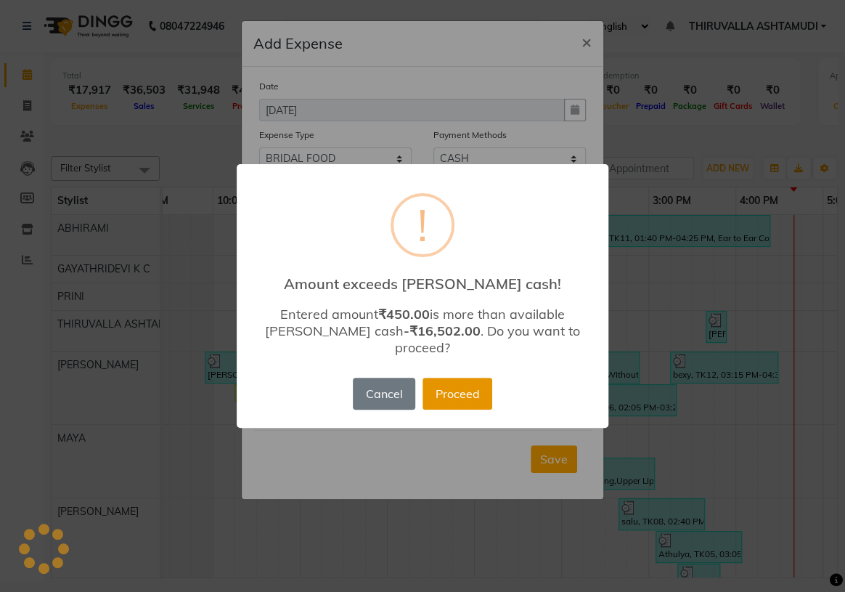
click at [467, 385] on button "Proceed" at bounding box center [457, 393] width 70 height 32
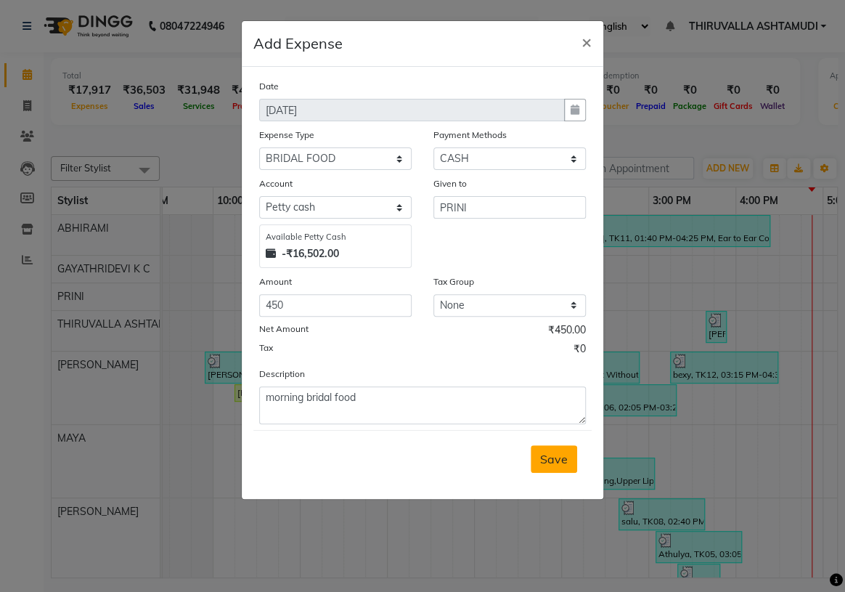
click at [566, 462] on span "Save" at bounding box center [554, 458] width 28 height 15
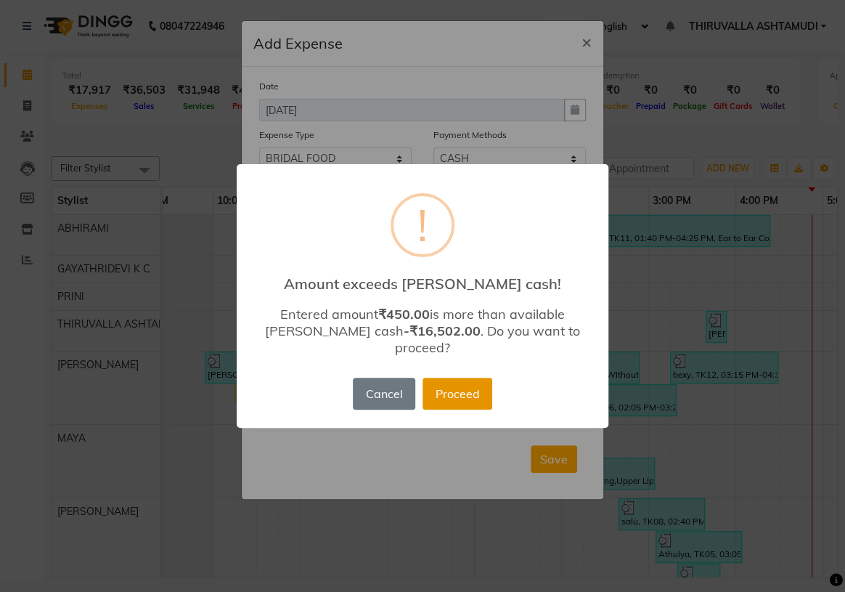
click at [457, 382] on button "Proceed" at bounding box center [457, 393] width 70 height 32
